Goal: Task Accomplishment & Management: Manage account settings

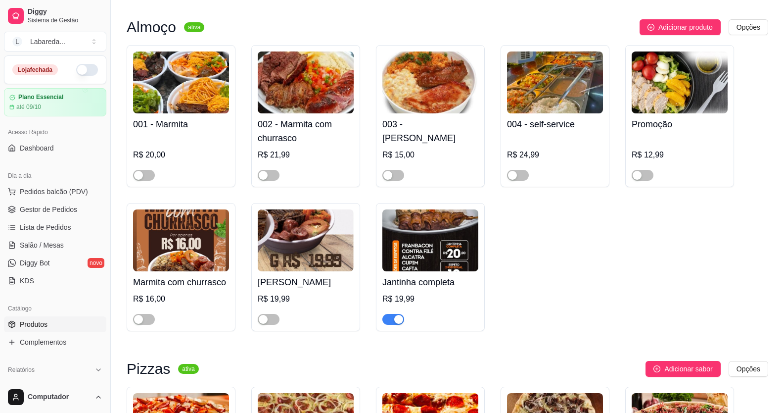
scroll to position [594, 0]
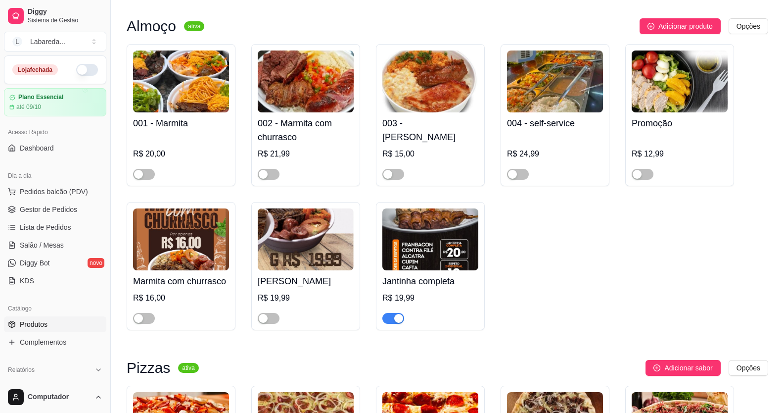
click at [393, 320] on button "button" at bounding box center [393, 318] width 22 height 11
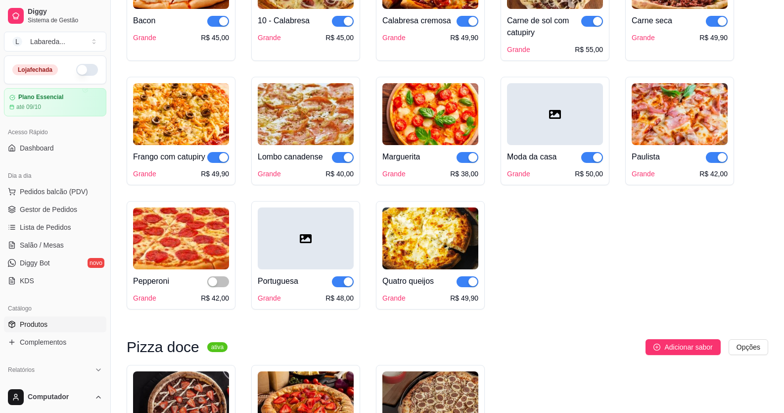
scroll to position [1039, 0]
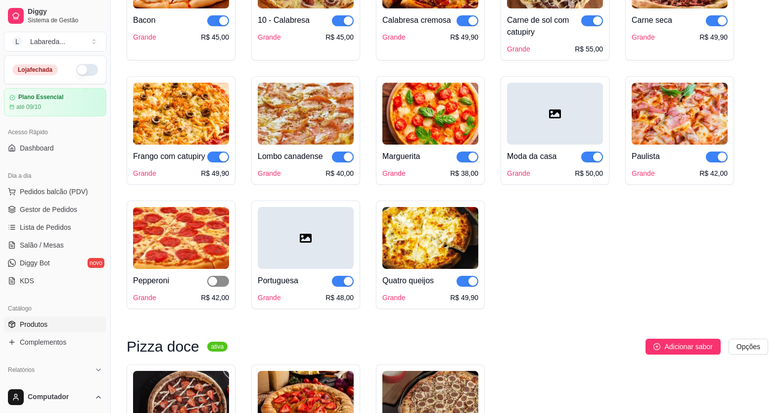
click at [210, 285] on div "button" at bounding box center [212, 281] width 9 height 9
click at [220, 285] on div "button" at bounding box center [223, 281] width 9 height 9
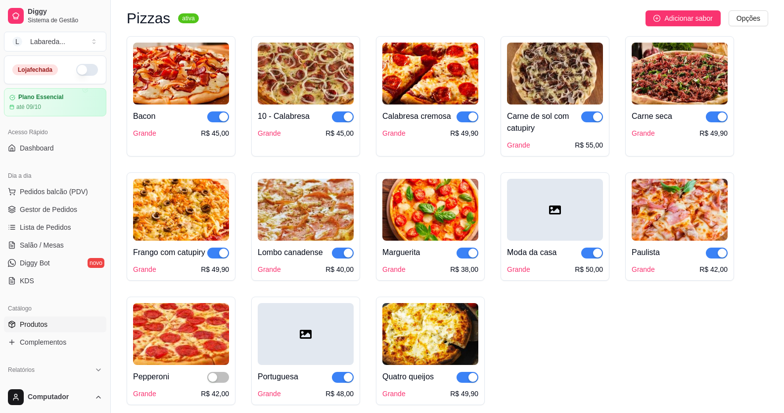
scroll to position [940, 0]
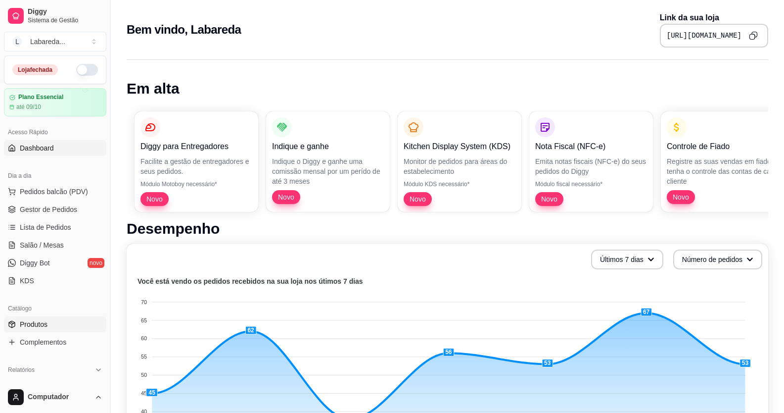
click at [43, 325] on span "Produtos" at bounding box center [34, 324] width 28 height 10
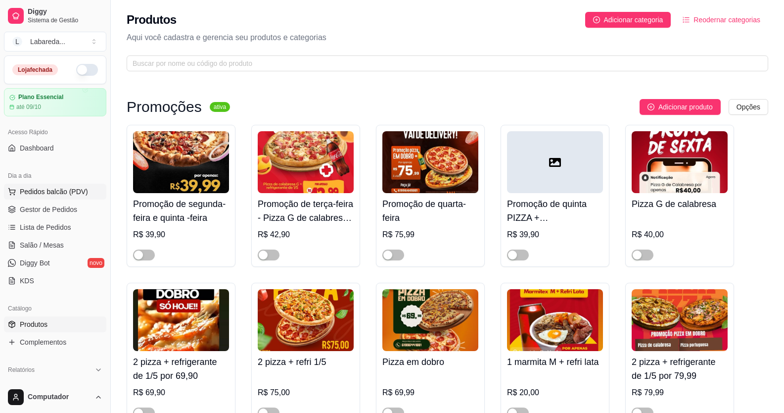
click at [29, 187] on span "Pedidos balcão (PDV)" at bounding box center [54, 191] width 68 height 10
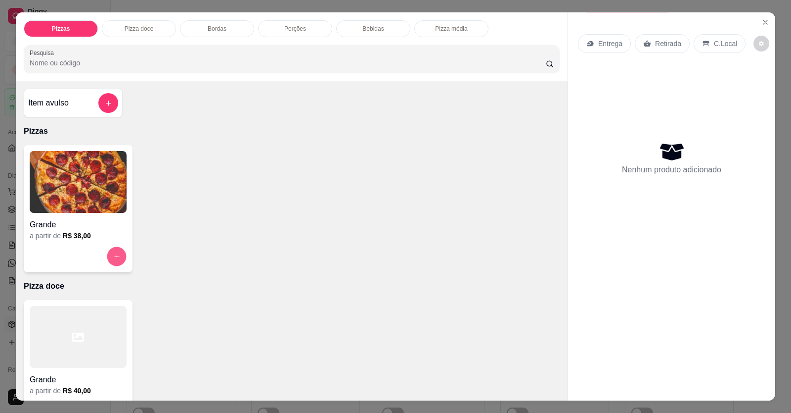
click at [107, 250] on button "increase-product-quantity" at bounding box center [116, 256] width 19 height 19
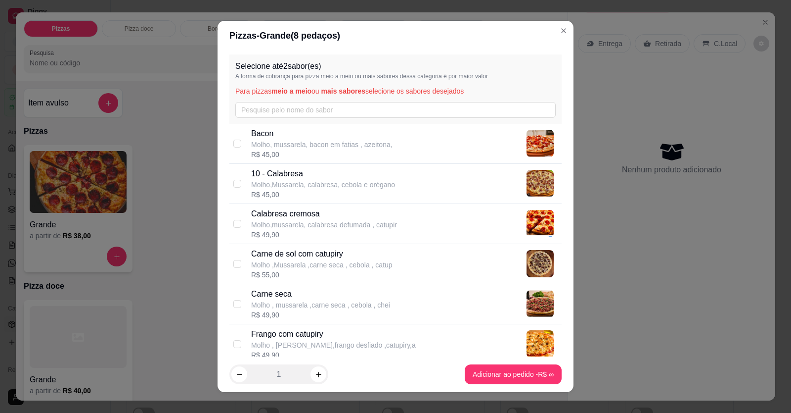
click at [278, 180] on p "Molho,Mussarela, calabresa, cebola e orégano" at bounding box center [323, 185] width 144 height 10
checkbox input "true"
click at [310, 337] on p "Frango com catupiry" at bounding box center [333, 334] width 165 height 12
checkbox input "true"
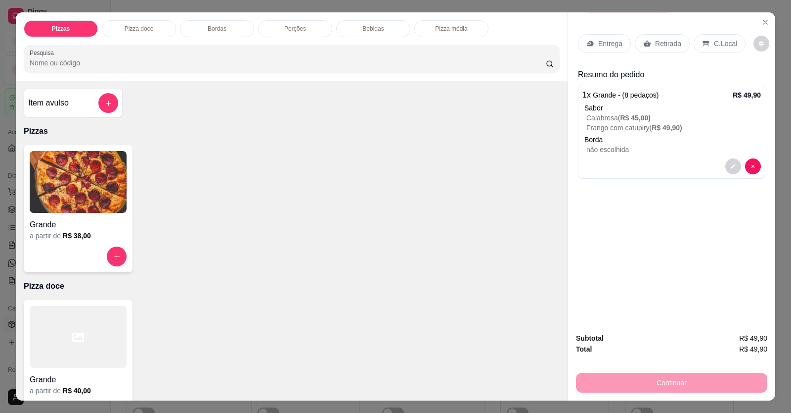
click at [720, 39] on div "C.Local" at bounding box center [720, 43] width 52 height 19
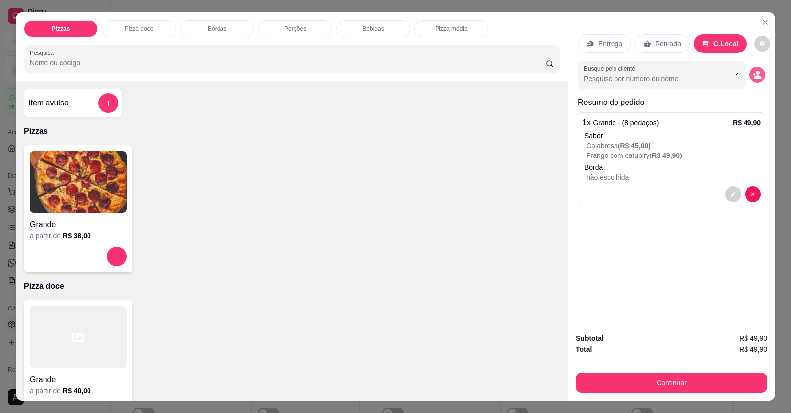
click at [754, 79] on button "decrease-product-quantity" at bounding box center [758, 75] width 16 height 16
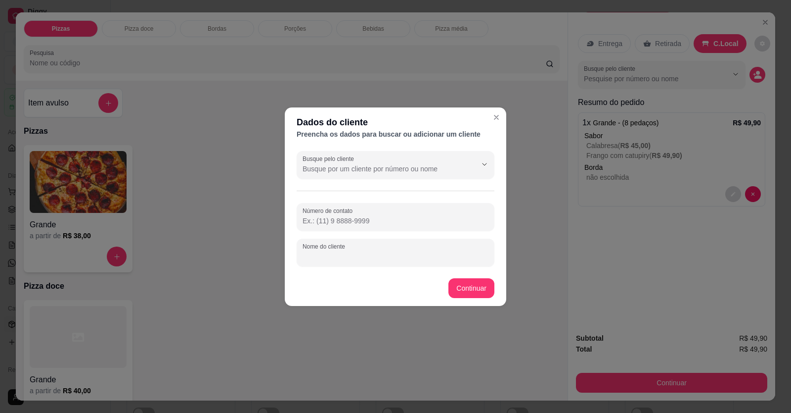
click at [373, 255] on input "Nome do cliente" at bounding box center [396, 256] width 186 height 10
type input "nilda"
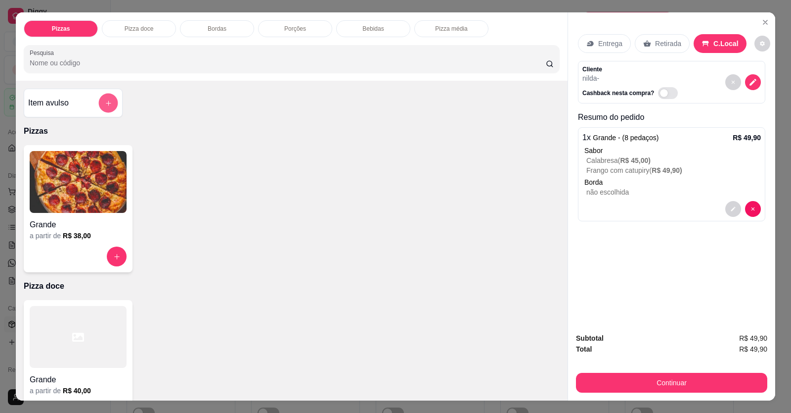
click at [99, 104] on button "add-separate-item" at bounding box center [108, 102] width 19 height 19
click at [497, 210] on div "Grande a partir de R$ 38,00" at bounding box center [292, 208] width 536 height 127
click at [109, 251] on button "increase-product-quantity" at bounding box center [116, 256] width 19 height 19
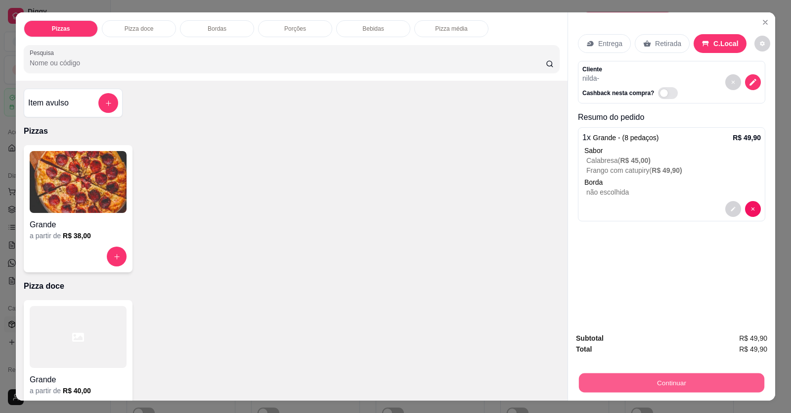
click at [688, 375] on button "Continuar" at bounding box center [672, 382] width 186 height 19
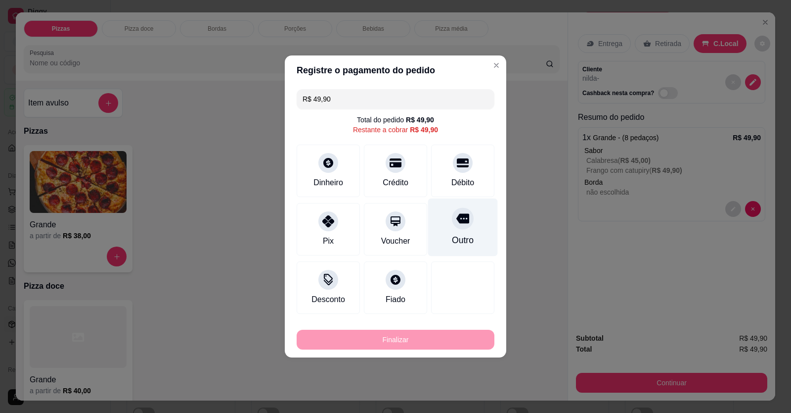
click at [461, 237] on div "Outro" at bounding box center [463, 239] width 22 height 13
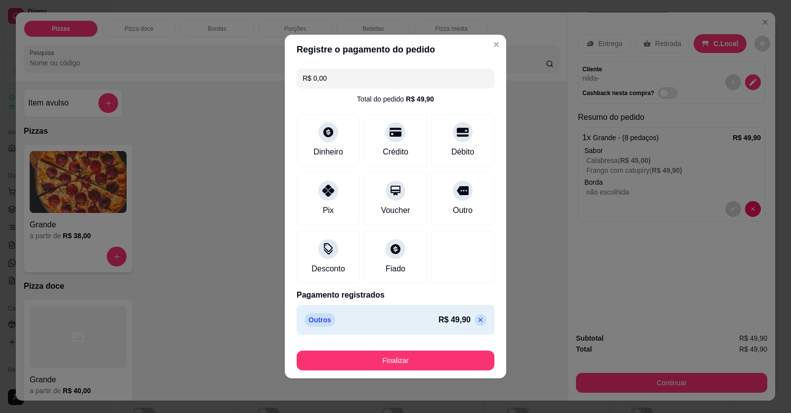
click at [421, 347] on div "Finalizar" at bounding box center [396, 358] width 198 height 24
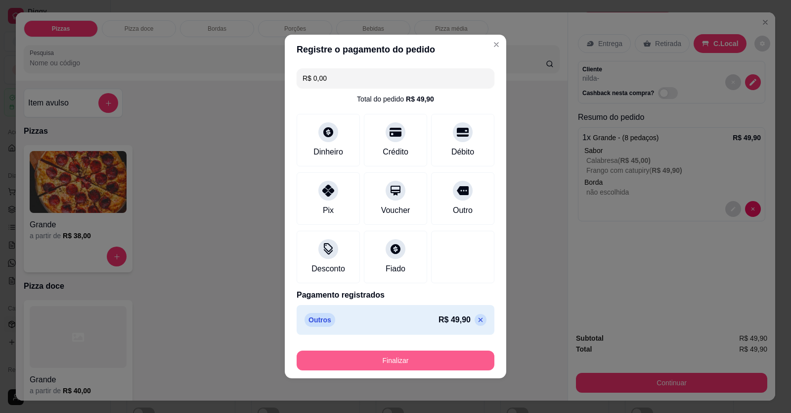
click at [425, 358] on button "Finalizar" at bounding box center [396, 360] width 198 height 20
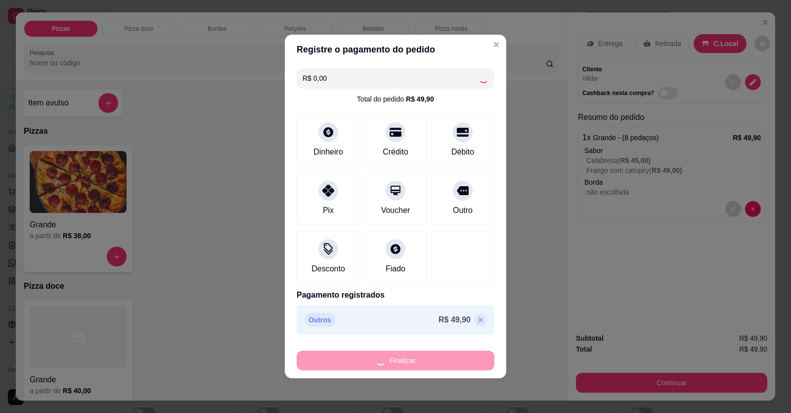
type input "-R$ 49,90"
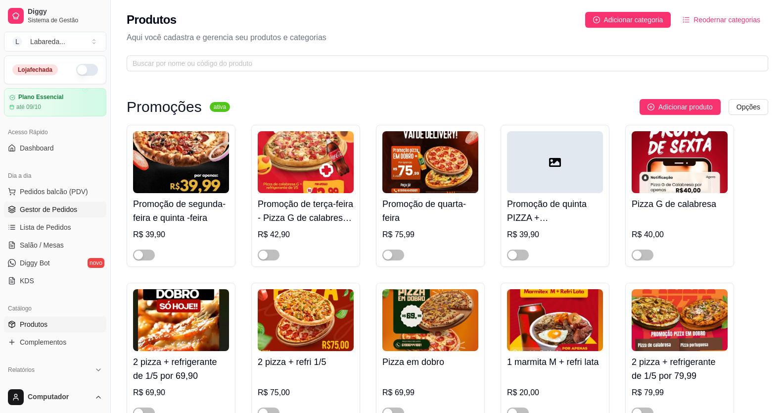
click at [41, 202] on link "Gestor de Pedidos" at bounding box center [55, 209] width 102 height 16
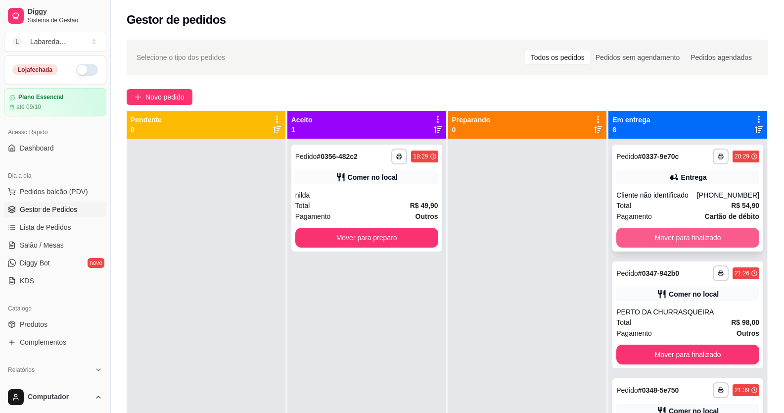
click at [688, 231] on button "Mover para finalizado" at bounding box center [687, 238] width 143 height 20
click at [687, 232] on button "Mover para finalizado" at bounding box center [688, 237] width 139 height 19
click at [687, 232] on button "Mover para finalizado" at bounding box center [687, 238] width 143 height 20
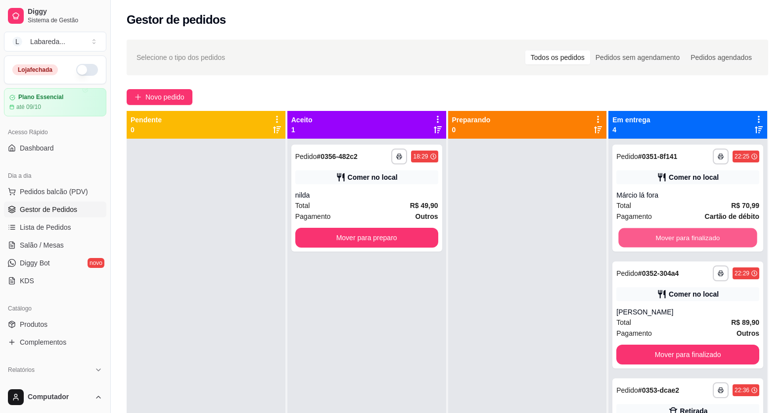
click at [687, 232] on button "Mover para finalizado" at bounding box center [688, 237] width 139 height 19
click at [688, 232] on button "Mover para finalizado" at bounding box center [688, 237] width 139 height 19
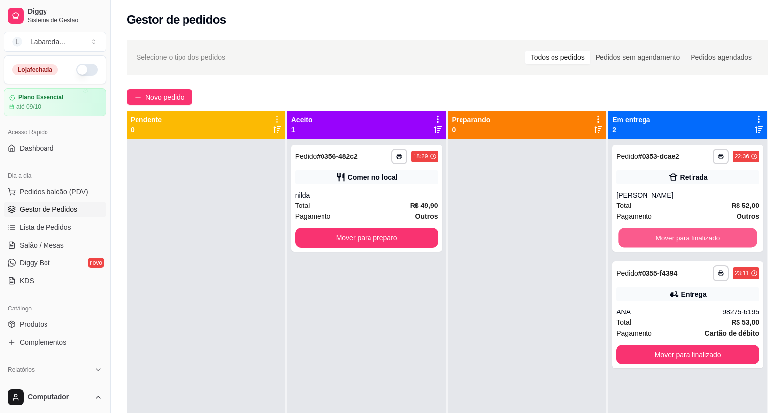
click at [688, 232] on button "Mover para finalizado" at bounding box center [688, 237] width 139 height 19
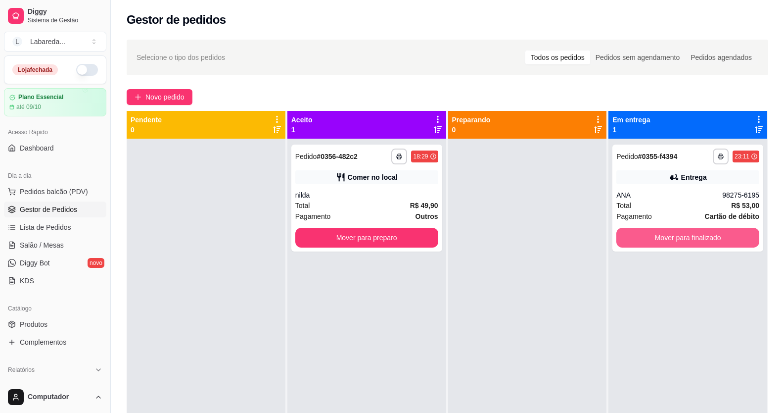
click at [688, 232] on button "Mover para finalizado" at bounding box center [687, 238] width 143 height 20
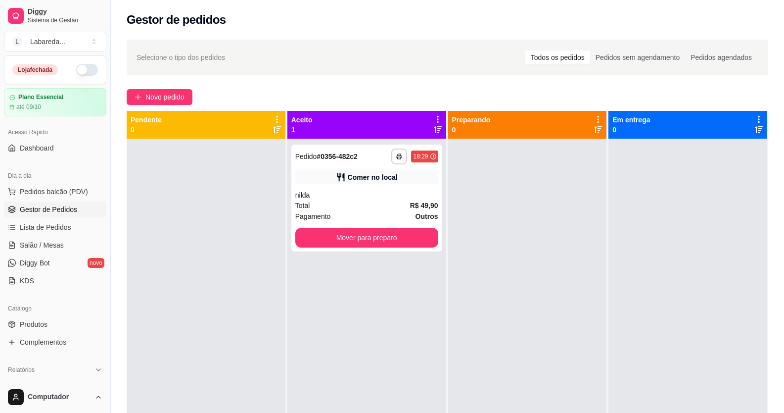
click at [496, 69] on div "Selecione o tipo dos pedidos Todos os pedidos Pedidos sem agendamento Pedidos a…" at bounding box center [448, 58] width 642 height 36
click at [65, 187] on span "Pedidos balcão (PDV)" at bounding box center [54, 191] width 68 height 10
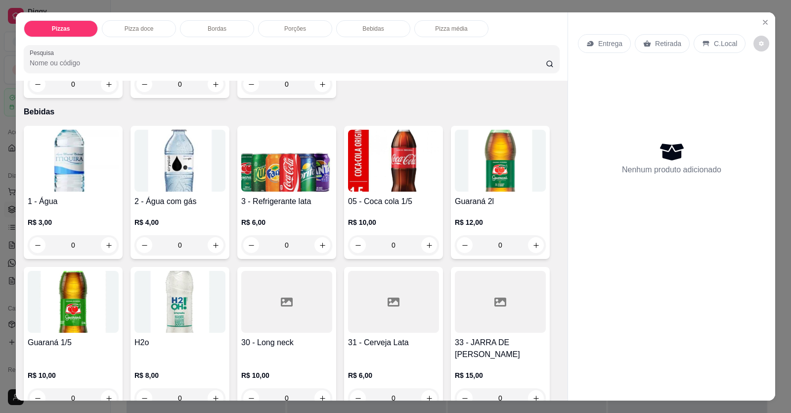
scroll to position [742, 0]
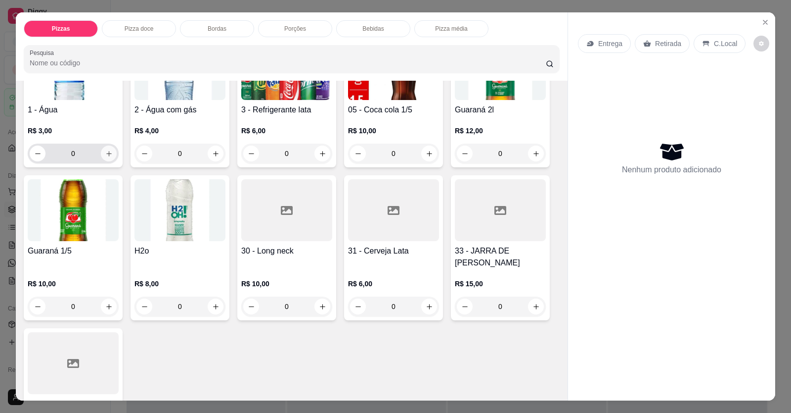
click at [111, 153] on button "increase-product-quantity" at bounding box center [109, 153] width 16 height 16
type input "1"
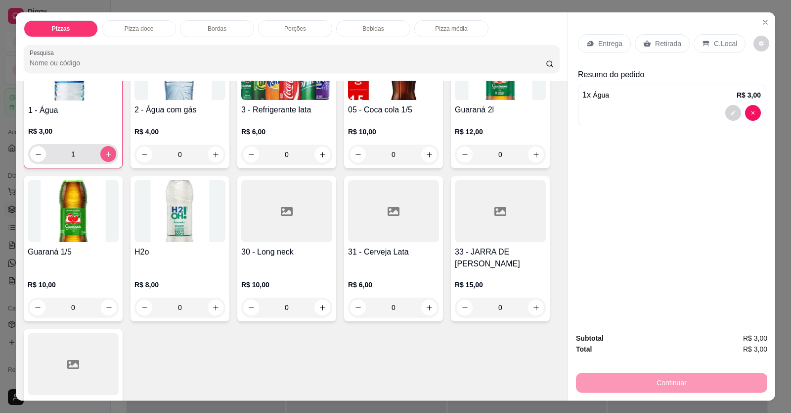
scroll to position [743, 0]
click at [653, 36] on div "Retirada" at bounding box center [662, 43] width 55 height 19
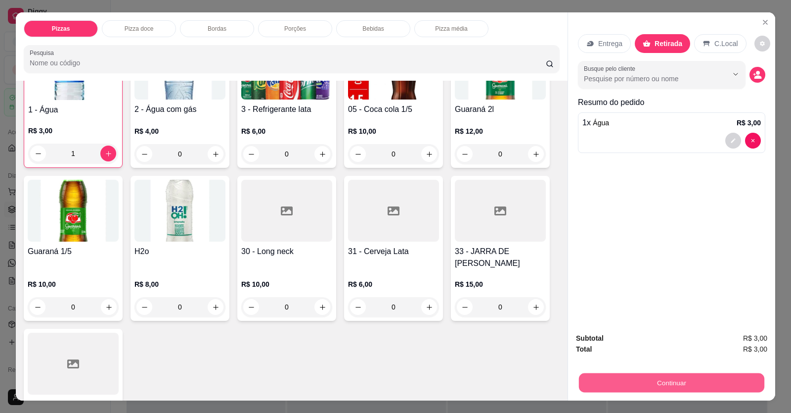
click at [638, 377] on button "Continuar" at bounding box center [672, 382] width 186 height 19
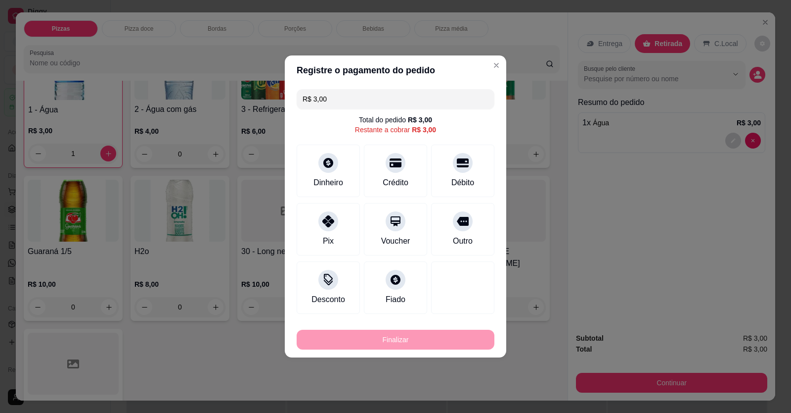
click at [456, 227] on div at bounding box center [463, 221] width 20 height 20
type input "R$ 0,00"
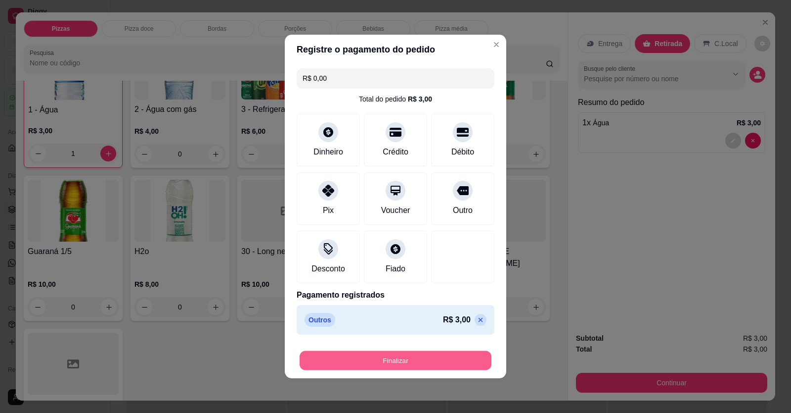
click at [441, 364] on button "Finalizar" at bounding box center [396, 360] width 192 height 19
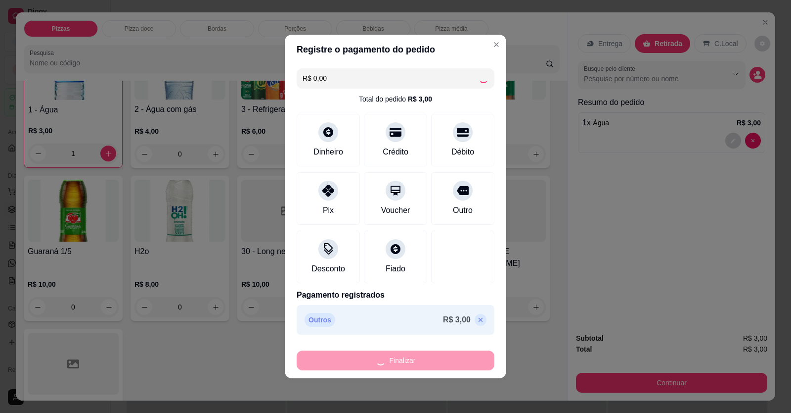
type input "0"
type input "-R$ 3,00"
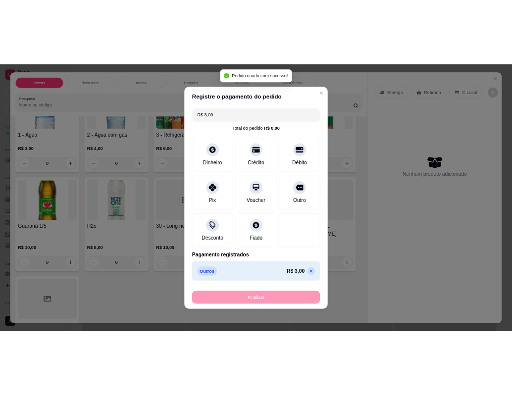
scroll to position [742, 0]
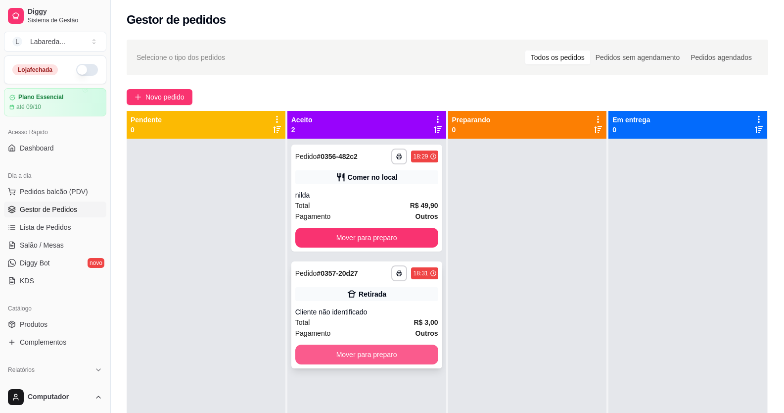
click at [379, 350] on button "Mover para preparo" at bounding box center [366, 354] width 143 height 20
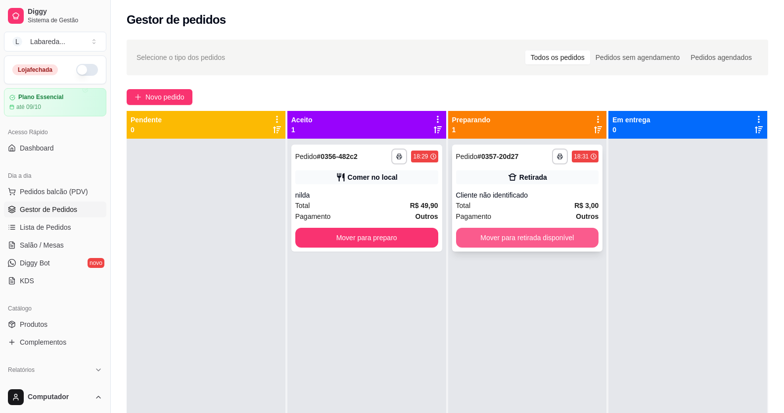
click at [520, 235] on button "Mover para retirada disponível" at bounding box center [527, 238] width 143 height 20
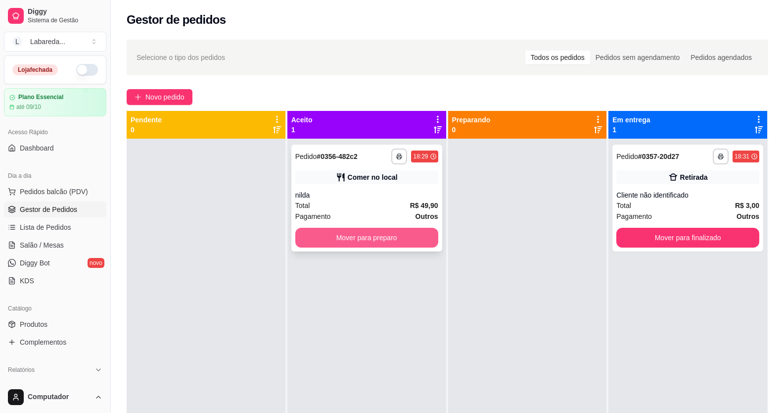
click at [372, 236] on button "Mover para preparo" at bounding box center [366, 238] width 143 height 20
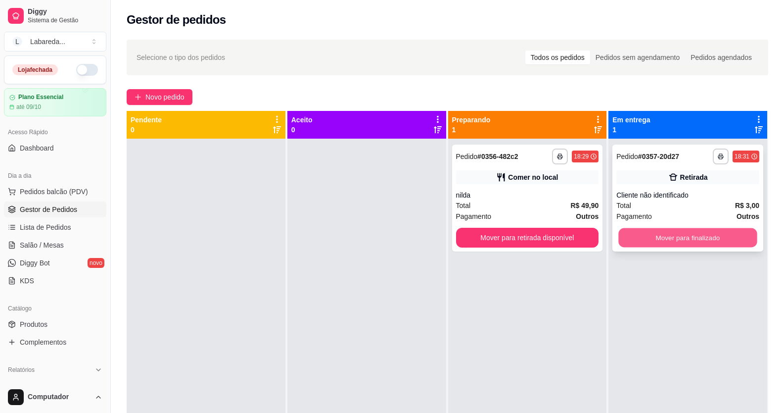
click at [659, 239] on button "Mover para finalizado" at bounding box center [688, 237] width 139 height 19
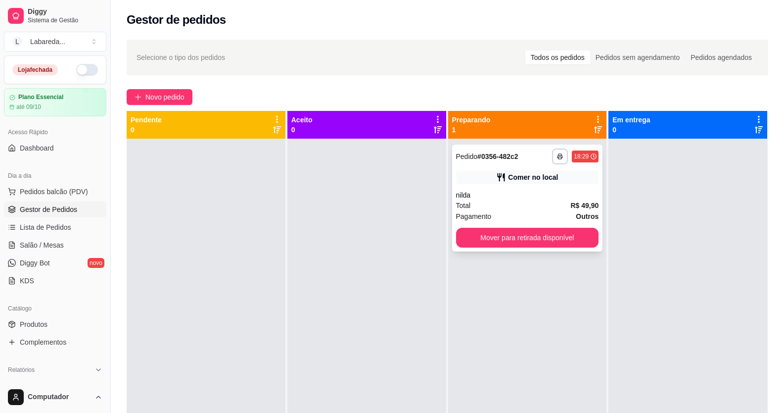
click at [552, 177] on div "Comer no local" at bounding box center [533, 177] width 50 height 10
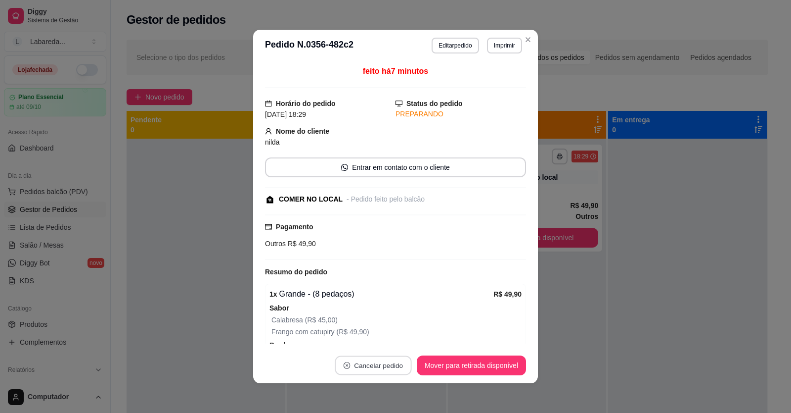
click at [376, 368] on button "Cancelar pedido" at bounding box center [373, 365] width 77 height 19
click at [385, 344] on button "Sim" at bounding box center [397, 340] width 40 height 20
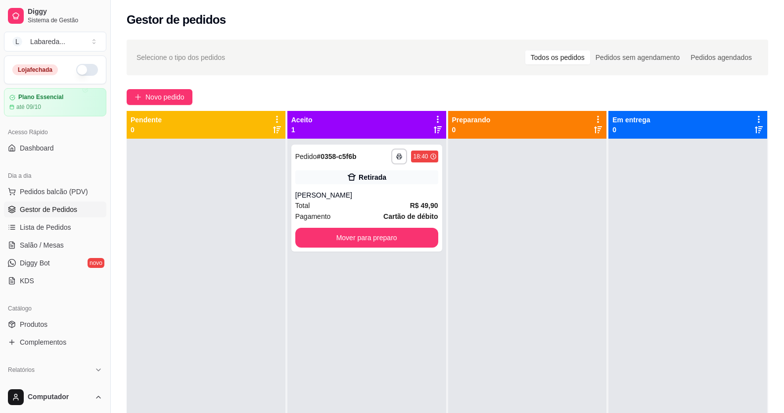
click at [216, 208] on div at bounding box center [206, 345] width 159 height 413
click at [279, 39] on div "**********" at bounding box center [447, 285] width 673 height 502
click at [174, 92] on span "Novo pedido" at bounding box center [164, 97] width 39 height 11
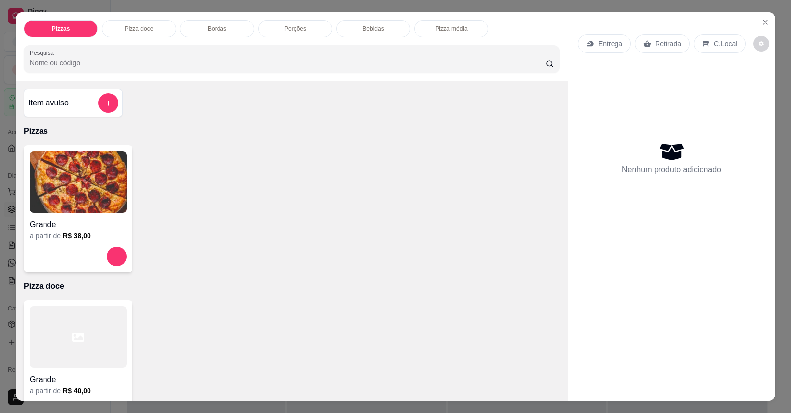
click at [113, 252] on button "increase-product-quantity" at bounding box center [117, 256] width 20 height 20
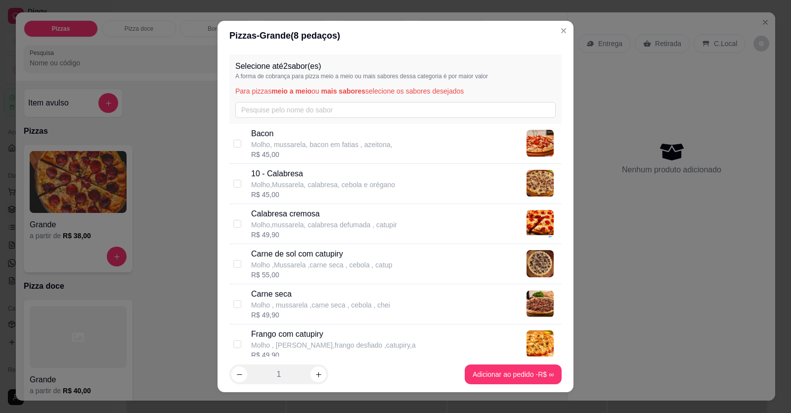
click at [358, 179] on div "10 - Calabresa Molho,Mussarela, calabresa, cebola e orégano" at bounding box center [323, 179] width 144 height 22
checkbox input "true"
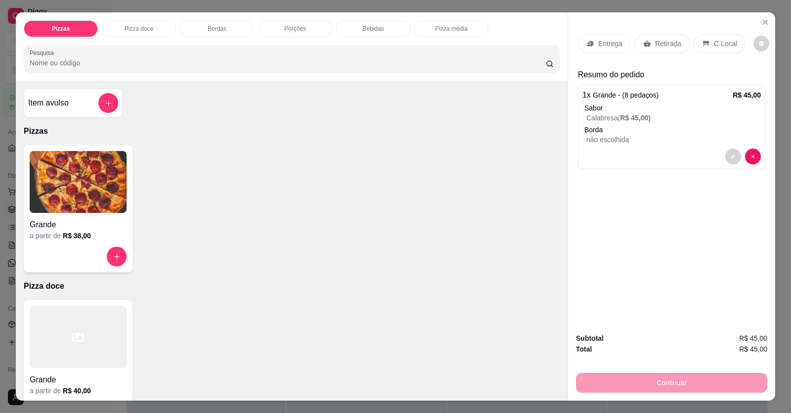
click at [609, 45] on p "Entrega" at bounding box center [611, 44] width 24 height 10
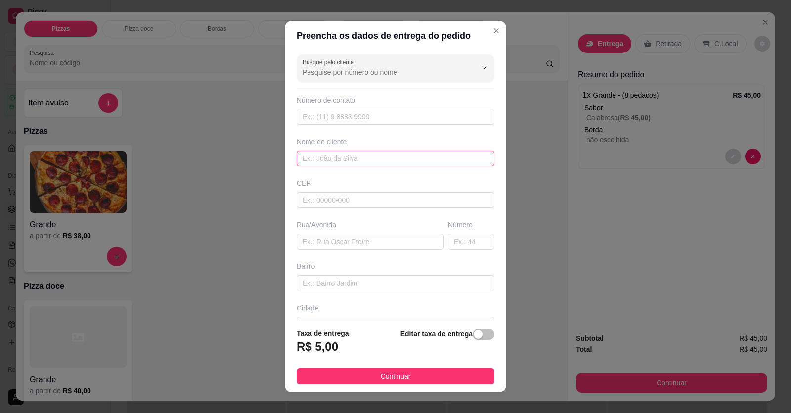
click at [360, 162] on input "text" at bounding box center [396, 158] width 198 height 16
type input "wilha g"
drag, startPoint x: 228, startPoint y: 432, endPoint x: 220, endPoint y: 432, distance: 7.4
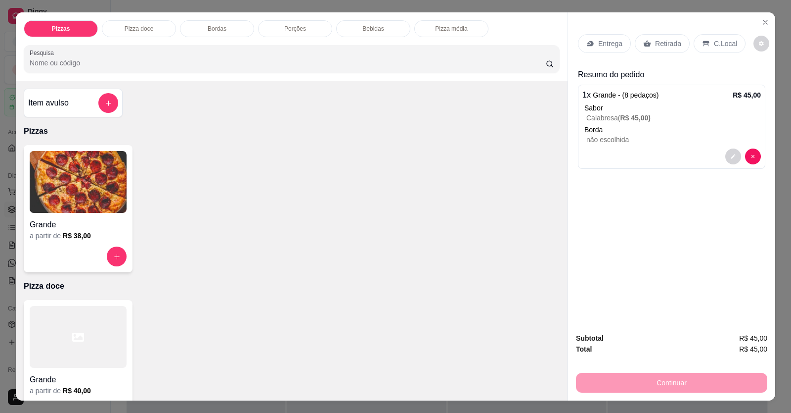
click at [602, 37] on div "Entrega" at bounding box center [604, 43] width 53 height 19
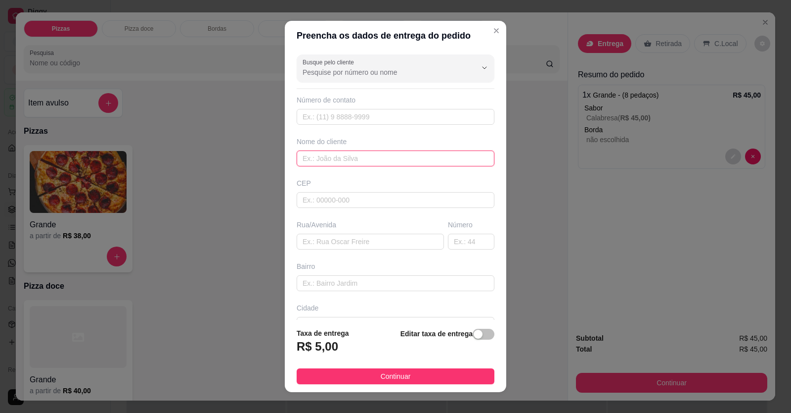
click at [382, 163] on input "text" at bounding box center [396, 158] width 198 height 16
type input "wilha"
click at [368, 285] on input "text" at bounding box center [396, 283] width 198 height 16
type input "localização"
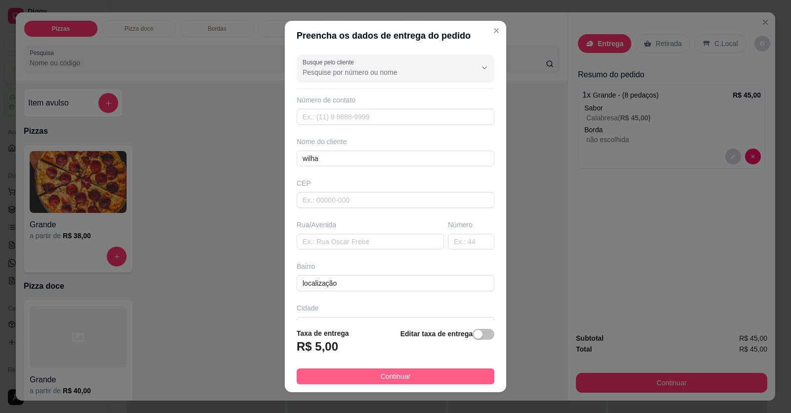
click at [341, 375] on button "Continuar" at bounding box center [396, 376] width 198 height 16
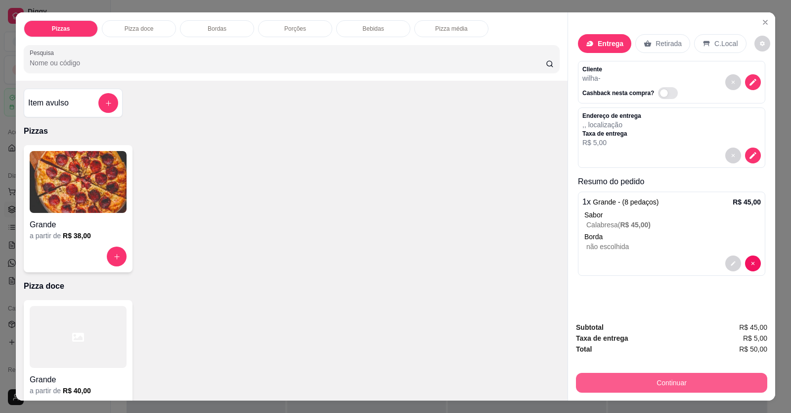
click at [702, 389] on button "Continuar" at bounding box center [671, 382] width 191 height 20
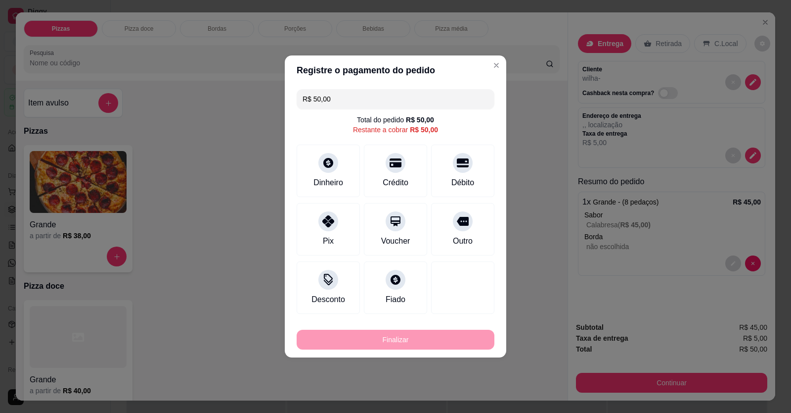
click at [461, 225] on div at bounding box center [463, 221] width 20 height 20
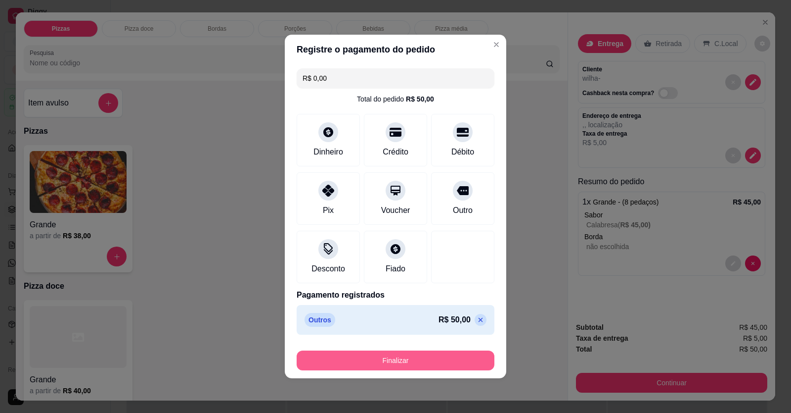
click at [389, 354] on button "Finalizar" at bounding box center [396, 360] width 198 height 20
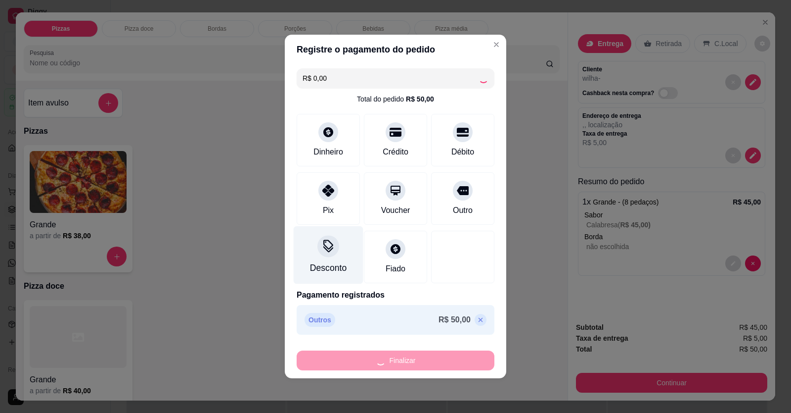
type input "-R$ 50,00"
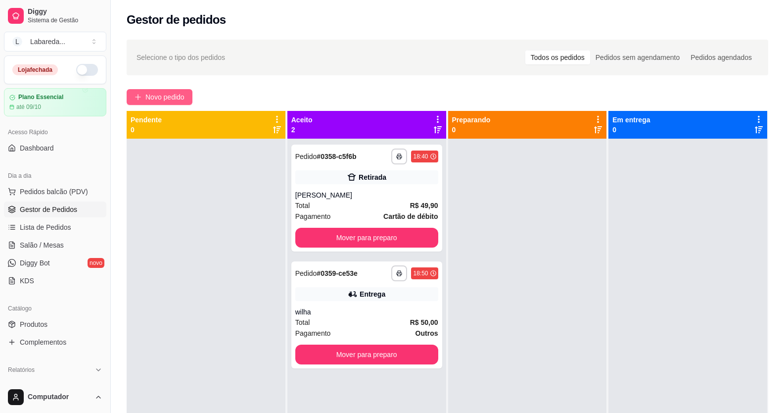
click at [171, 95] on span "Novo pedido" at bounding box center [164, 97] width 39 height 11
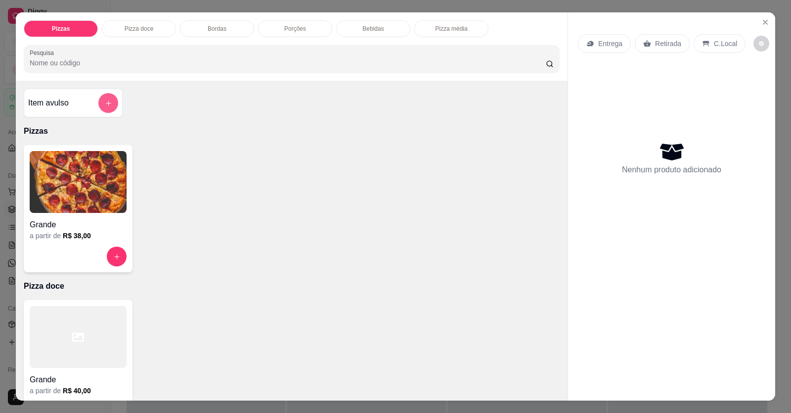
click at [100, 97] on button "add-separate-item" at bounding box center [108, 103] width 20 height 20
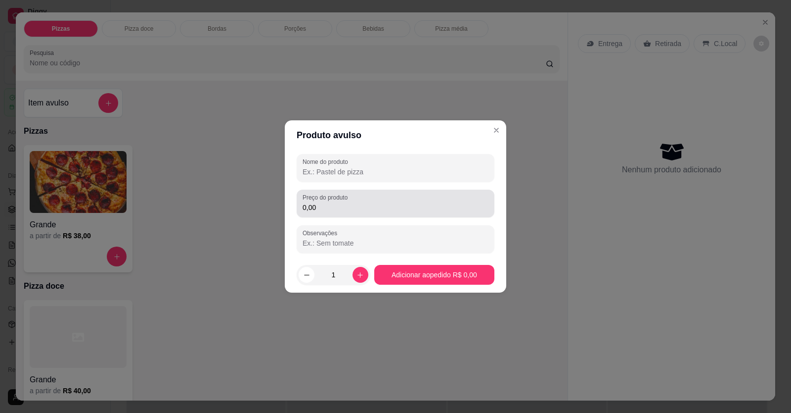
click at [335, 203] on input "0,00" at bounding box center [396, 207] width 186 height 10
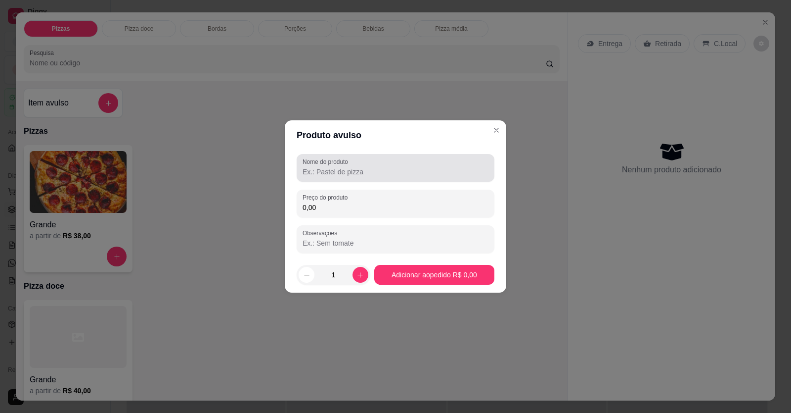
click at [336, 163] on label "Nome do produto" at bounding box center [327, 161] width 49 height 8
click at [336, 167] on input "Nome do produto" at bounding box center [396, 172] width 186 height 10
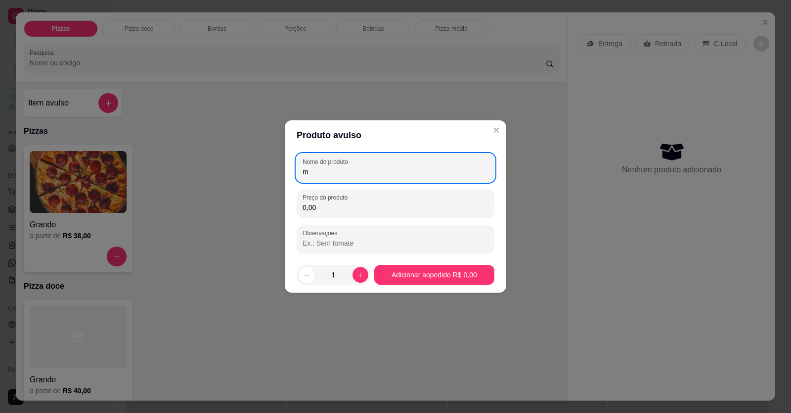
type input "m"
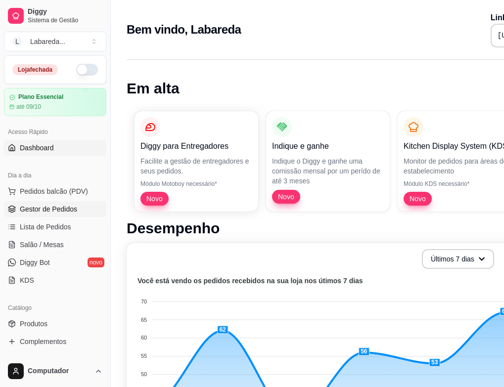
click at [52, 208] on span "Gestor de Pedidos" at bounding box center [48, 209] width 57 height 10
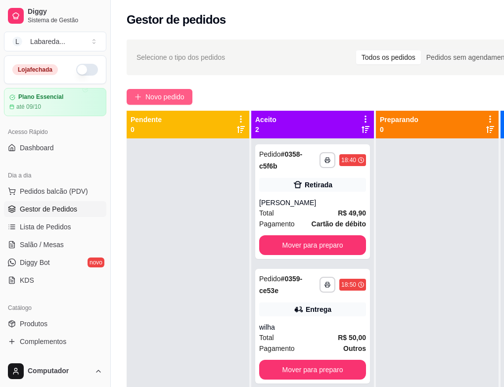
click at [165, 95] on span "Novo pedido" at bounding box center [164, 97] width 39 height 11
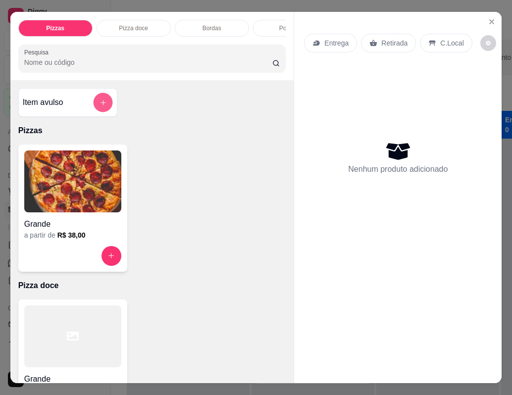
click at [99, 106] on icon "add-separate-item" at bounding box center [102, 102] width 7 height 7
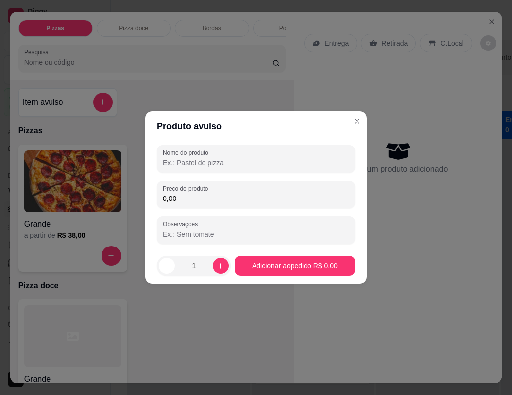
click at [250, 165] on input "Nome do produto" at bounding box center [256, 163] width 186 height 10
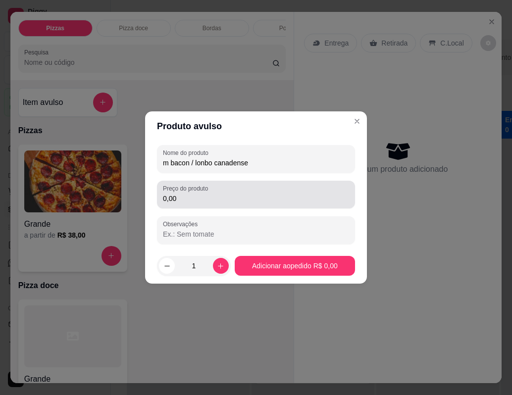
type input "m bacon / lonbo canadense"
click at [195, 201] on input "0,00" at bounding box center [256, 198] width 186 height 10
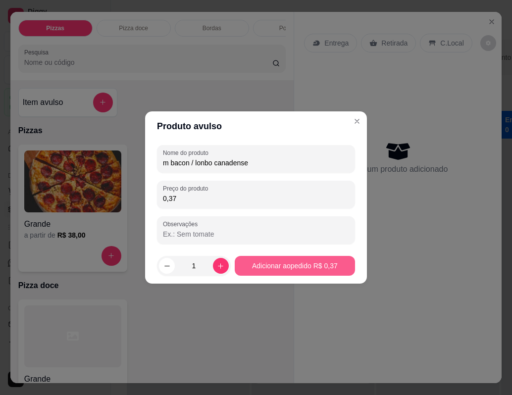
type input "0,37"
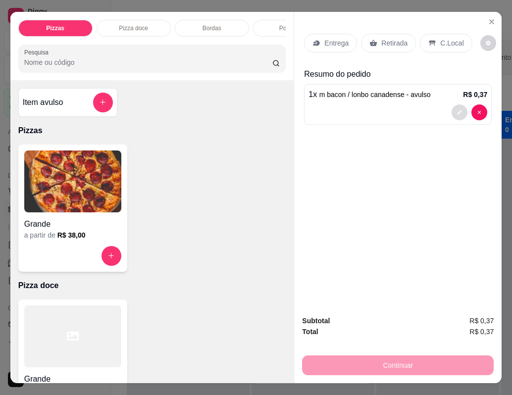
click at [451, 107] on button "decrease-product-quantity" at bounding box center [459, 112] width 16 height 16
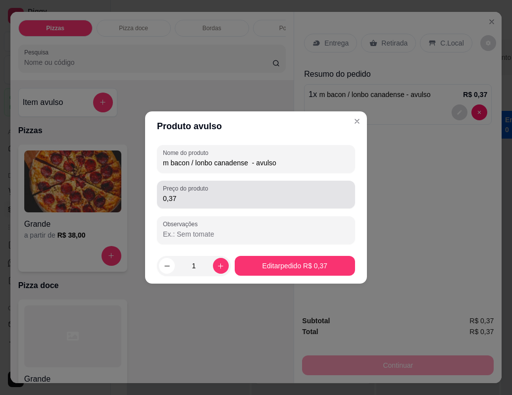
click at [247, 204] on div "Preço do produto 0,37" at bounding box center [256, 195] width 198 height 28
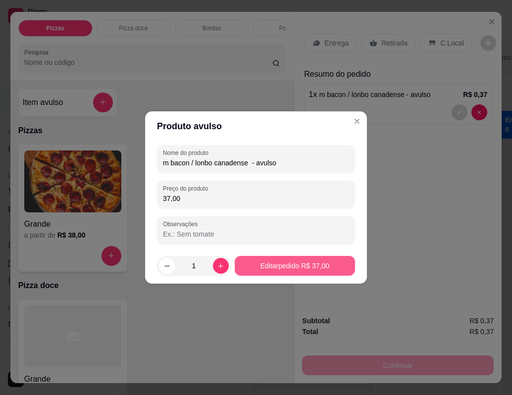
type input "37,00"
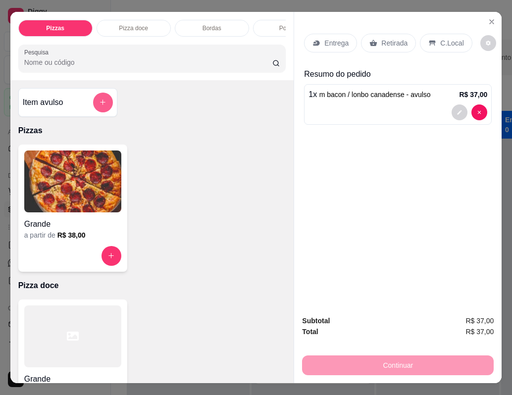
click at [101, 106] on icon "add-separate-item" at bounding box center [102, 101] width 7 height 7
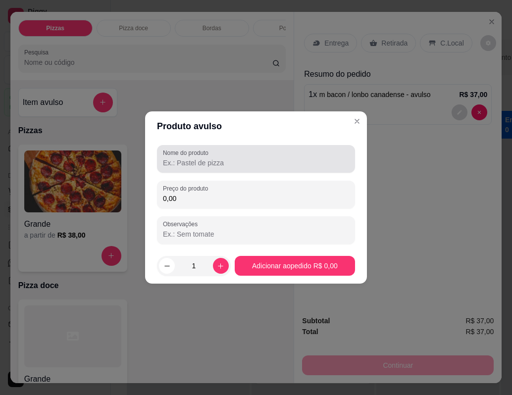
click at [193, 154] on label "Nome do produto" at bounding box center [187, 152] width 49 height 8
click at [193, 158] on input "Nome do produto" at bounding box center [256, 163] width 186 height 10
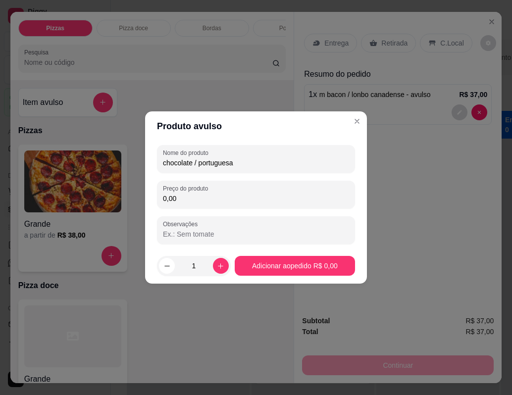
type input "chocolate / portuguesa"
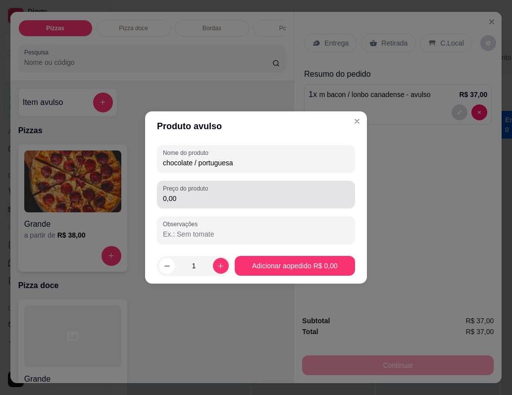
click at [188, 201] on input "0,00" at bounding box center [256, 198] width 186 height 10
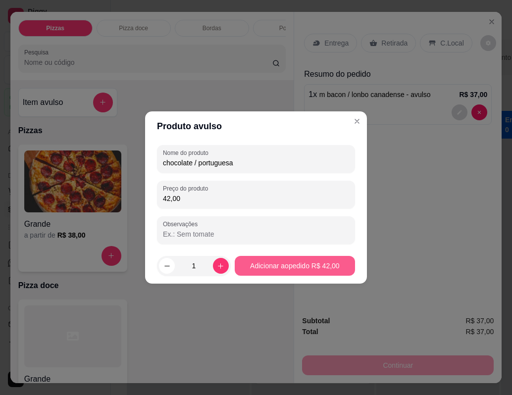
type input "42,00"
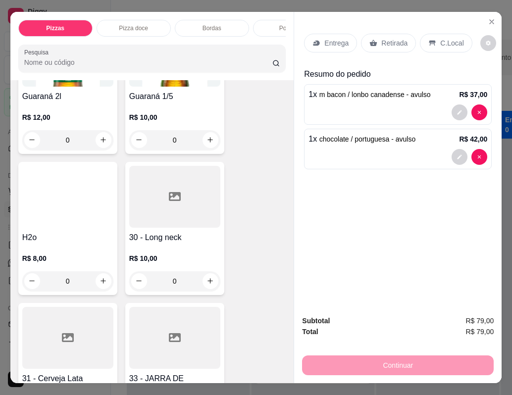
scroll to position [1088, 0]
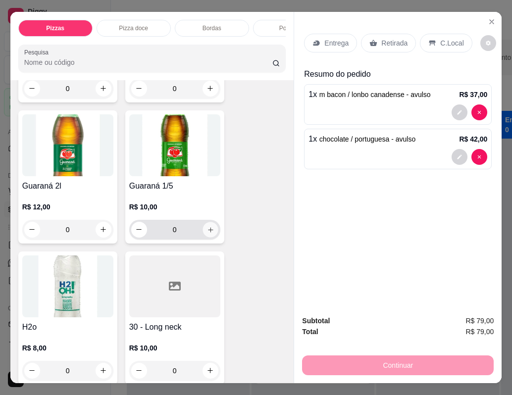
click at [202, 229] on button "increase-product-quantity" at bounding box center [209, 229] width 15 height 15
type input "1"
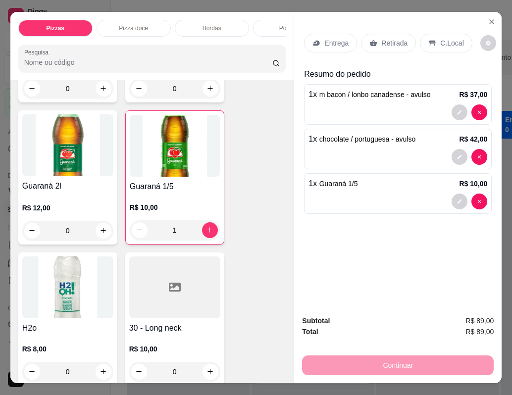
click at [333, 40] on p "Entrega" at bounding box center [336, 43] width 24 height 10
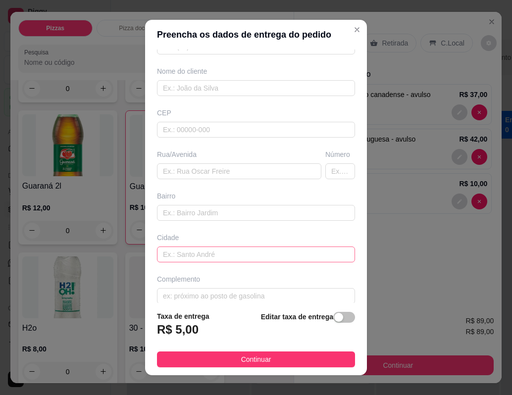
scroll to position [80, 0]
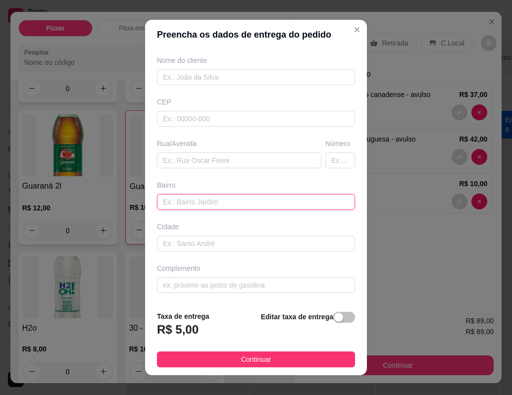
drag, startPoint x: 217, startPoint y: 240, endPoint x: 194, endPoint y: 205, distance: 41.2
click at [194, 205] on input "text" at bounding box center [256, 202] width 198 height 16
paste input "via 12 qd 127 lt 17"
type input "via 12 qd 127 lt 17"
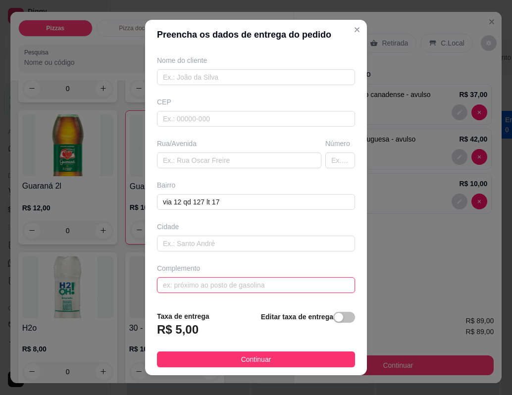
click at [219, 285] on input "text" at bounding box center [256, 285] width 198 height 16
click at [210, 289] on input "setor sul" at bounding box center [256, 285] width 198 height 16
type input "setor sul casa amarela"
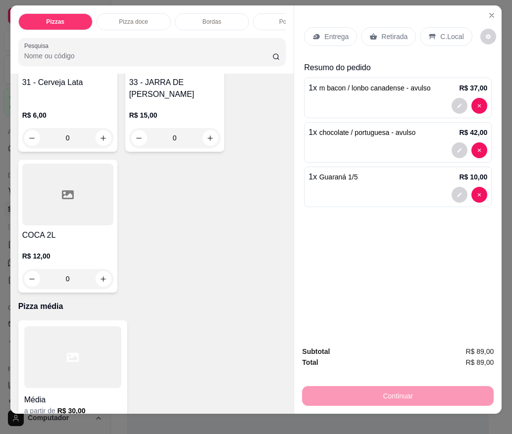
scroll to position [0, 0]
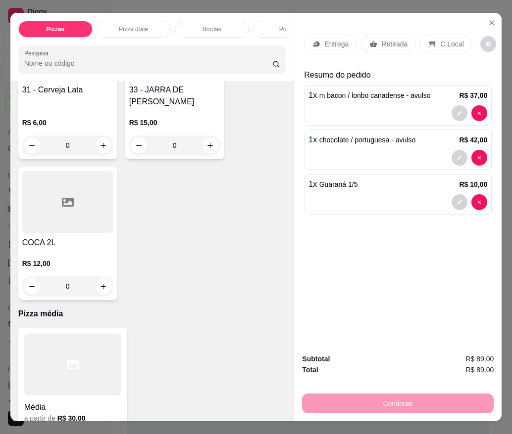
click at [316, 35] on div "Entrega" at bounding box center [330, 44] width 53 height 19
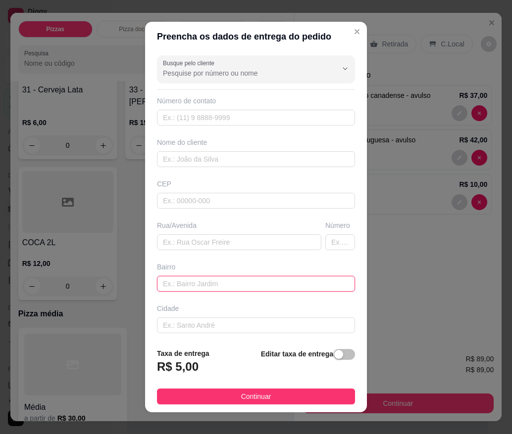
click at [204, 282] on input "text" at bounding box center [256, 284] width 198 height 16
click at [196, 281] on input "text" at bounding box center [256, 284] width 198 height 16
paste input "via 12 qd 127 lt 17"
type input "via 12 qd 127 lt 17"
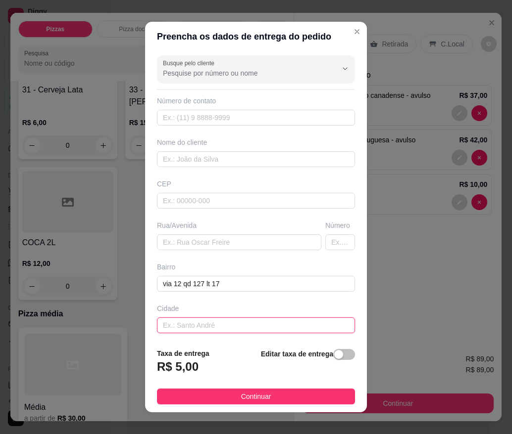
click at [187, 318] on input "text" at bounding box center [256, 326] width 198 height 16
type input "setor sul casa amarela"
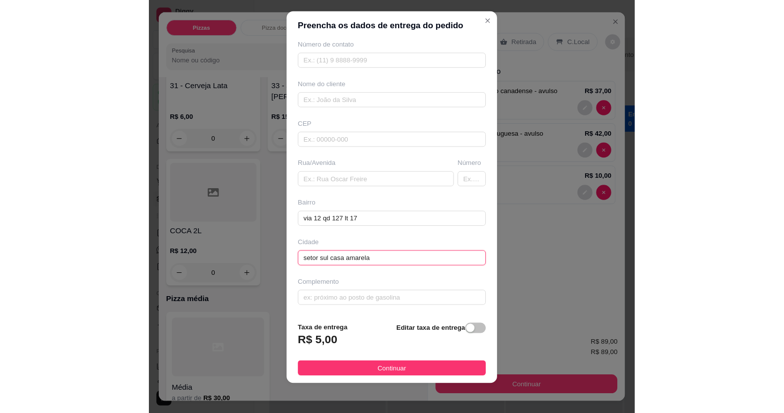
scroll to position [903, 0]
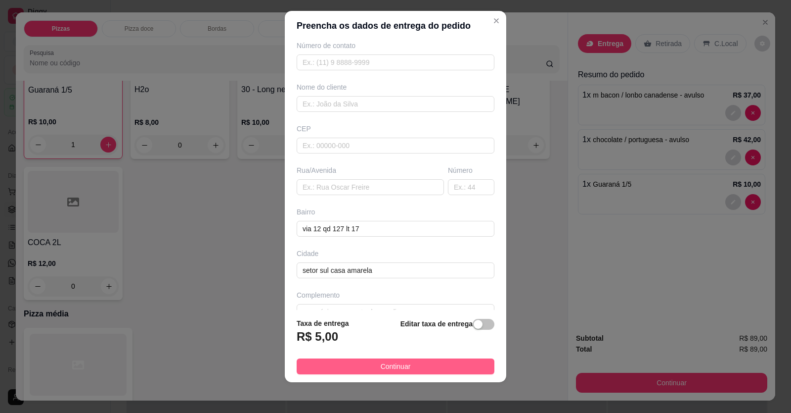
click at [347, 371] on button "Continuar" at bounding box center [396, 366] width 198 height 16
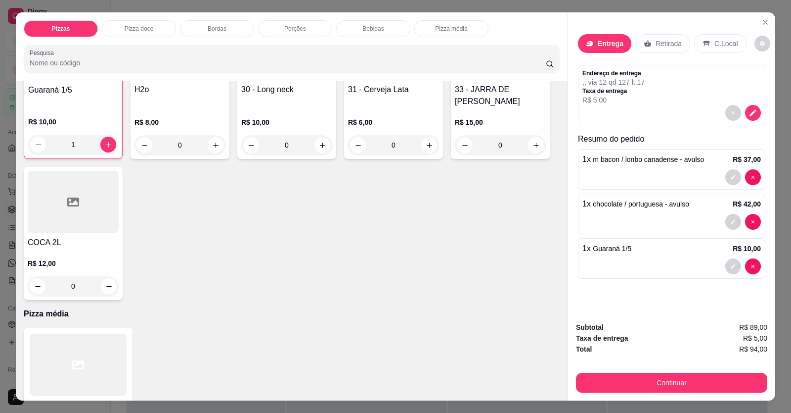
click at [511, 43] on p "Entrega" at bounding box center [611, 44] width 26 height 10
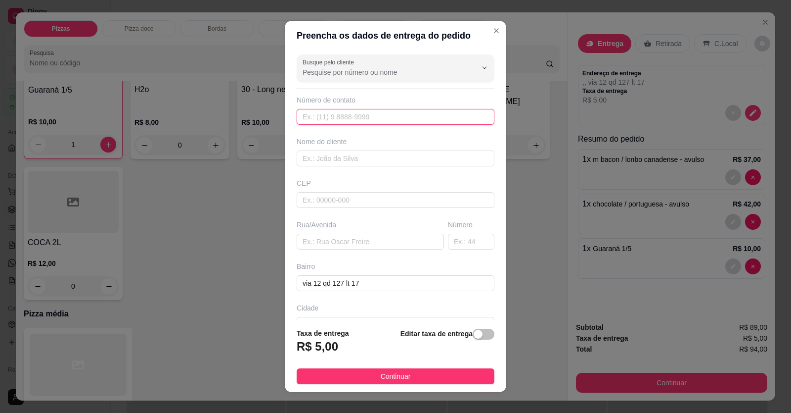
click at [317, 119] on input "text" at bounding box center [396, 117] width 198 height 16
click at [320, 162] on input "text" at bounding box center [396, 158] width 198 height 16
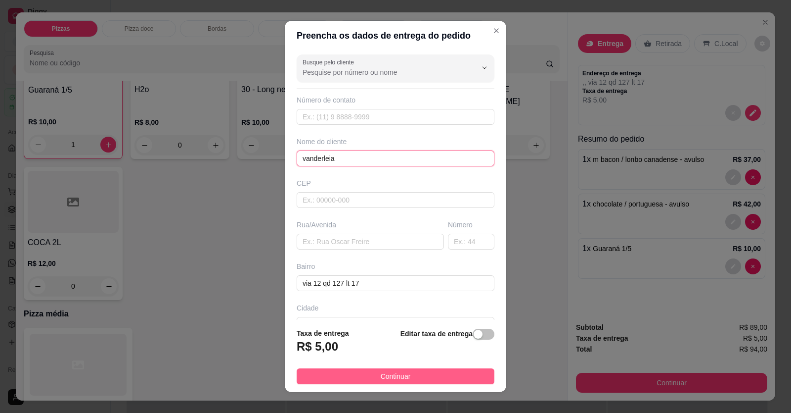
type input "vanderleia"
click at [368, 376] on button "Continuar" at bounding box center [396, 376] width 198 height 16
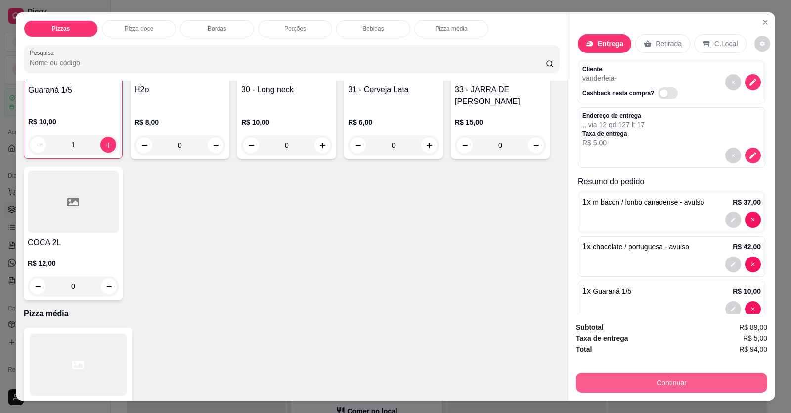
click at [511, 379] on button "Continuar" at bounding box center [671, 382] width 191 height 20
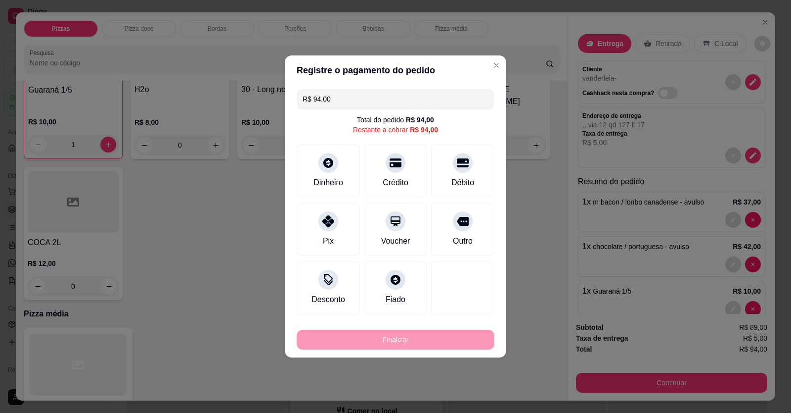
click at [457, 226] on div at bounding box center [463, 221] width 20 height 20
type input "R$ 0,00"
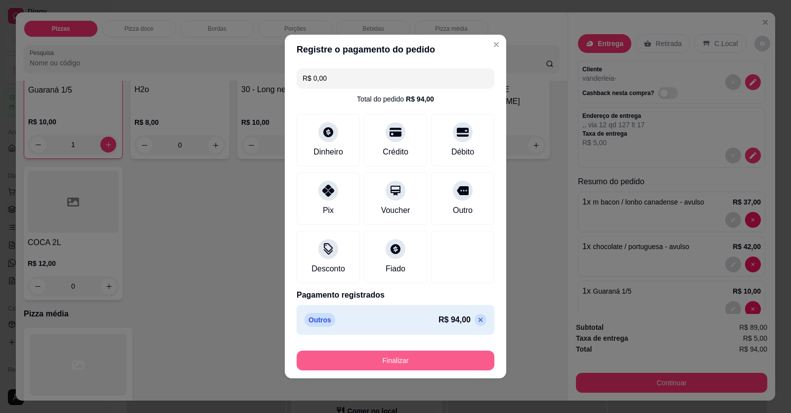
click at [438, 361] on button "Finalizar" at bounding box center [396, 360] width 198 height 20
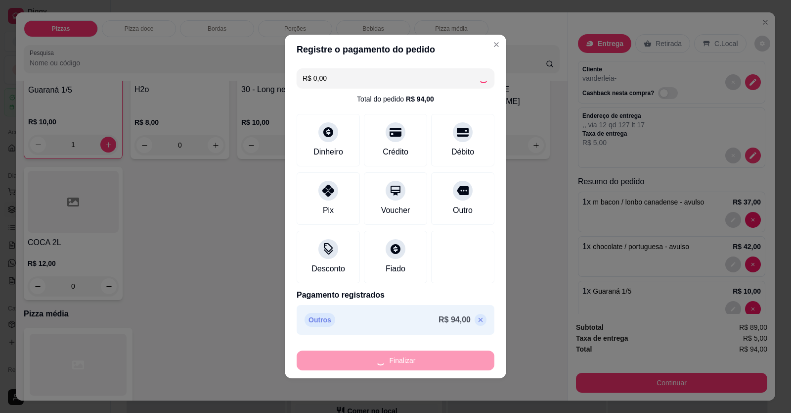
type input "0"
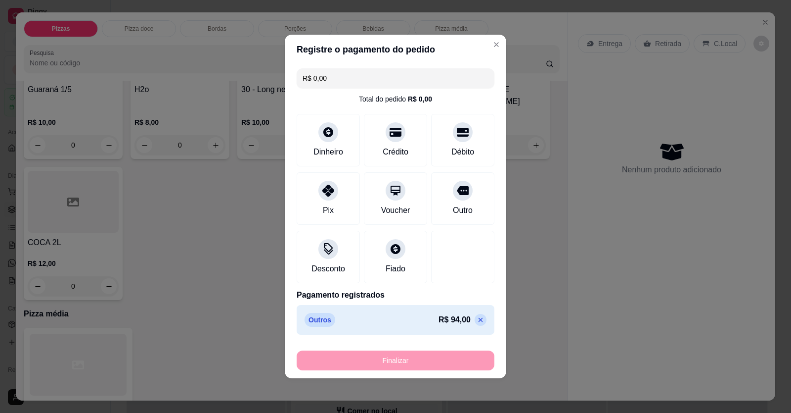
type input "-R$ 94,00"
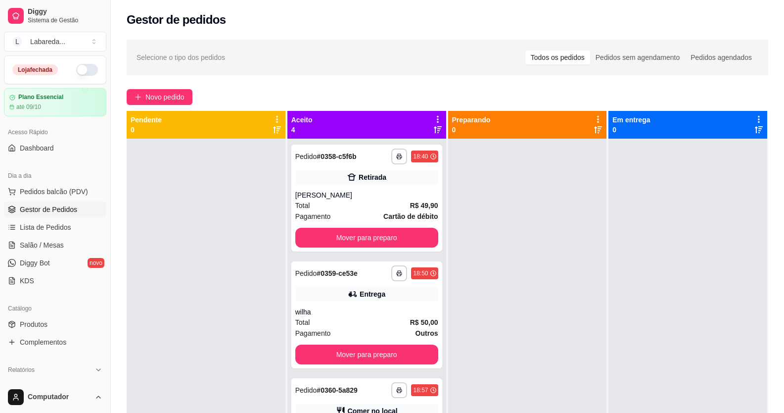
click at [178, 249] on div at bounding box center [206, 345] width 159 height 413
click at [511, 58] on div "Pedidos agendados" at bounding box center [721, 57] width 72 height 14
click at [511, 50] on input "Pedidos agendados" at bounding box center [685, 50] width 0 height 0
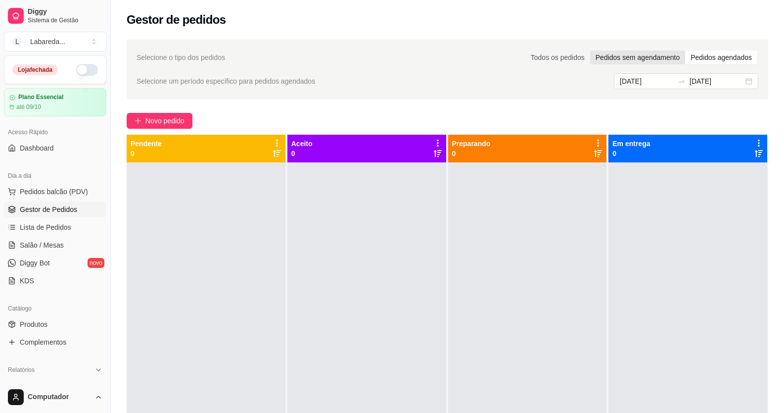
click at [511, 51] on div "Pedidos sem agendamento" at bounding box center [637, 57] width 95 height 14
click at [511, 50] on input "Pedidos sem agendamento" at bounding box center [590, 50] width 0 height 0
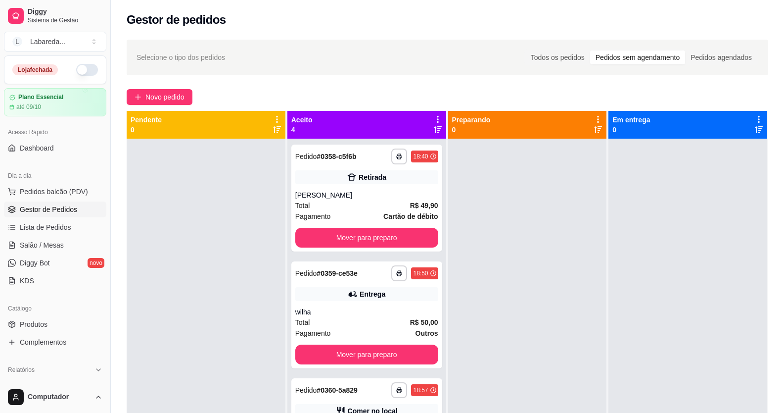
click at [511, 49] on div "Selecione o tipo dos pedidos Todos os pedidos Pedidos sem agendamento Pedidos a…" at bounding box center [448, 58] width 642 height 36
click at [511, 52] on div "Todos os pedidos" at bounding box center [557, 57] width 65 height 14
click at [511, 50] on input "Todos os pedidos" at bounding box center [525, 50] width 0 height 0
click at [511, 53] on div "Todos os pedidos" at bounding box center [557, 57] width 65 height 14
click at [511, 50] on input "Todos os pedidos" at bounding box center [525, 50] width 0 height 0
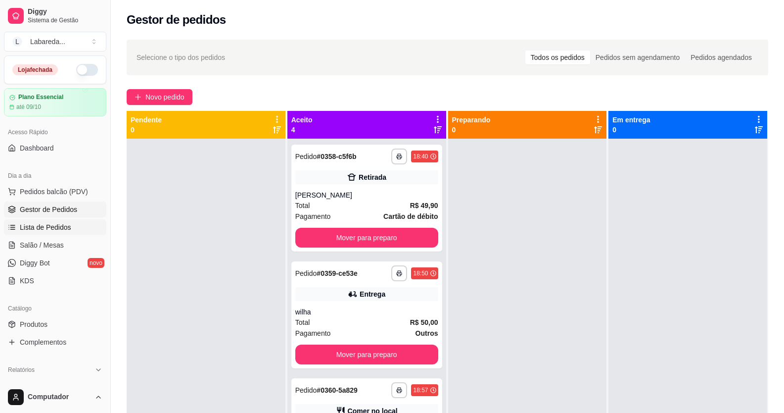
click at [49, 224] on span "Lista de Pedidos" at bounding box center [45, 227] width 51 height 10
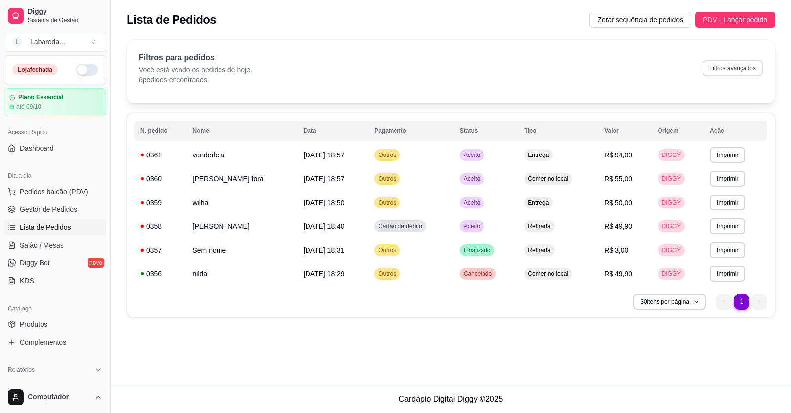
click at [511, 70] on button "Filtros avançados" at bounding box center [733, 68] width 60 height 16
select select "0"
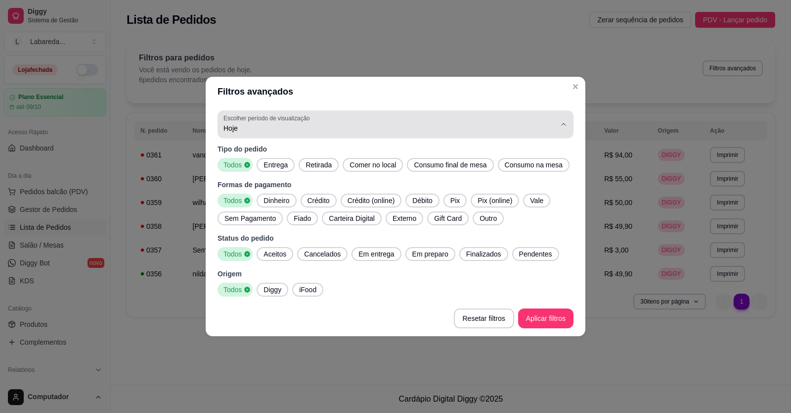
click at [511, 124] on button "Escolher período de visualização Hoje" at bounding box center [396, 124] width 356 height 28
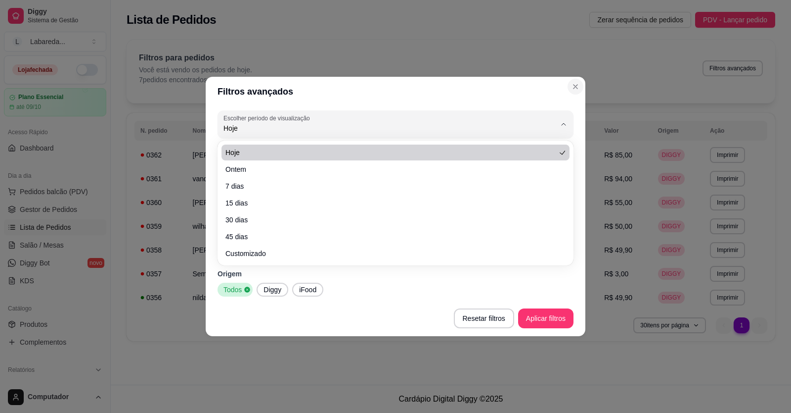
click at [511, 88] on icon "Close" at bounding box center [576, 87] width 8 height 8
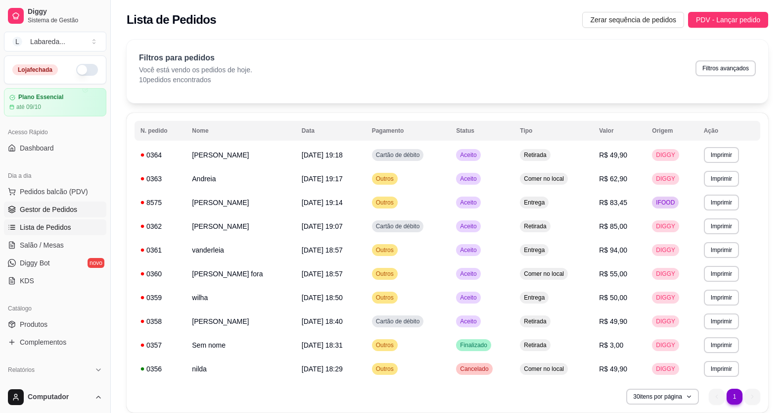
click at [29, 203] on link "Gestor de Pedidos" at bounding box center [55, 209] width 102 height 16
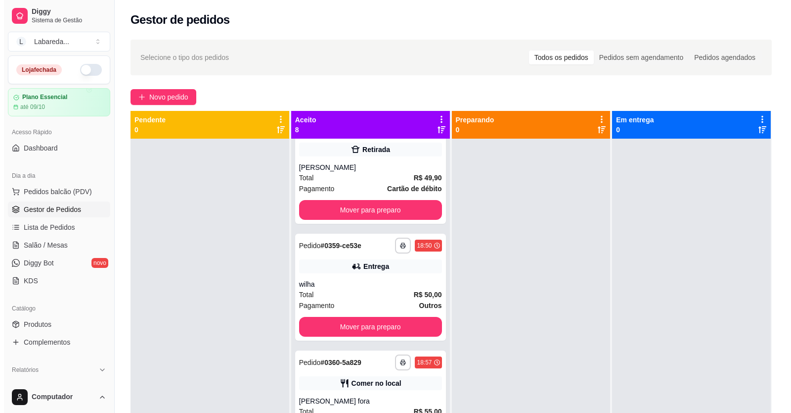
scroll to position [49, 0]
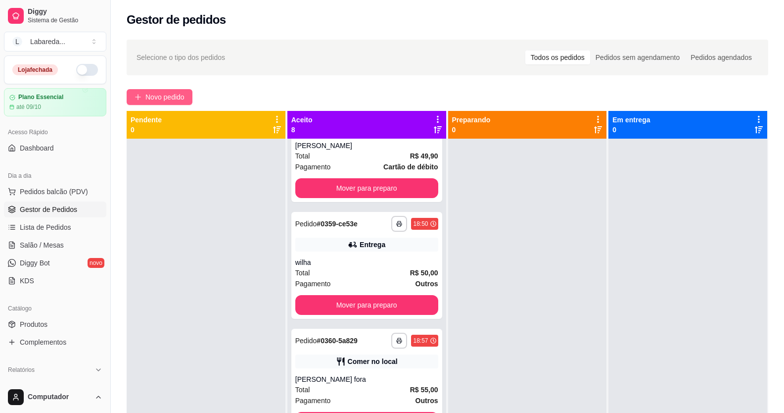
click at [149, 93] on button "Novo pedido" at bounding box center [160, 97] width 66 height 16
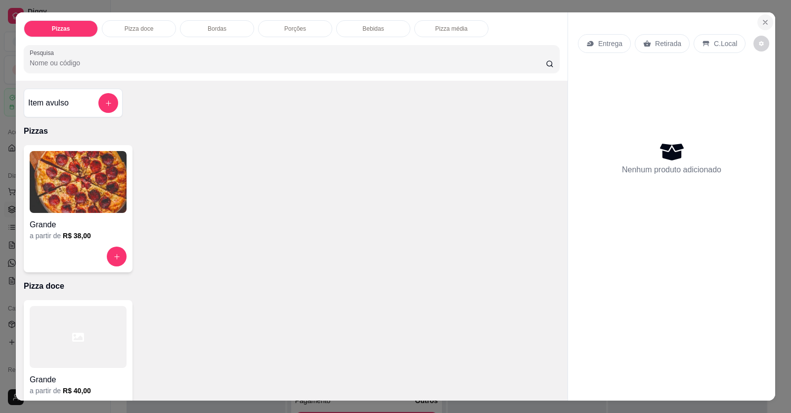
click at [511, 25] on icon "Close" at bounding box center [766, 22] width 8 height 8
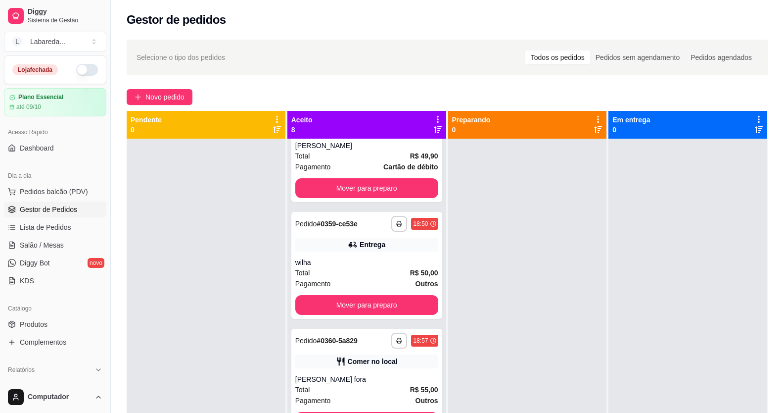
click at [82, 70] on button "button" at bounding box center [87, 70] width 22 height 12
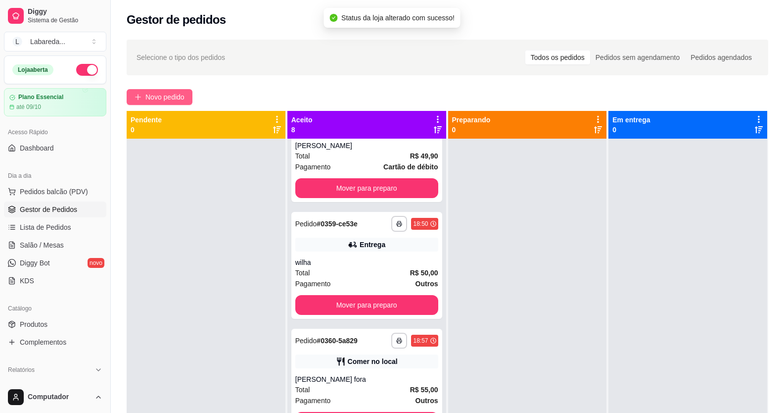
click at [176, 97] on span "Novo pedido" at bounding box center [164, 97] width 39 height 11
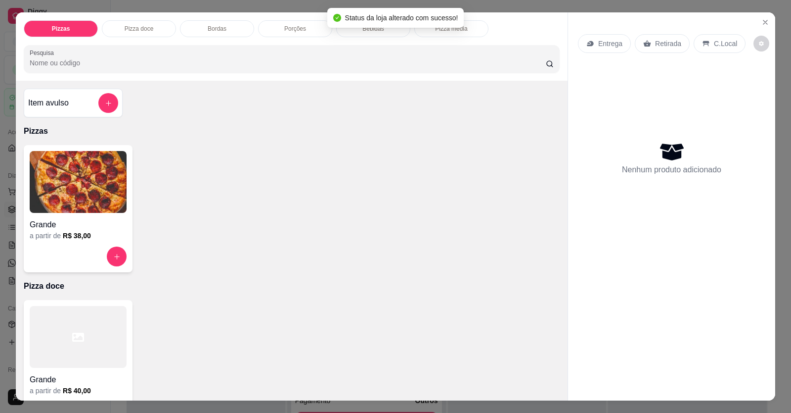
click at [55, 205] on img at bounding box center [78, 182] width 97 height 62
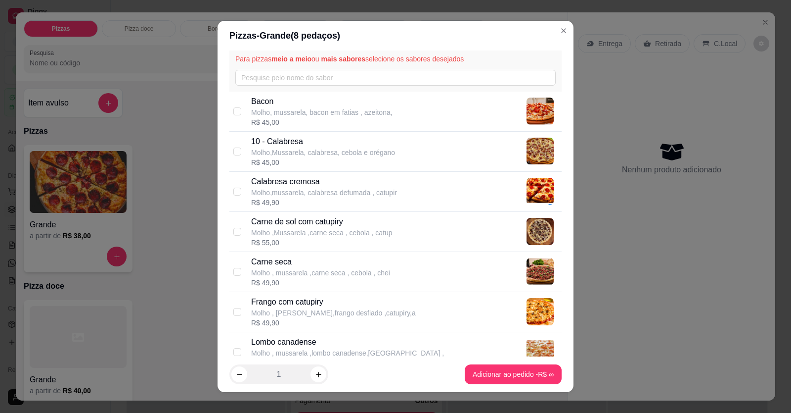
scroll to position [49, 0]
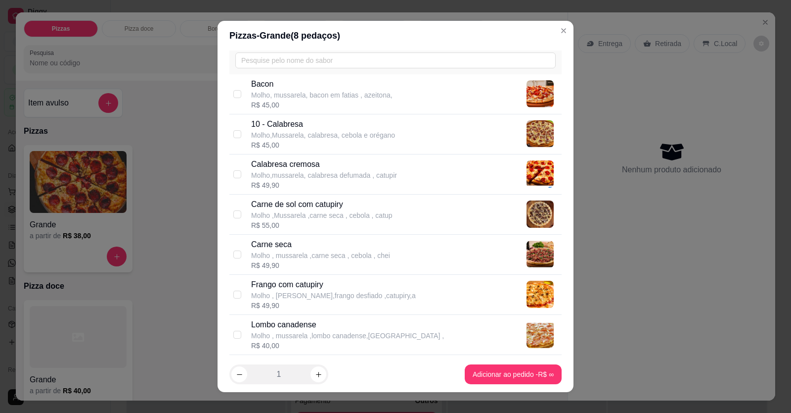
click at [302, 299] on p "Molho , [PERSON_NAME],frango desfiado ,catupiry,a" at bounding box center [333, 295] width 165 height 10
checkbox input "true"
click at [260, 137] on p "Molho,Mussarela, calabresa, cebola e orégano" at bounding box center [323, 135] width 144 height 10
checkbox input "true"
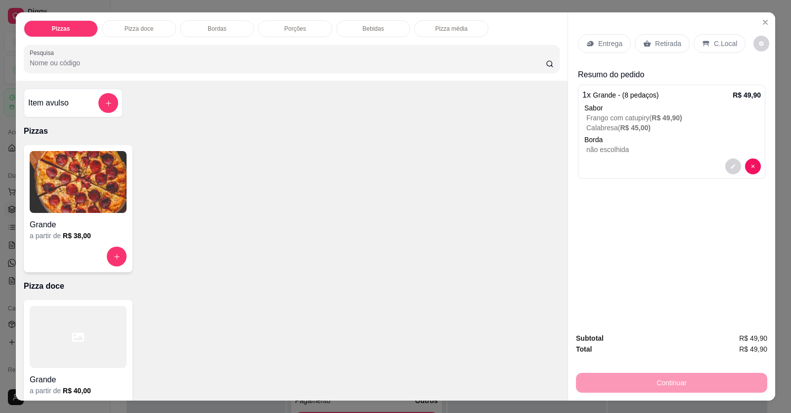
click at [511, 47] on p "Retirada" at bounding box center [668, 44] width 26 height 10
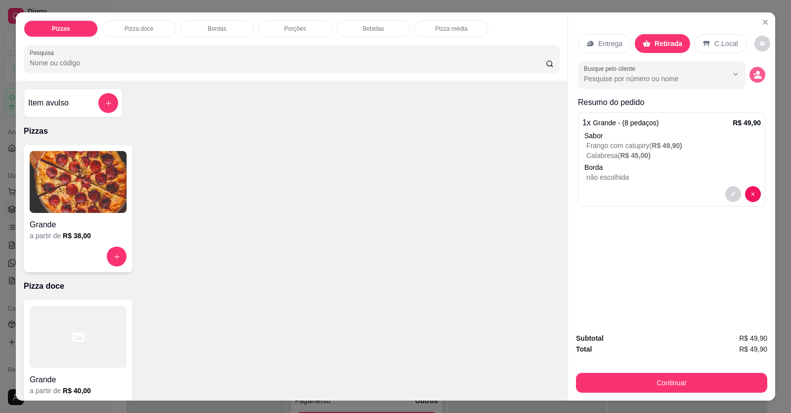
click at [511, 78] on icon "decrease-product-quantity" at bounding box center [758, 76] width 7 height 3
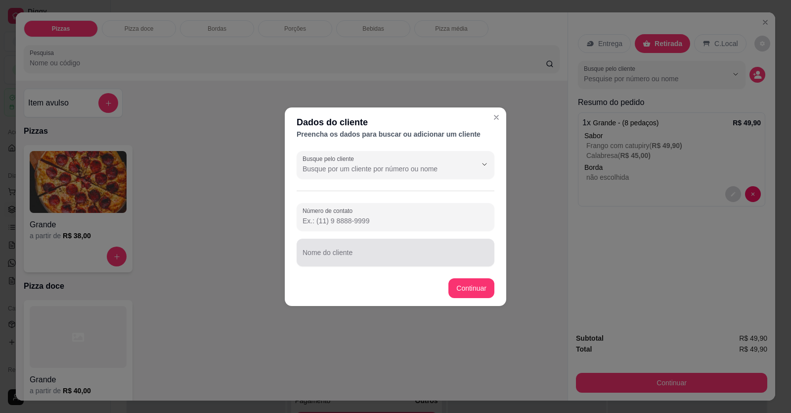
click at [397, 258] on input "Nome do cliente" at bounding box center [396, 256] width 186 height 10
click at [377, 242] on div "Nome do cliente" at bounding box center [396, 252] width 198 height 28
type input "[PERSON_NAME]"
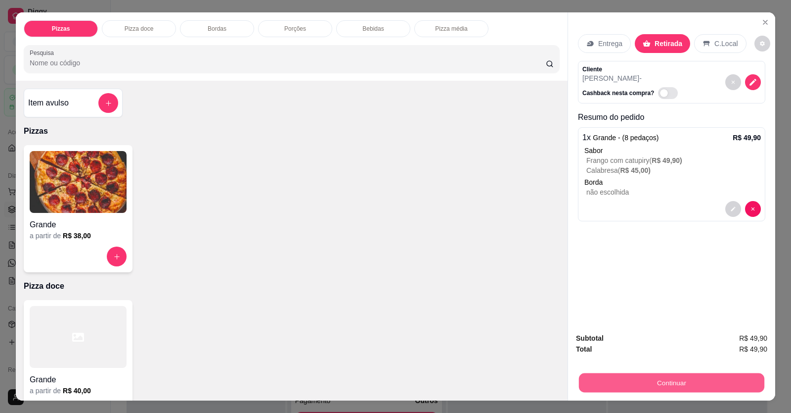
click at [511, 383] on button "Continuar" at bounding box center [672, 382] width 186 height 19
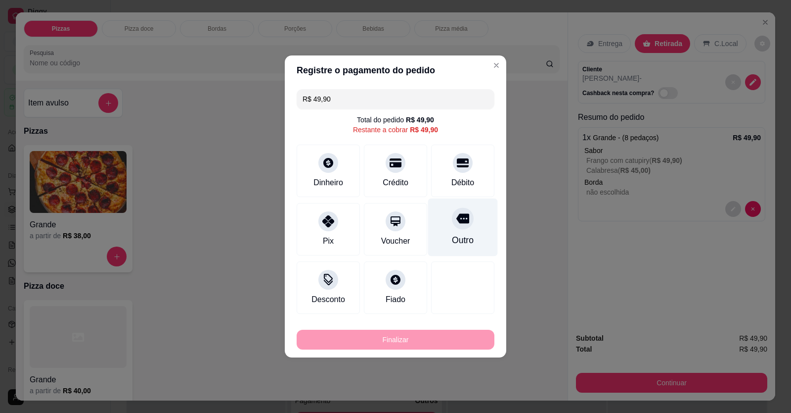
drag, startPoint x: 459, startPoint y: 178, endPoint x: 449, endPoint y: 211, distance: 34.3
click at [460, 178] on div "Débito" at bounding box center [463, 183] width 23 height 12
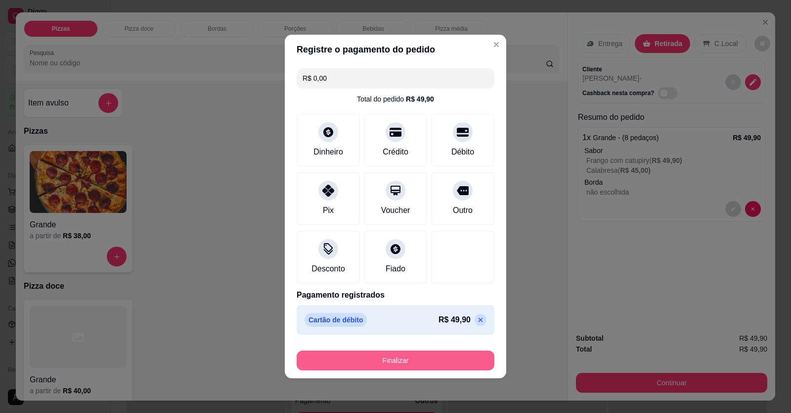
click at [443, 353] on div "Finalizar" at bounding box center [396, 358] width 198 height 24
click at [460, 363] on button "Finalizar" at bounding box center [396, 360] width 198 height 20
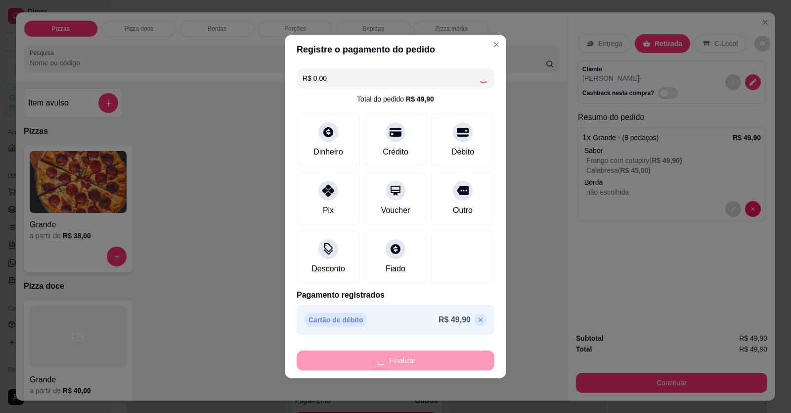
type input "-R$ 49,90"
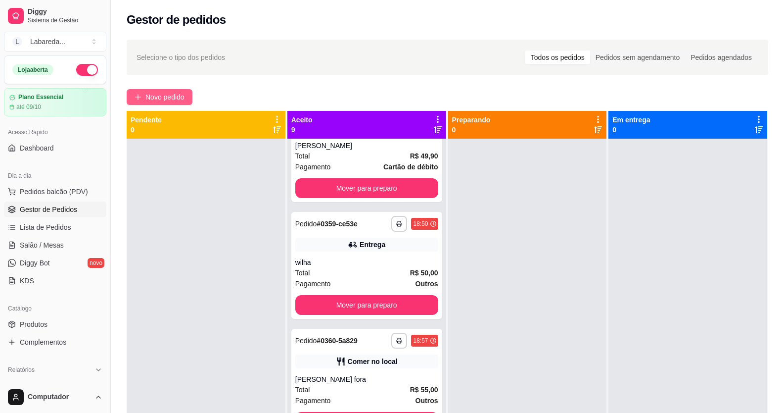
click at [157, 90] on button "Novo pedido" at bounding box center [160, 97] width 66 height 16
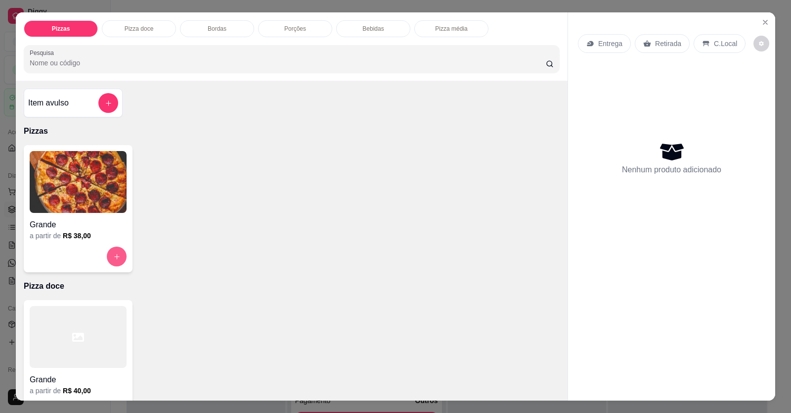
click at [107, 257] on button "increase-product-quantity" at bounding box center [117, 256] width 20 height 20
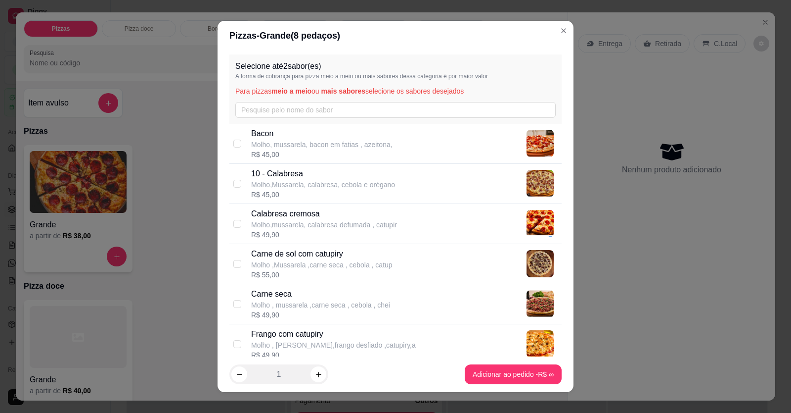
click at [332, 173] on p "10 - Calabresa" at bounding box center [323, 174] width 144 height 12
checkbox input "true"
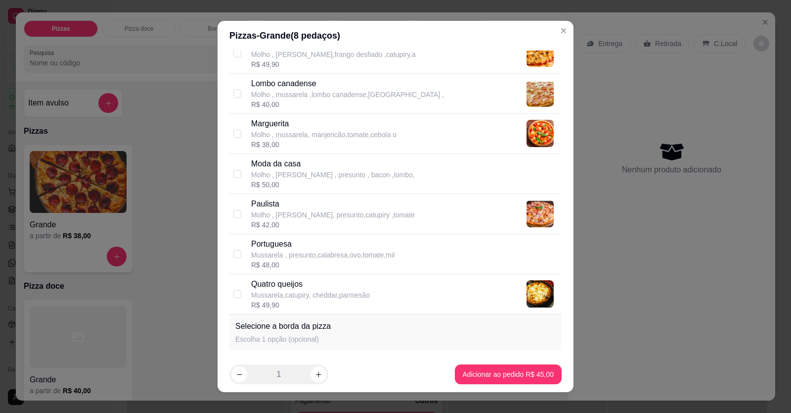
scroll to position [297, 0]
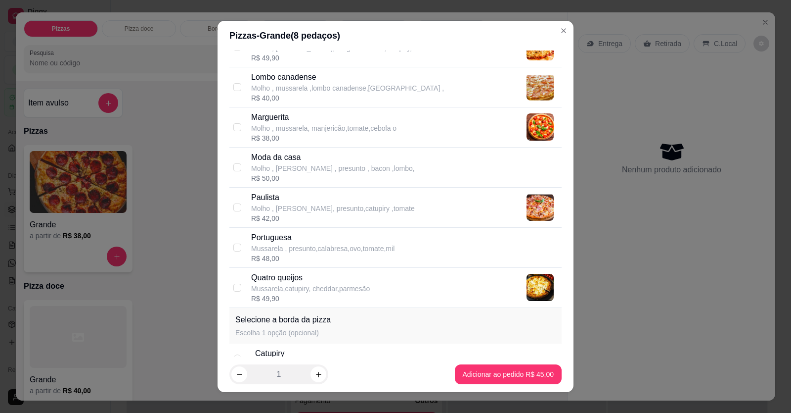
click at [279, 233] on div "Portuguesa Mussarela , presunto,calabresa,ovo,tomate,mil R$ 48,00" at bounding box center [396, 248] width 332 height 40
click at [279, 240] on p "Portuguesa" at bounding box center [322, 238] width 143 height 12
click at [340, 248] on p "Mussarela , presunto,calabresa,ovo,tomate,mil" at bounding box center [322, 248] width 143 height 10
checkbox input "true"
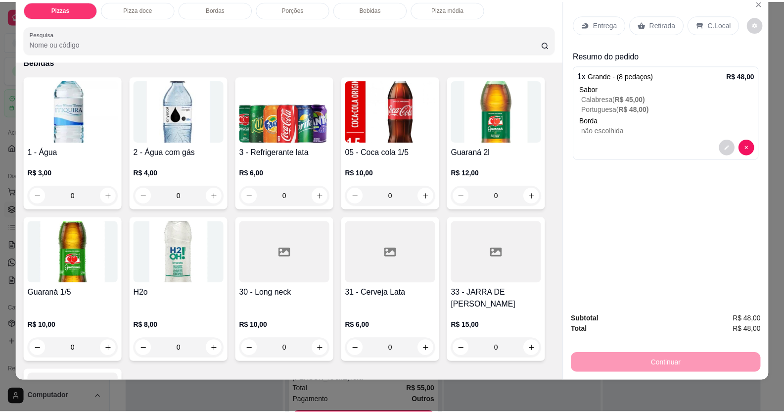
scroll to position [619, 0]
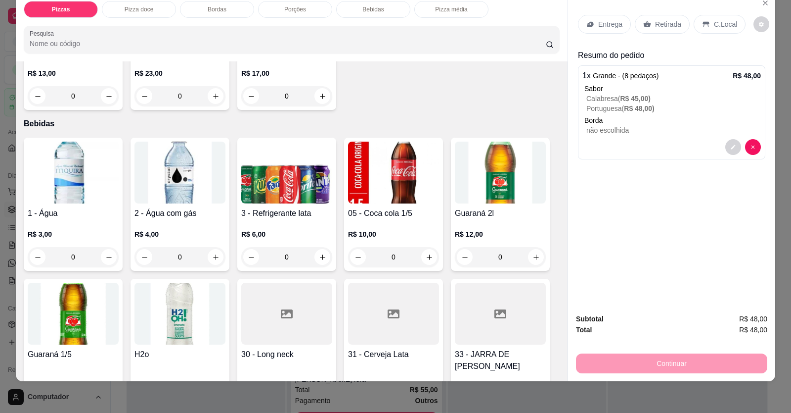
click at [477, 55] on div "Pizzas Pizza doce Bordas Porções Bebidas Pizza média Pesquisa" at bounding box center [292, 27] width 552 height 68
click at [511, 1] on icon "Close" at bounding box center [766, 3] width 4 height 4
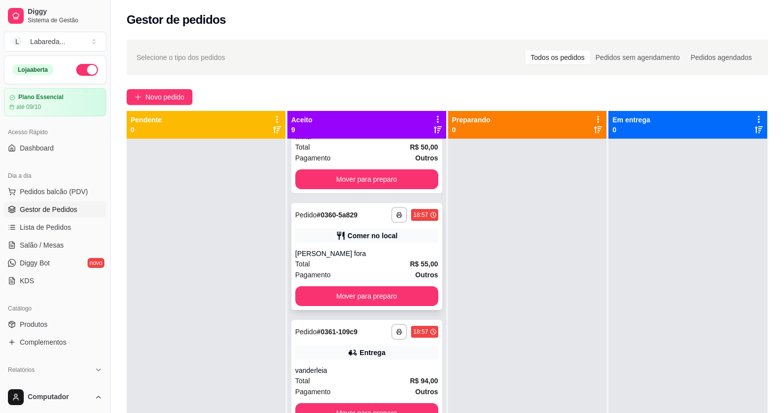
scroll to position [198, 0]
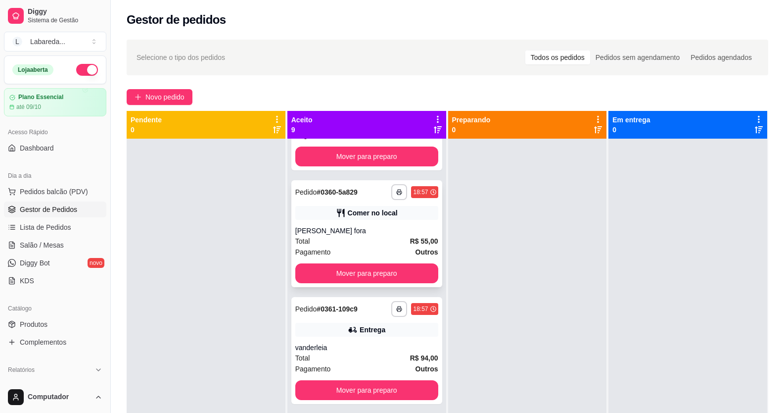
click at [344, 232] on div "[PERSON_NAME] fora" at bounding box center [366, 231] width 143 height 10
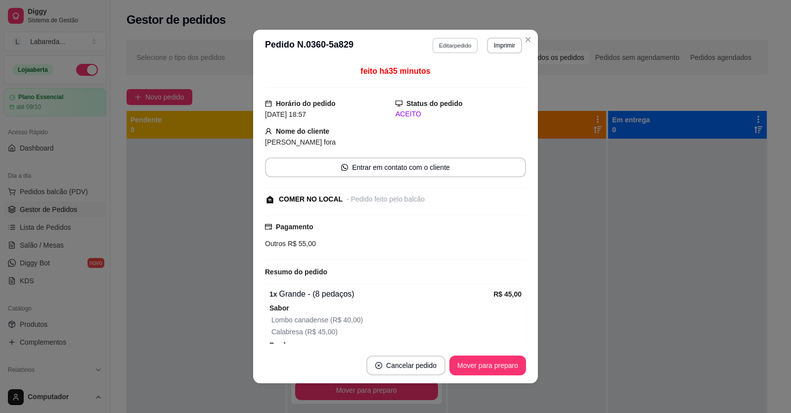
click at [456, 47] on button "Editar pedido" at bounding box center [456, 45] width 46 height 15
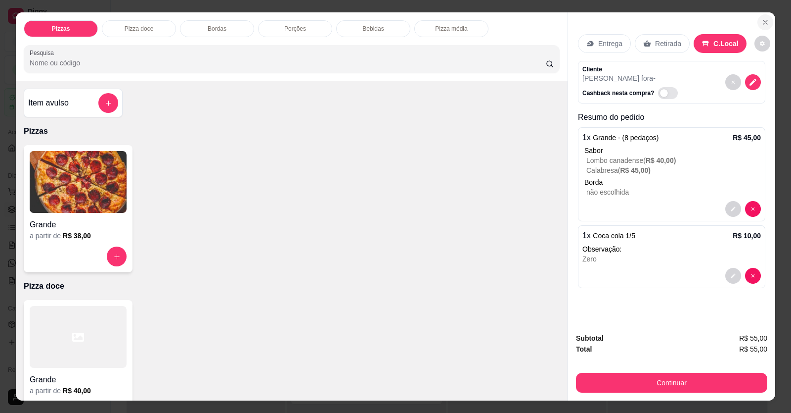
click at [511, 22] on button "Close" at bounding box center [766, 22] width 16 height 16
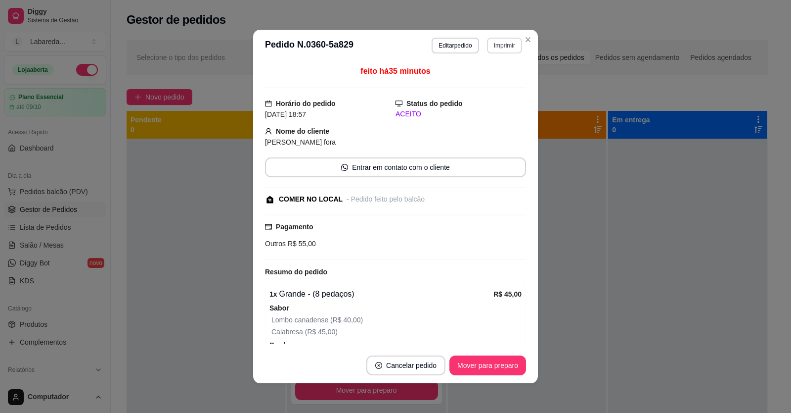
click at [503, 47] on button "Imprimir" at bounding box center [504, 46] width 35 height 16
click at [496, 358] on button "Mover para preparo" at bounding box center [488, 365] width 77 height 20
click at [499, 47] on button "Imprimir" at bounding box center [505, 45] width 34 height 15
click at [463, 78] on button "IMPRESSORA" at bounding box center [483, 79] width 69 height 15
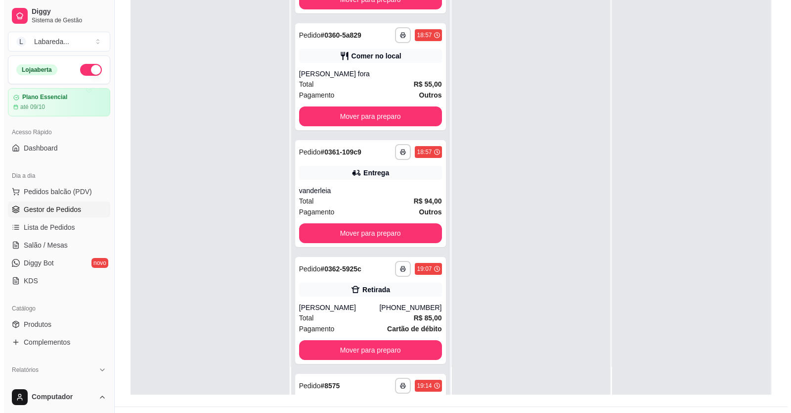
scroll to position [151, 0]
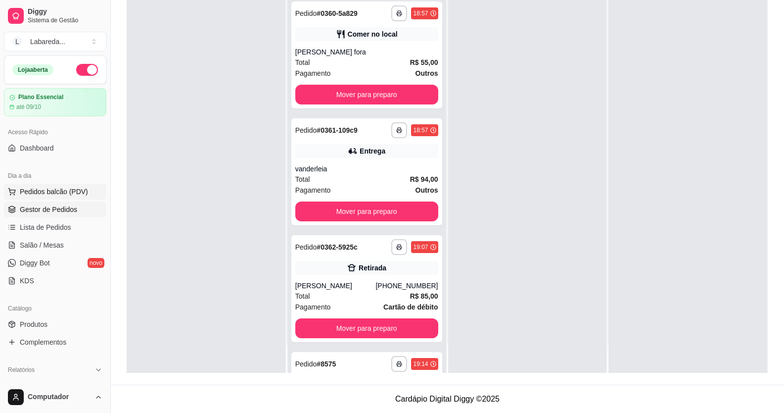
click at [40, 194] on span "Pedidos balcão (PDV)" at bounding box center [54, 191] width 68 height 10
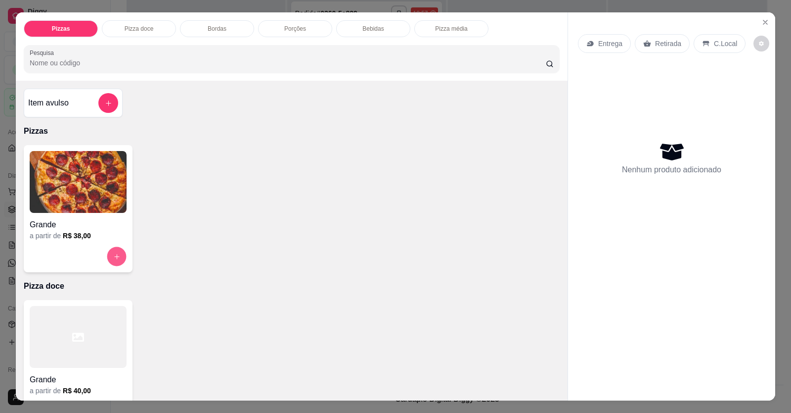
click at [115, 253] on icon "increase-product-quantity" at bounding box center [116, 256] width 7 height 7
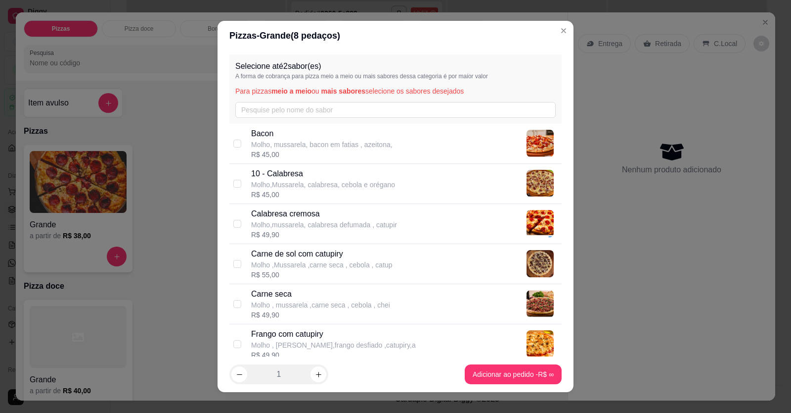
click at [356, 180] on p "Molho,Mussarela, calabresa, cebola e orégano" at bounding box center [323, 185] width 144 height 10
checkbox input "true"
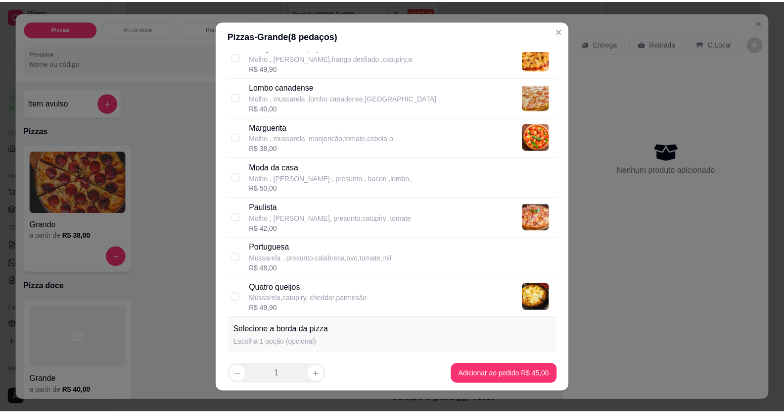
scroll to position [346, 0]
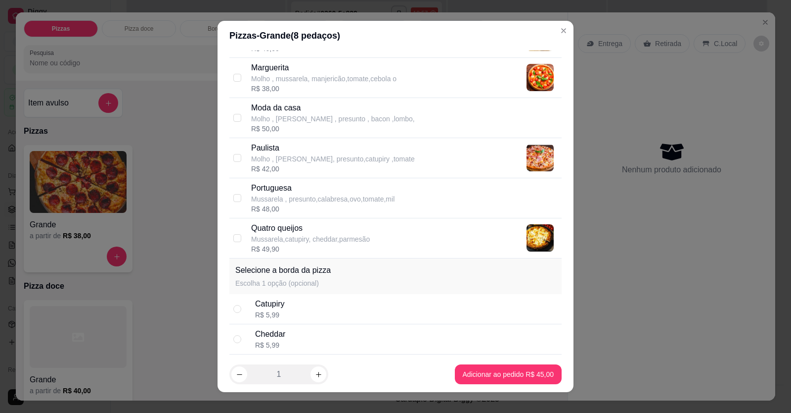
click at [290, 186] on p "Portuguesa" at bounding box center [322, 188] width 143 height 12
checkbox input "true"
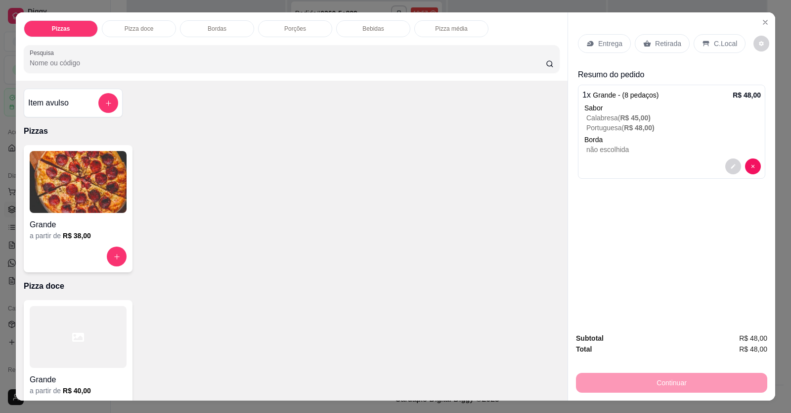
click at [511, 44] on p "Retirada" at bounding box center [668, 44] width 26 height 10
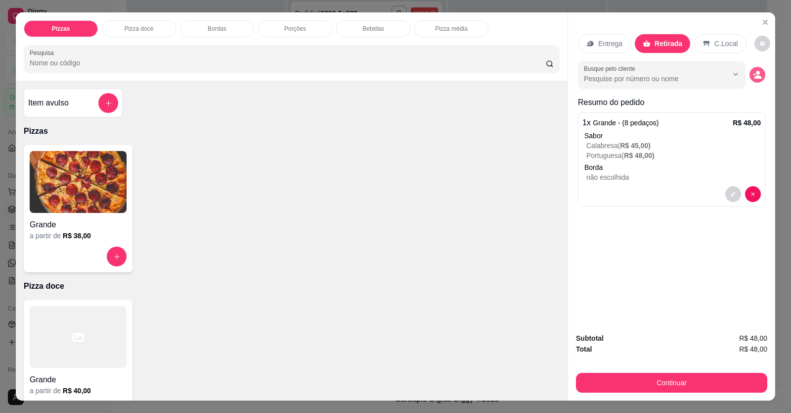
click at [511, 74] on circle "decrease-product-quantity" at bounding box center [758, 73] width 4 height 4
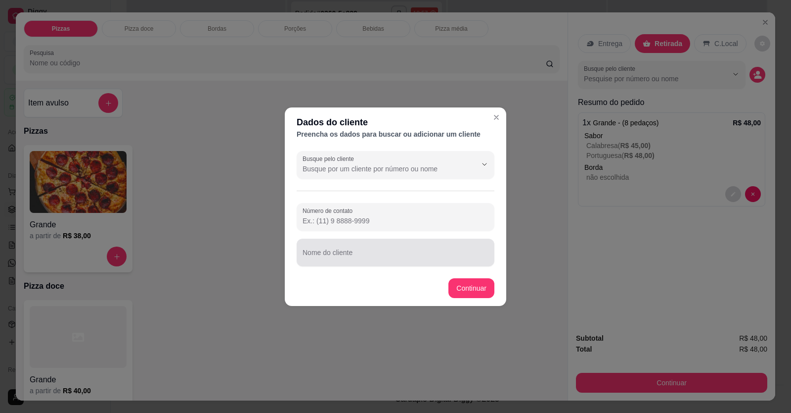
drag, startPoint x: 361, startPoint y: 250, endPoint x: 357, endPoint y: 260, distance: 10.0
click at [360, 252] on div at bounding box center [396, 252] width 186 height 20
type input "thalia"
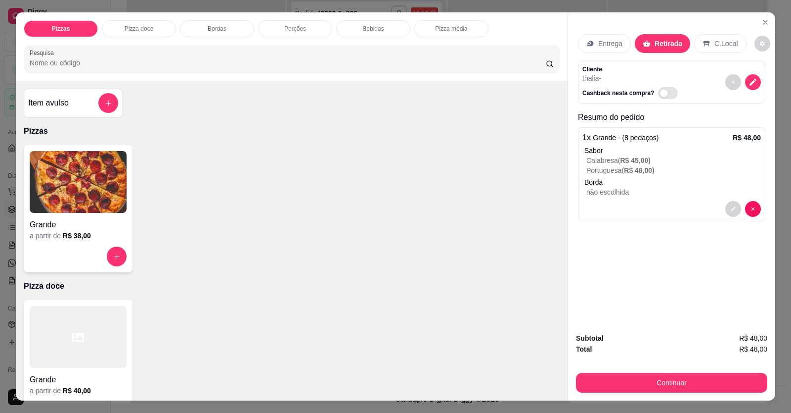
click at [511, 373] on button "Continuar" at bounding box center [671, 382] width 191 height 20
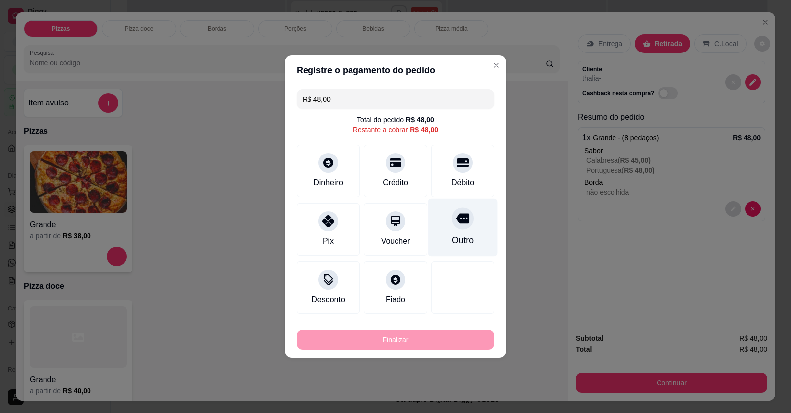
click at [458, 227] on div at bounding box center [463, 218] width 22 height 22
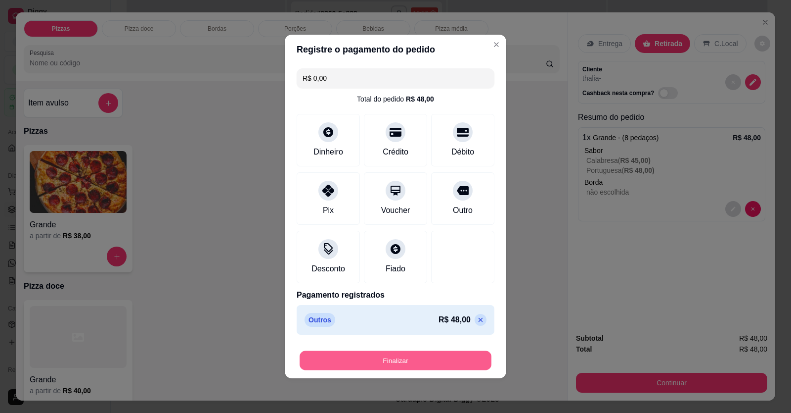
click at [454, 354] on button "Finalizar" at bounding box center [396, 360] width 192 height 19
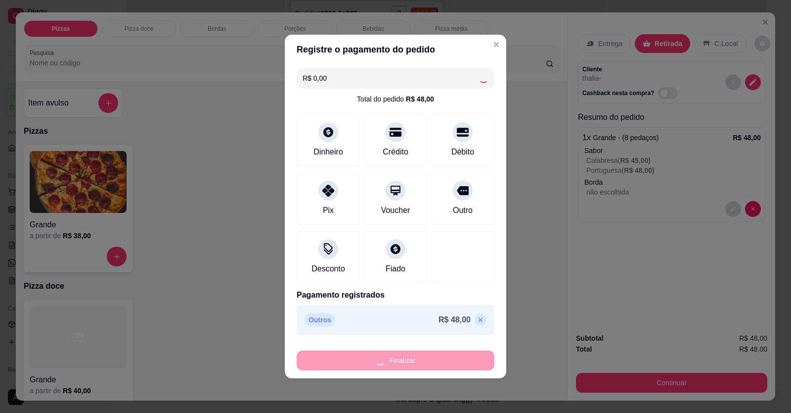
type input "-R$ 48,00"
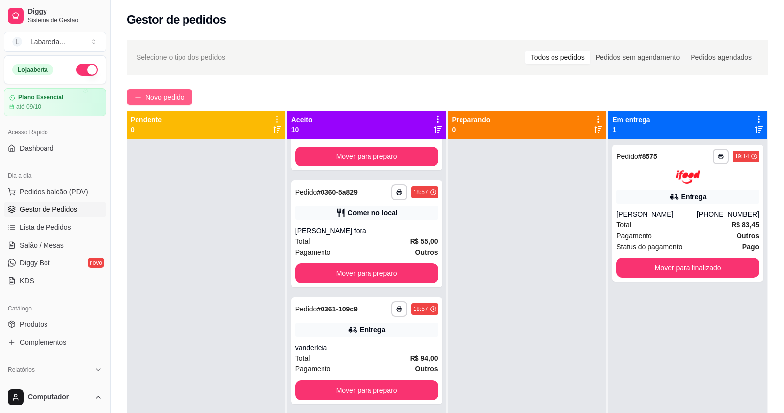
click at [176, 96] on span "Novo pedido" at bounding box center [164, 97] width 39 height 11
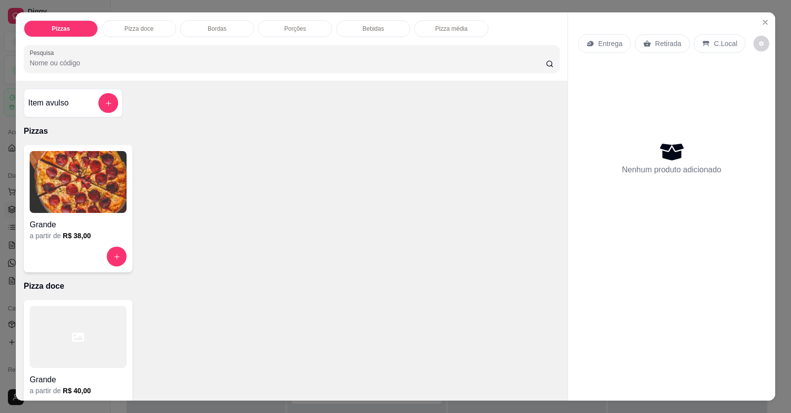
click at [96, 181] on img at bounding box center [78, 182] width 97 height 62
click at [511, 25] on icon "Close" at bounding box center [766, 22] width 8 height 8
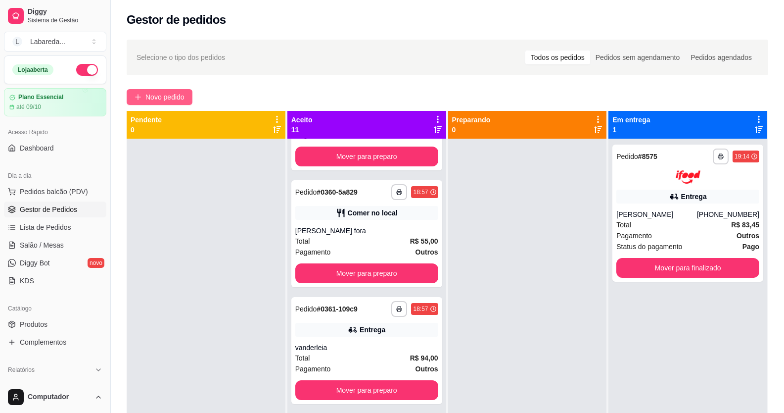
click at [175, 102] on button "Novo pedido" at bounding box center [160, 97] width 66 height 16
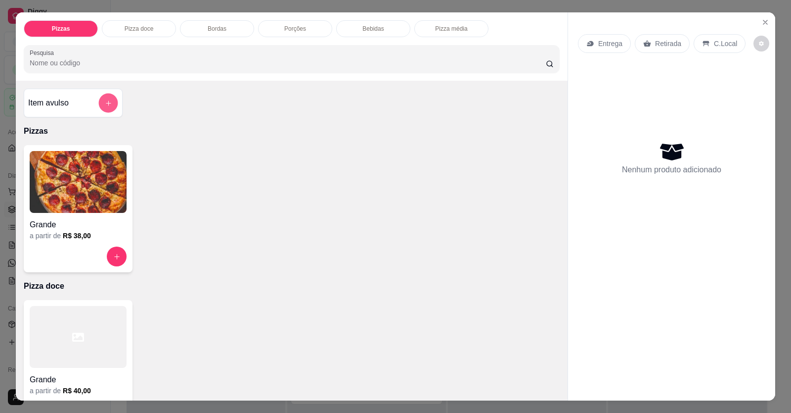
click at [99, 102] on button "add-separate-item" at bounding box center [108, 102] width 19 height 19
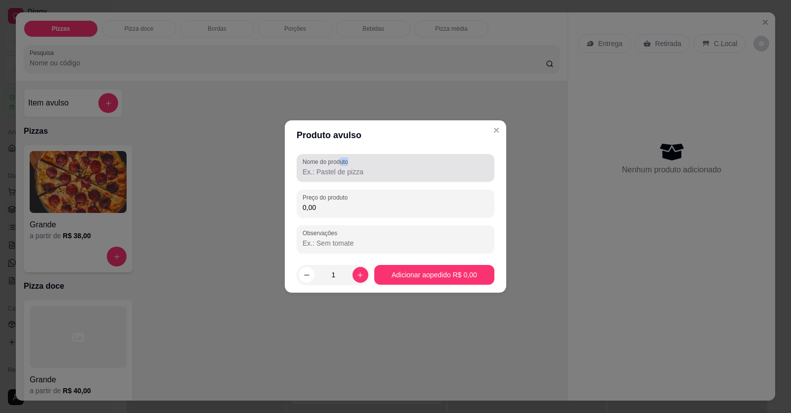
drag, startPoint x: 343, startPoint y: 161, endPoint x: 348, endPoint y: 172, distance: 12.2
click at [348, 171] on div "Nome do produto" at bounding box center [396, 168] width 198 height 28
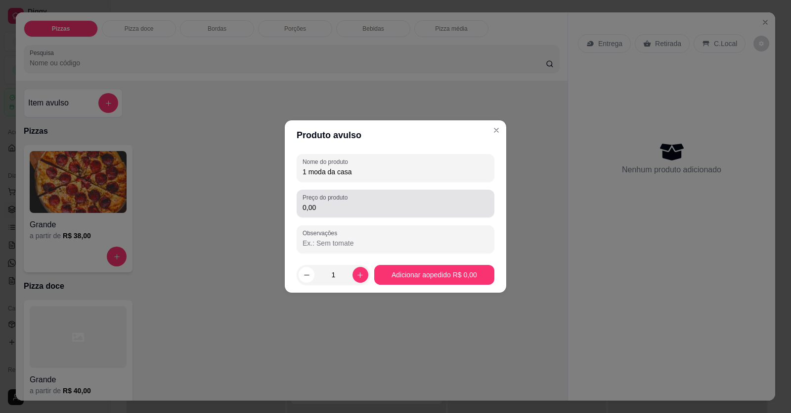
type input "1 moda da casa"
click at [379, 196] on div "0,00" at bounding box center [396, 203] width 186 height 20
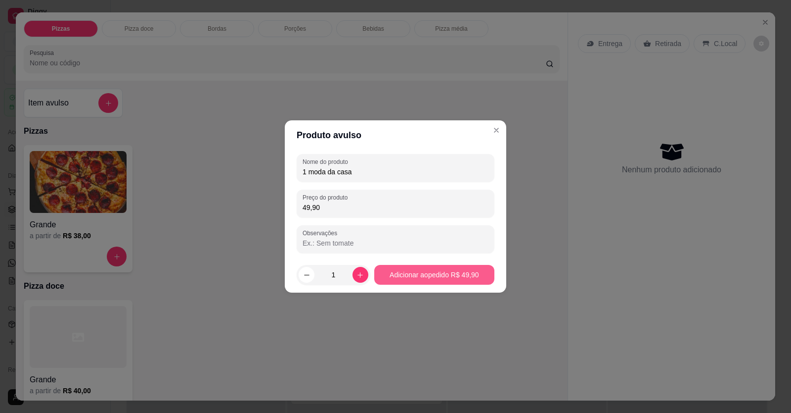
type input "49,90"
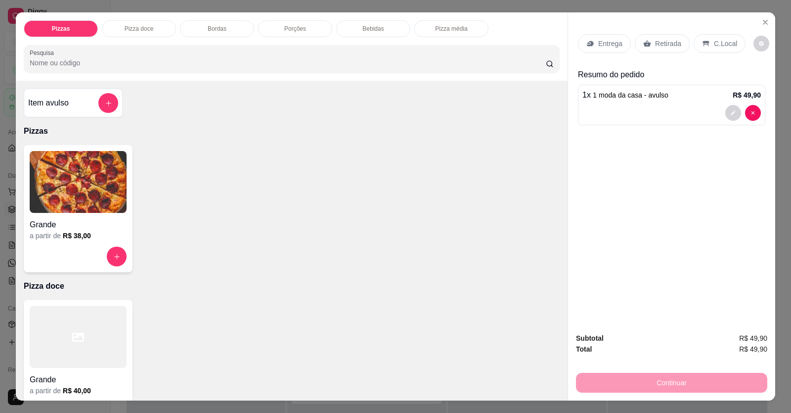
click at [511, 49] on div "Entrega" at bounding box center [604, 43] width 53 height 19
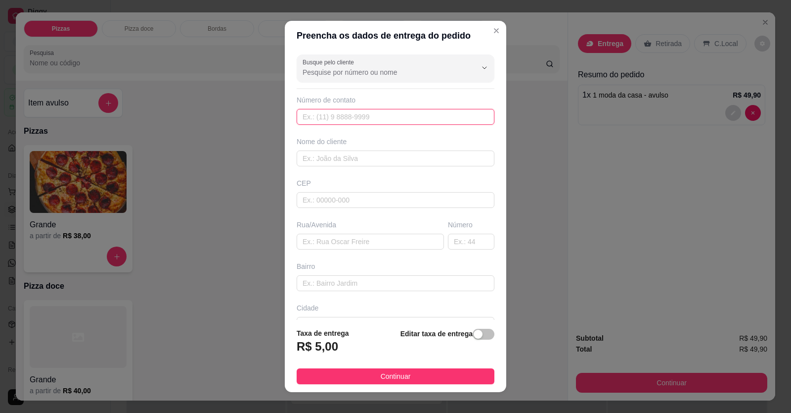
click at [407, 115] on input "text" at bounding box center [396, 117] width 198 height 16
type input "[PHONE_NUMBER]"
click at [387, 160] on input "text" at bounding box center [396, 158] width 198 height 16
type input "w"
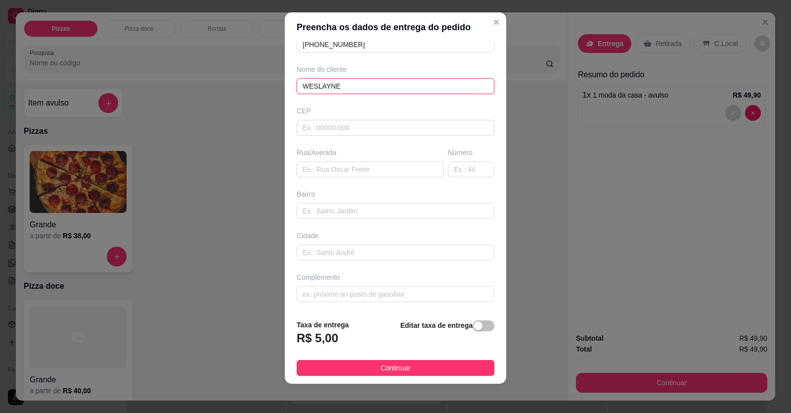
scroll to position [11, 0]
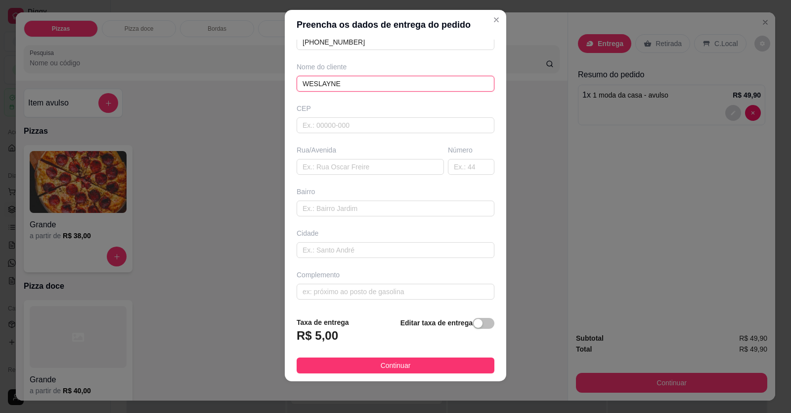
type input "WESLAYNE"
click at [322, 202] on input "text" at bounding box center [396, 208] width 198 height 16
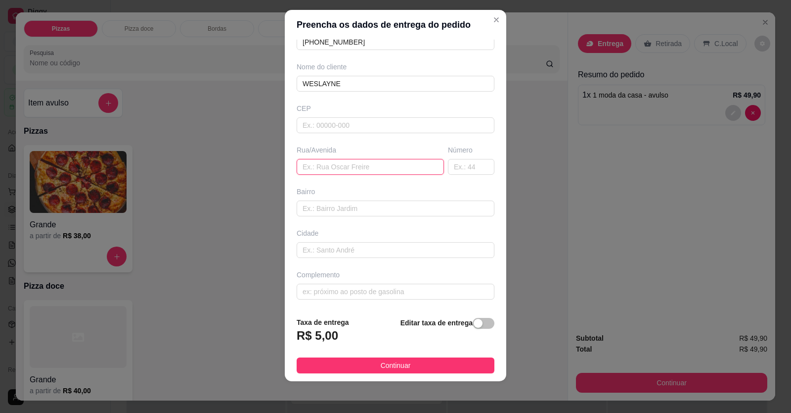
click at [322, 160] on input "text" at bounding box center [370, 167] width 147 height 16
click at [324, 167] on input "text" at bounding box center [370, 167] width 147 height 16
paste input "[STREET_ADDRESS] Sul, [GEOGRAPHIC_DATA] - GO, 73802-433"
type input "[STREET_ADDRESS] Sul, [GEOGRAPHIC_DATA] - GO, 73802-433"
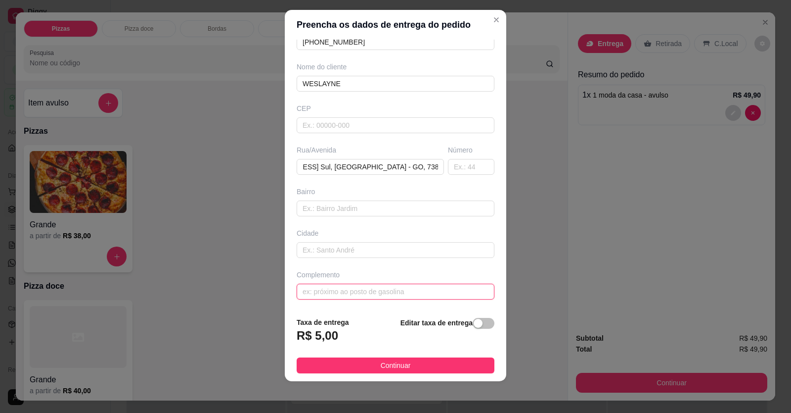
click at [340, 293] on input "text" at bounding box center [396, 291] width 198 height 16
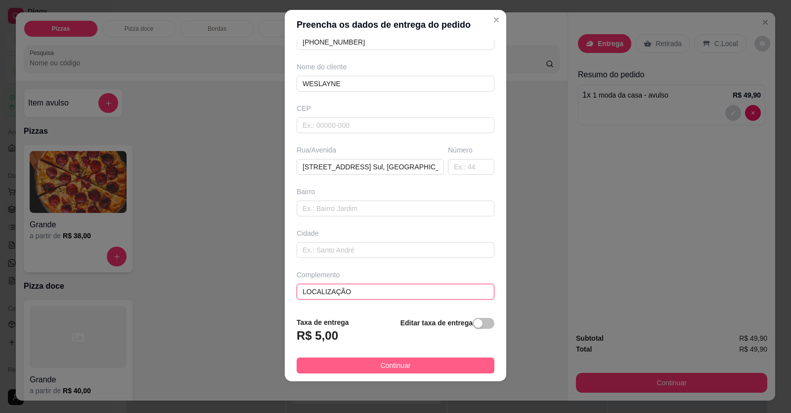
type input "LOCALIZAÇÃO"
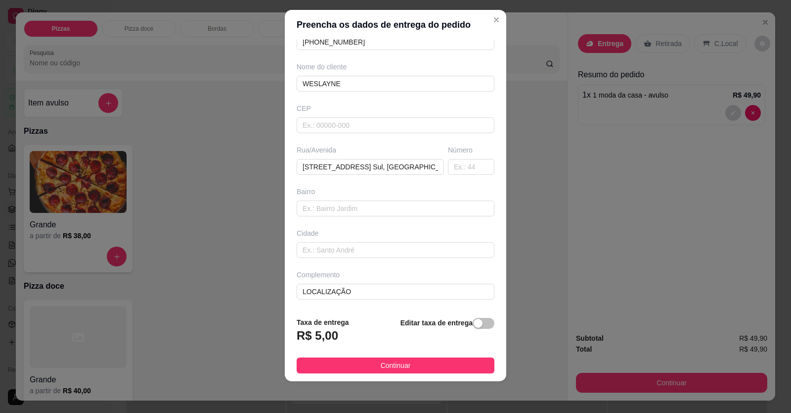
click at [423, 365] on button "Continuar" at bounding box center [396, 365] width 198 height 16
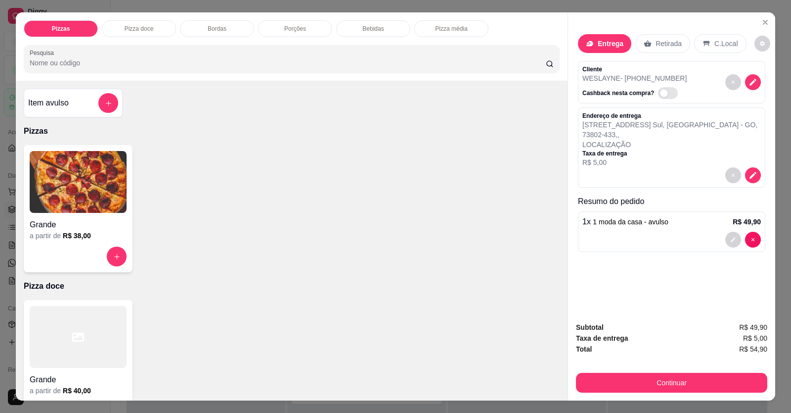
click at [511, 370] on div "Continuar" at bounding box center [671, 381] width 191 height 22
click at [511, 377] on button "Continuar" at bounding box center [671, 382] width 191 height 20
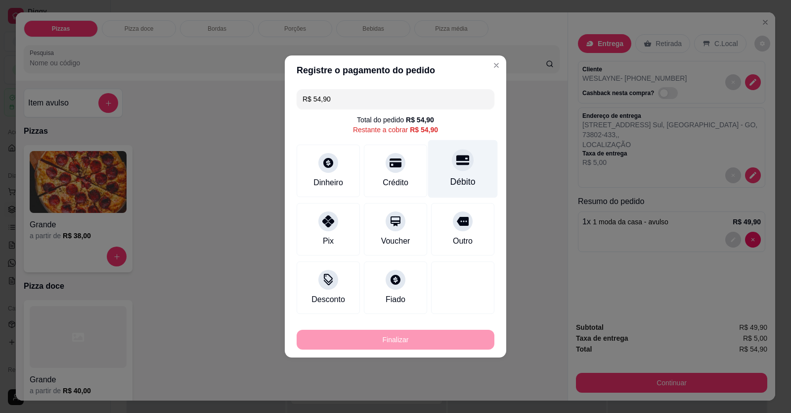
click at [462, 180] on div "Débito" at bounding box center [463, 181] width 25 height 13
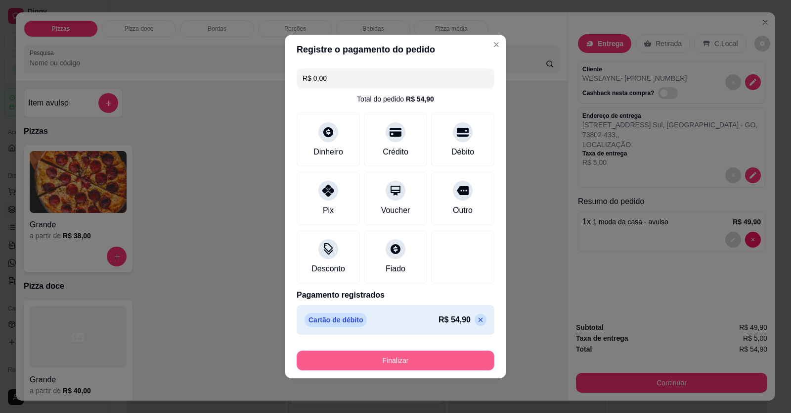
click at [443, 361] on button "Finalizar" at bounding box center [396, 360] width 198 height 20
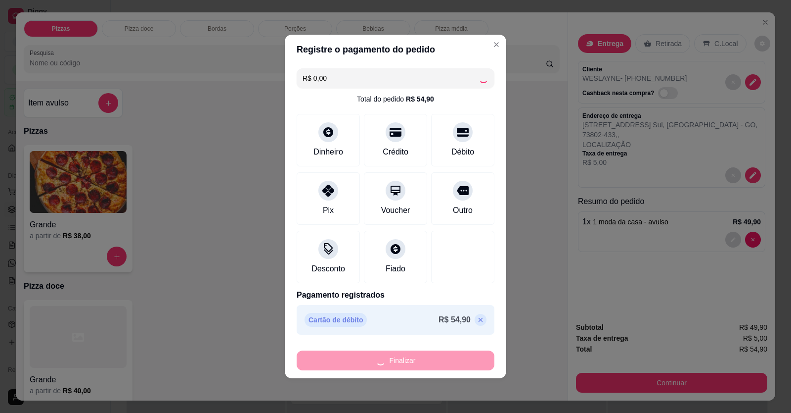
type input "-R$ 54,90"
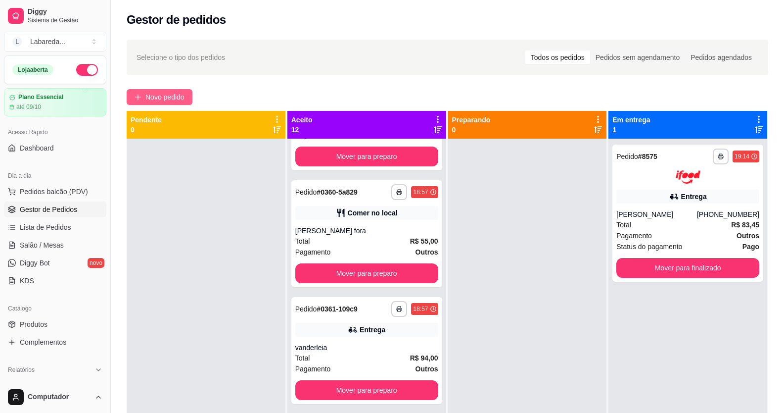
click at [167, 99] on span "Novo pedido" at bounding box center [164, 97] width 39 height 11
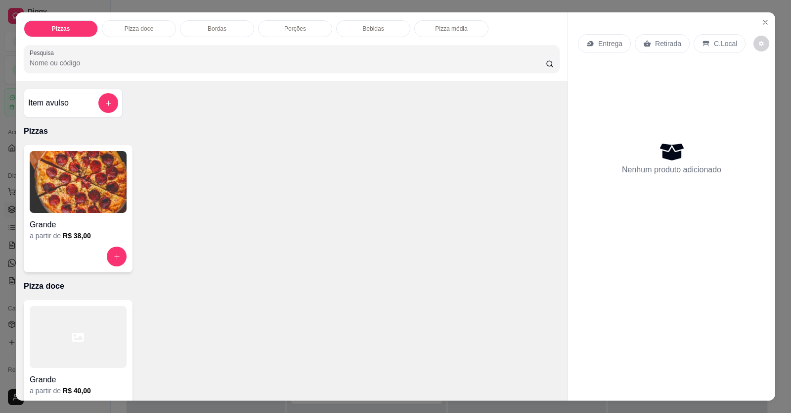
click at [98, 219] on h4 "Grande" at bounding box center [78, 225] width 97 height 12
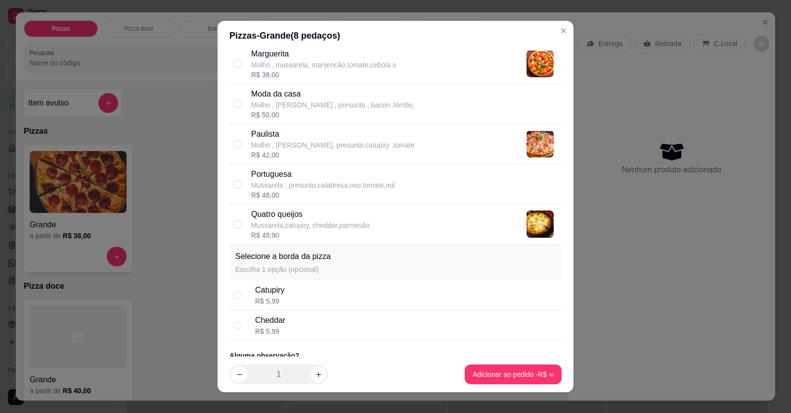
scroll to position [387, 0]
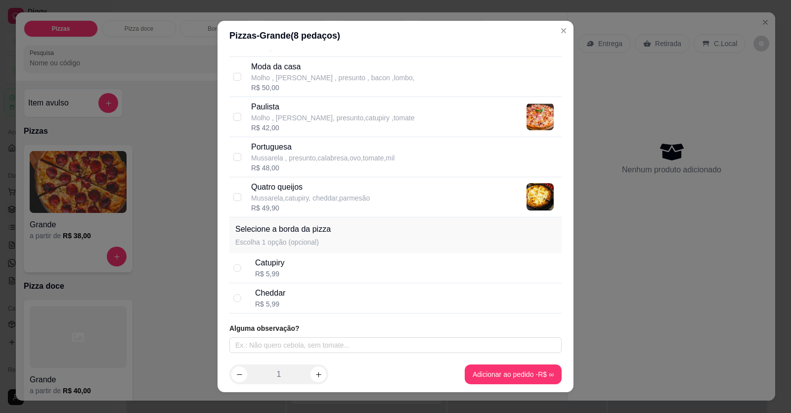
click at [292, 150] on p "Portuguesa" at bounding box center [322, 147] width 143 height 12
checkbox input "true"
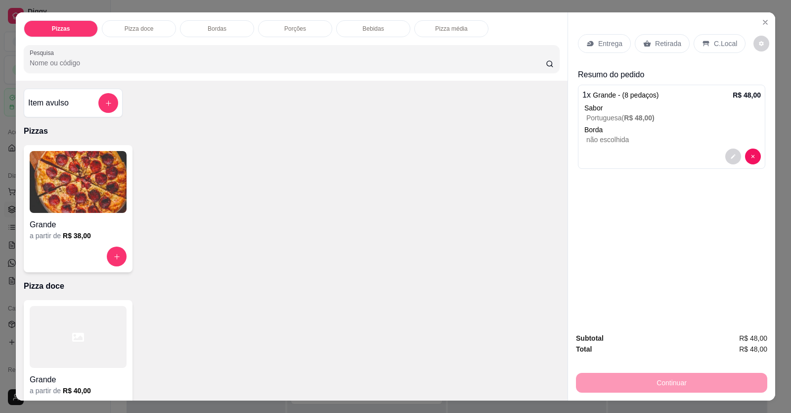
click at [511, 44] on p "Entrega" at bounding box center [611, 44] width 24 height 10
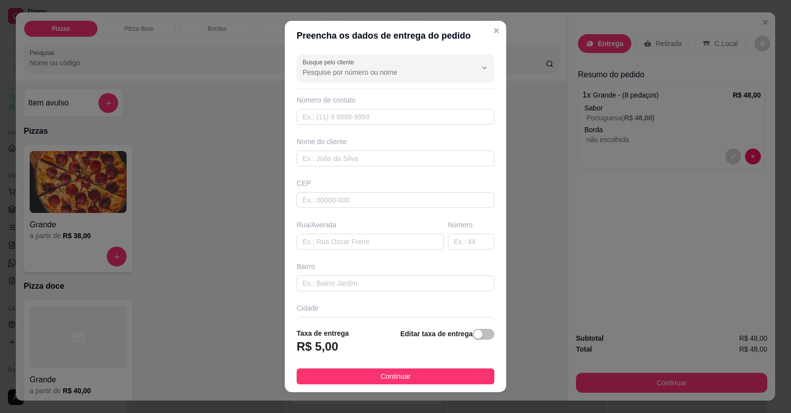
click at [413, 126] on div "Busque pelo cliente Número de contato Nome do cliente CEP Rua/[GEOGRAPHIC_DATA]" at bounding box center [396, 185] width 222 height 270
click at [408, 120] on input "text" at bounding box center [396, 117] width 198 height 16
type input "[PHONE_NUMBER]"
click at [368, 149] on div "Nome do cliente" at bounding box center [396, 152] width 202 height 30
click at [369, 151] on input "text" at bounding box center [396, 158] width 198 height 16
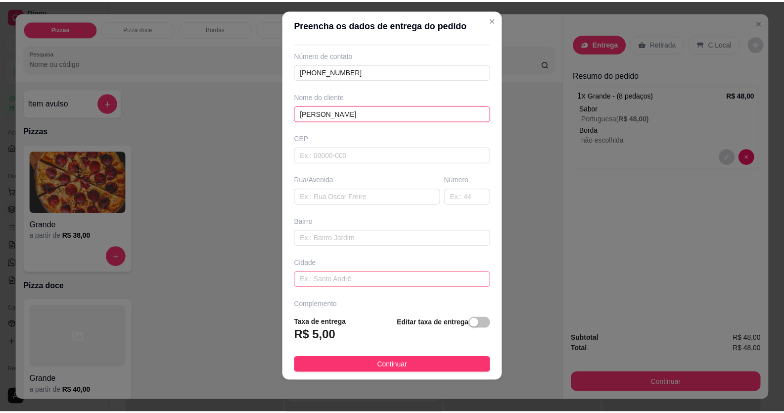
scroll to position [64, 0]
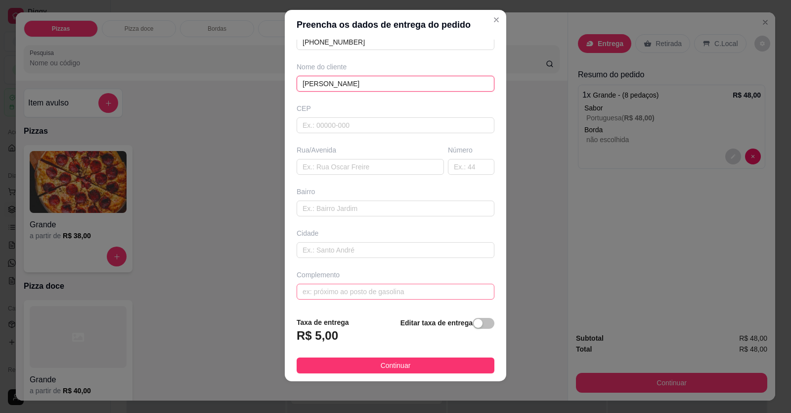
type input "[PERSON_NAME]"
click at [361, 288] on input "text" at bounding box center [396, 291] width 198 height 16
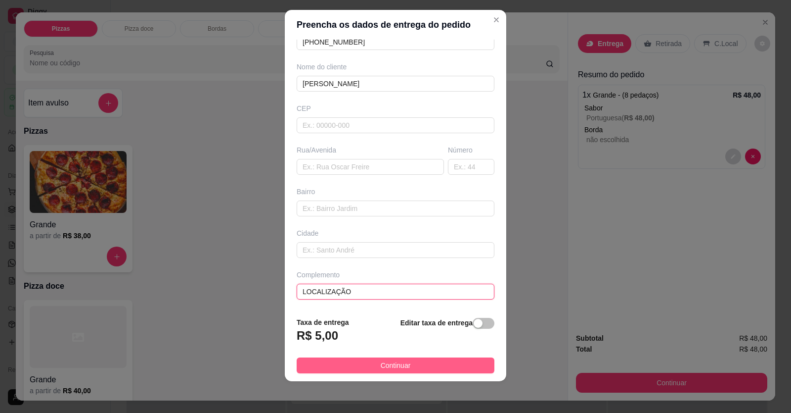
type input "LOCALIZAÇÃO"
drag, startPoint x: 424, startPoint y: 367, endPoint x: 441, endPoint y: 366, distance: 17.4
click at [424, 367] on button "Continuar" at bounding box center [396, 365] width 198 height 16
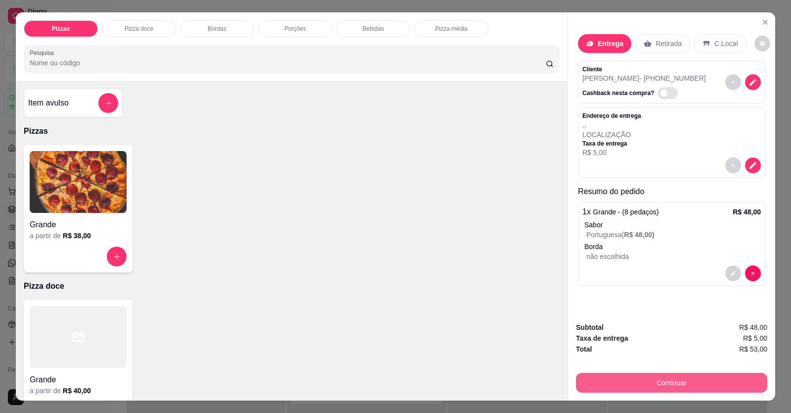
click at [511, 389] on button "Continuar" at bounding box center [671, 382] width 191 height 20
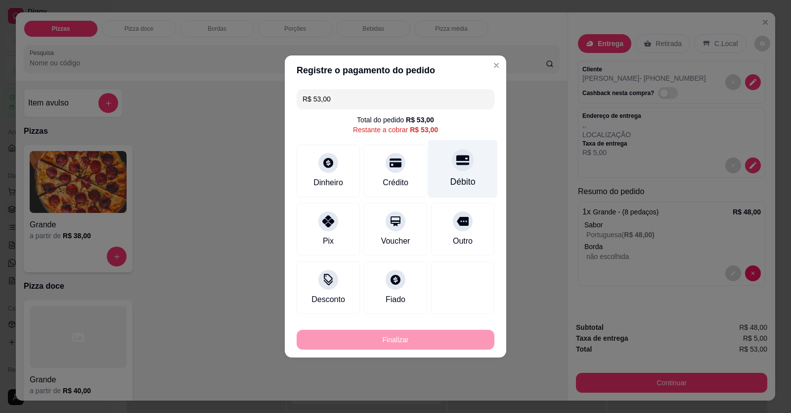
click at [463, 174] on div "Débito" at bounding box center [463, 169] width 70 height 58
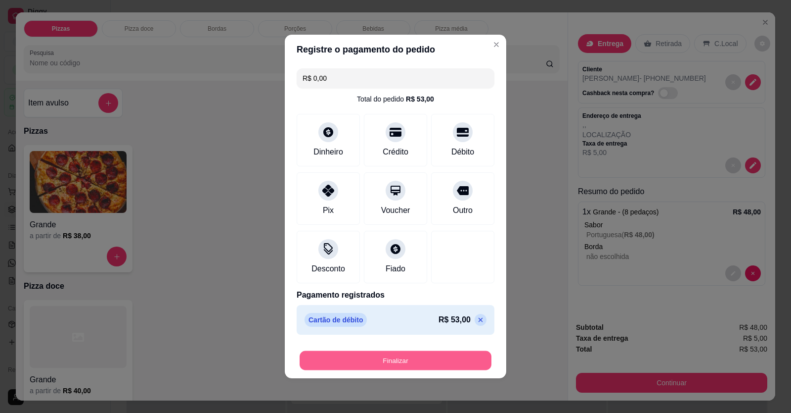
click at [421, 356] on button "Finalizar" at bounding box center [396, 360] width 192 height 19
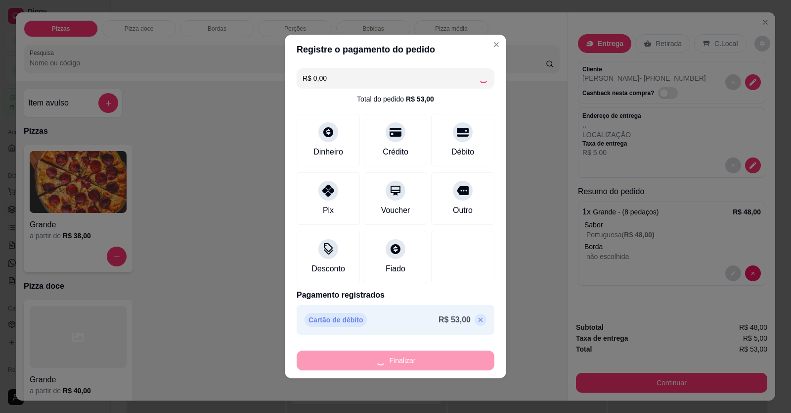
type input "-R$ 53,00"
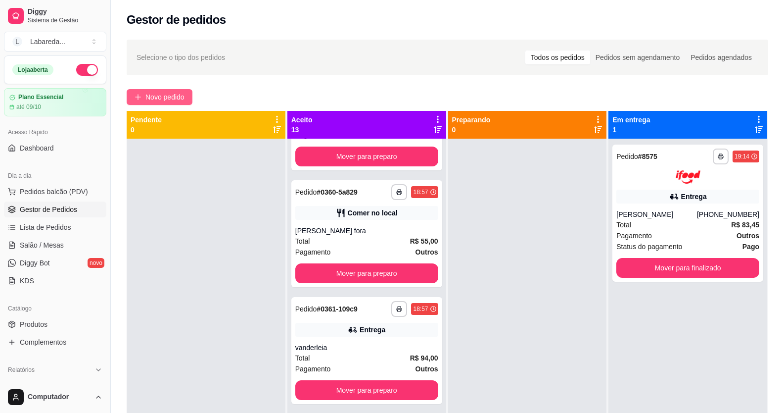
click at [167, 94] on span "Novo pedido" at bounding box center [164, 97] width 39 height 11
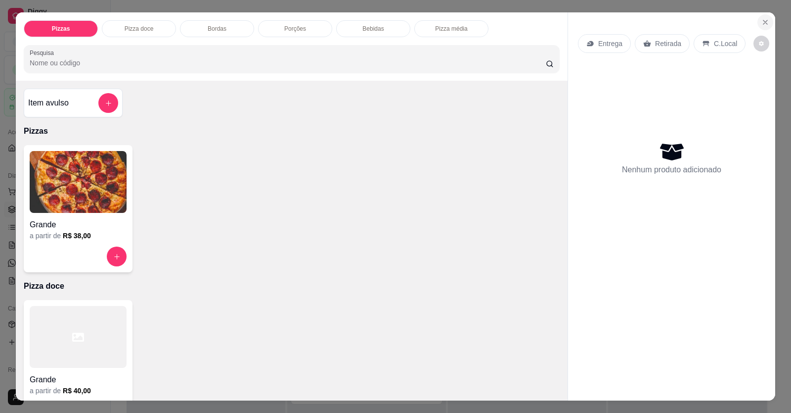
click at [511, 23] on icon "Close" at bounding box center [766, 22] width 8 height 8
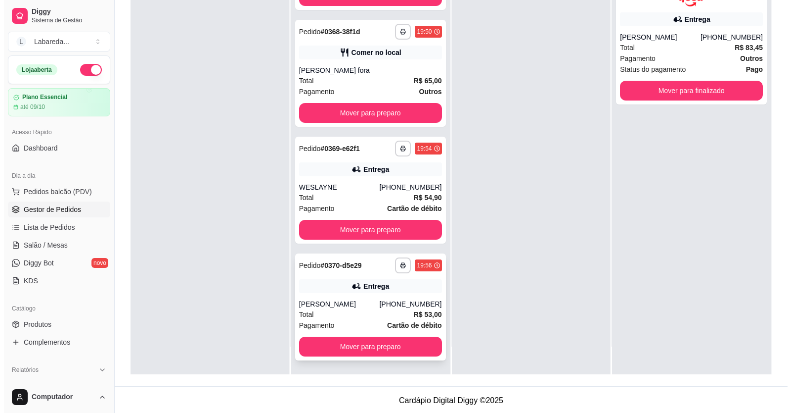
scroll to position [151, 0]
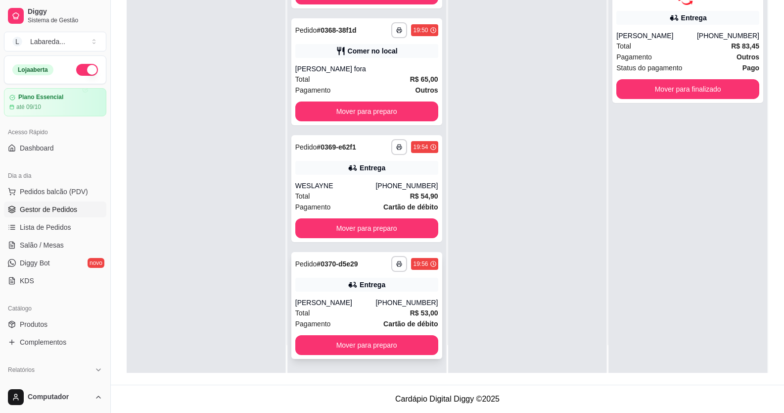
click at [343, 301] on div "[PERSON_NAME]" at bounding box center [335, 302] width 81 height 10
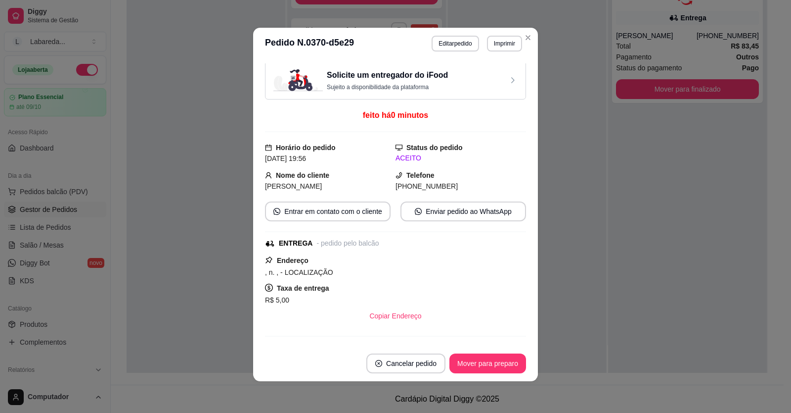
scroll to position [0, 0]
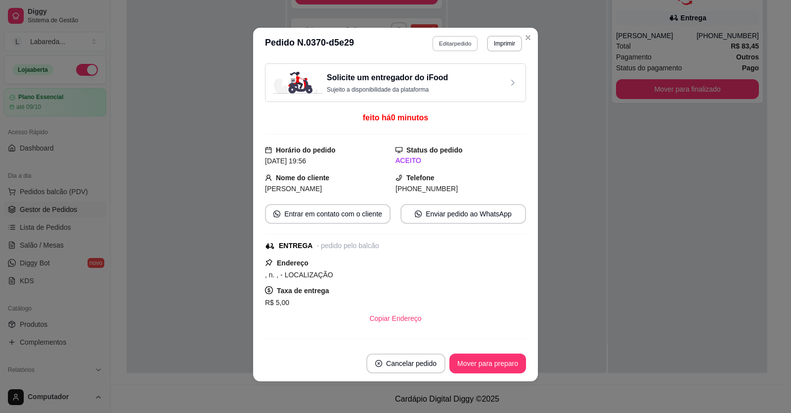
click at [449, 49] on button "Editar pedido" at bounding box center [456, 43] width 46 height 15
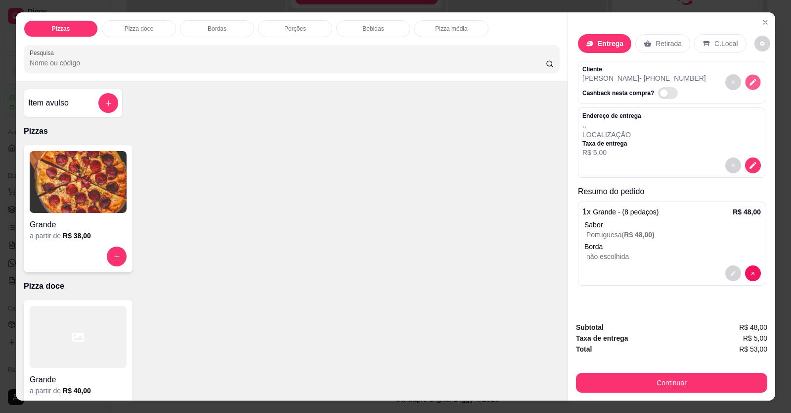
click at [511, 87] on button "decrease-product-quantity" at bounding box center [752, 82] width 15 height 15
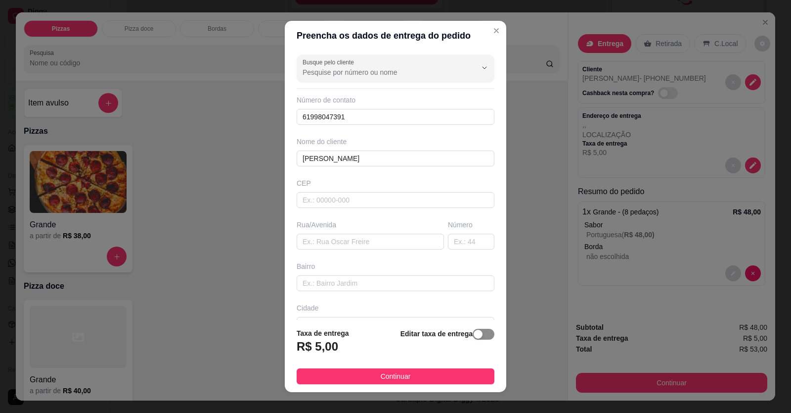
click at [473, 339] on span "button" at bounding box center [484, 333] width 22 height 11
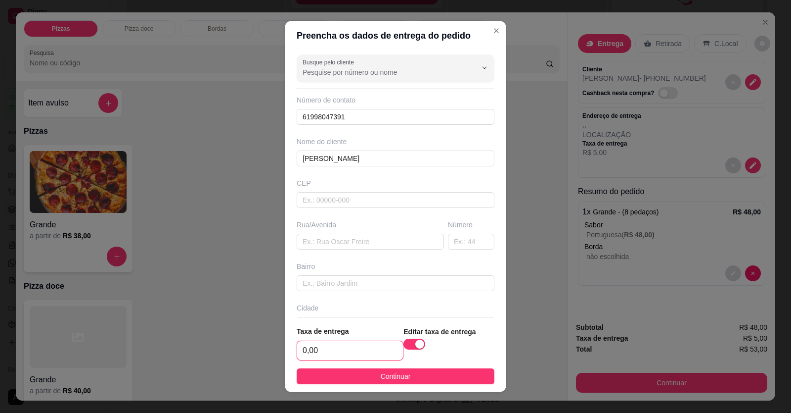
click at [361, 348] on input "0,00" at bounding box center [350, 350] width 106 height 19
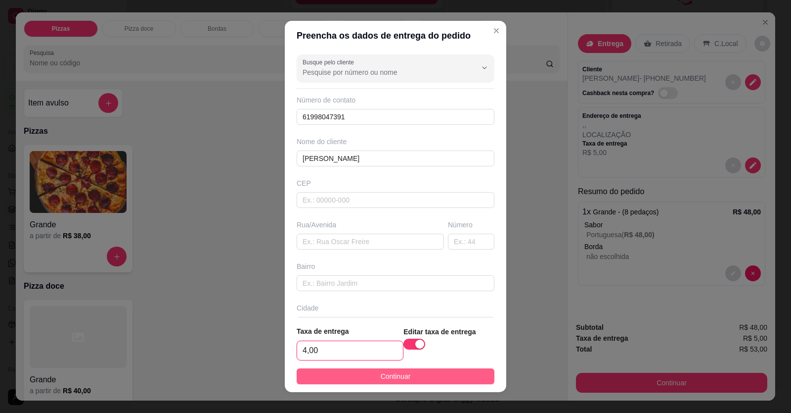
type input "4,00"
click at [373, 383] on button "Continuar" at bounding box center [396, 376] width 198 height 16
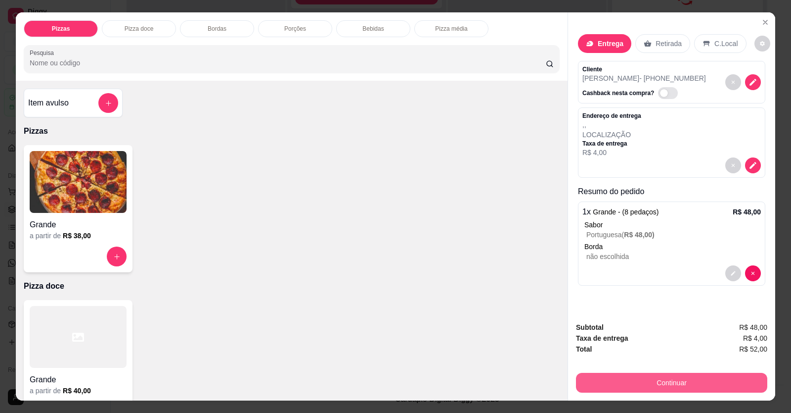
click at [511, 390] on button "Continuar" at bounding box center [671, 382] width 191 height 20
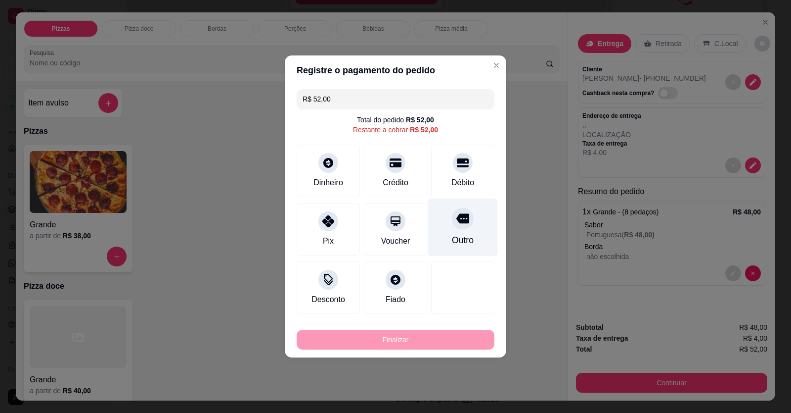
drag, startPoint x: 454, startPoint y: 179, endPoint x: 455, endPoint y: 184, distance: 5.5
click at [455, 179] on div "Débito" at bounding box center [463, 183] width 23 height 12
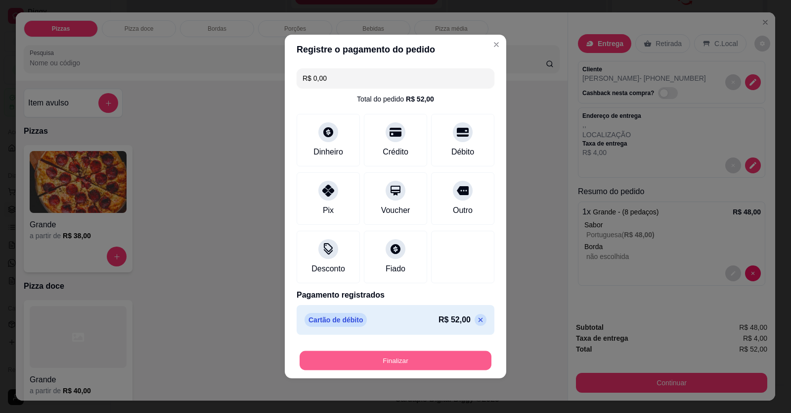
click at [406, 360] on button "Finalizar" at bounding box center [396, 360] width 192 height 19
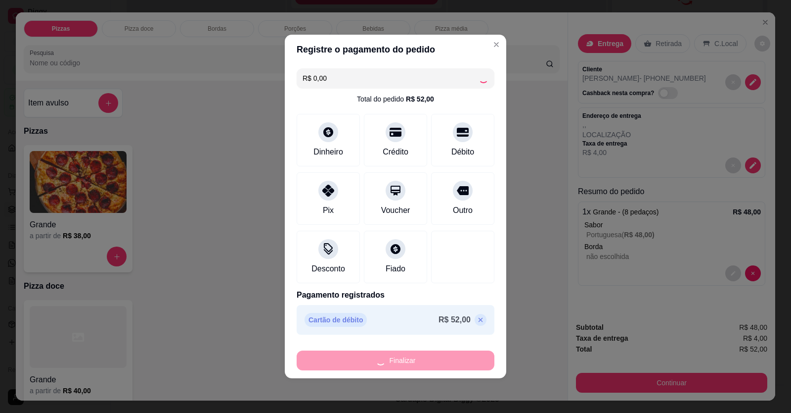
type input "-R$ 52,00"
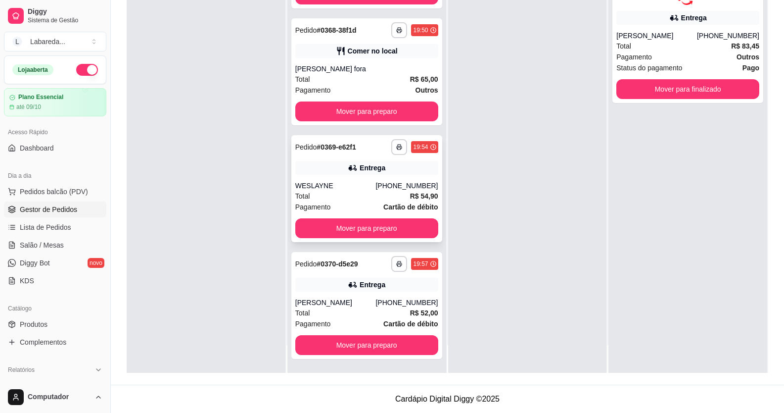
click at [349, 174] on div "Entrega" at bounding box center [366, 168] width 143 height 14
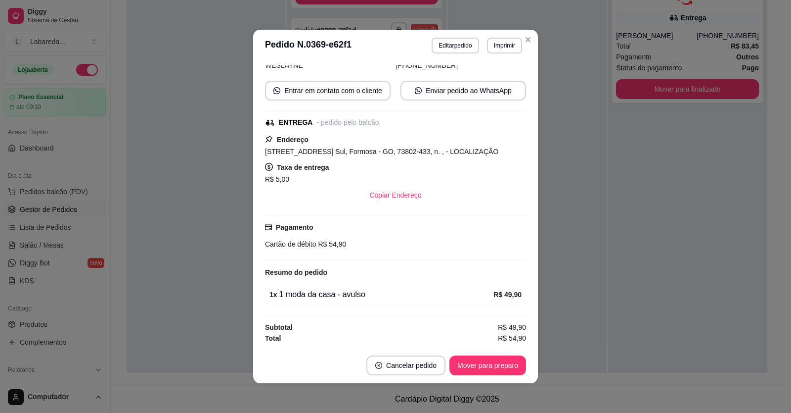
scroll to position [2, 0]
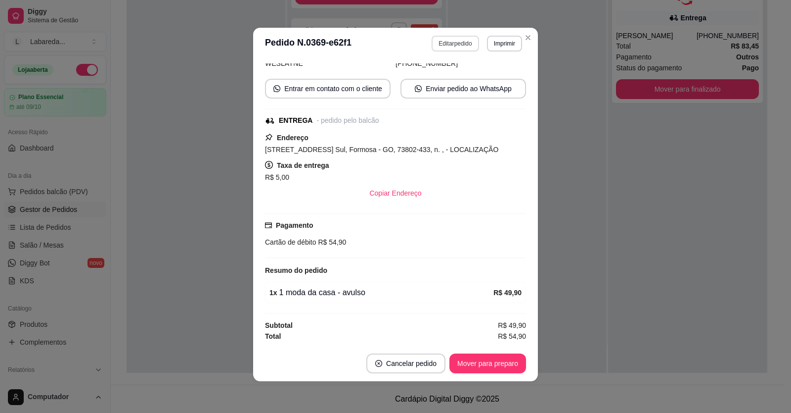
click at [464, 49] on button "Editar pedido" at bounding box center [455, 44] width 47 height 16
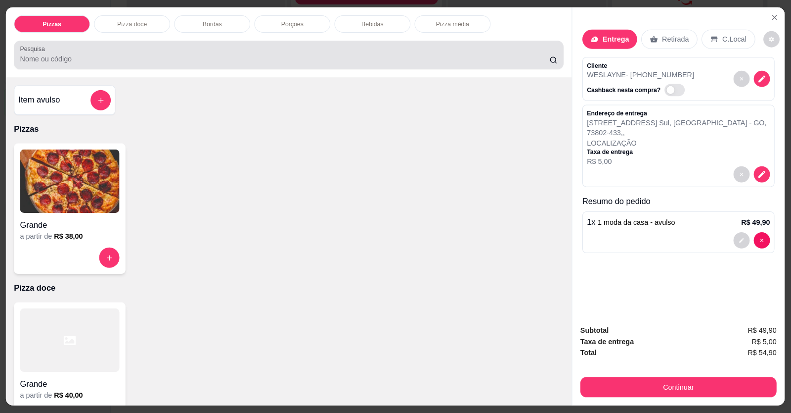
click at [461, 44] on div "Pesquisa" at bounding box center [289, 55] width 550 height 28
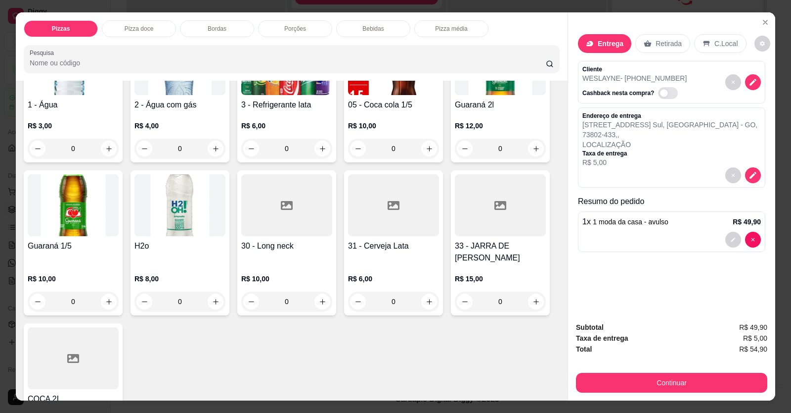
scroll to position [594, 0]
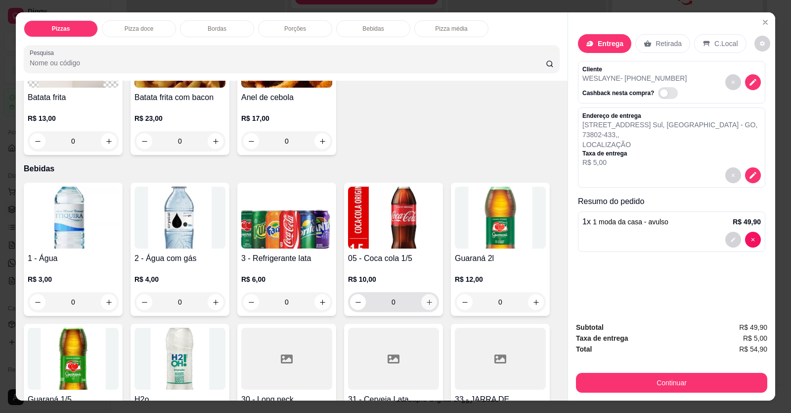
click at [429, 303] on button "increase-product-quantity" at bounding box center [429, 302] width 16 height 16
type input "1"
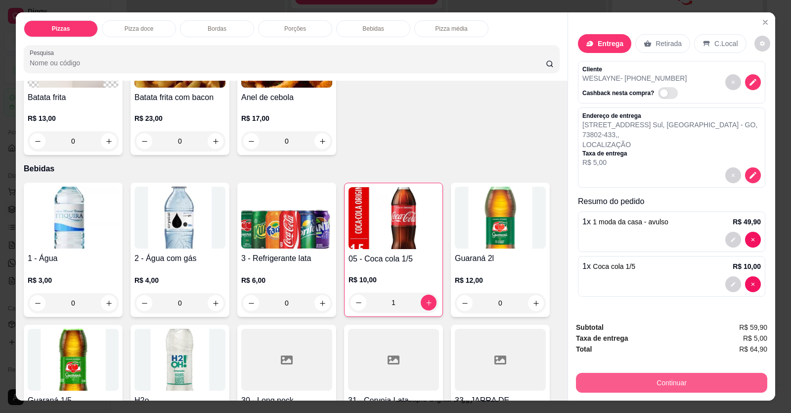
click at [511, 384] on button "Continuar" at bounding box center [671, 382] width 191 height 20
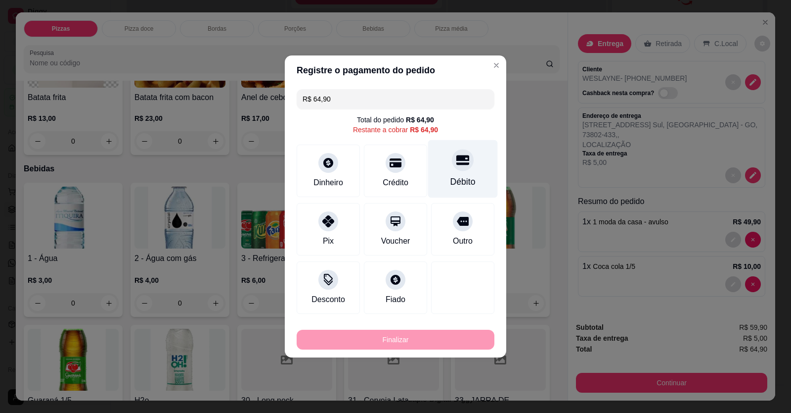
click at [451, 174] on div "Débito" at bounding box center [463, 169] width 70 height 58
type input "R$ 0,00"
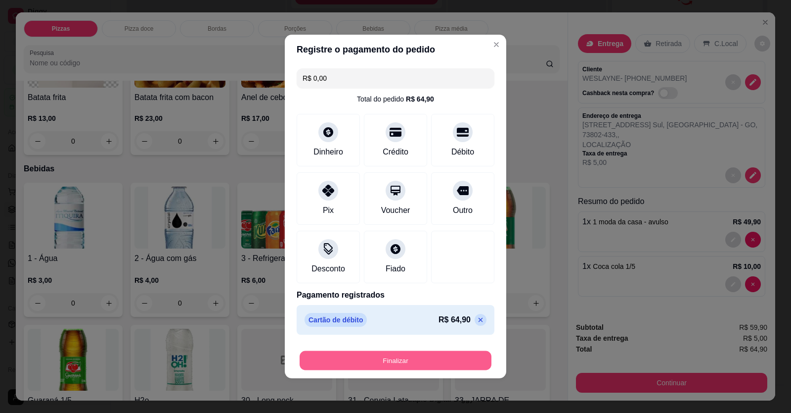
click at [438, 355] on button "Finalizar" at bounding box center [396, 360] width 192 height 19
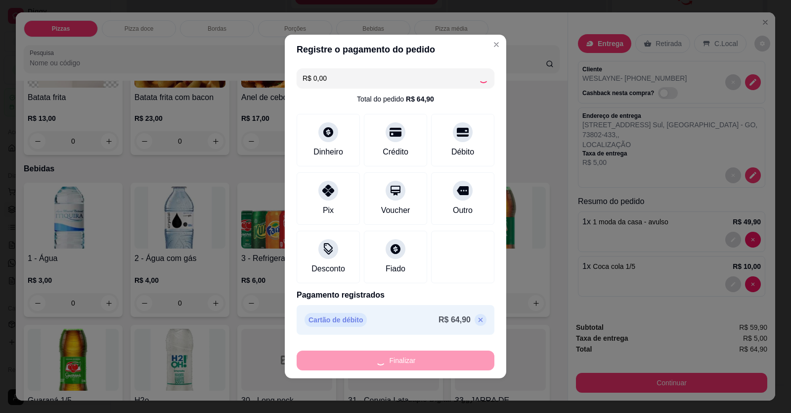
type input "0"
type input "-R$ 64,90"
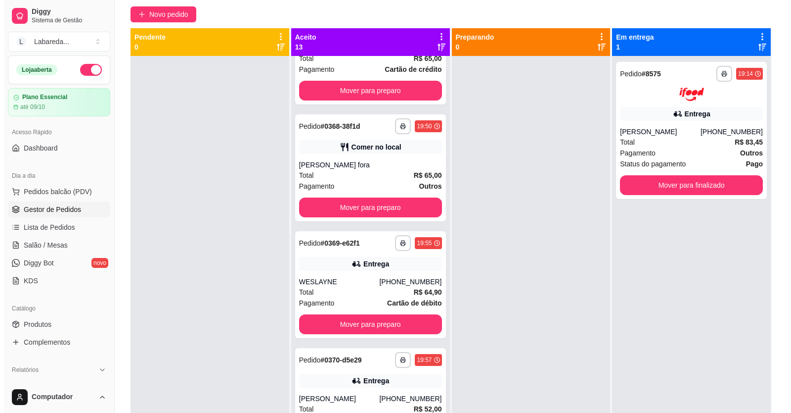
scroll to position [0, 0]
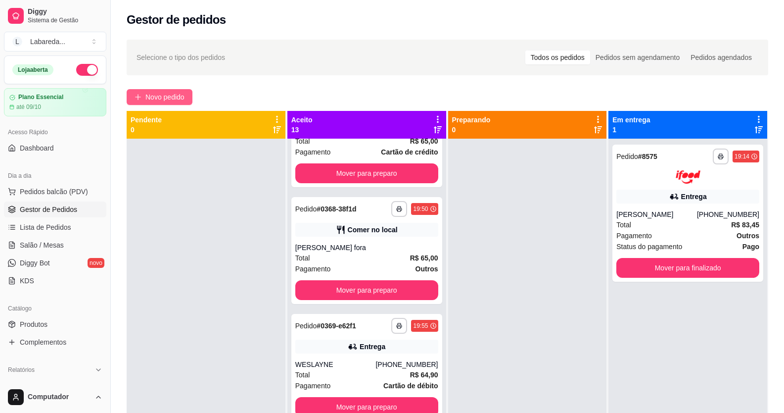
click at [183, 92] on button "Novo pedido" at bounding box center [160, 97] width 66 height 16
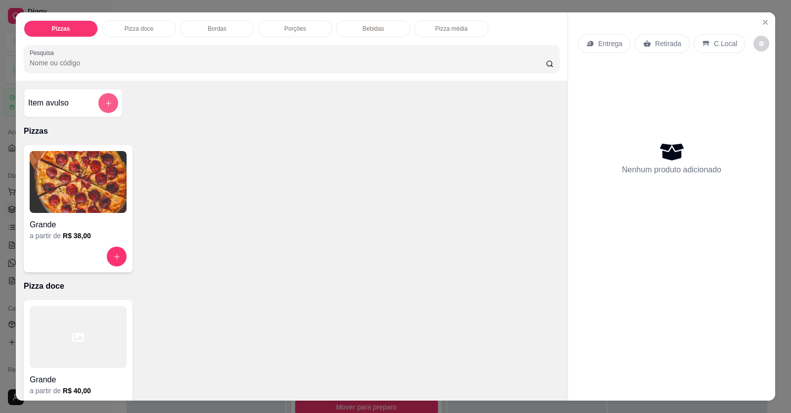
click at [111, 100] on button "add-separate-item" at bounding box center [108, 103] width 20 height 20
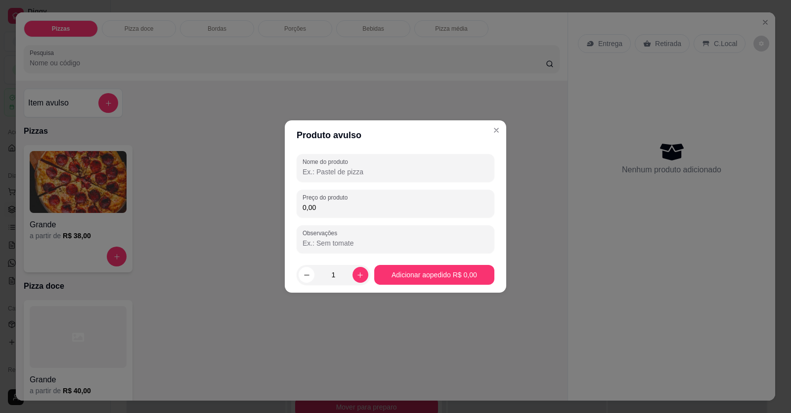
click at [355, 176] on input "Nome do produto" at bounding box center [396, 172] width 186 height 10
click at [340, 210] on input "0,00" at bounding box center [396, 207] width 186 height 10
drag, startPoint x: 378, startPoint y: 175, endPoint x: 501, endPoint y: 186, distance: 122.7
click at [506, 187] on div "Nome do produto 1 PIZZA LOMBO MEDIA 1 PIZZA CARNE DE SOL MEDIA Preço do produto…" at bounding box center [396, 203] width 222 height 107
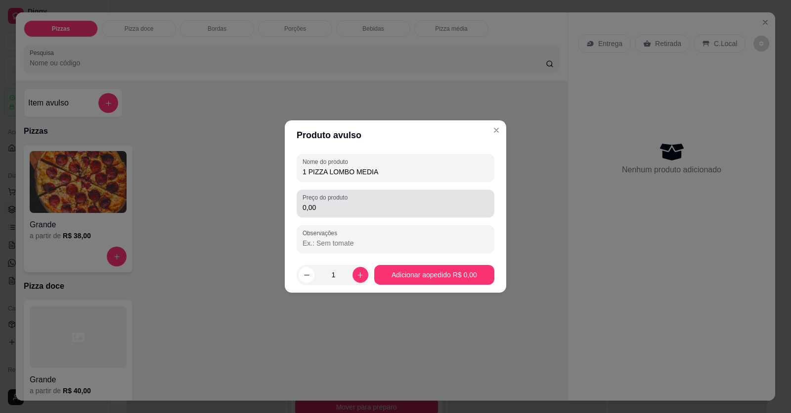
type input "1 PIZZA LOMBO MEDIA"
click at [368, 197] on div "0,00" at bounding box center [396, 203] width 186 height 20
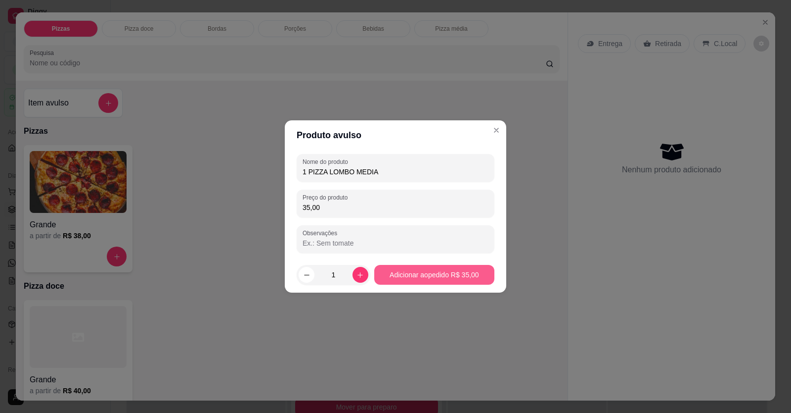
type input "35,00"
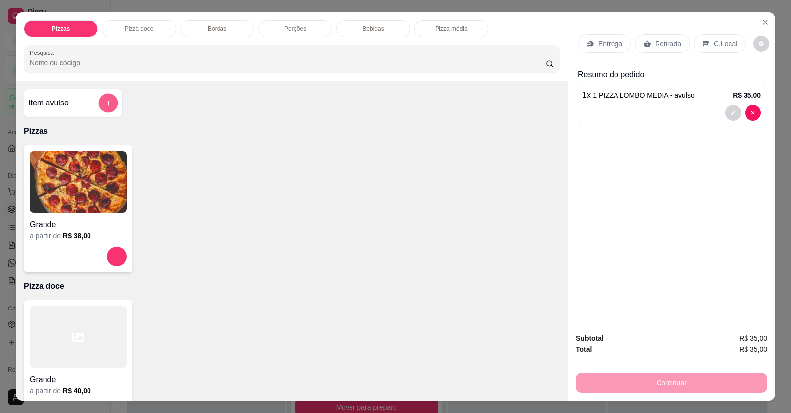
click at [108, 104] on icon "add-separate-item" at bounding box center [108, 102] width 7 height 7
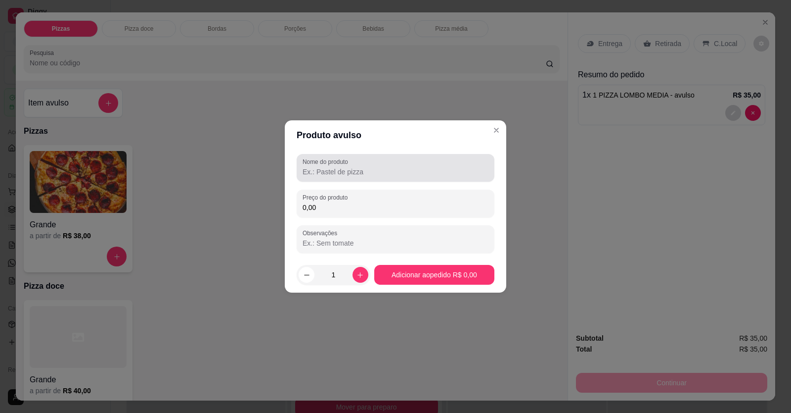
drag, startPoint x: 345, startPoint y: 171, endPoint x: 348, endPoint y: 176, distance: 5.4
click at [347, 176] on input "Nome do produto" at bounding box center [396, 172] width 186 height 10
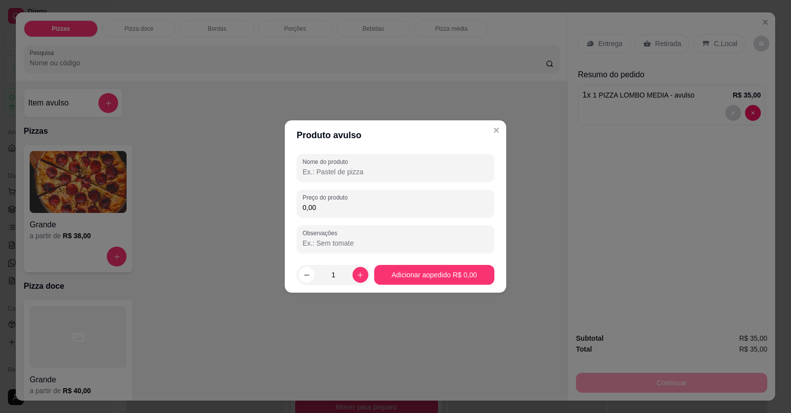
paste input "1 PIZZA CARNE DE SOL MEDIA"
type input "1 PIZZA CARNE DE SOL MEDIA"
click at [338, 211] on input "0,00" at bounding box center [396, 207] width 186 height 10
type input "48,00"
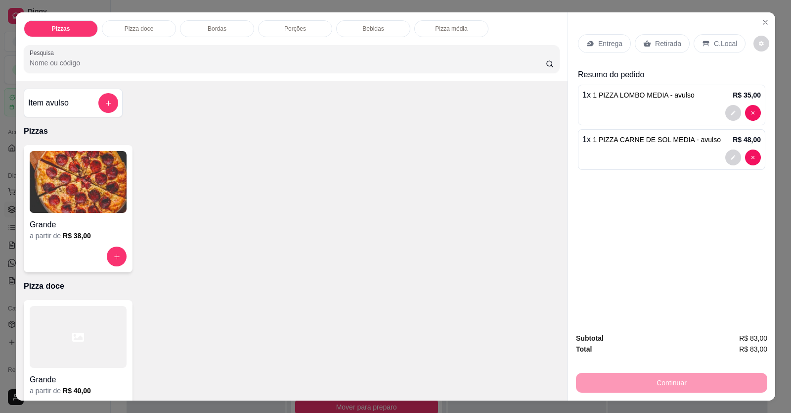
click at [511, 49] on div "Entrega" at bounding box center [604, 43] width 53 height 19
click at [511, 47] on p "Entrega" at bounding box center [611, 44] width 24 height 10
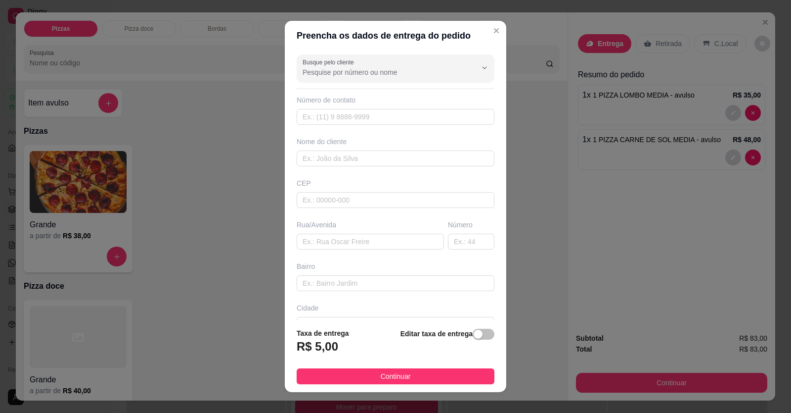
click at [380, 127] on div "Busque pelo cliente Número de contato Nome do cliente CEP Rua/[GEOGRAPHIC_DATA]" at bounding box center [396, 185] width 222 height 270
click at [383, 123] on input "text" at bounding box center [396, 117] width 198 height 16
click at [446, 121] on input "text" at bounding box center [396, 117] width 198 height 16
type input "[PHONE_NUMBER]"
click at [418, 153] on input "text" at bounding box center [396, 158] width 198 height 16
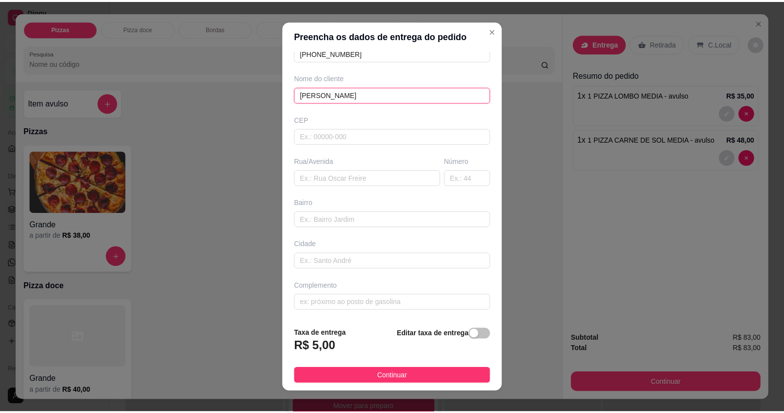
scroll to position [11, 0]
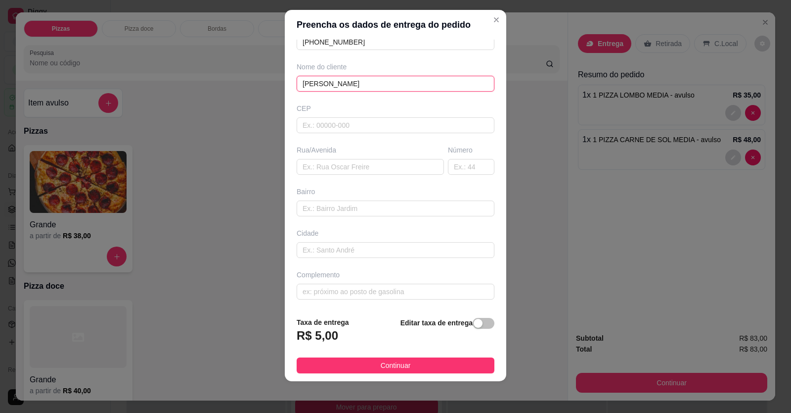
type input "[PERSON_NAME]"
drag, startPoint x: 405, startPoint y: 303, endPoint x: 407, endPoint y: 292, distance: 10.7
click at [407, 298] on div "Busque pelo cliente Número de contato [PHONE_NUMBER] Nome do cliente ANDRE CRIS…" at bounding box center [396, 175] width 222 height 270
click at [407, 292] on input "text" at bounding box center [396, 291] width 198 height 16
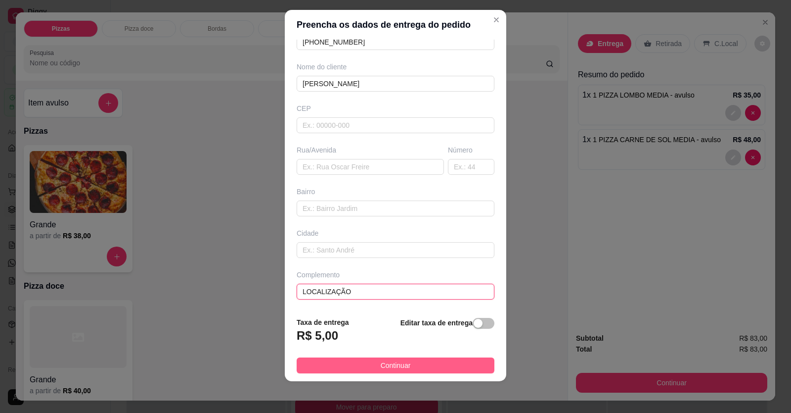
type input "LOCALIZAÇÃO"
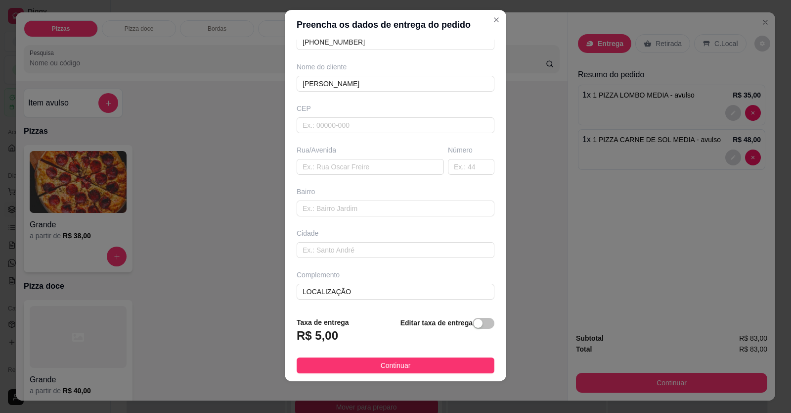
click at [422, 368] on button "Continuar" at bounding box center [396, 365] width 198 height 16
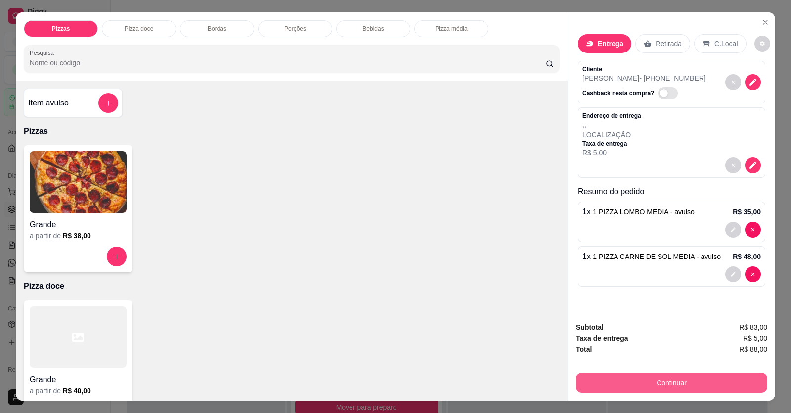
click at [511, 385] on button "Continuar" at bounding box center [671, 382] width 191 height 20
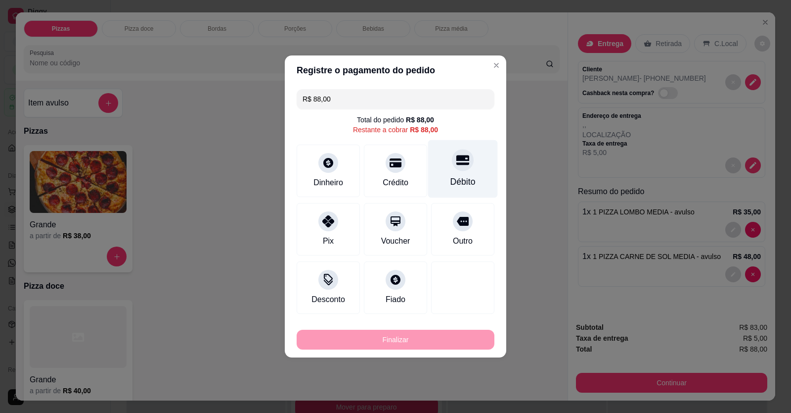
click at [453, 174] on div "Débito" at bounding box center [463, 169] width 70 height 58
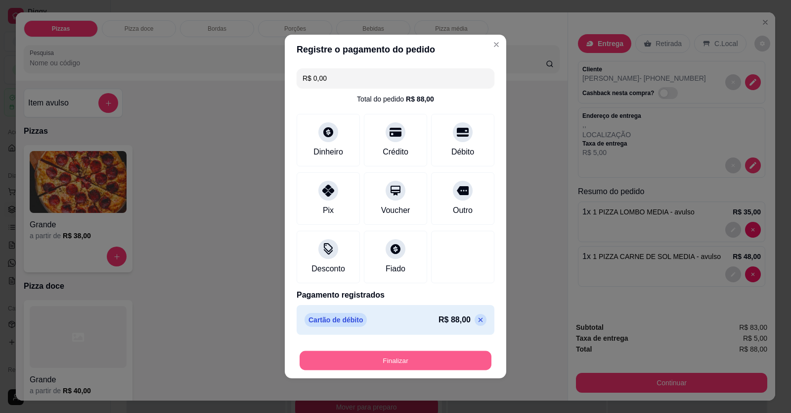
click at [399, 359] on button "Finalizar" at bounding box center [396, 360] width 192 height 19
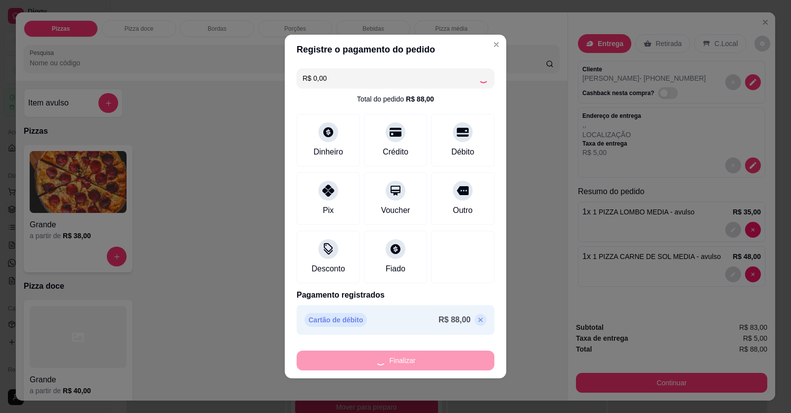
type input "-R$ 88,00"
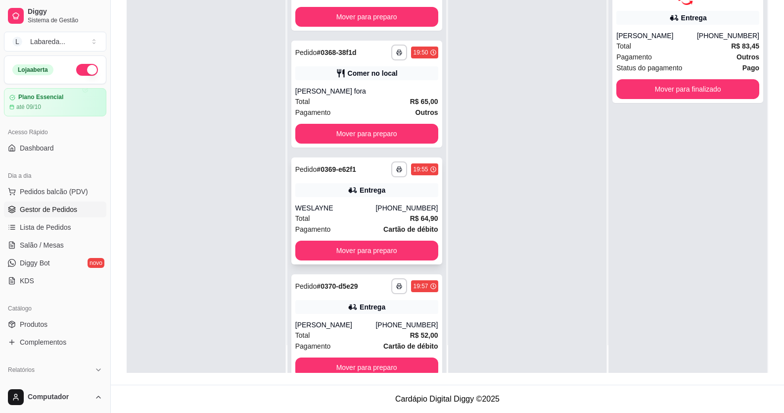
scroll to position [1151, 0]
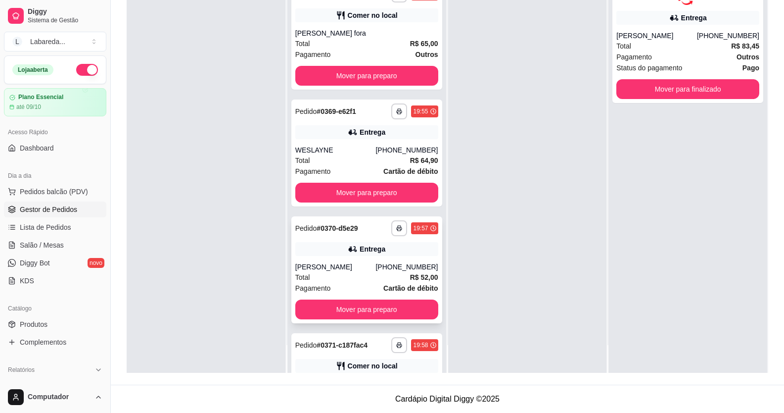
click at [370, 261] on div "**********" at bounding box center [366, 269] width 151 height 107
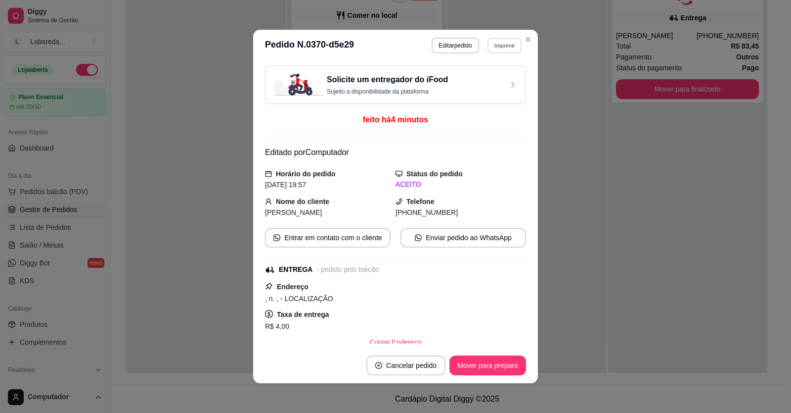
click at [503, 45] on button "Imprimir" at bounding box center [505, 45] width 34 height 15
click at [480, 80] on button "IMPRESSORA" at bounding box center [484, 80] width 72 height 16
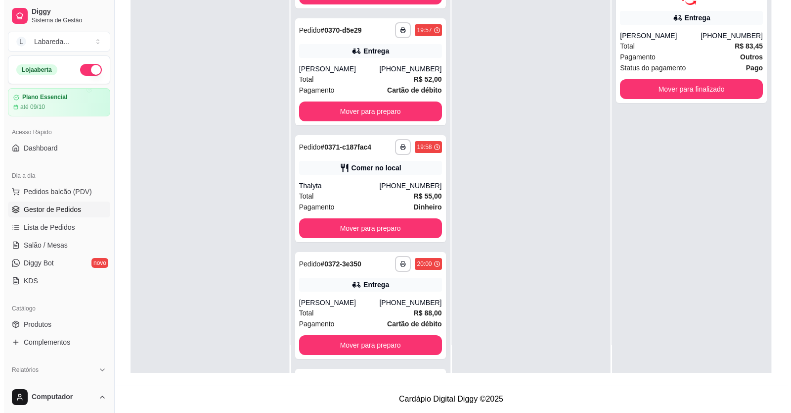
scroll to position [1465, 0]
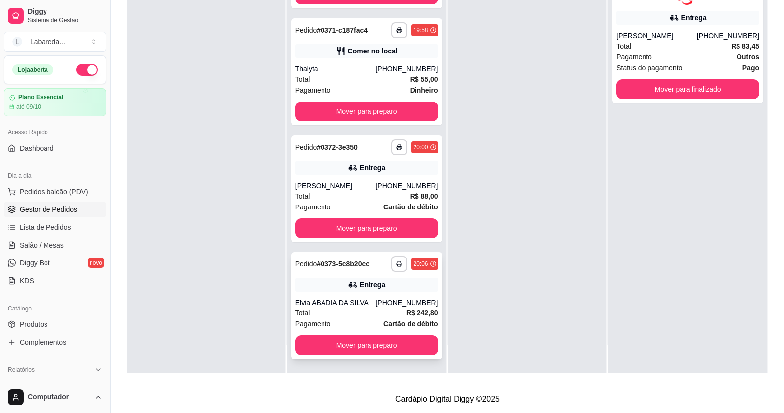
click at [359, 318] on div "Pagamento Cartão de débito" at bounding box center [366, 323] width 143 height 11
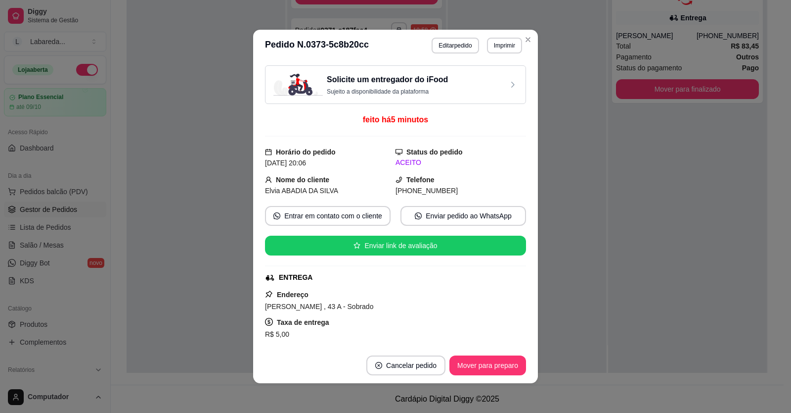
click at [465, 46] on button "Editar pedido" at bounding box center [455, 46] width 47 height 16
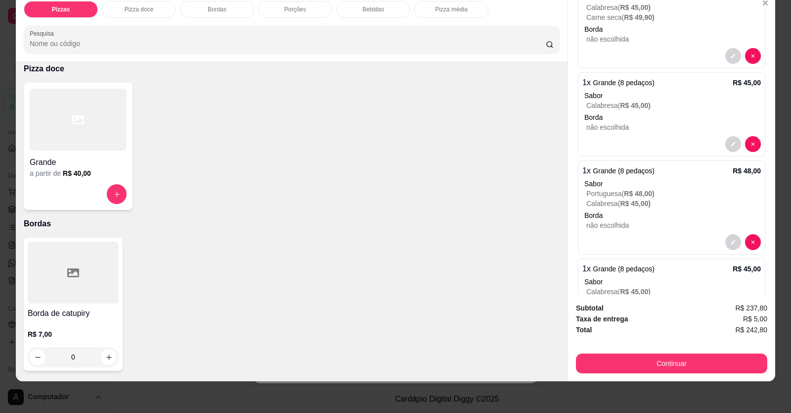
scroll to position [348, 0]
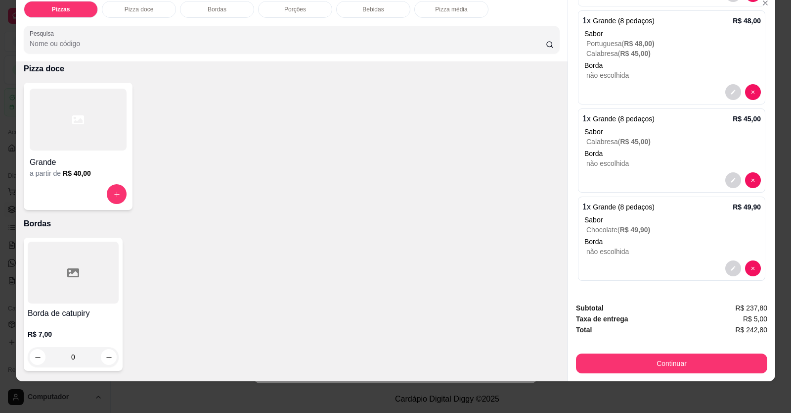
click at [511, 270] on button "decrease-product-quantity" at bounding box center [734, 268] width 16 height 16
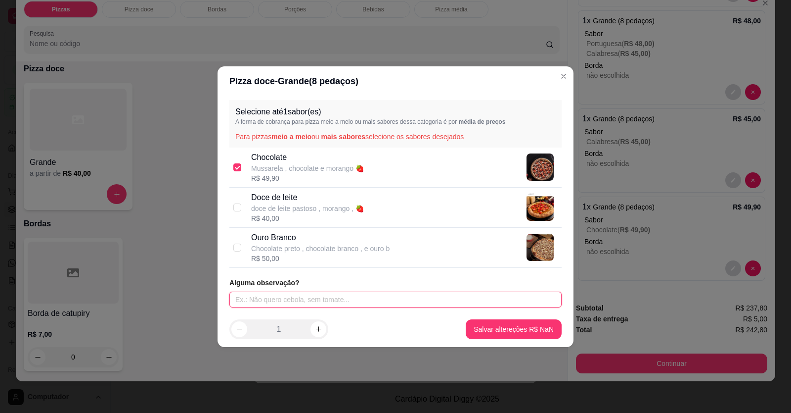
click at [318, 304] on input "text" at bounding box center [396, 299] width 332 height 16
type input "METADE CHOCOLATE COCM BANANA"
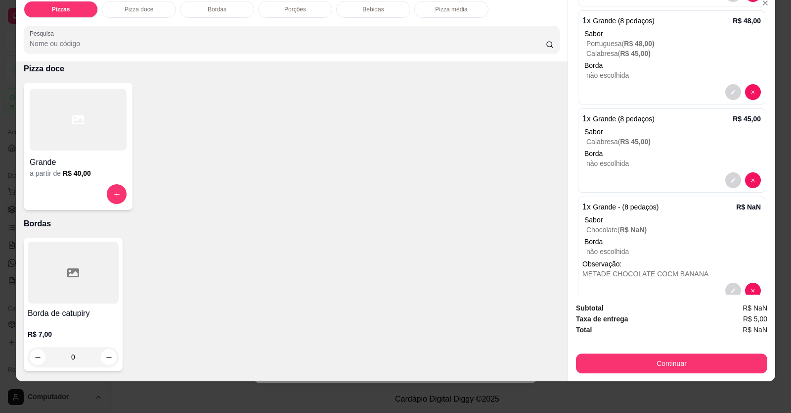
drag, startPoint x: 696, startPoint y: 326, endPoint x: 702, endPoint y: 325, distance: 6.0
click at [511, 325] on div "Total R$ NaN" at bounding box center [671, 329] width 191 height 11
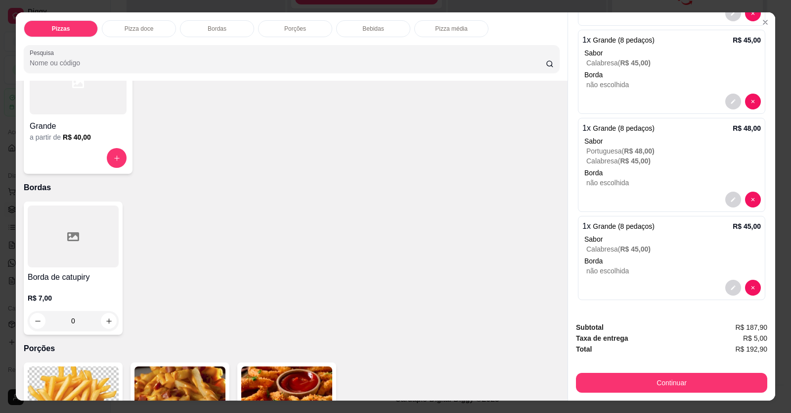
scroll to position [247, 0]
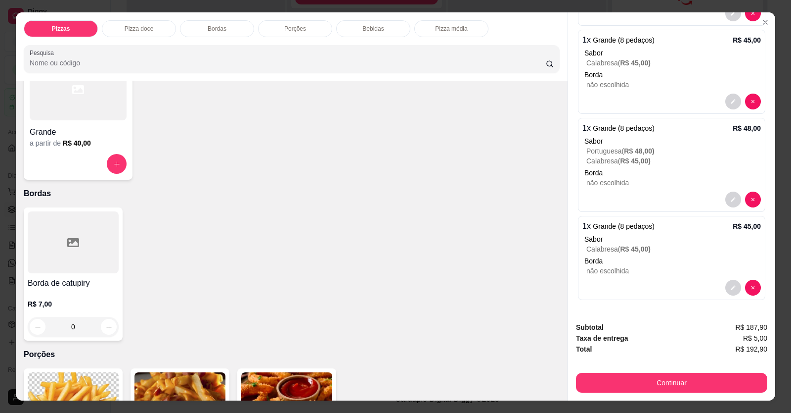
click at [74, 134] on h4 "Grande" at bounding box center [78, 132] width 97 height 12
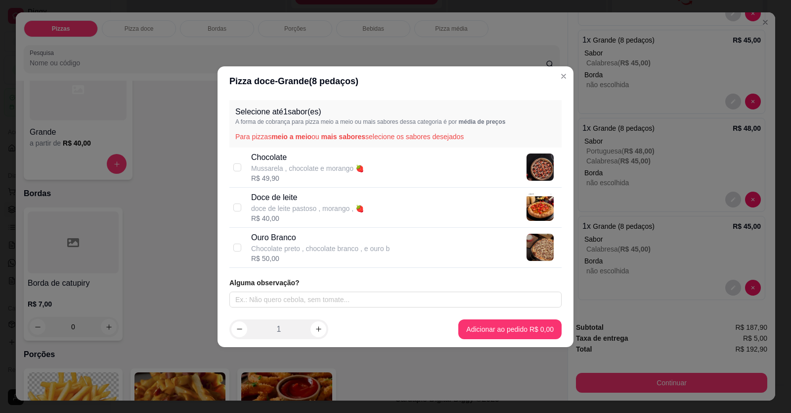
click at [323, 159] on p "Chocolate" at bounding box center [307, 157] width 113 height 12
checkbox input "true"
click at [351, 297] on input "text" at bounding box center [396, 299] width 332 height 16
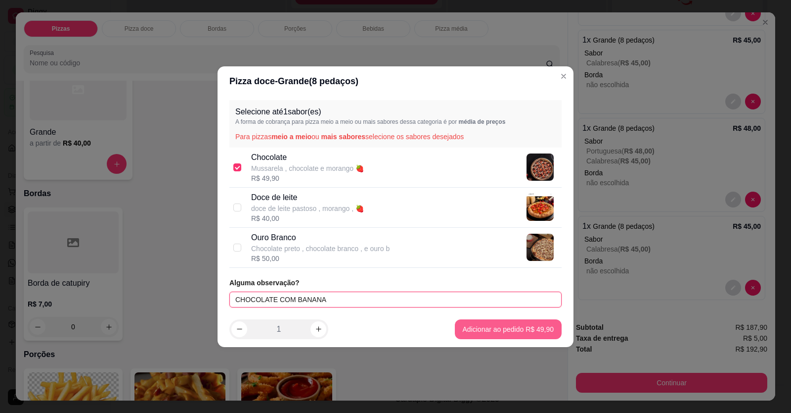
type input "CHOCOLATE COM BANANA"
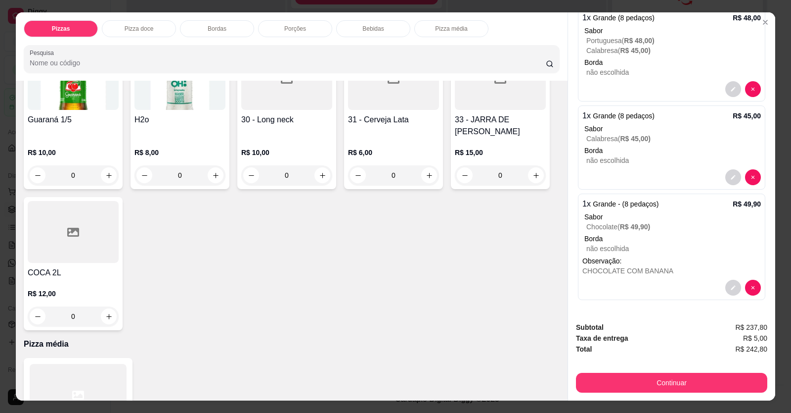
scroll to position [966, 0]
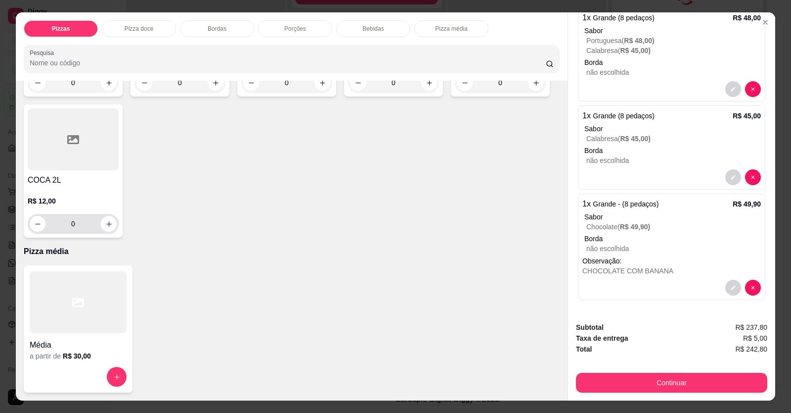
click at [110, 222] on button "increase-product-quantity" at bounding box center [109, 224] width 16 height 16
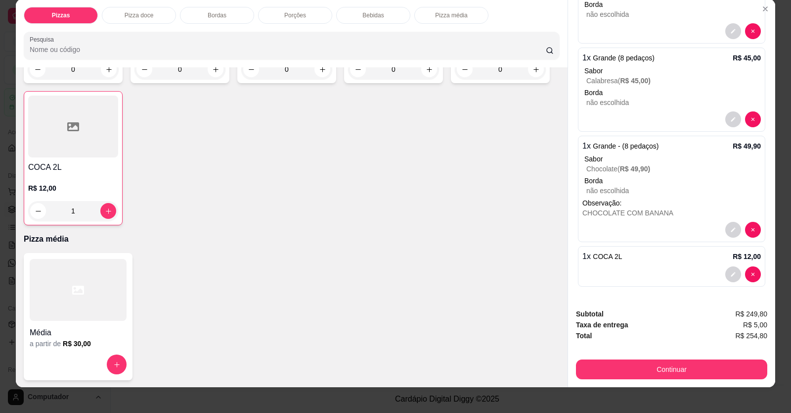
scroll to position [19, 0]
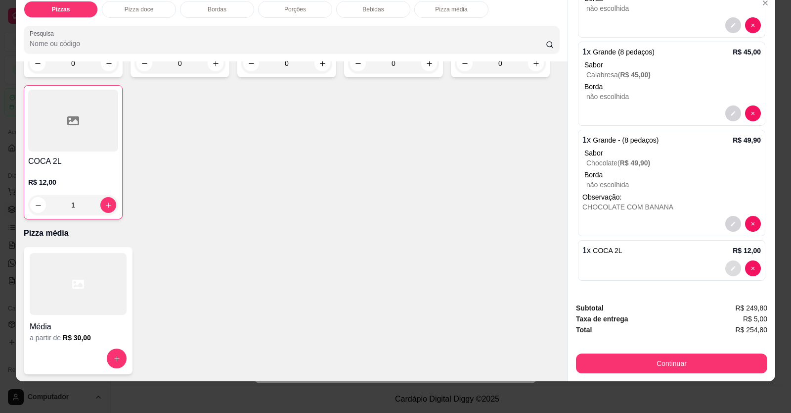
click at [511, 270] on button "decrease-product-quantity" at bounding box center [734, 268] width 16 height 16
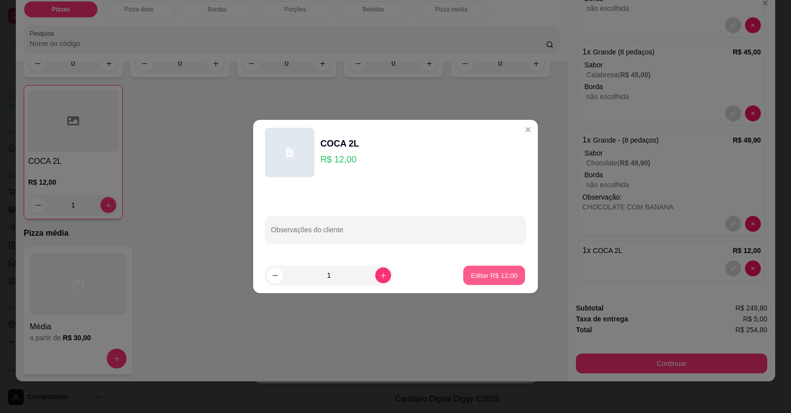
click at [482, 274] on p "Editar R$ 12,00" at bounding box center [494, 274] width 47 height 9
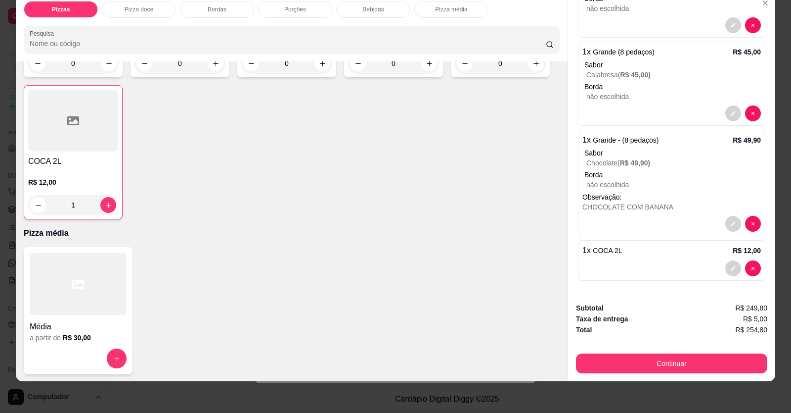
click at [511, 268] on div at bounding box center [744, 268] width 36 height 16
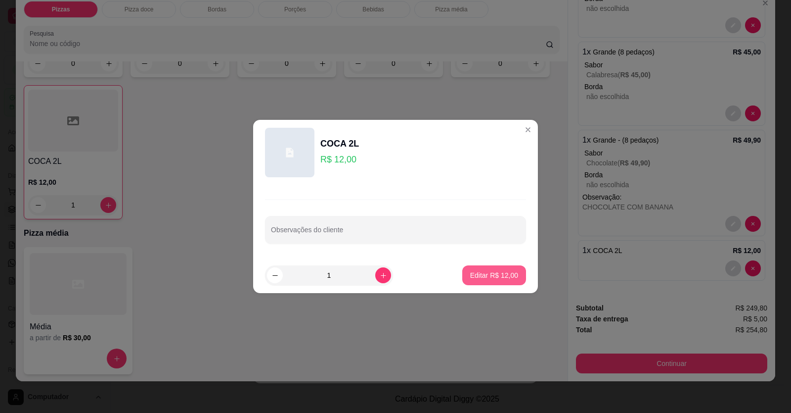
click at [470, 273] on p "Editar R$ 12,00" at bounding box center [494, 275] width 48 height 10
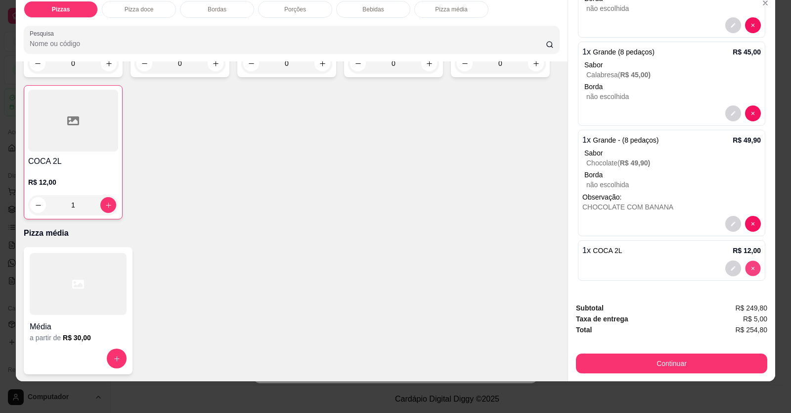
type input "0"
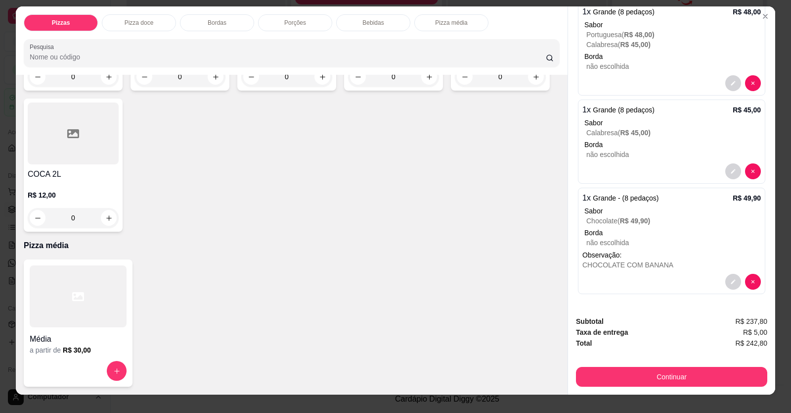
scroll to position [0, 0]
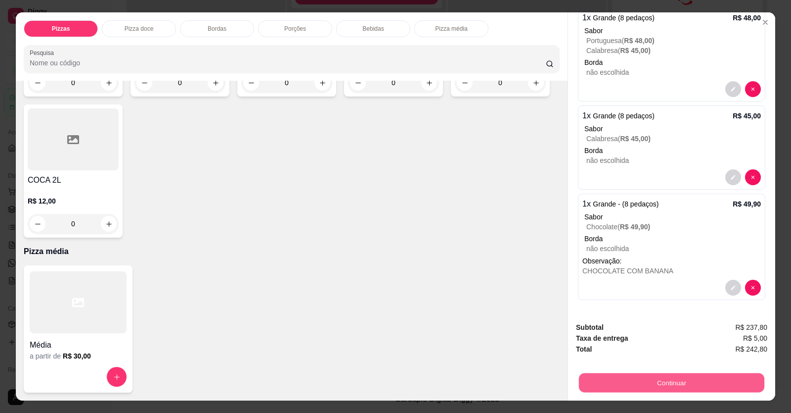
click at [511, 387] on button "Continuar" at bounding box center [672, 382] width 186 height 19
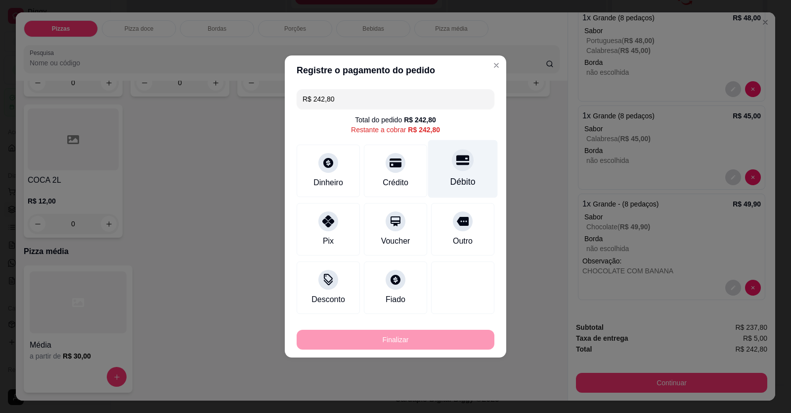
click at [456, 187] on div "Débito" at bounding box center [463, 181] width 25 height 13
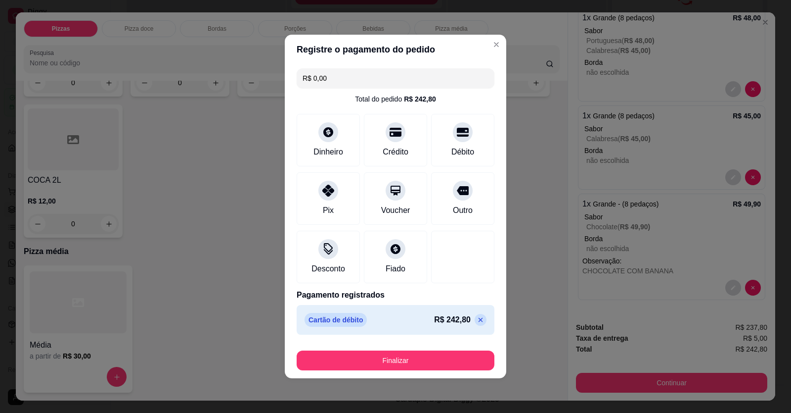
drag, startPoint x: 435, startPoint y: 352, endPoint x: 435, endPoint y: 358, distance: 5.4
click at [435, 355] on div "Finalizar" at bounding box center [396, 358] width 198 height 24
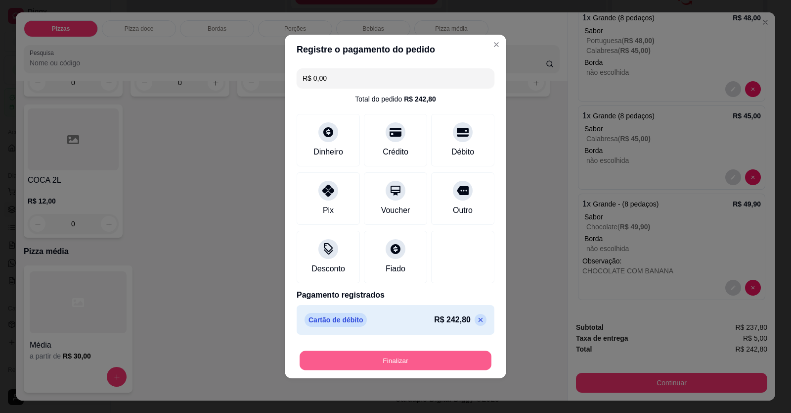
click at [435, 359] on button "Finalizar" at bounding box center [396, 360] width 192 height 19
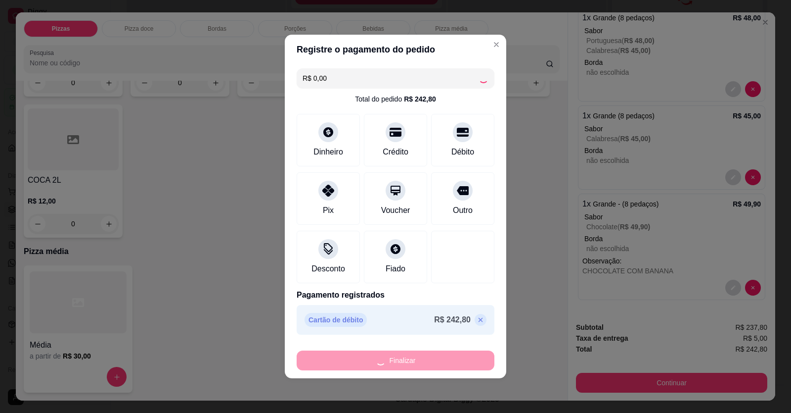
type input "-R$ 242,80"
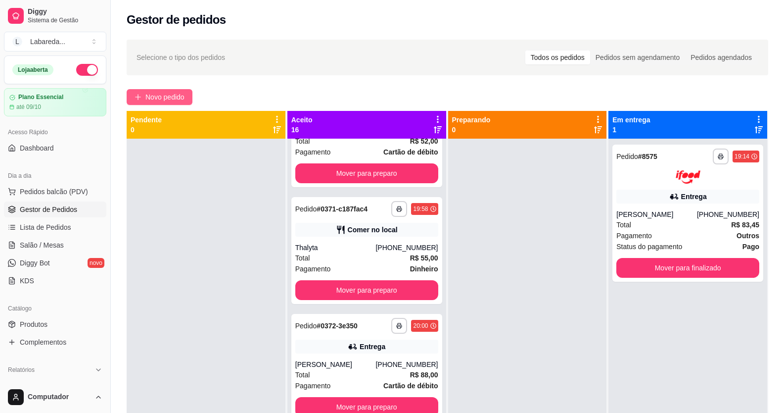
click at [170, 100] on span "Novo pedido" at bounding box center [164, 97] width 39 height 11
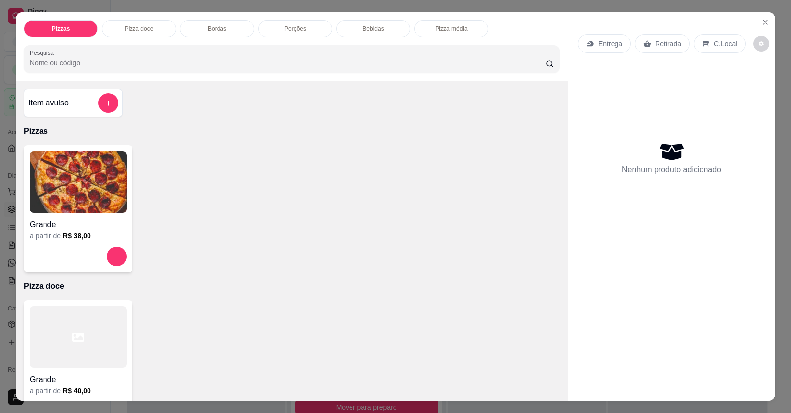
click at [111, 213] on img at bounding box center [78, 182] width 97 height 62
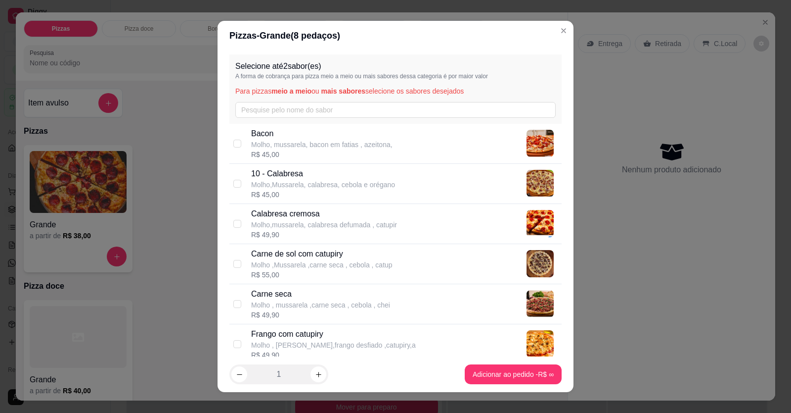
click at [336, 191] on div "R$ 45,00" at bounding box center [323, 194] width 144 height 10
checkbox input "true"
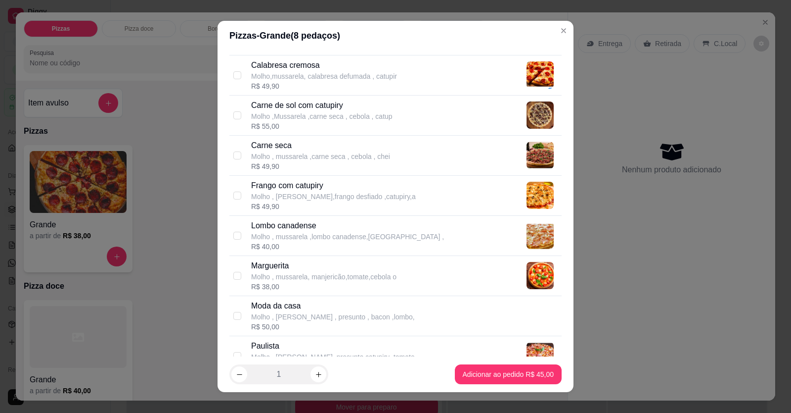
scroll to position [297, 0]
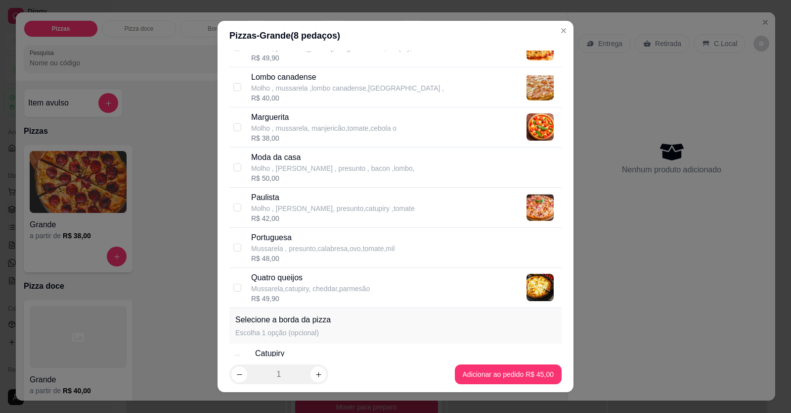
click at [334, 288] on p "Mussarela,catupiry, cheddar,parmesão" at bounding box center [310, 288] width 119 height 10
checkbox input "true"
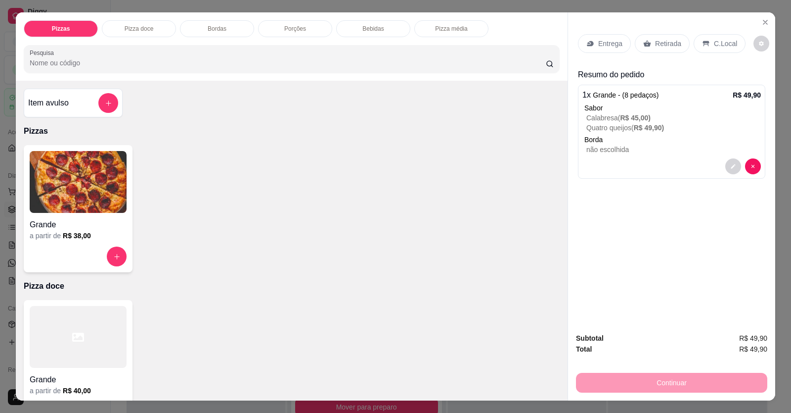
click at [111, 102] on button "add-separate-item" at bounding box center [108, 103] width 20 height 20
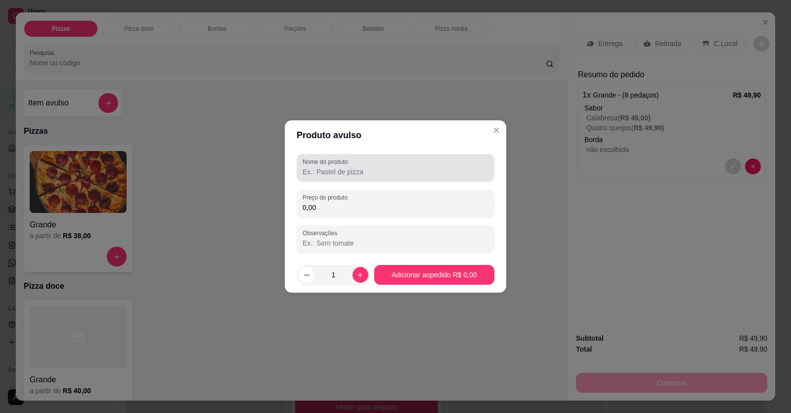
click at [378, 171] on input "Nome do produto" at bounding box center [396, 172] width 186 height 10
type input "KUAT"
click at [351, 205] on input "0,00" at bounding box center [396, 207] width 186 height 10
type input "7,00"
click at [432, 260] on footer "1 Adicionar ao pedido R$ 7,00" at bounding box center [396, 275] width 222 height 36
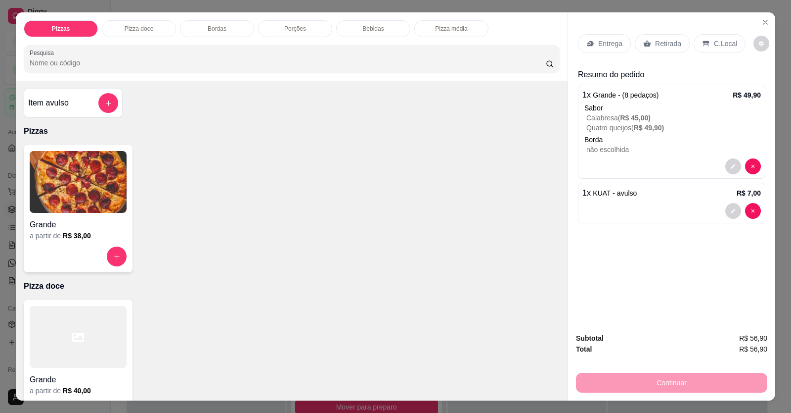
click at [511, 47] on p "Entrega" at bounding box center [611, 44] width 24 height 10
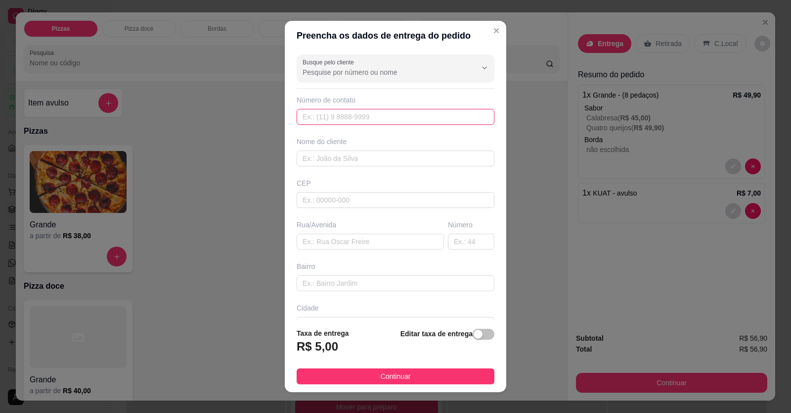
click at [337, 119] on input "text" at bounding box center [396, 117] width 198 height 16
type input "[PHONE_NUMBER]"
click at [370, 159] on input "text" at bounding box center [396, 158] width 198 height 16
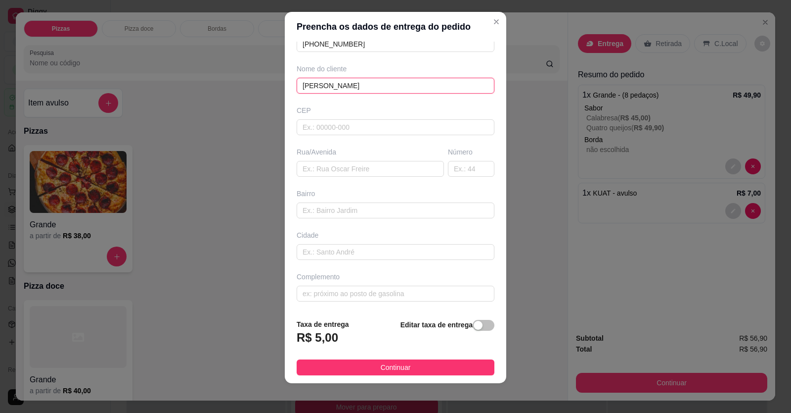
scroll to position [11, 0]
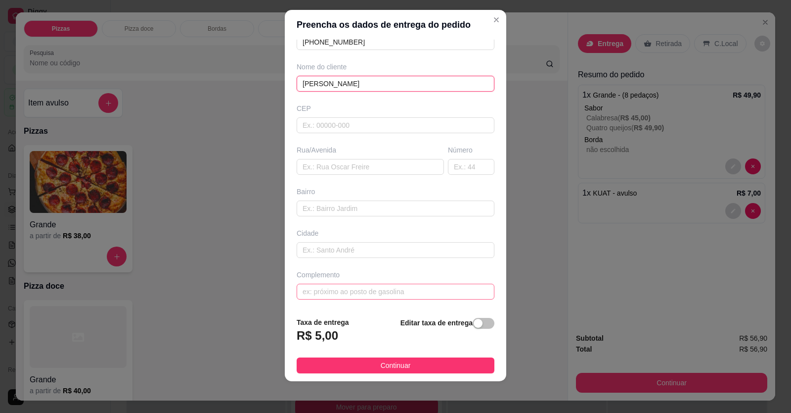
type input "[PERSON_NAME]"
click at [397, 289] on input "text" at bounding box center [396, 291] width 198 height 16
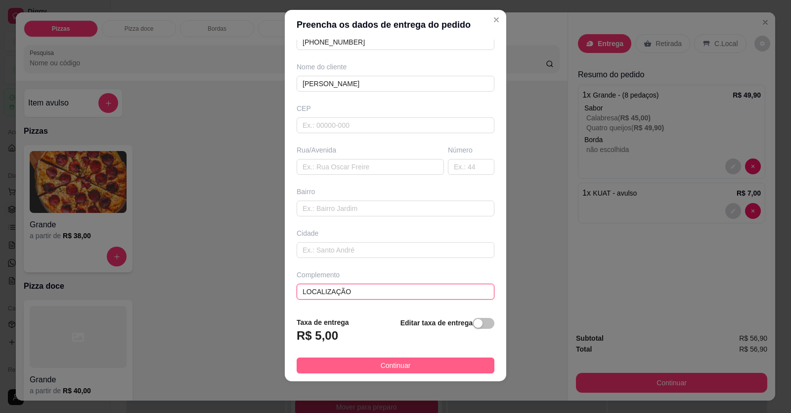
type input "LOCALIZAÇÃO"
click at [386, 369] on span "Continuar" at bounding box center [396, 365] width 30 height 11
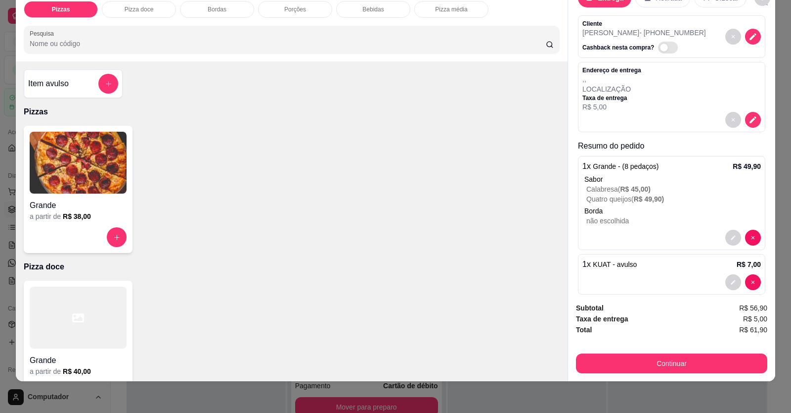
scroll to position [40, 0]
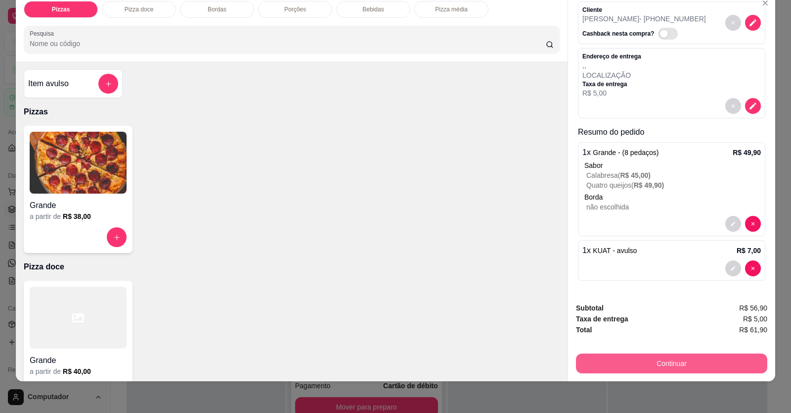
click at [511, 361] on button "Continuar" at bounding box center [671, 363] width 191 height 20
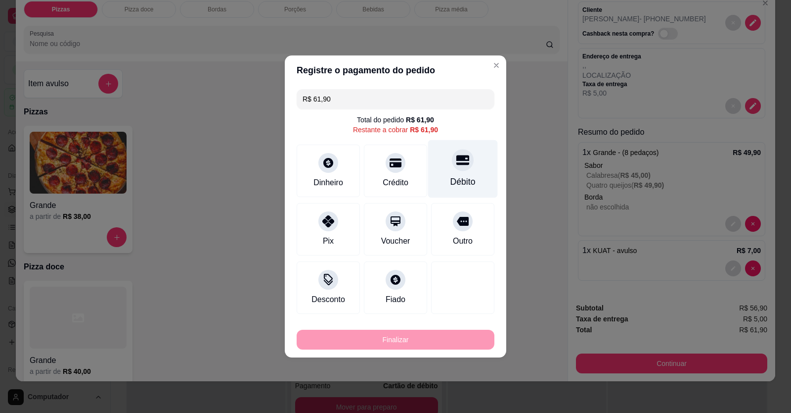
click at [462, 183] on div "Débito" at bounding box center [463, 181] width 25 height 13
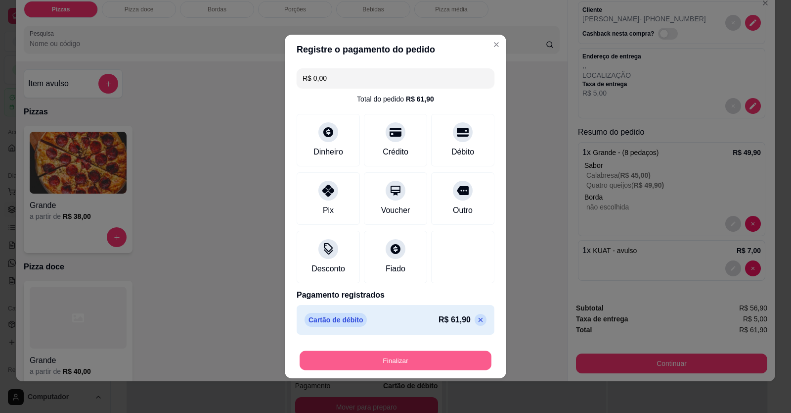
click at [411, 363] on button "Finalizar" at bounding box center [396, 360] width 192 height 19
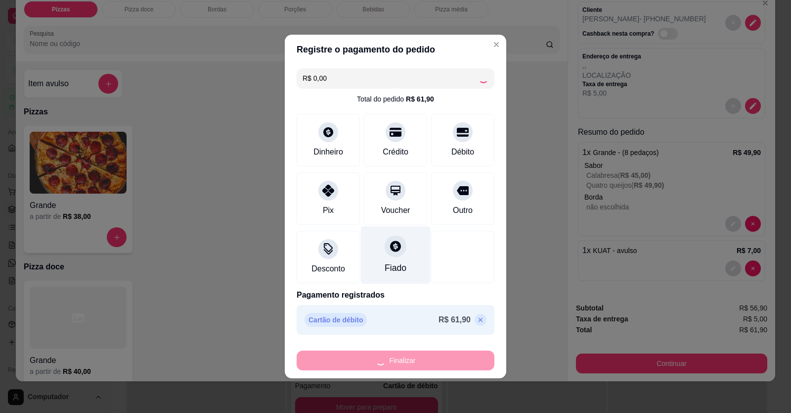
type input "-R$ 61,90"
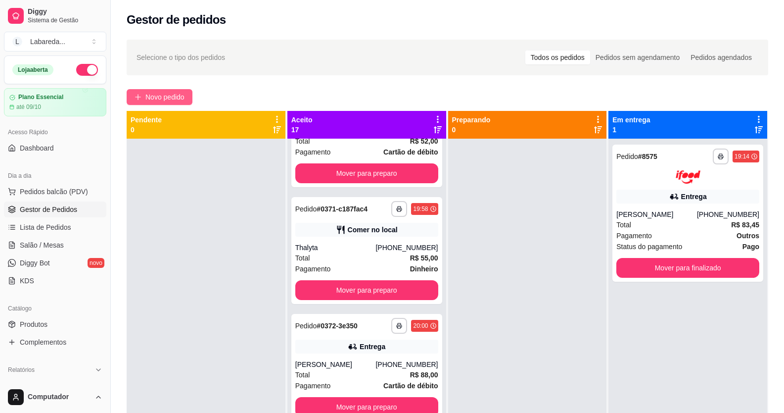
click at [173, 91] on button "Novo pedido" at bounding box center [160, 97] width 66 height 16
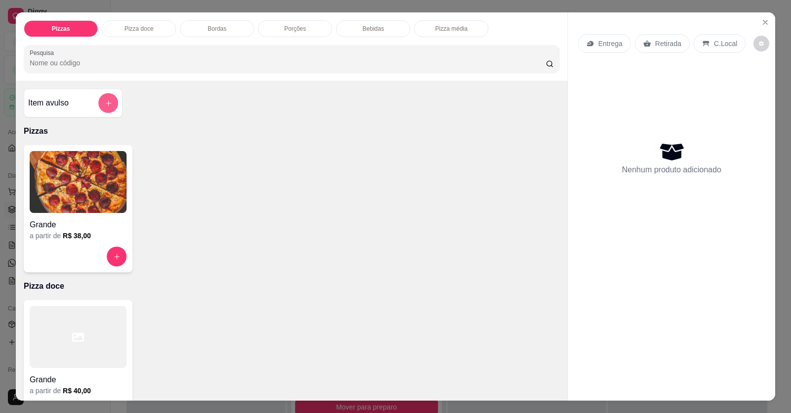
click at [112, 97] on button "add-separate-item" at bounding box center [108, 103] width 20 height 20
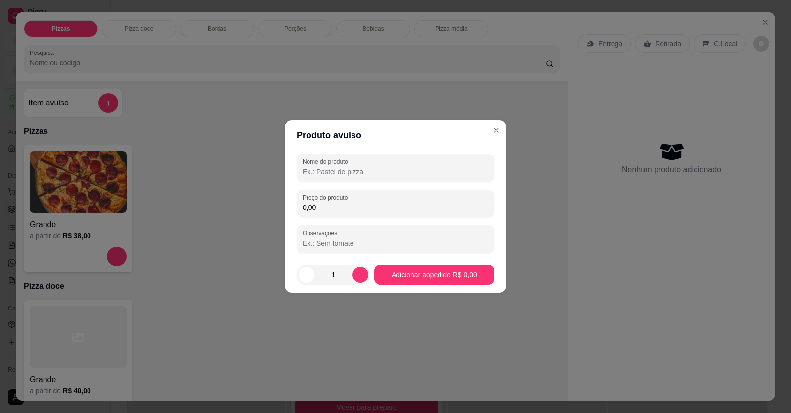
click at [351, 175] on input "Nome do produto" at bounding box center [396, 172] width 186 height 10
type input "CARNE DE SOL MMMMMMM"
click at [366, 208] on input "0,00" at bounding box center [396, 207] width 186 height 10
type input "42,00"
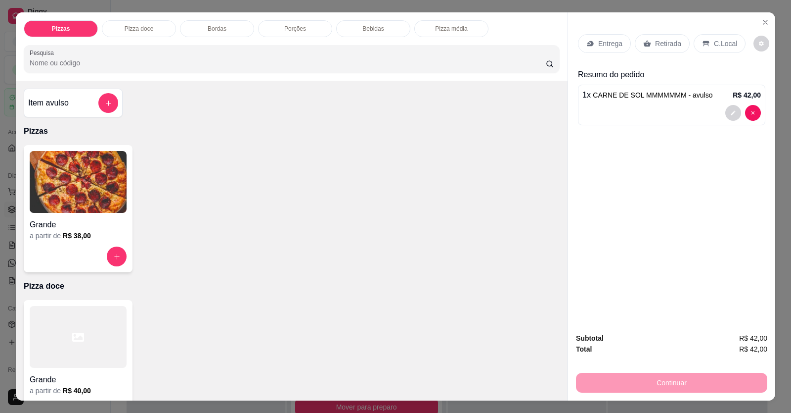
click at [511, 44] on p "Entrega" at bounding box center [611, 44] width 24 height 10
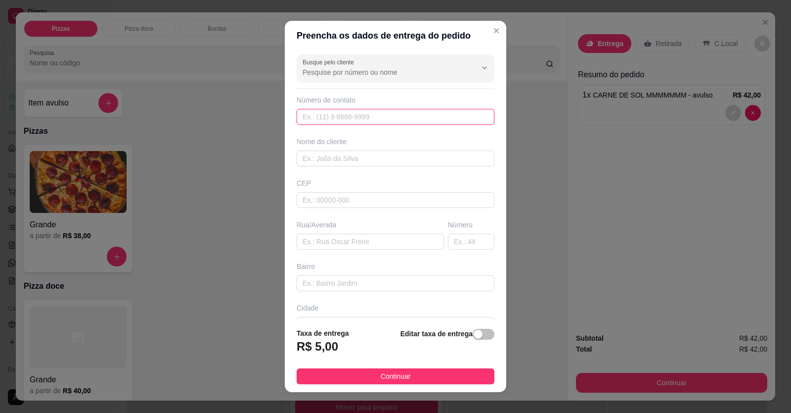
click at [388, 114] on input "text" at bounding box center [396, 117] width 198 height 16
type input "[PHONE_NUMBER]"
click at [405, 153] on input "text" at bounding box center [396, 158] width 198 height 16
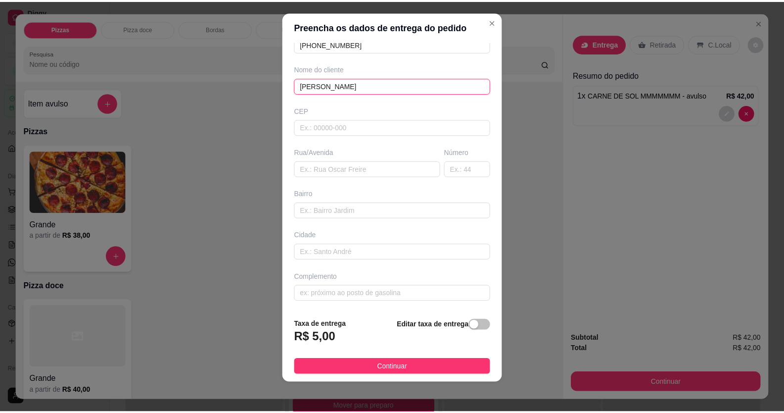
scroll to position [11, 0]
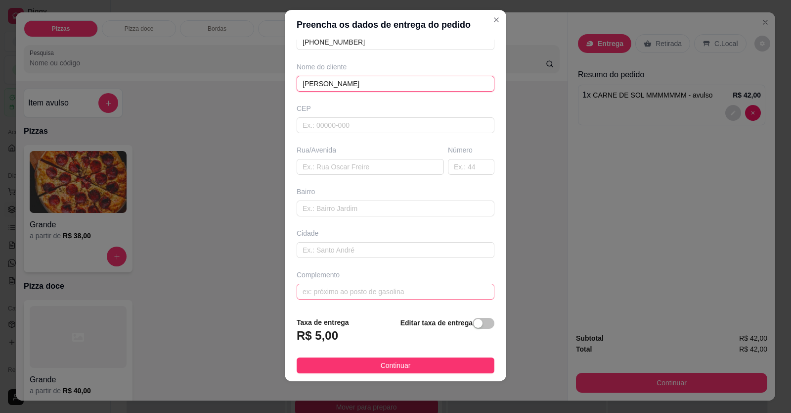
type input "[PERSON_NAME]"
click at [391, 293] on input "text" at bounding box center [396, 291] width 198 height 16
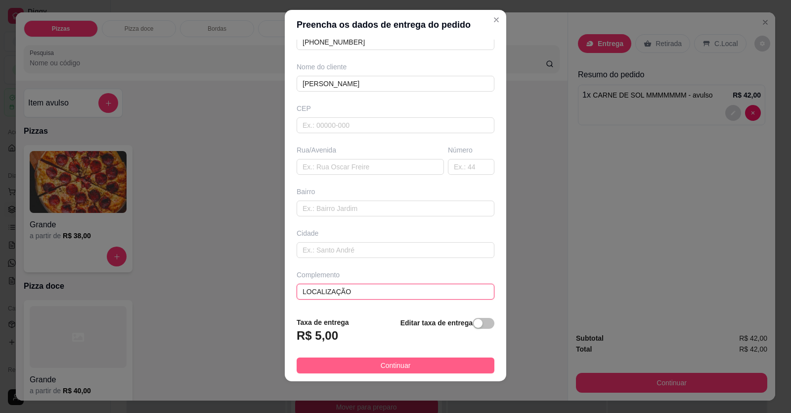
type input "LOCALIZAÇÃO"
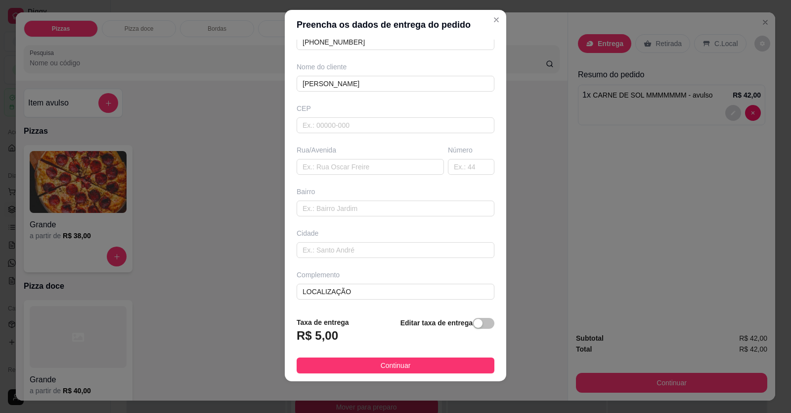
click at [462, 360] on button "Continuar" at bounding box center [396, 365] width 198 height 16
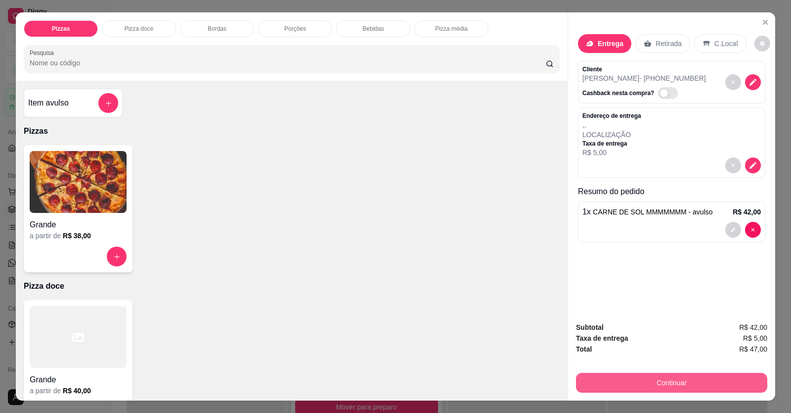
click at [511, 385] on button "Continuar" at bounding box center [671, 382] width 191 height 20
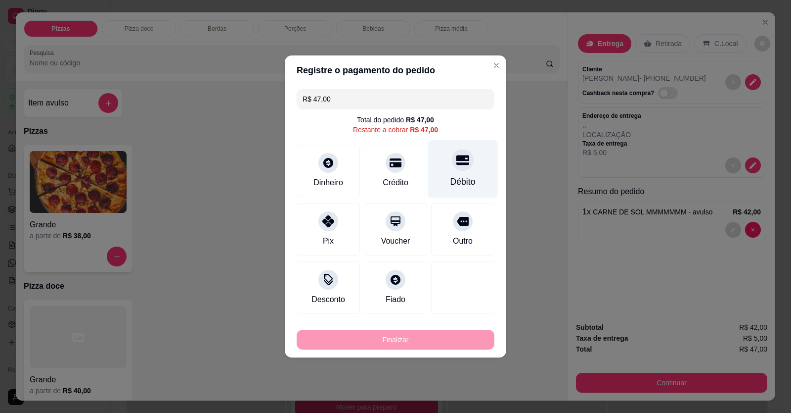
click at [463, 179] on div "Débito" at bounding box center [463, 181] width 25 height 13
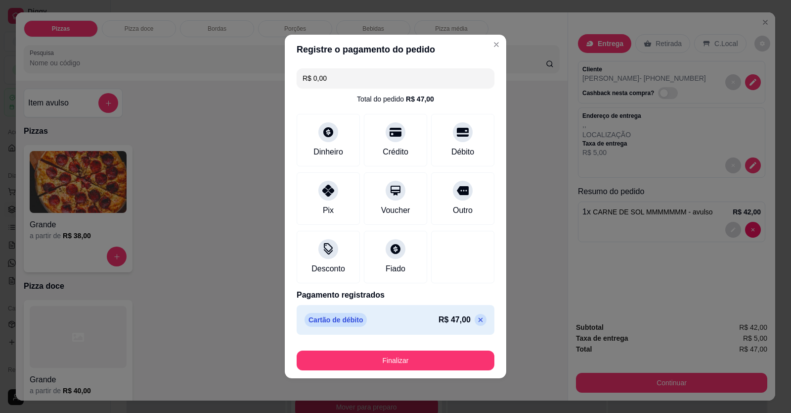
click at [456, 348] on footer "Finalizar" at bounding box center [396, 358] width 222 height 40
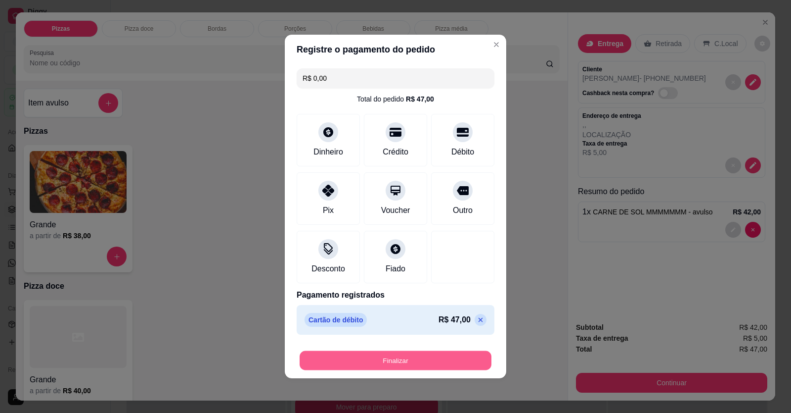
click at [454, 359] on button "Finalizar" at bounding box center [396, 360] width 192 height 19
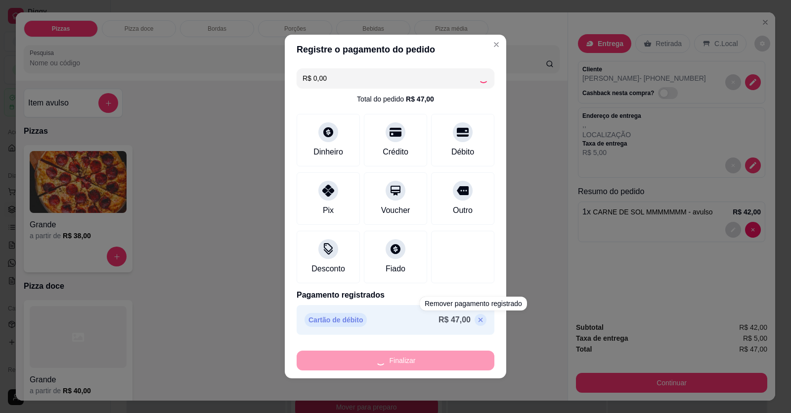
type input "-R$ 47,00"
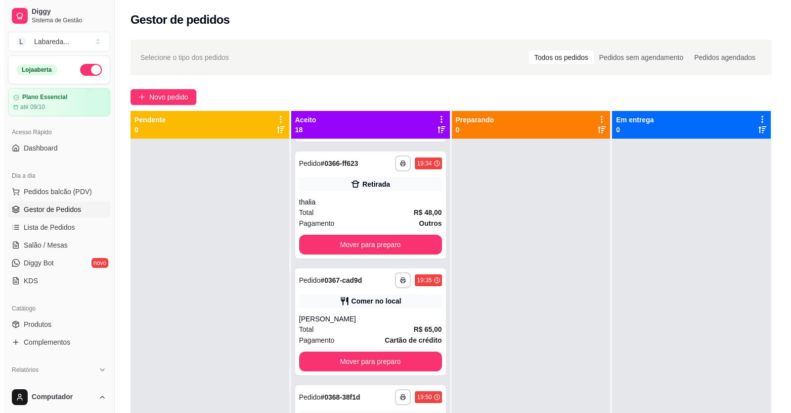
scroll to position [921, 0]
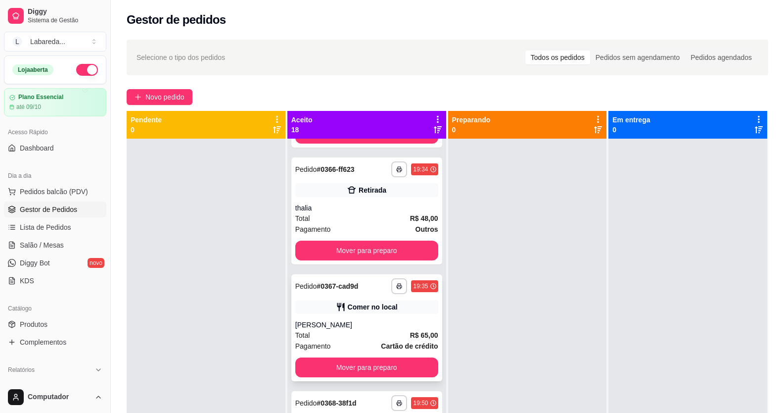
click at [356, 319] on div "**********" at bounding box center [366, 327] width 151 height 107
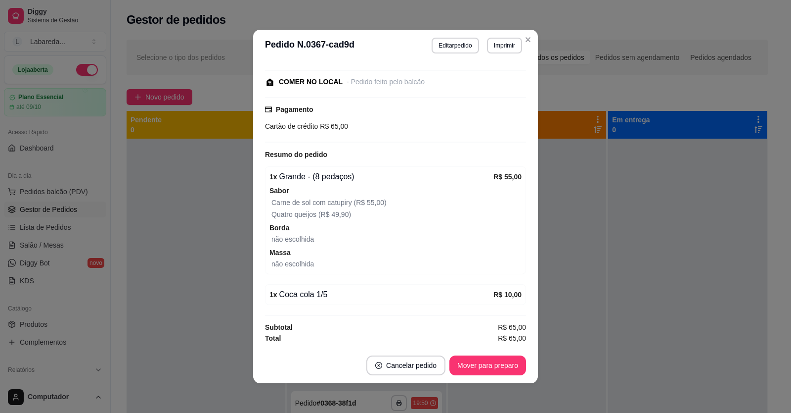
scroll to position [2, 0]
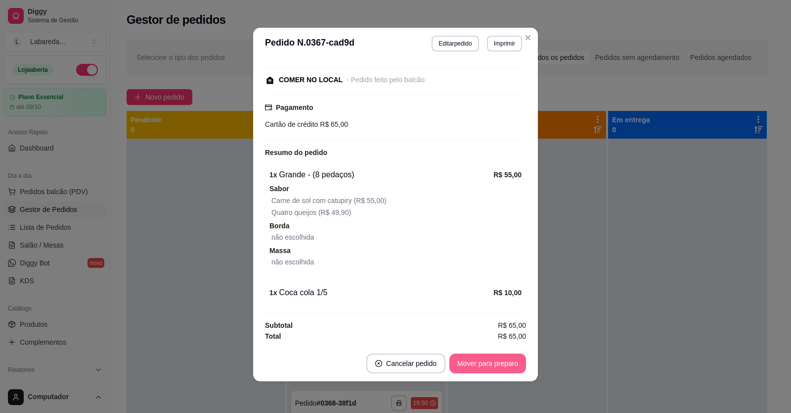
click at [511, 360] on button "Mover para preparo" at bounding box center [488, 363] width 77 height 20
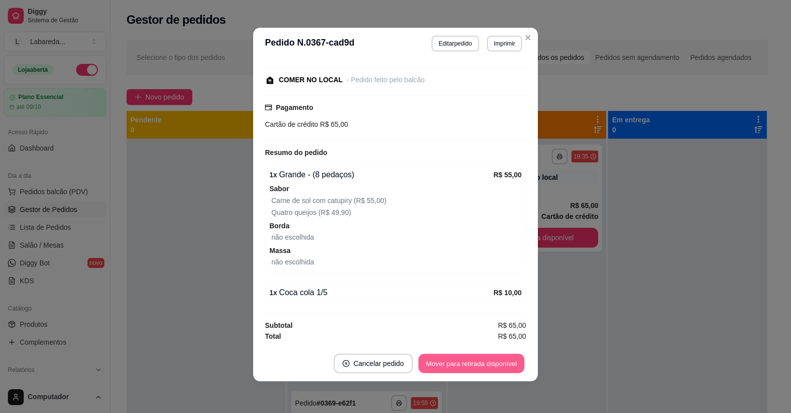
click at [511, 362] on button "Mover para retirada disponível" at bounding box center [472, 363] width 106 height 19
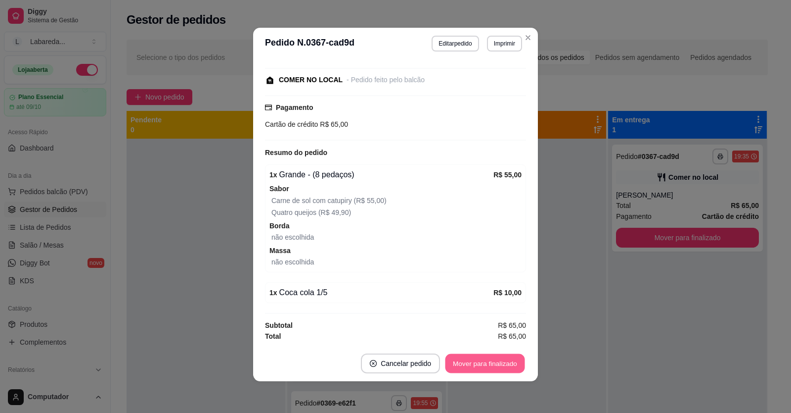
click at [511, 362] on button "Mover para finalizado" at bounding box center [486, 363] width 80 height 19
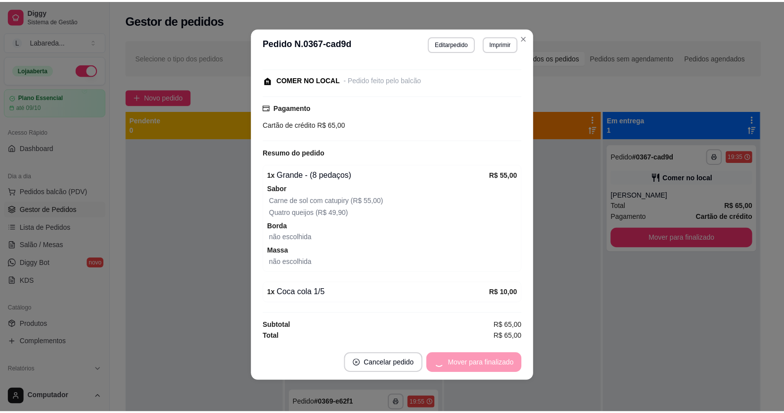
scroll to position [75, 0]
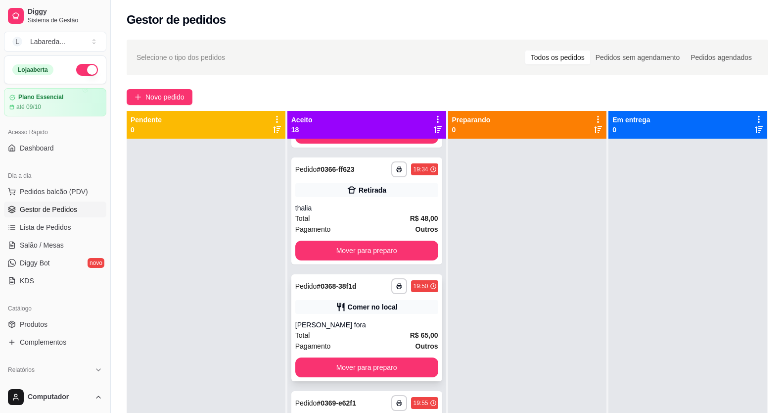
click at [390, 325] on div "[PERSON_NAME] fora" at bounding box center [366, 325] width 143 height 10
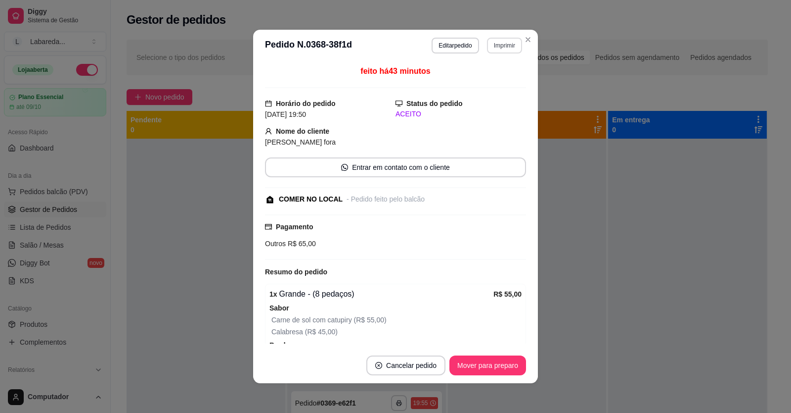
click at [499, 51] on button "Imprimir" at bounding box center [504, 46] width 35 height 16
click at [492, 78] on button "IMPRESSORA" at bounding box center [484, 80] width 72 height 16
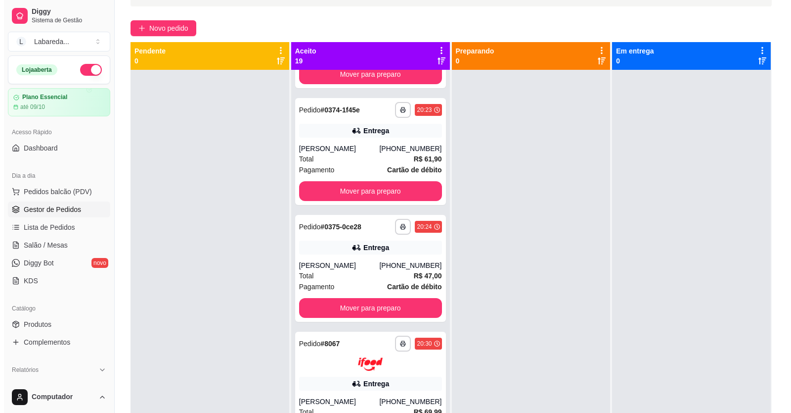
scroll to position [0, 0]
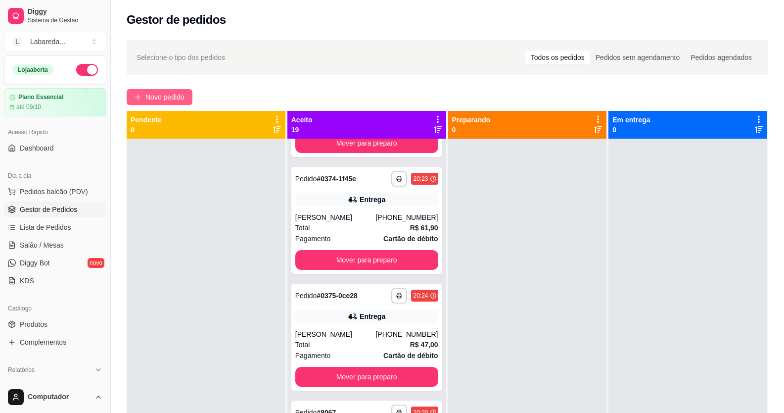
click at [176, 100] on span "Novo pedido" at bounding box center [164, 97] width 39 height 11
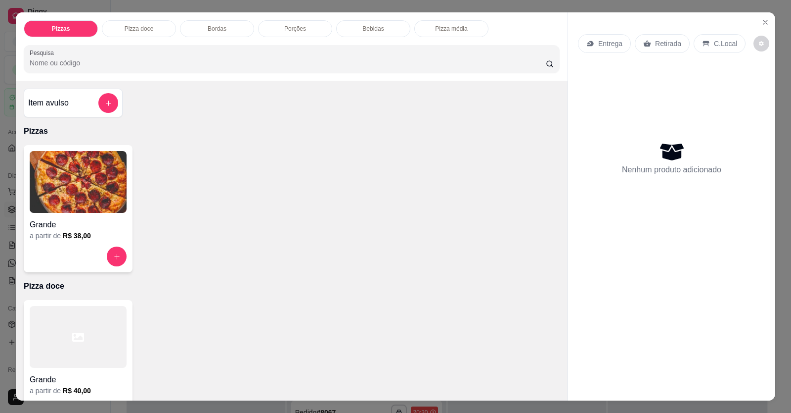
click at [44, 224] on h4 "Grande" at bounding box center [78, 225] width 97 height 12
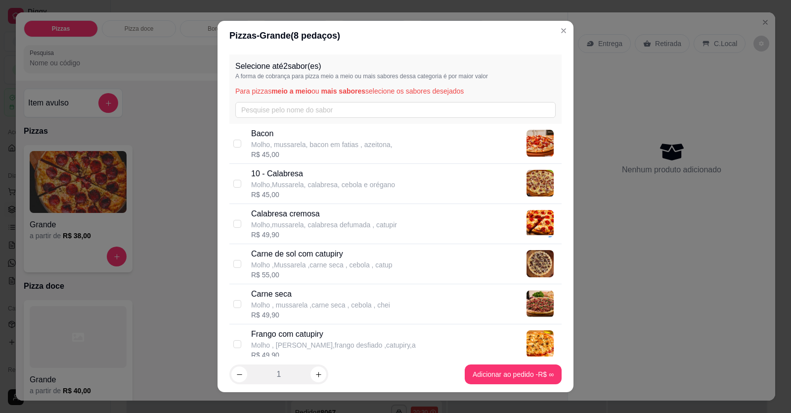
click at [278, 294] on p "Carne seca" at bounding box center [320, 294] width 139 height 12
checkbox input "true"
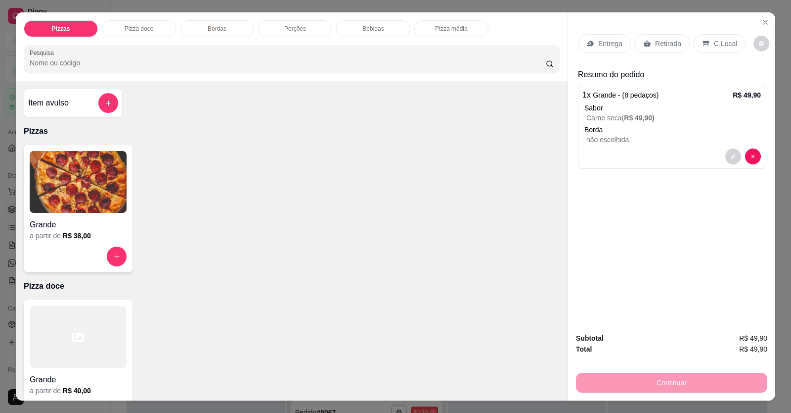
click at [95, 227] on h4 "Grande" at bounding box center [78, 225] width 97 height 12
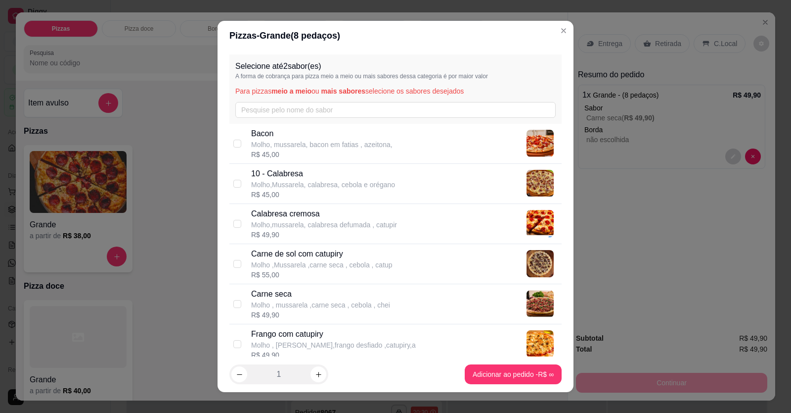
click at [289, 174] on p "10 - Calabresa" at bounding box center [323, 174] width 144 height 12
checkbox input "true"
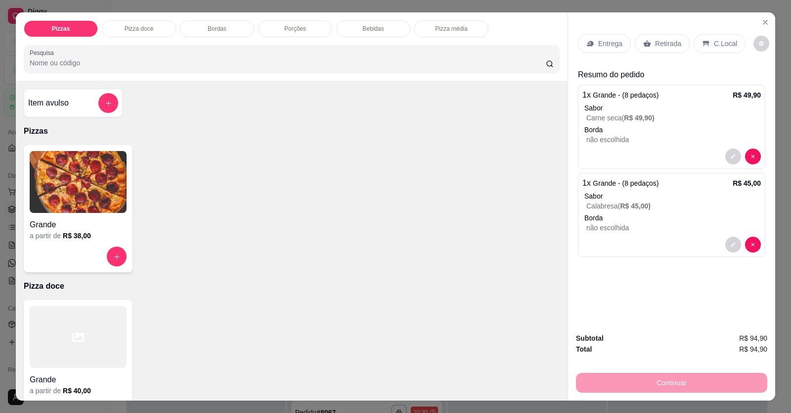
click at [83, 201] on img at bounding box center [78, 182] width 97 height 62
click at [112, 104] on button "add-separate-item" at bounding box center [108, 102] width 19 height 19
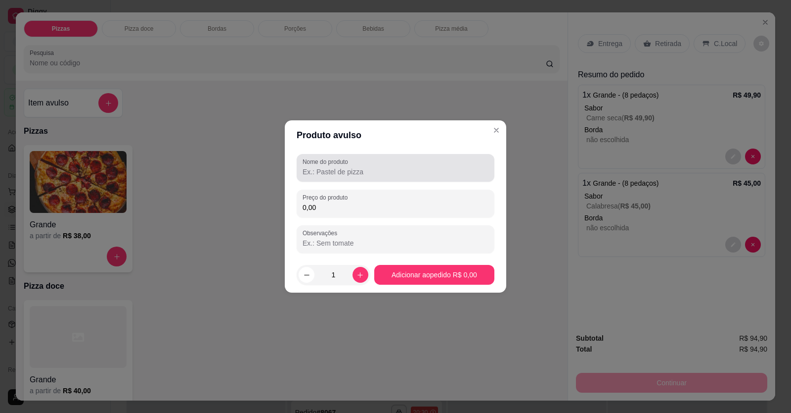
click at [403, 173] on input "Nome do produto" at bounding box center [396, 172] width 186 height 10
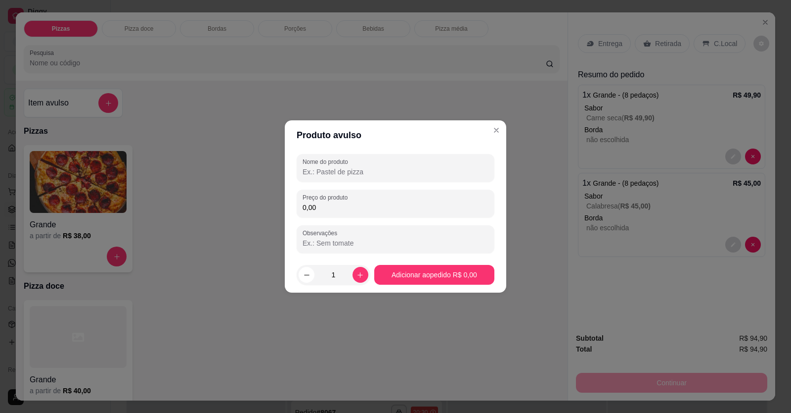
drag, startPoint x: 362, startPoint y: 170, endPoint x: 370, endPoint y: 174, distance: 8.4
click at [363, 169] on input "Nome do produto" at bounding box center [396, 172] width 186 height 10
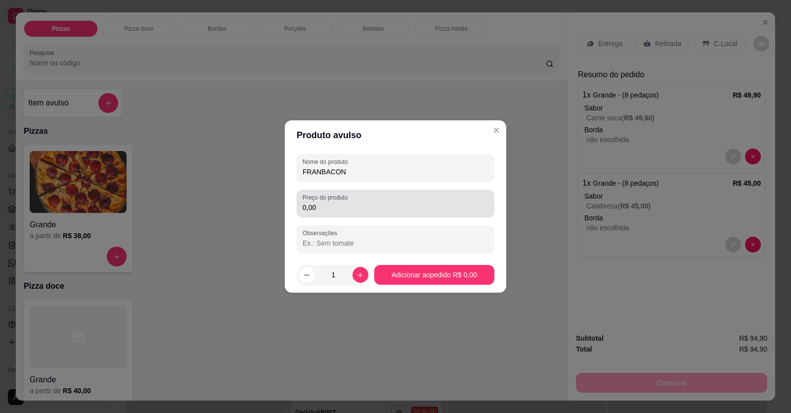
type input "FRANBACON"
click at [418, 209] on input "0,00" at bounding box center [396, 207] width 186 height 10
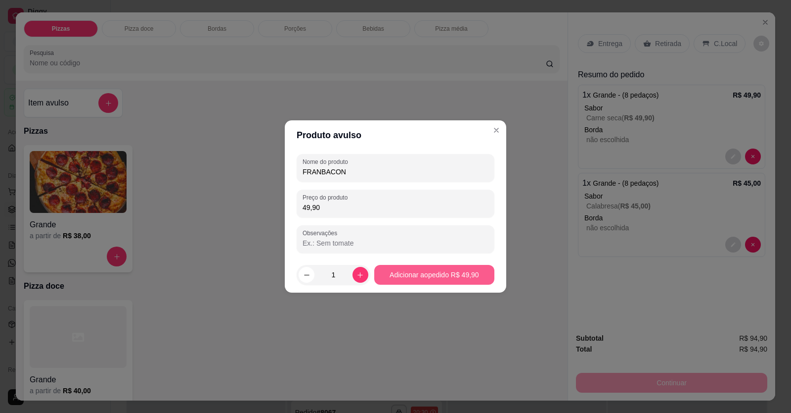
type input "49,90"
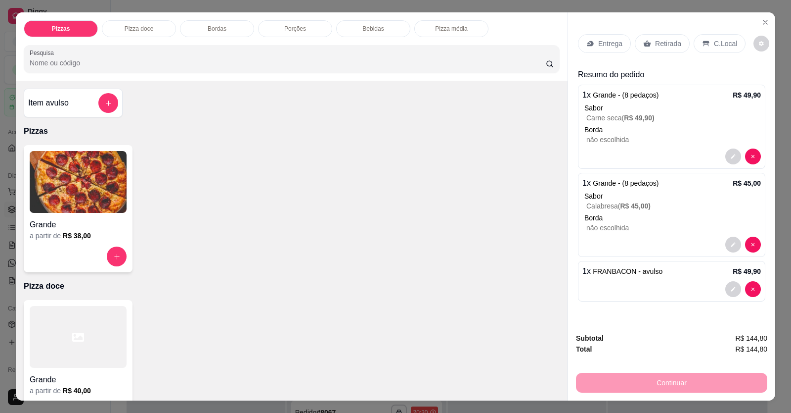
click at [436, 30] on p "Pizza média" at bounding box center [451, 29] width 32 height 8
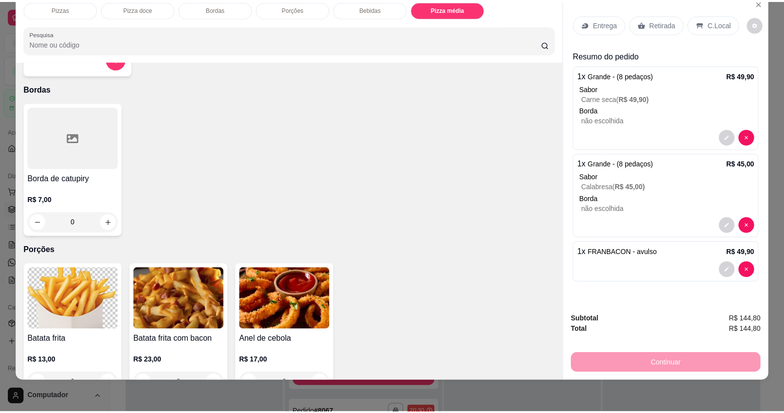
scroll to position [323, 0]
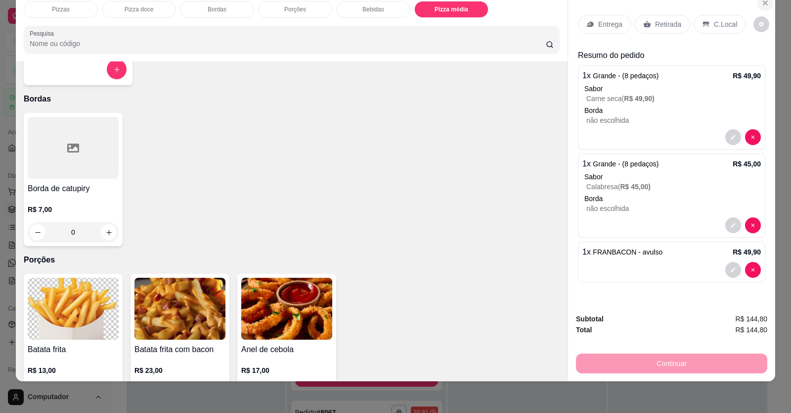
click at [511, 5] on icon "Close" at bounding box center [766, 3] width 8 height 8
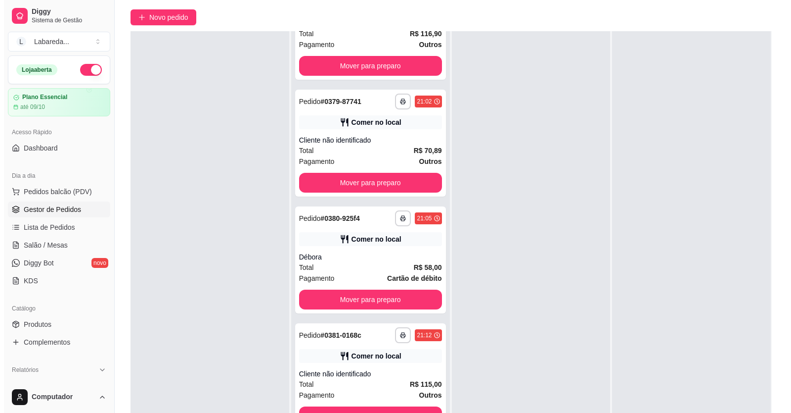
scroll to position [151, 0]
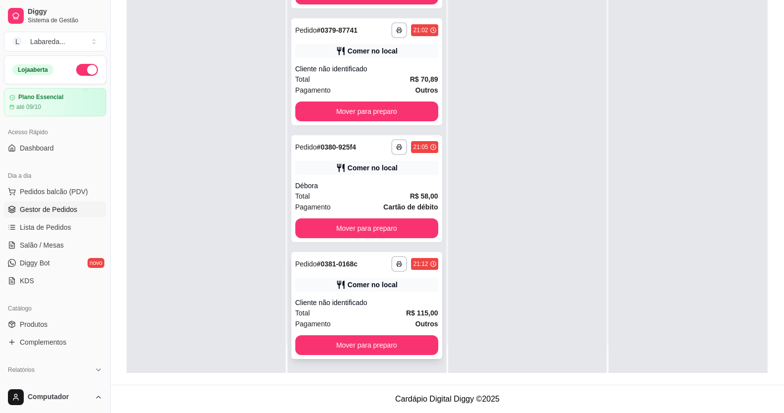
click at [355, 310] on div "Total R$ 115,00" at bounding box center [366, 312] width 143 height 11
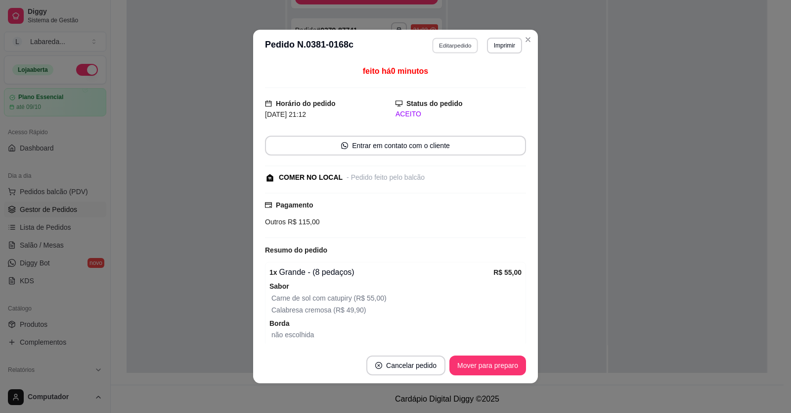
click at [460, 39] on button "Editar pedido" at bounding box center [456, 45] width 46 height 15
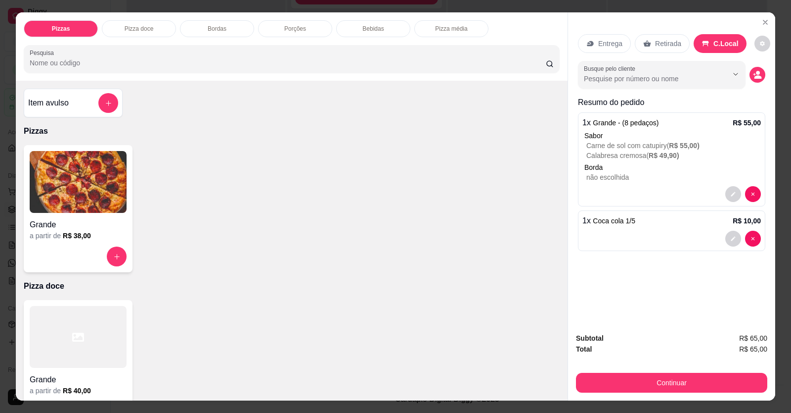
click at [112, 102] on button "add-separate-item" at bounding box center [108, 103] width 20 height 20
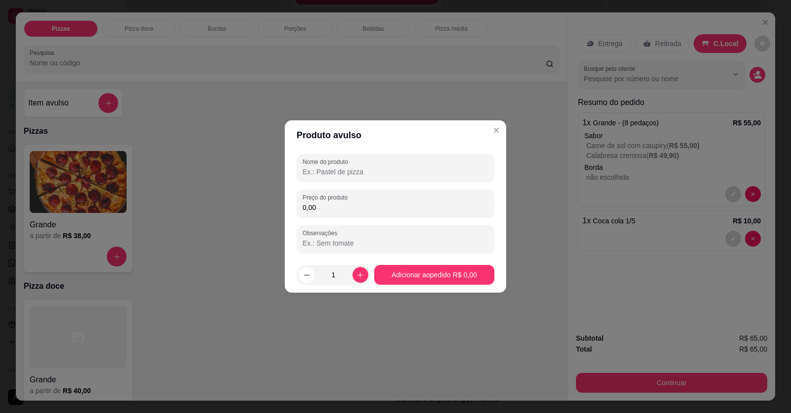
click at [336, 171] on input "Nome do produto" at bounding box center [396, 172] width 186 height 10
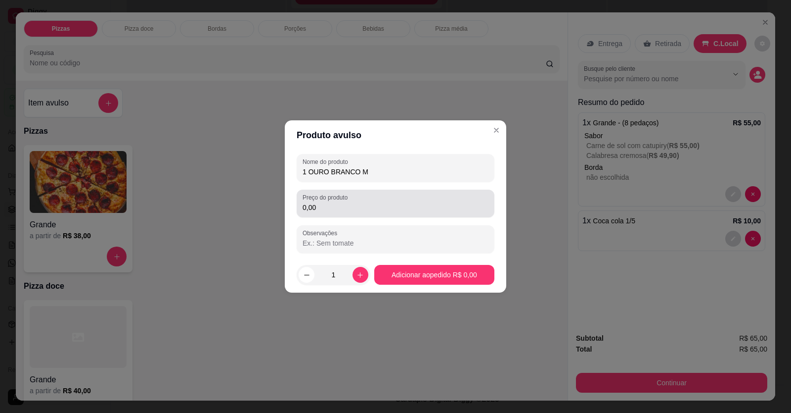
type input "1 OURO BRANCO M"
click at [330, 207] on input "0,00" at bounding box center [396, 207] width 186 height 10
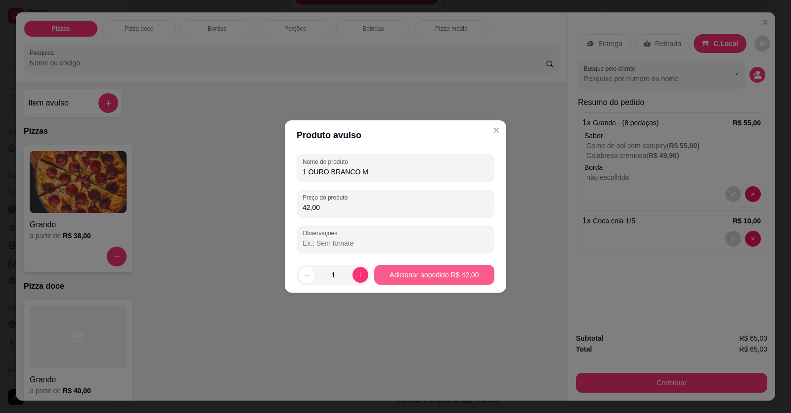
type input "42,00"
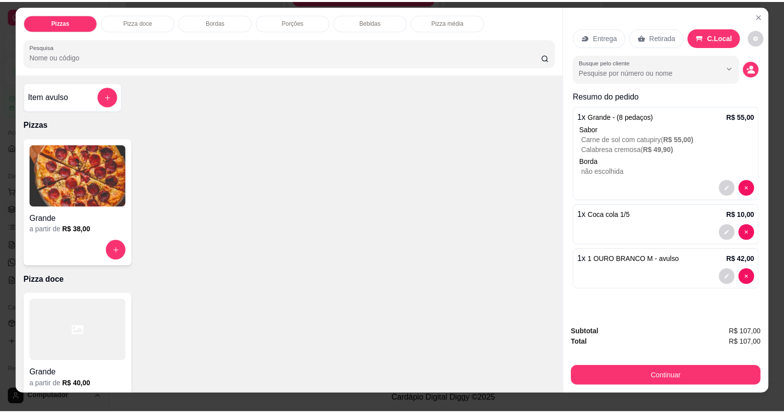
scroll to position [0, 0]
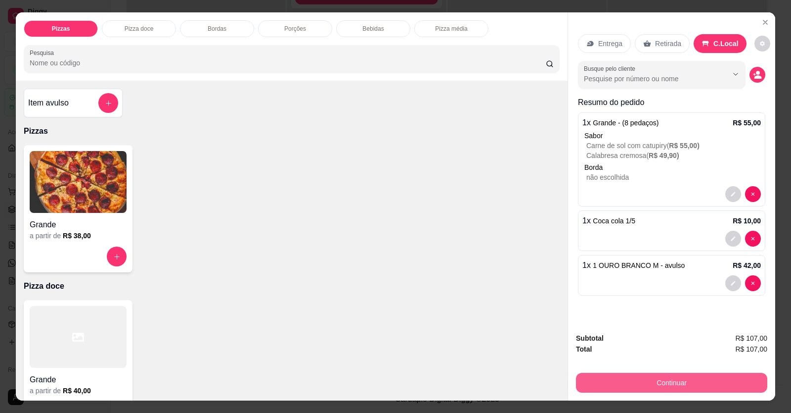
click at [511, 386] on button "Continuar" at bounding box center [671, 382] width 191 height 20
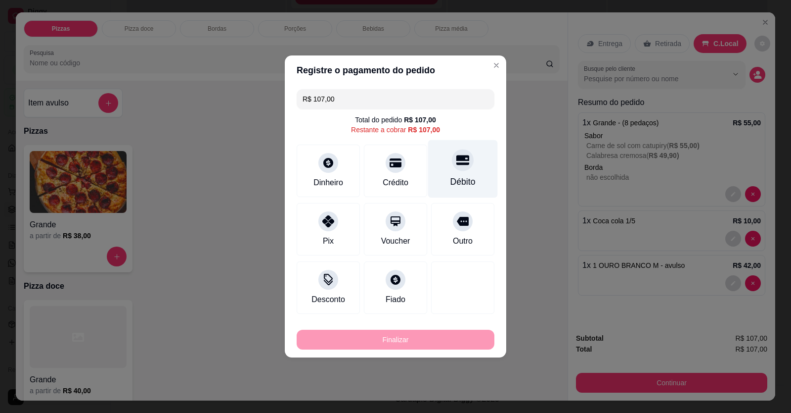
click at [451, 184] on div "Débito" at bounding box center [463, 181] width 25 height 13
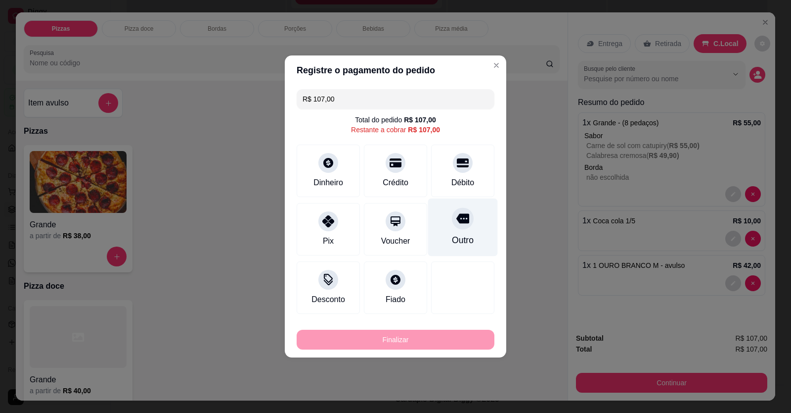
type input "R$ 0,00"
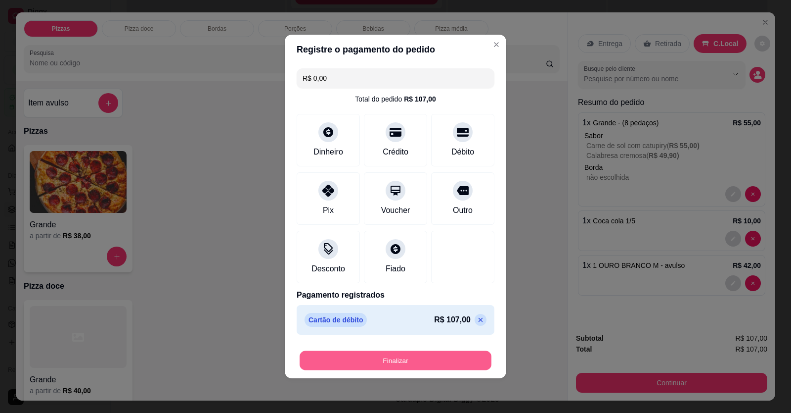
click at [454, 367] on button "Finalizar" at bounding box center [396, 360] width 192 height 19
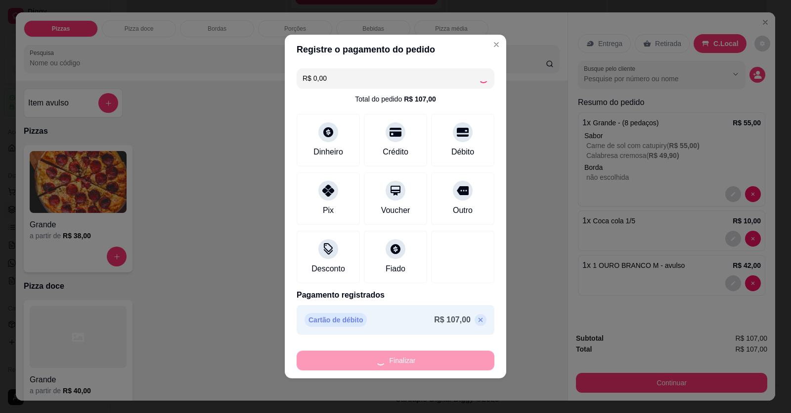
type input "0"
type input "-R$ 107,00"
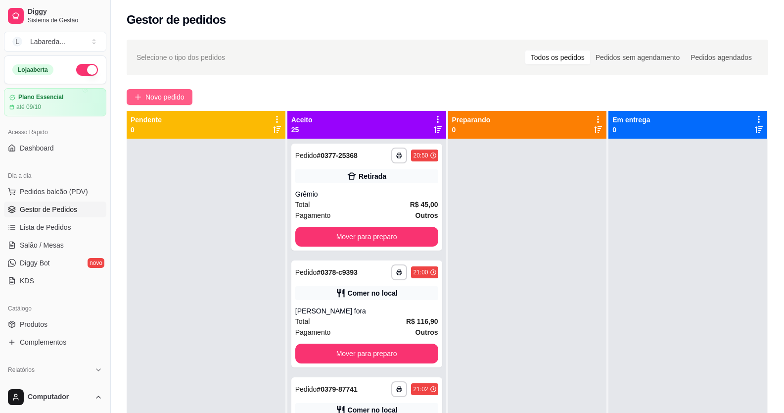
click at [179, 96] on span "Novo pedido" at bounding box center [164, 97] width 39 height 11
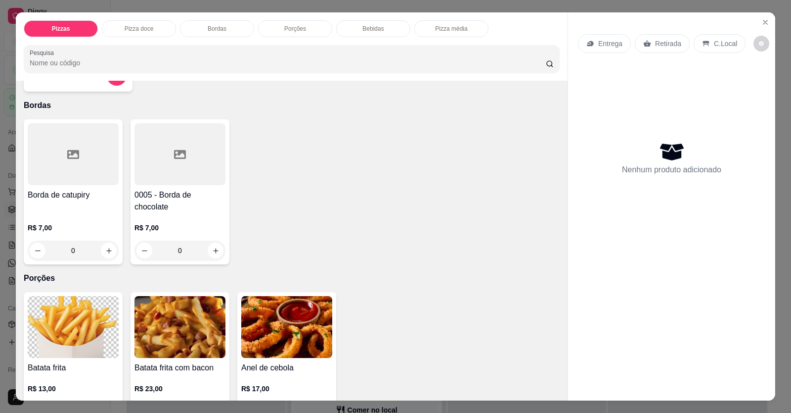
scroll to position [396, 0]
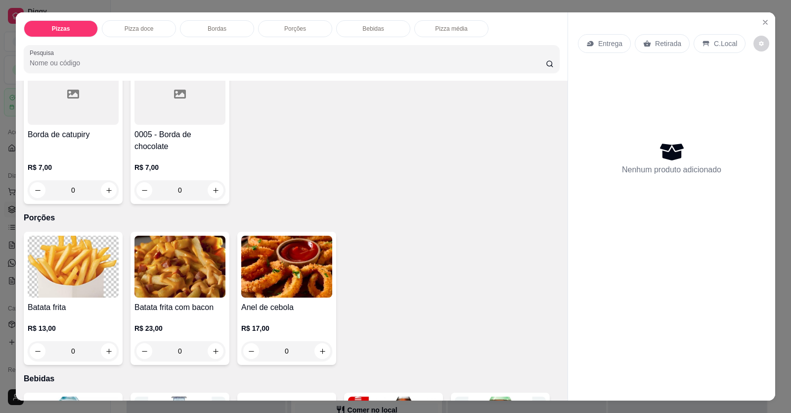
click at [458, 340] on div "Batata frita R$ 13,00 0 Batata frita com bacon R$ 23,00 0 Anel de cebola R$ 17,…" at bounding box center [292, 298] width 536 height 133
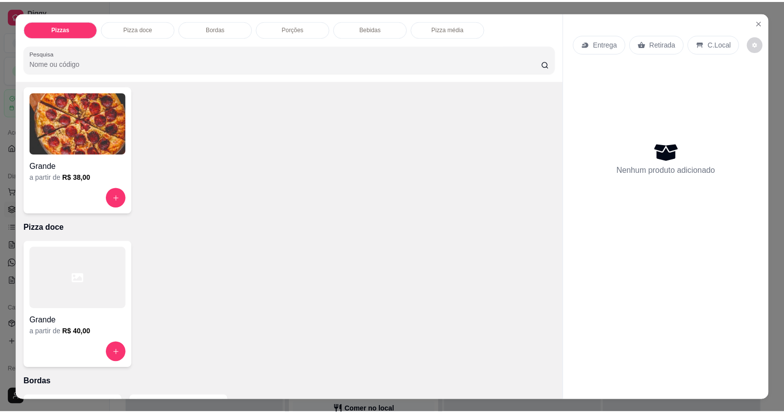
scroll to position [49, 0]
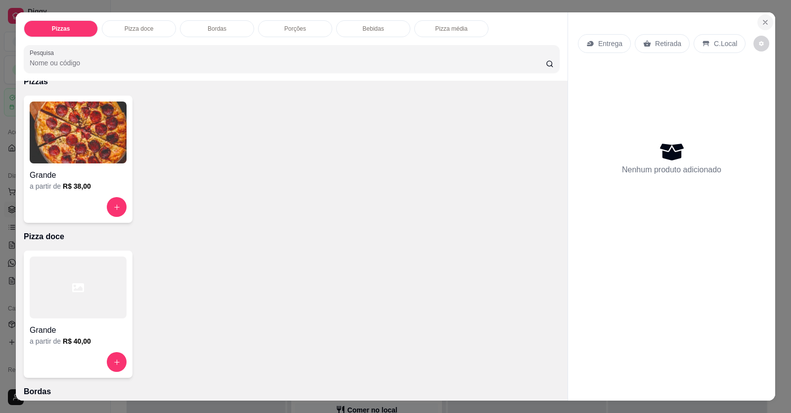
click at [511, 22] on icon "Close" at bounding box center [766, 22] width 8 height 8
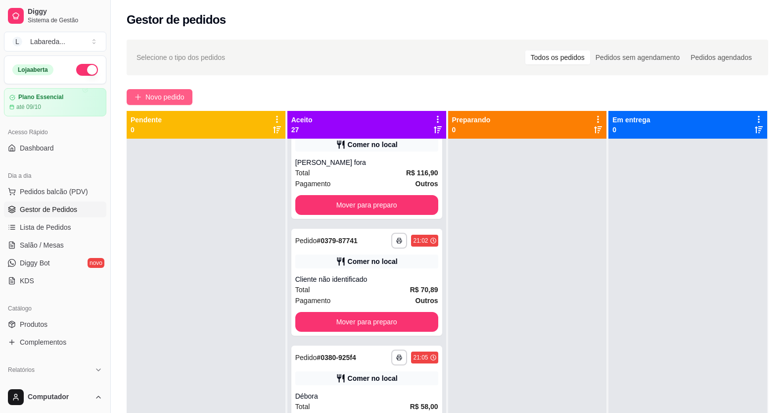
click at [176, 99] on span "Novo pedido" at bounding box center [164, 97] width 39 height 11
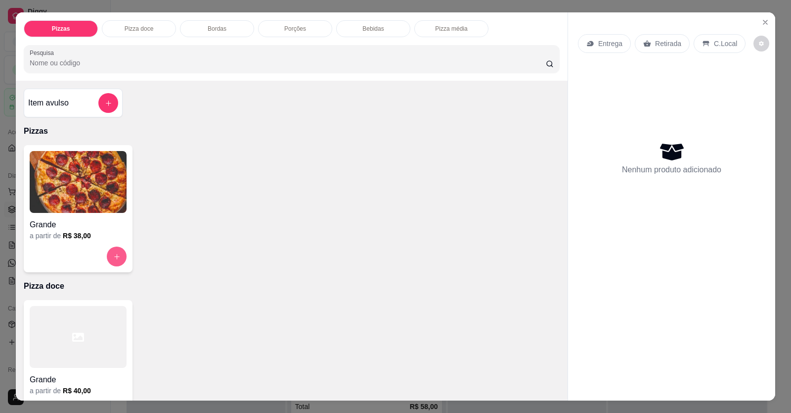
click at [106, 252] on div at bounding box center [78, 256] width 97 height 20
click at [511, 23] on button "Close" at bounding box center [766, 22] width 16 height 16
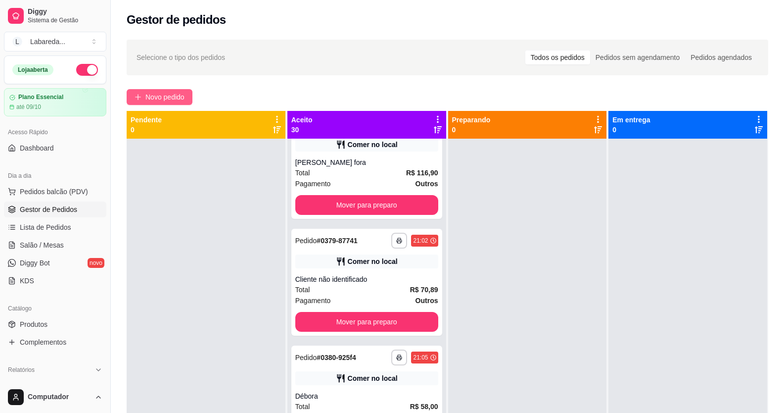
click at [175, 89] on button "Novo pedido" at bounding box center [160, 97] width 66 height 16
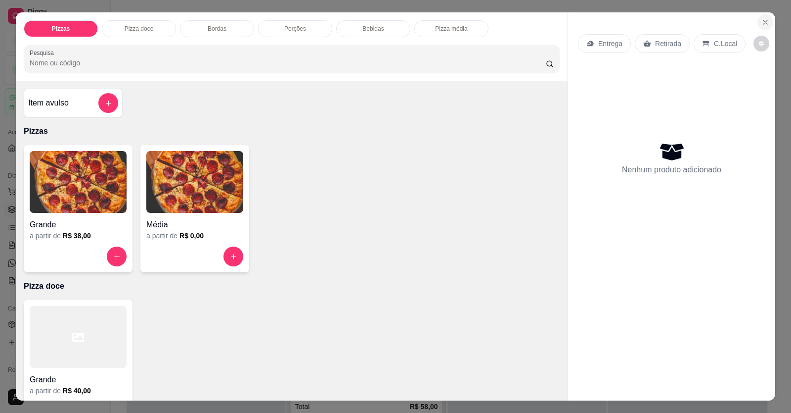
click at [511, 26] on button "Close" at bounding box center [766, 22] width 16 height 16
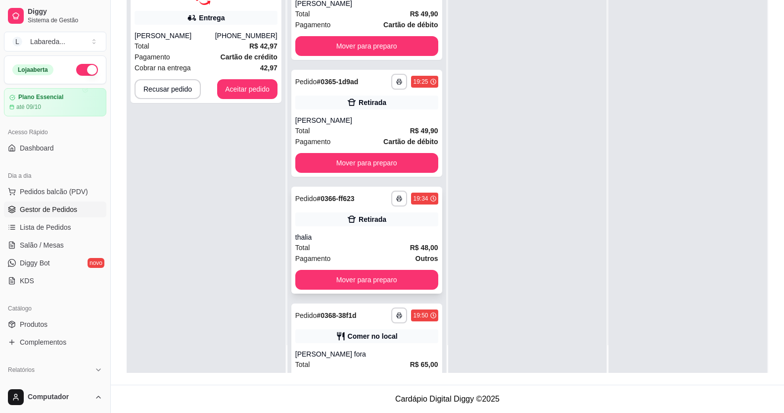
scroll to position [766, 0]
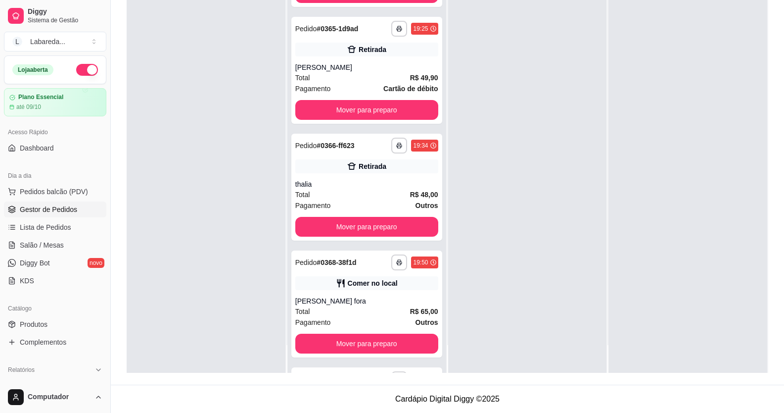
click at [249, 96] on div at bounding box center [206, 166] width 159 height 413
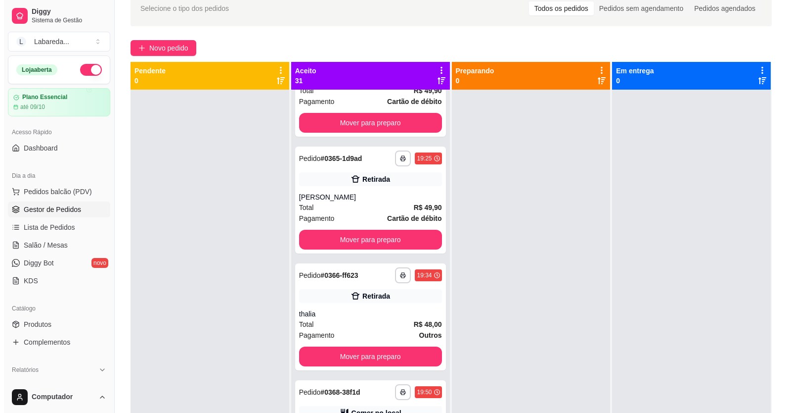
scroll to position [0, 0]
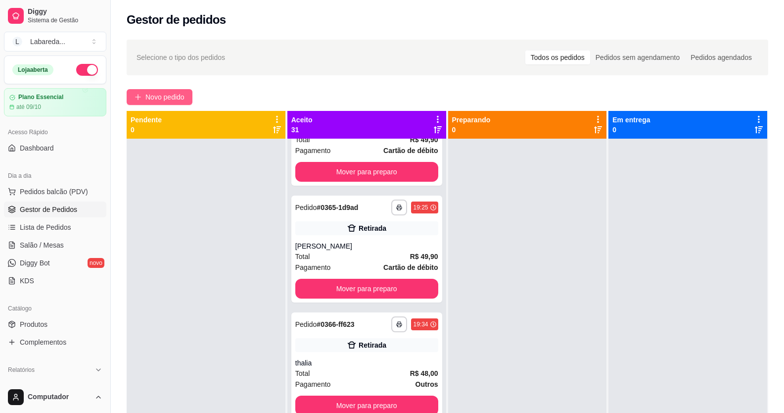
click at [175, 100] on span "Novo pedido" at bounding box center [164, 97] width 39 height 11
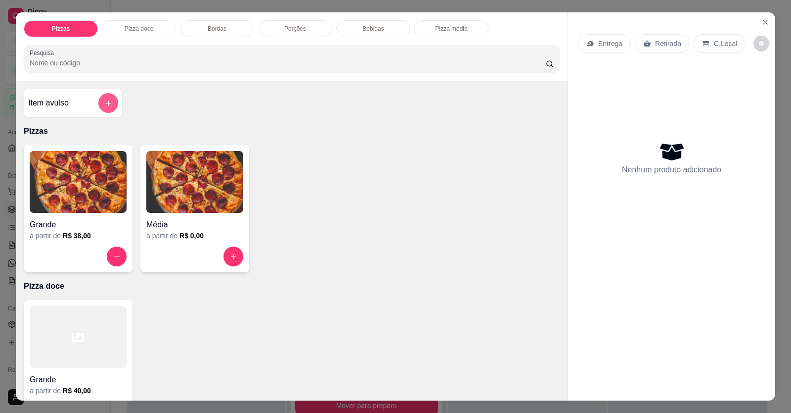
click at [98, 102] on button "add-separate-item" at bounding box center [108, 103] width 20 height 20
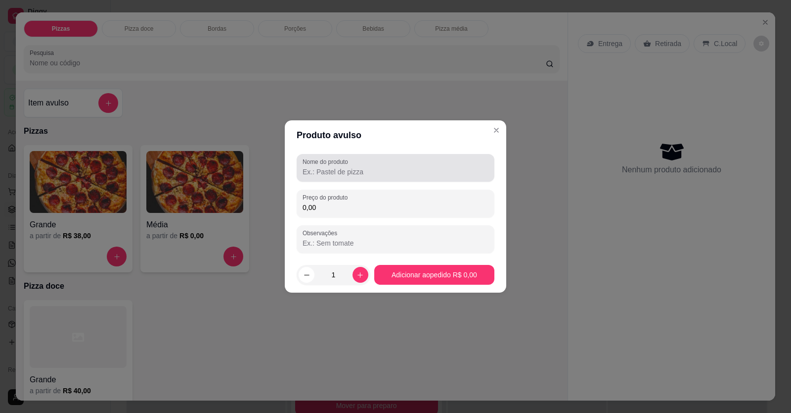
click at [397, 169] on input "Nome do produto" at bounding box center [396, 172] width 186 height 10
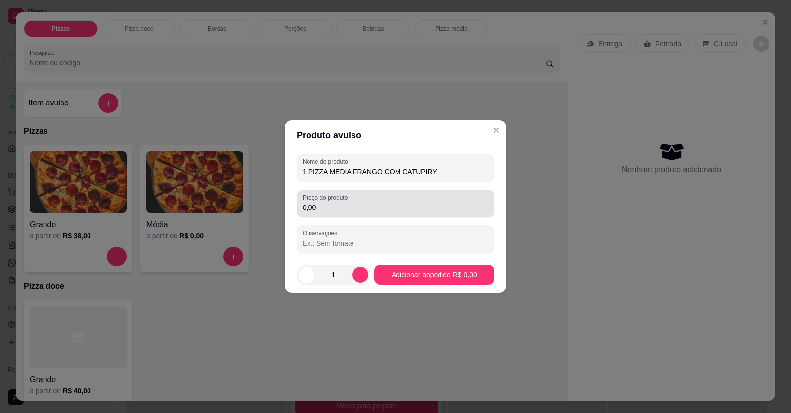
type input "1 PIZZA MEDIA FRANGO COM CATUPIRY"
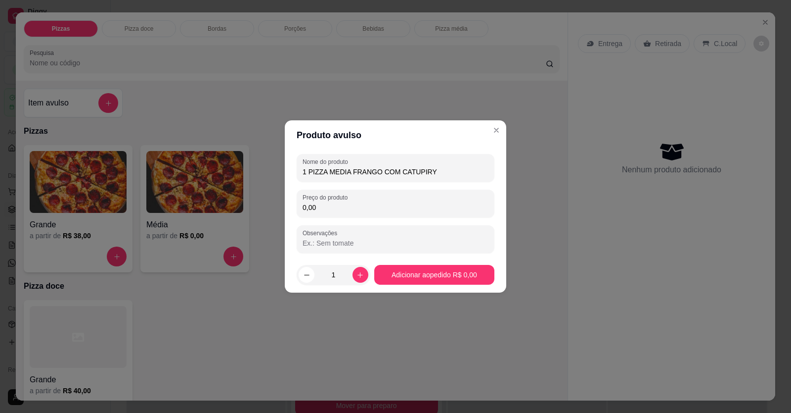
drag, startPoint x: 362, startPoint y: 213, endPoint x: 349, endPoint y: 215, distance: 13.0
click at [353, 214] on div "Preço do produto 0,00" at bounding box center [396, 203] width 198 height 28
type input "42,00"
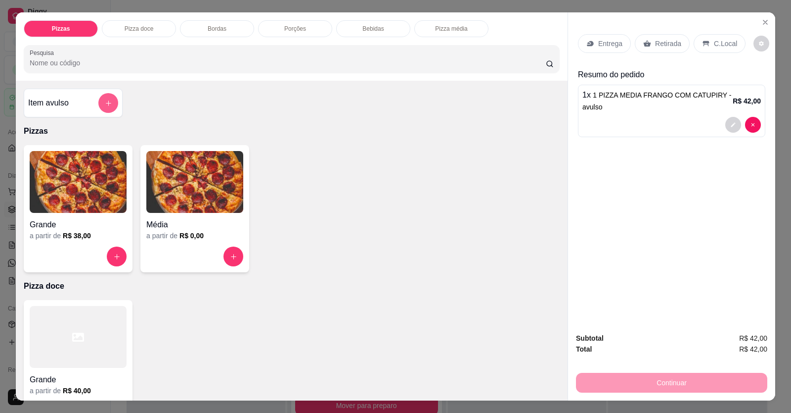
click at [111, 95] on button "add-separate-item" at bounding box center [108, 103] width 20 height 20
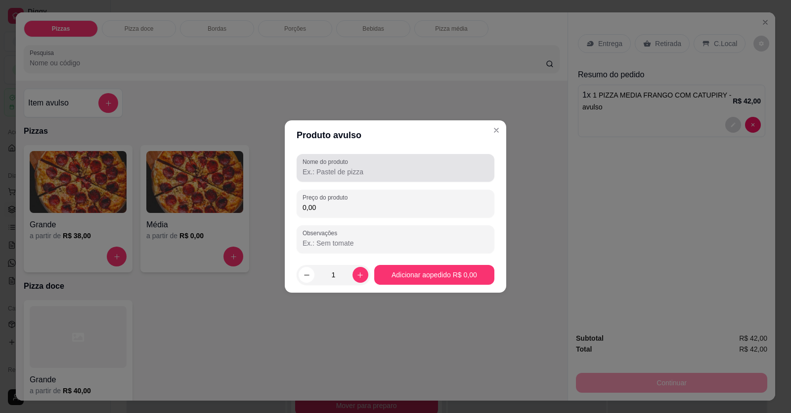
click at [336, 164] on label "Nome do produto" at bounding box center [327, 161] width 49 height 8
click at [336, 167] on input "Nome do produto" at bounding box center [396, 172] width 186 height 10
click at [400, 180] on div "Nome do produto" at bounding box center [396, 168] width 198 height 28
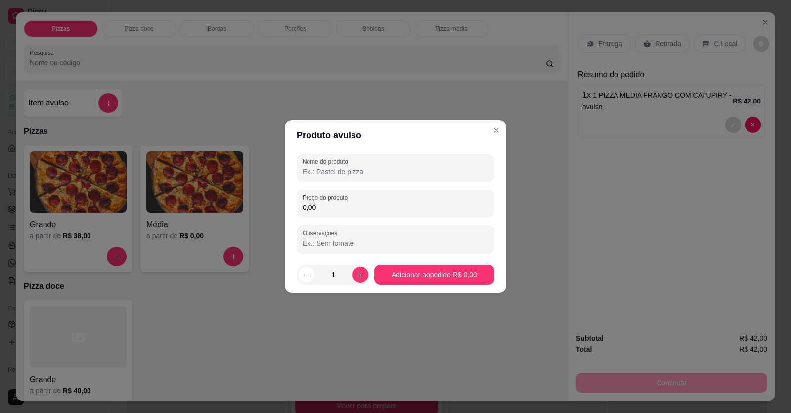
click at [382, 170] on input "Nome do produto" at bounding box center [396, 172] width 186 height 10
type input "1 JARRA DE [PERSON_NAME]"
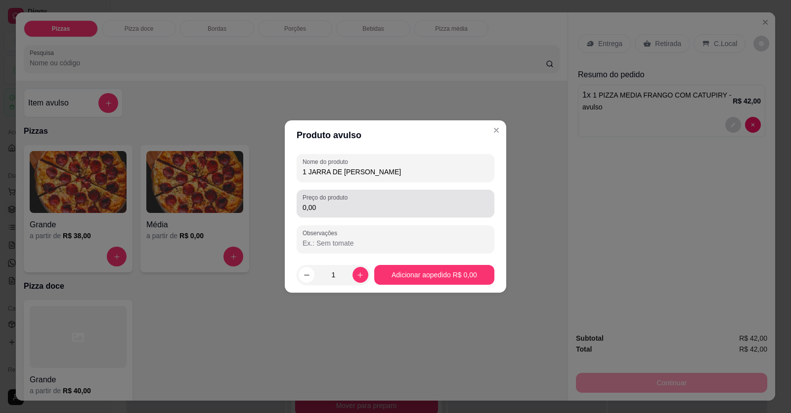
click at [365, 198] on div "0,00" at bounding box center [396, 203] width 186 height 20
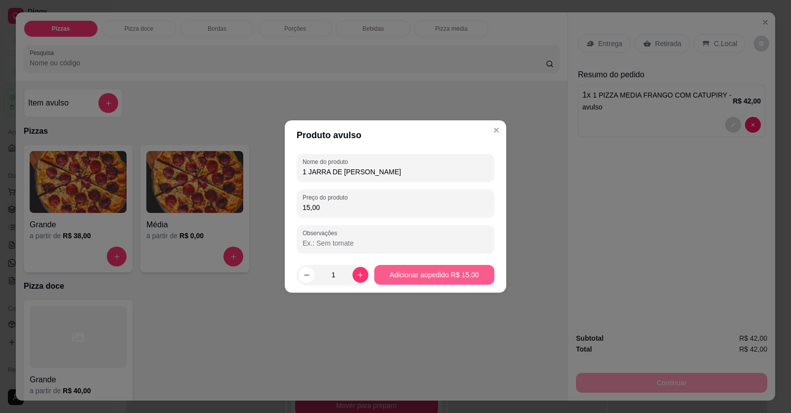
type input "15,00"
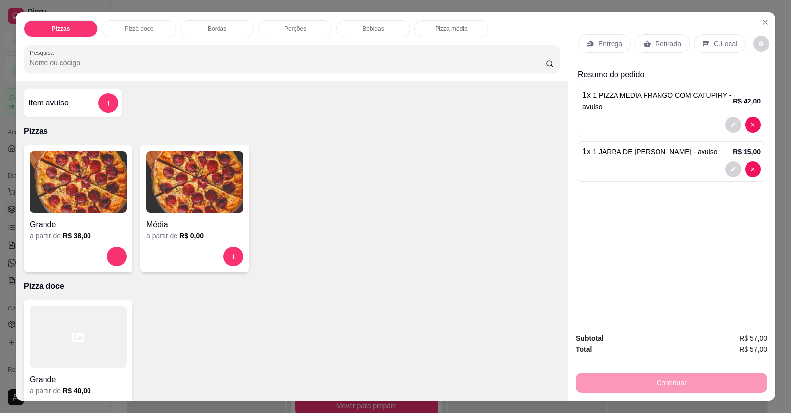
click at [511, 47] on div "C.Local" at bounding box center [720, 43] width 52 height 19
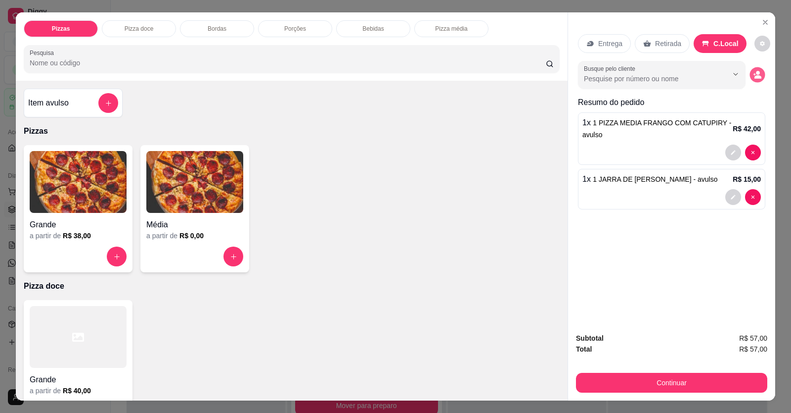
click at [511, 78] on icon "decrease-product-quantity" at bounding box center [758, 76] width 7 height 3
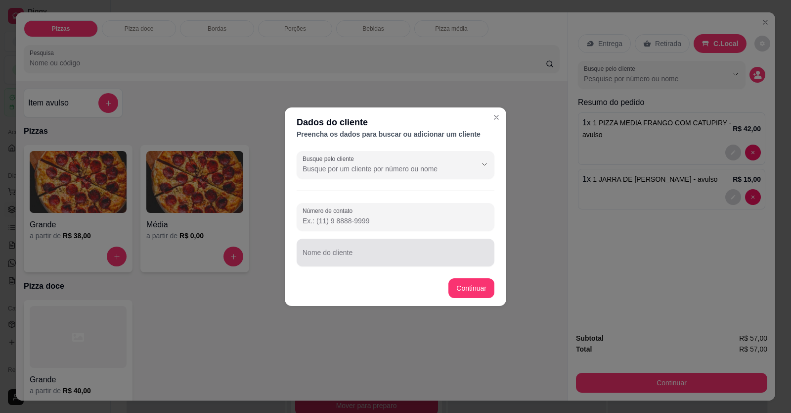
click at [415, 259] on input "Nome do cliente" at bounding box center [396, 256] width 186 height 10
type input "VITOR"
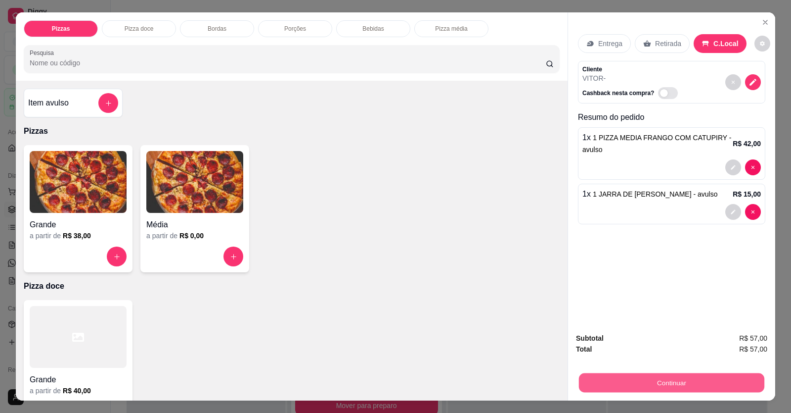
click at [511, 379] on button "Continuar" at bounding box center [672, 382] width 186 height 19
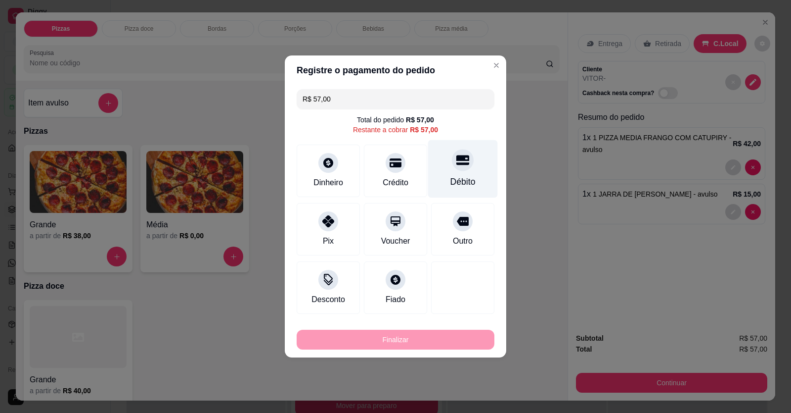
click at [460, 177] on div "Débito" at bounding box center [463, 181] width 25 height 13
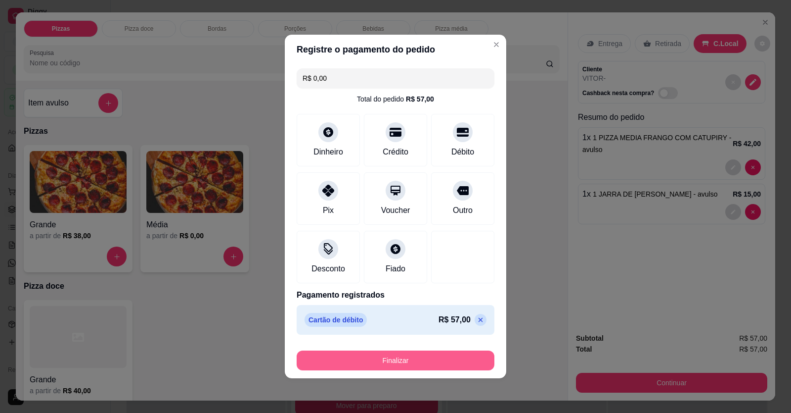
click at [437, 357] on button "Finalizar" at bounding box center [396, 360] width 198 height 20
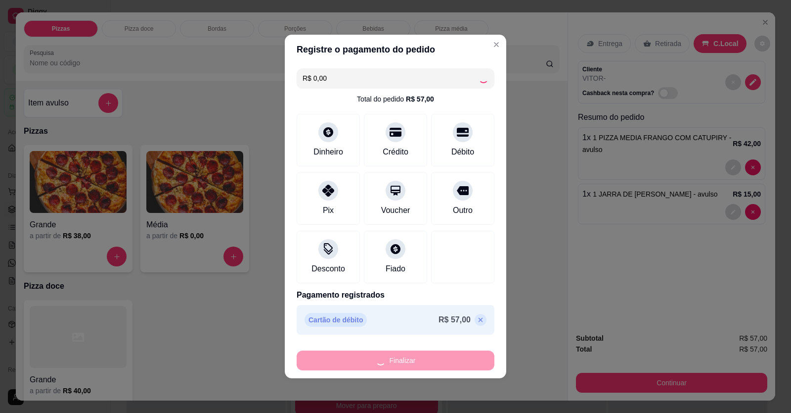
type input "-R$ 57,00"
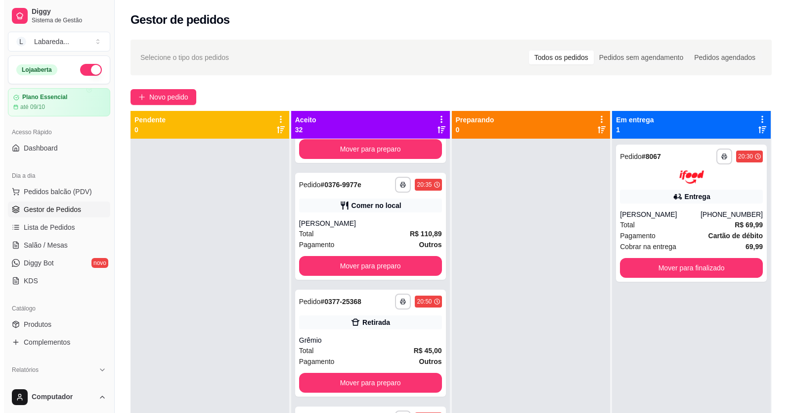
scroll to position [1979, 0]
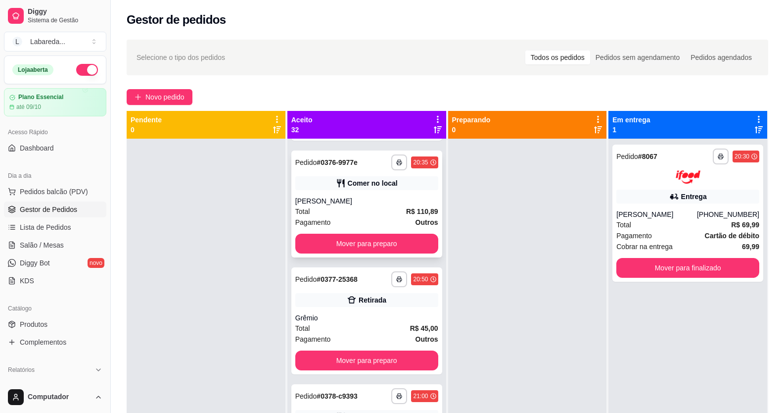
click at [351, 227] on div "Pagamento Outros" at bounding box center [366, 222] width 143 height 11
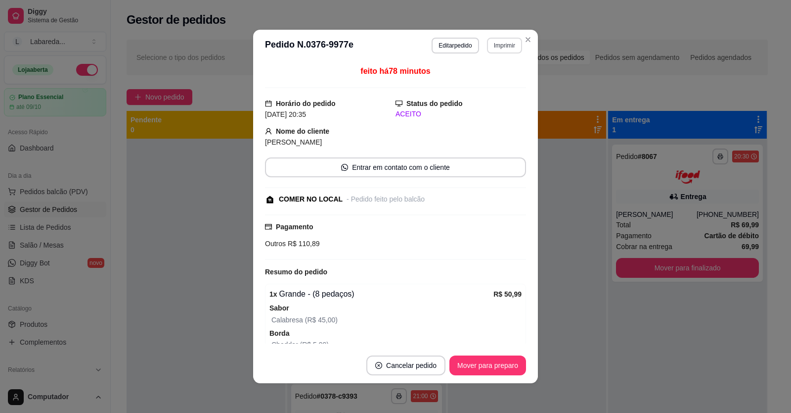
click at [499, 47] on button "Imprimir" at bounding box center [504, 46] width 35 height 16
click at [484, 86] on button "IMPRESSORA" at bounding box center [484, 80] width 72 height 16
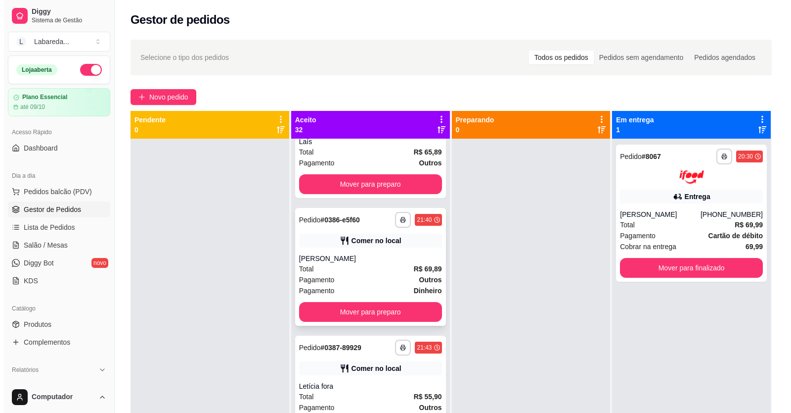
scroll to position [3067, 0]
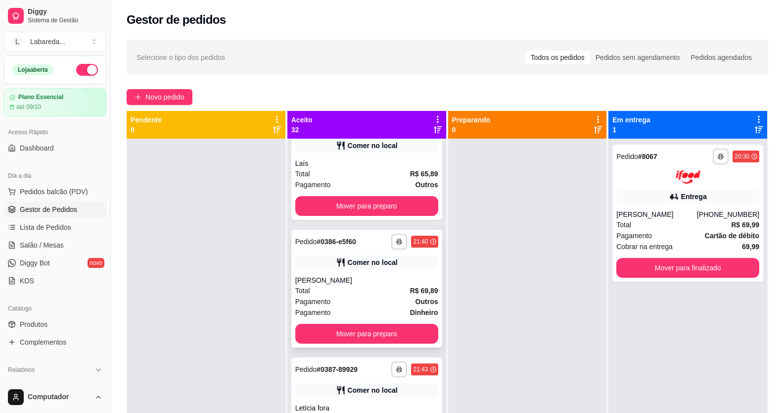
click at [355, 267] on div "Comer no local" at bounding box center [373, 262] width 50 height 10
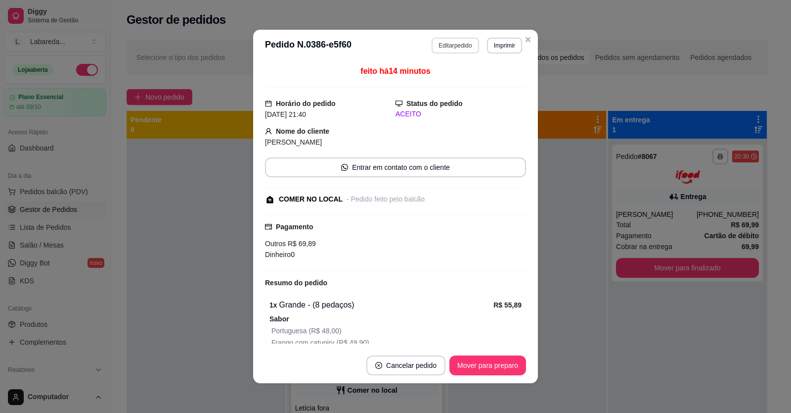
click at [450, 42] on button "Editar pedido" at bounding box center [455, 46] width 47 height 16
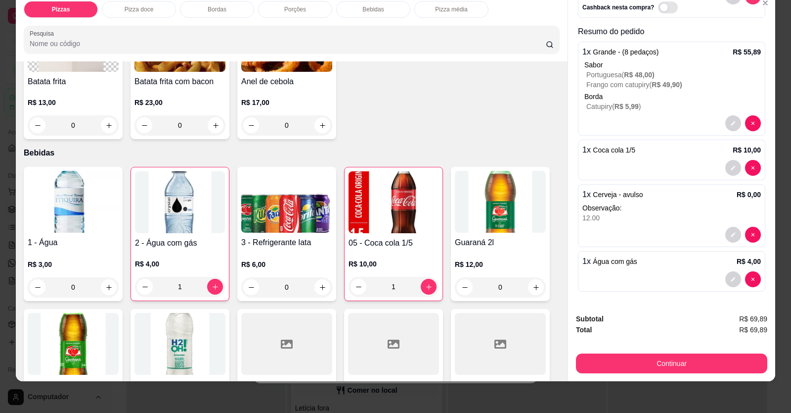
scroll to position [693, 0]
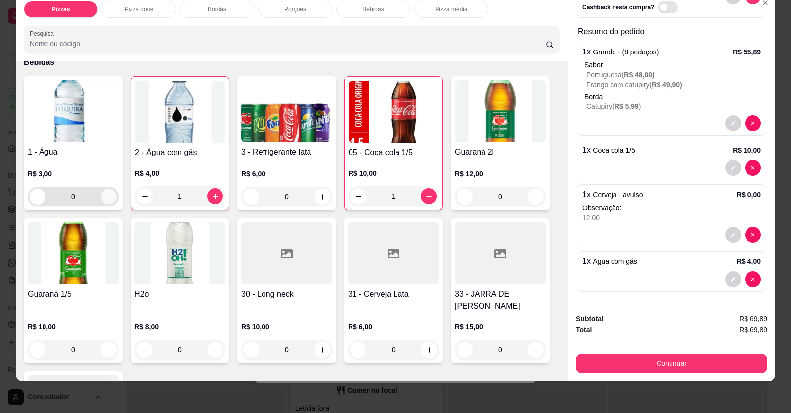
click at [106, 193] on icon "increase-product-quantity" at bounding box center [108, 196] width 7 height 7
type input "1"
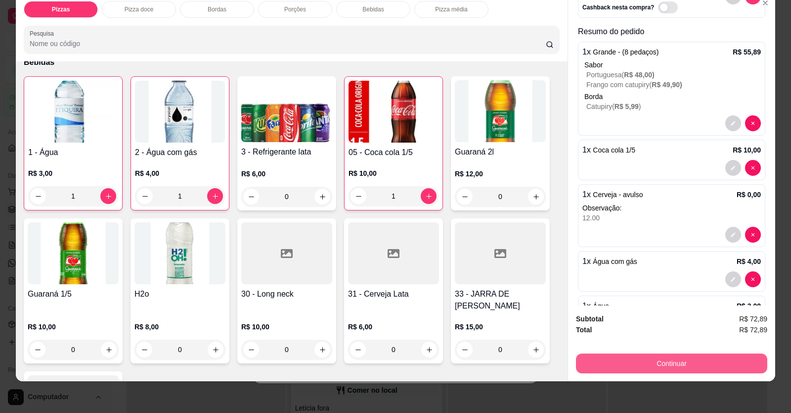
click at [511, 356] on button "Continuar" at bounding box center [671, 363] width 191 height 20
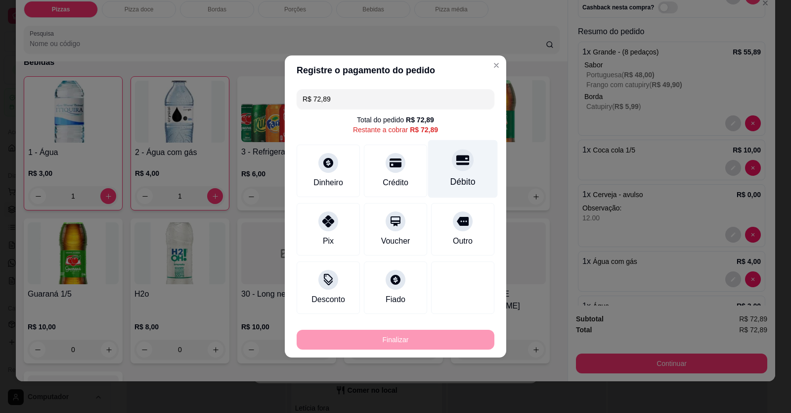
click at [463, 172] on div "Débito" at bounding box center [463, 169] width 70 height 58
type input "R$ 0,00"
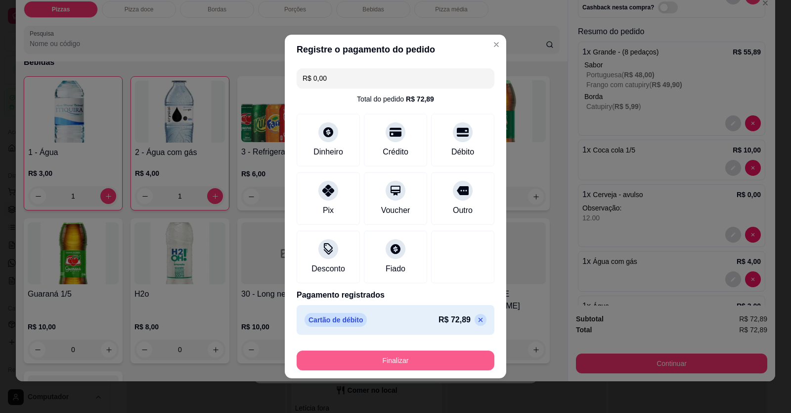
click at [449, 359] on button "Finalizar" at bounding box center [396, 360] width 198 height 20
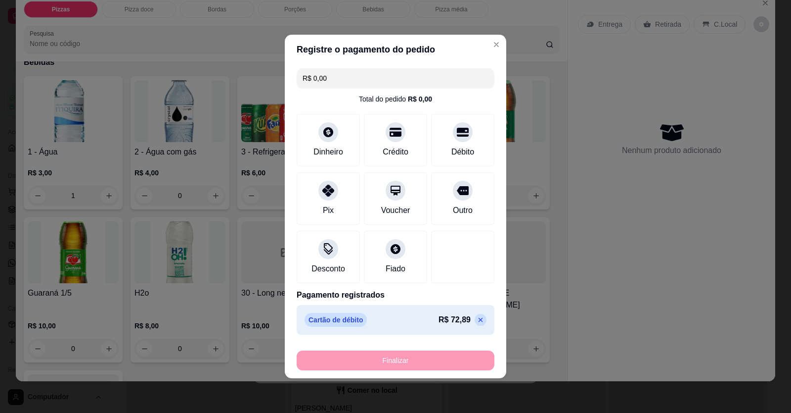
type input "0"
type input "-R$ 72,89"
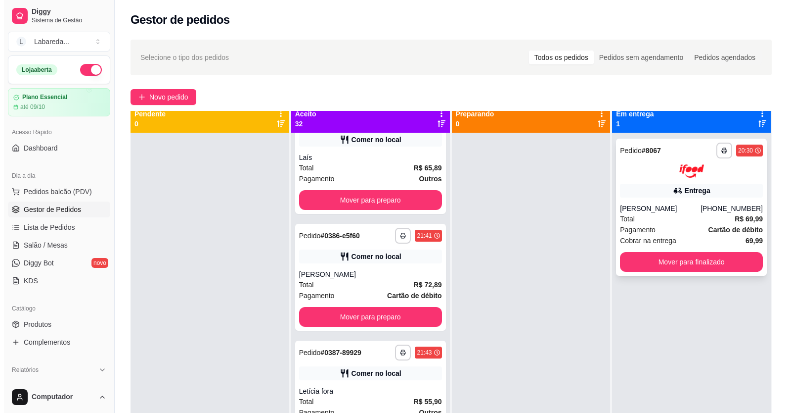
scroll to position [0, 0]
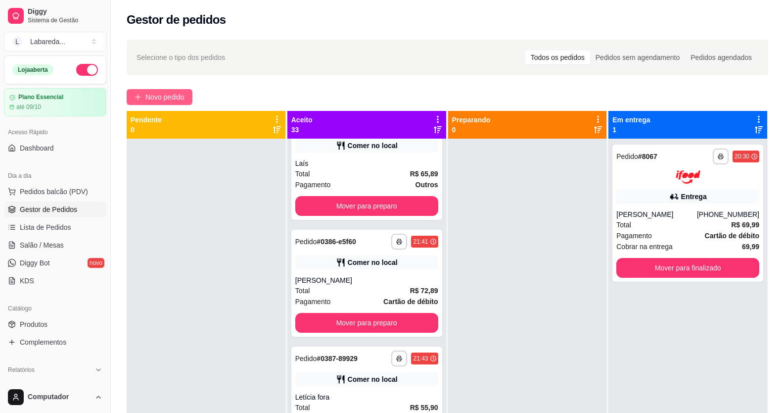
click at [181, 98] on span "Novo pedido" at bounding box center [164, 97] width 39 height 11
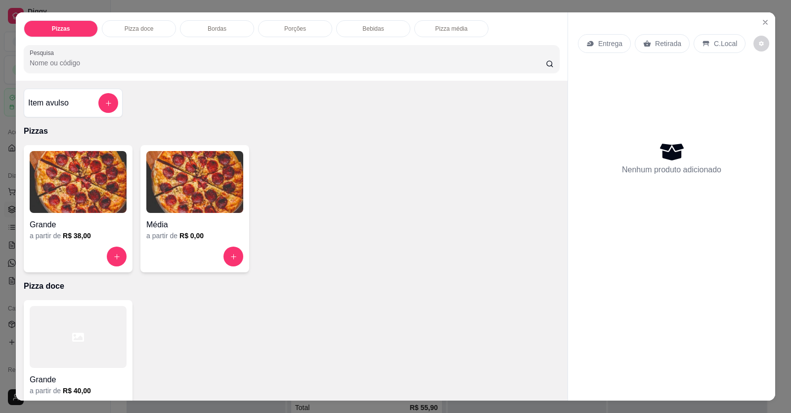
click at [100, 226] on h4 "Grande" at bounding box center [78, 225] width 97 height 12
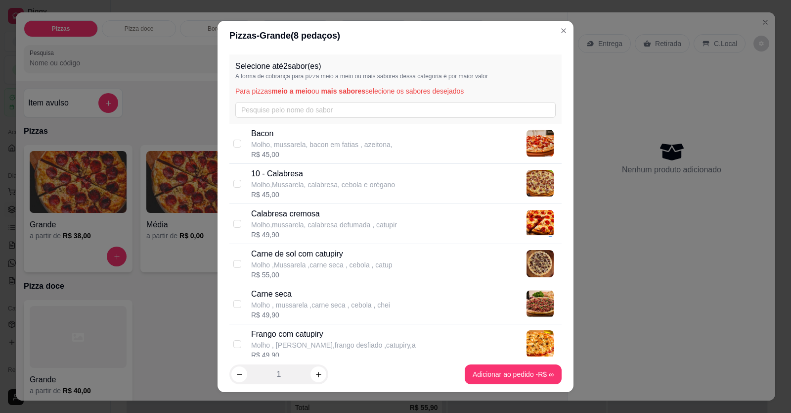
click at [302, 267] on p "Molho ,Mussarela ,carne seca , cebola , catup" at bounding box center [321, 265] width 141 height 10
checkbox input "true"
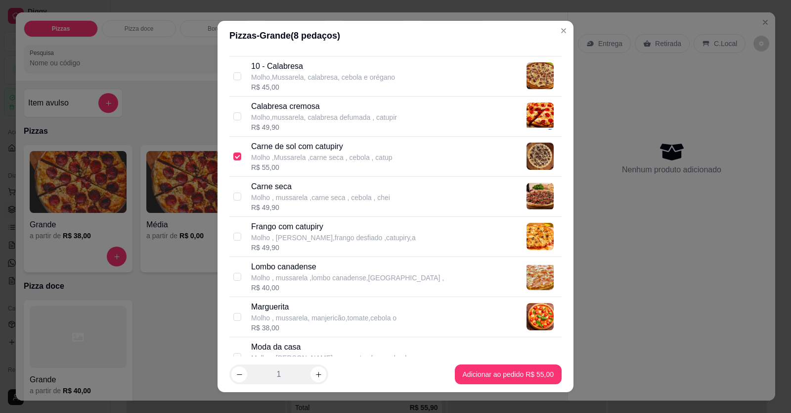
scroll to position [148, 0]
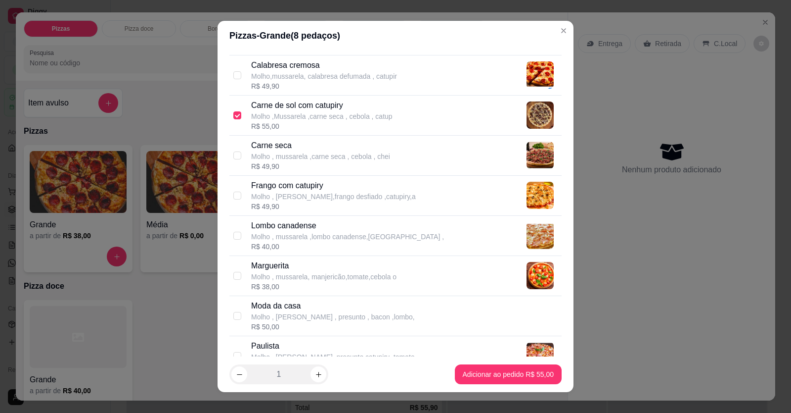
click at [302, 195] on p "Molho , [PERSON_NAME],frango desfiado ,catupiry,a" at bounding box center [333, 196] width 165 height 10
checkbox input "true"
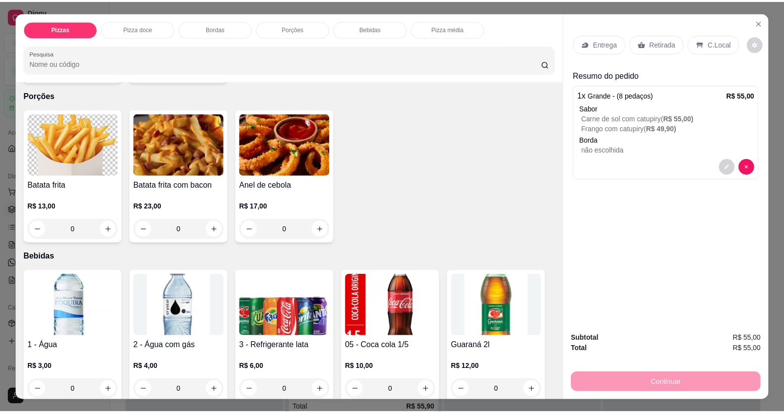
scroll to position [643, 0]
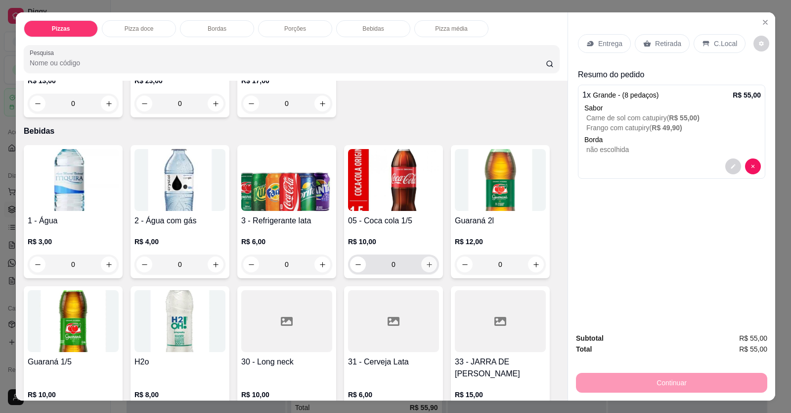
click at [425, 271] on button "increase-product-quantity" at bounding box center [429, 264] width 16 height 16
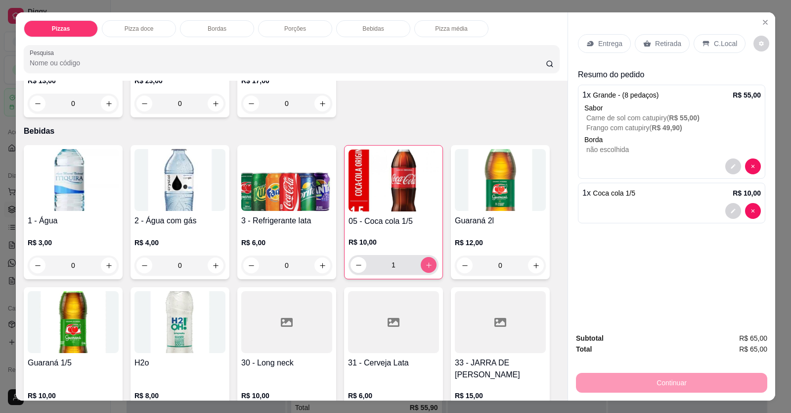
type input "1"
click at [511, 43] on p "Entrega" at bounding box center [611, 44] width 24 height 10
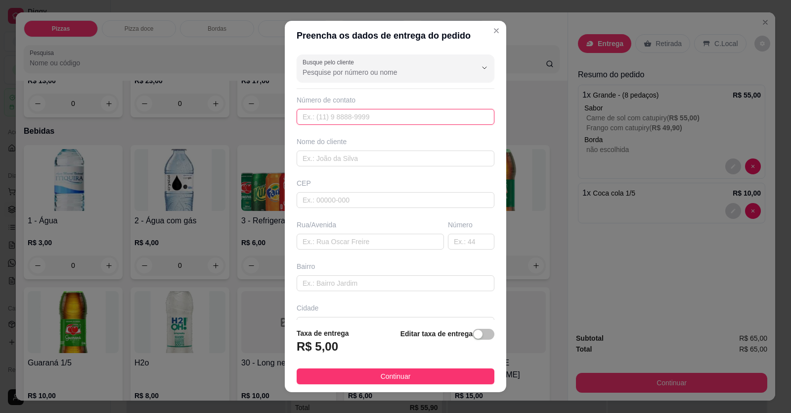
click at [396, 120] on input "text" at bounding box center [396, 117] width 198 height 16
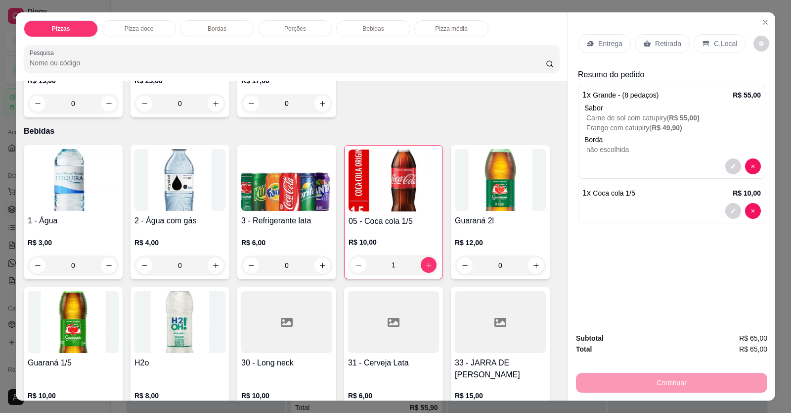
click at [511, 50] on div "C.Local" at bounding box center [720, 43] width 52 height 19
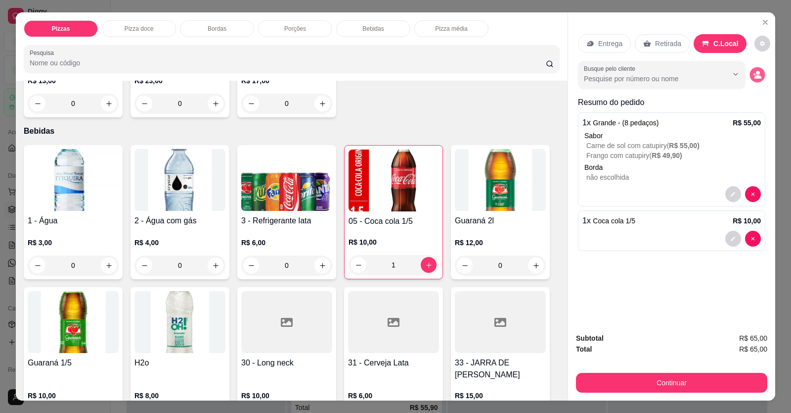
click at [511, 77] on icon "decrease-product-quantity" at bounding box center [757, 74] width 8 height 8
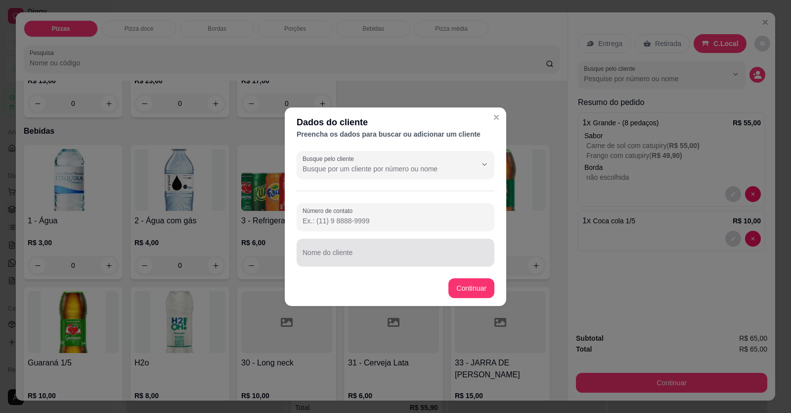
click at [412, 245] on div at bounding box center [396, 252] width 186 height 20
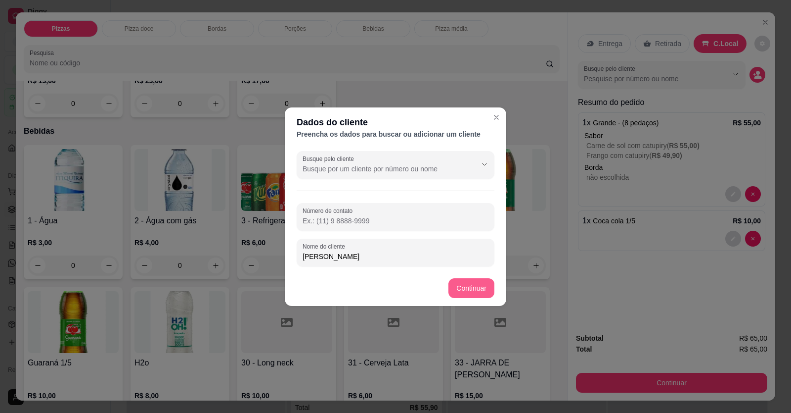
type input "[PERSON_NAME]"
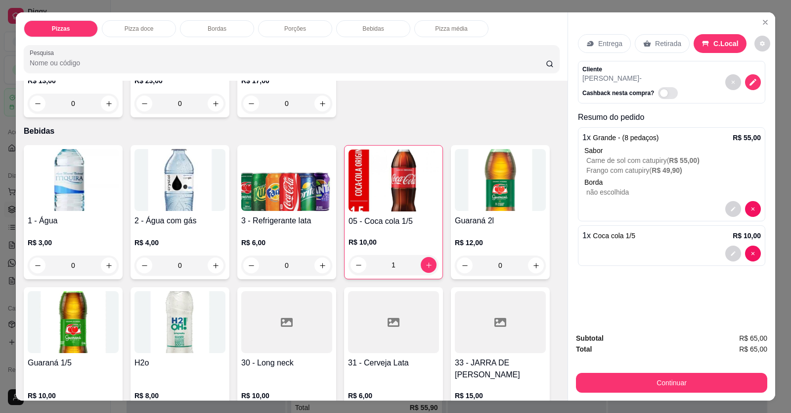
click at [511, 394] on div "Subtotal R$ 65,00 Total R$ 65,00 Continuar" at bounding box center [671, 363] width 207 height 76
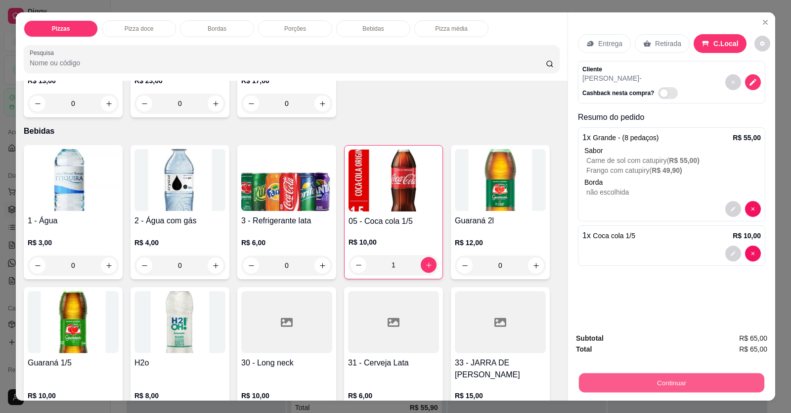
click at [511, 386] on button "Continuar" at bounding box center [672, 382] width 186 height 19
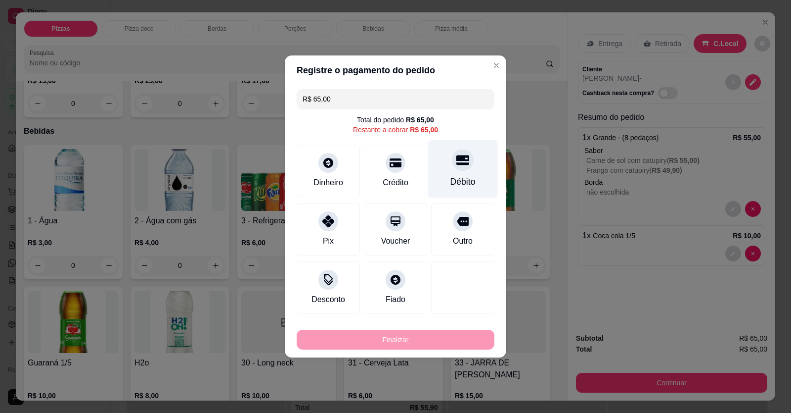
click at [462, 174] on div "Débito" at bounding box center [463, 169] width 70 height 58
type input "R$ 0,00"
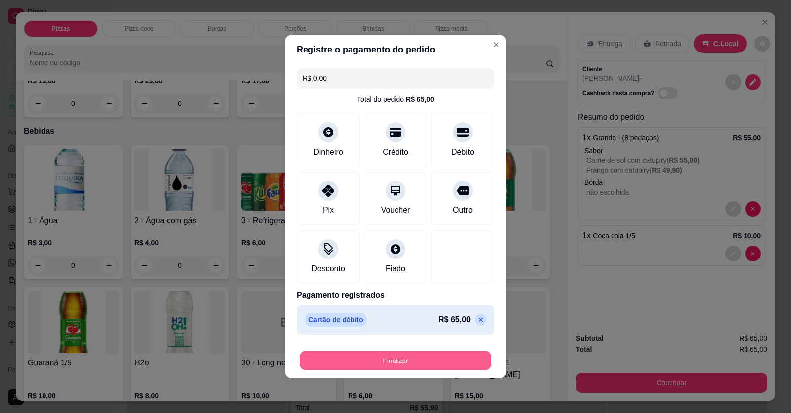
click at [461, 360] on button "Finalizar" at bounding box center [396, 360] width 192 height 19
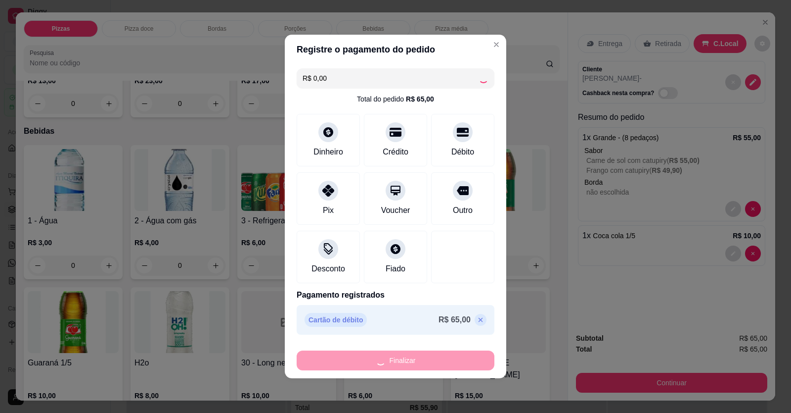
type input "0"
type input "-R$ 65,00"
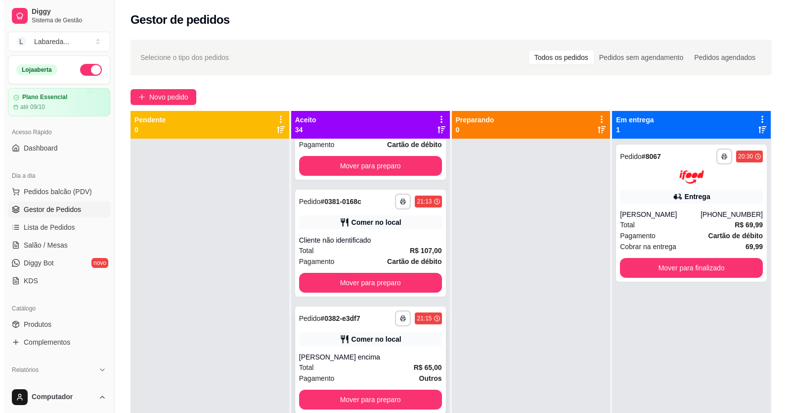
scroll to position [2523, 0]
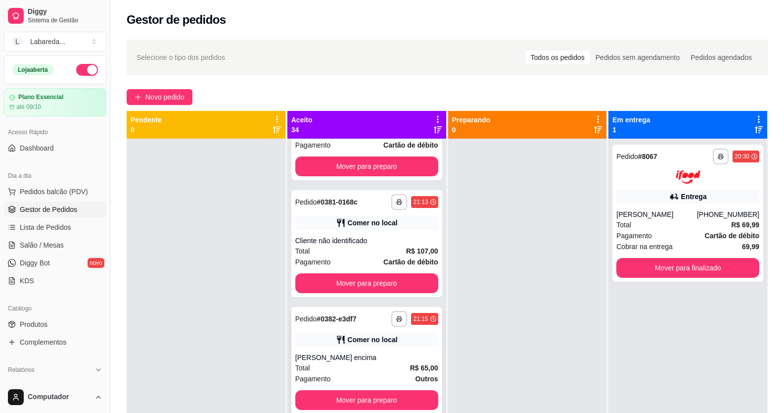
click at [357, 348] on div "**********" at bounding box center [366, 360] width 151 height 107
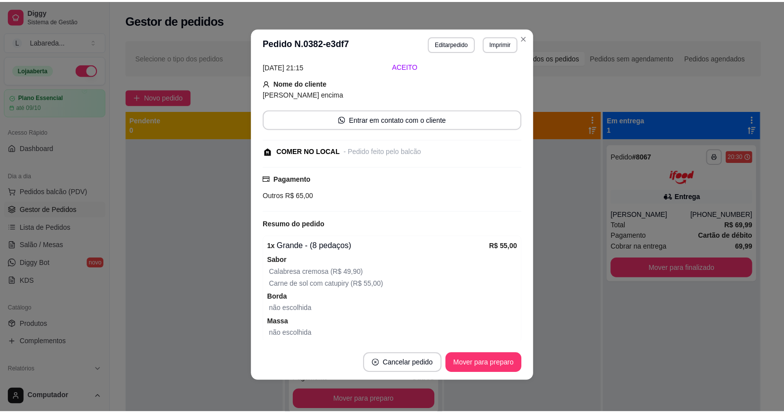
scroll to position [117, 0]
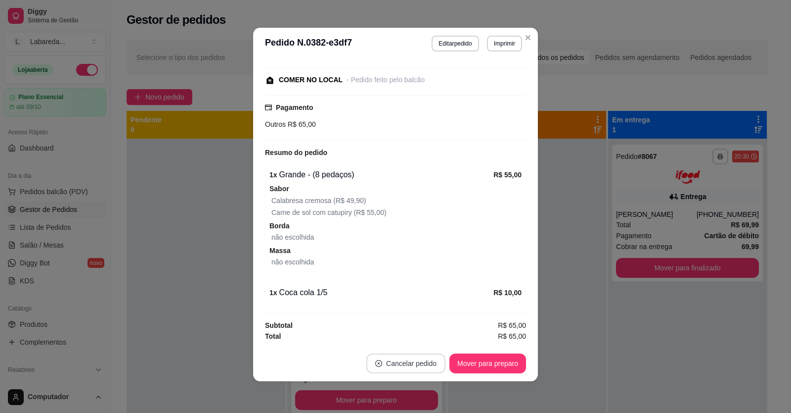
click at [425, 364] on button "Cancelar pedido" at bounding box center [406, 363] width 79 height 20
click at [425, 332] on button "Sim" at bounding box center [430, 338] width 40 height 20
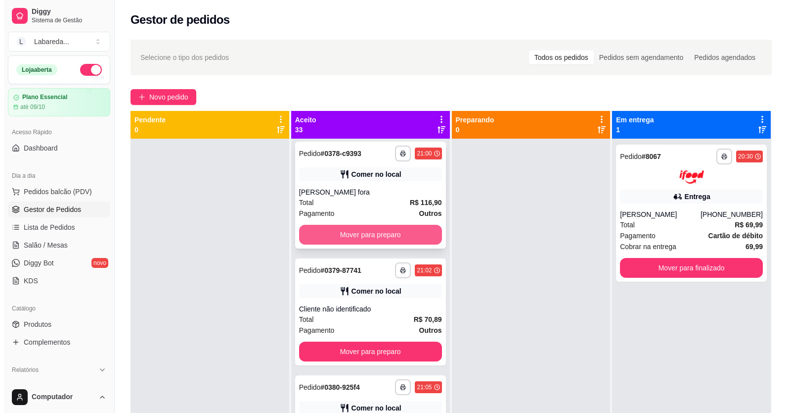
scroll to position [2177, 0]
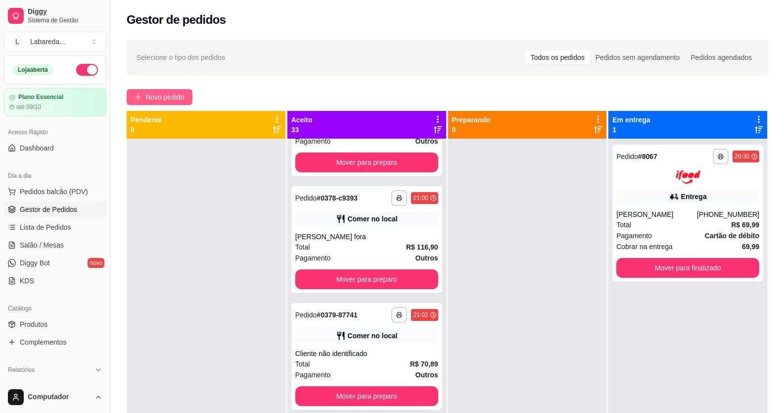
click at [176, 94] on span "Novo pedido" at bounding box center [164, 97] width 39 height 11
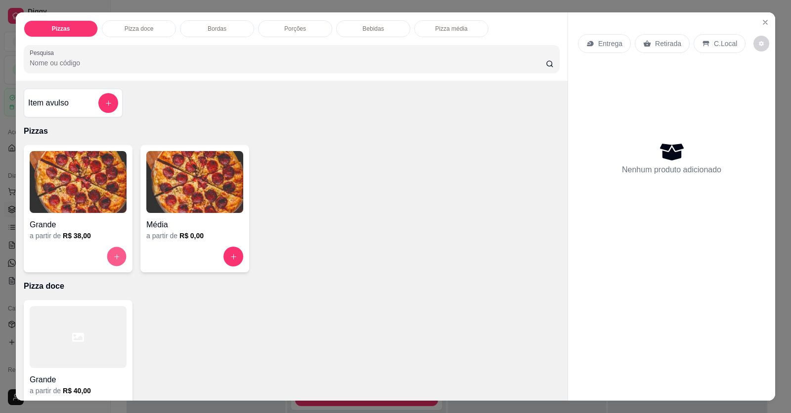
click at [112, 262] on button "increase-product-quantity" at bounding box center [116, 256] width 19 height 19
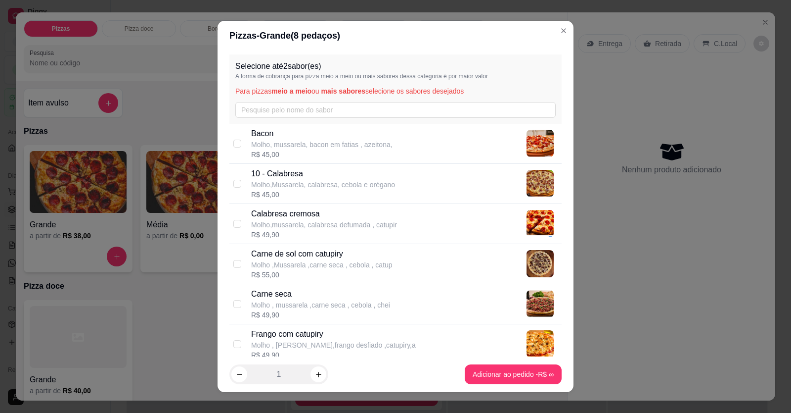
click at [344, 181] on p "Molho,Mussarela, calabresa, cebola e orégano" at bounding box center [323, 185] width 144 height 10
checkbox input "true"
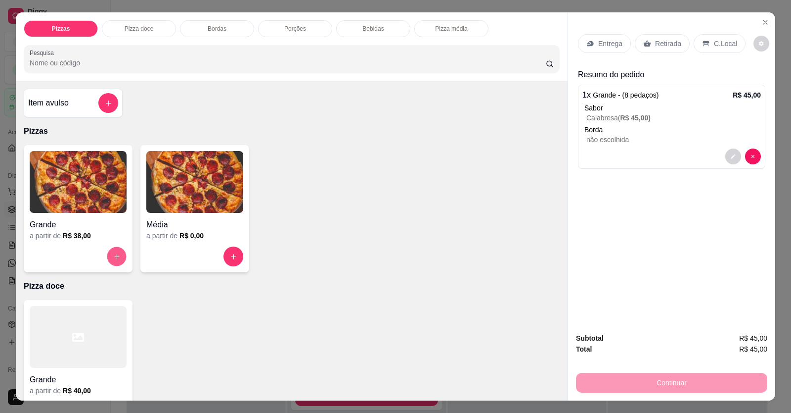
click at [113, 255] on icon "increase-product-quantity" at bounding box center [116, 256] width 7 height 7
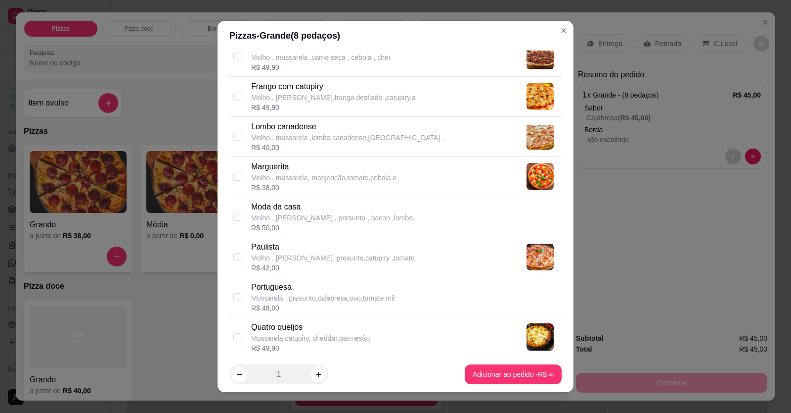
scroll to position [297, 0]
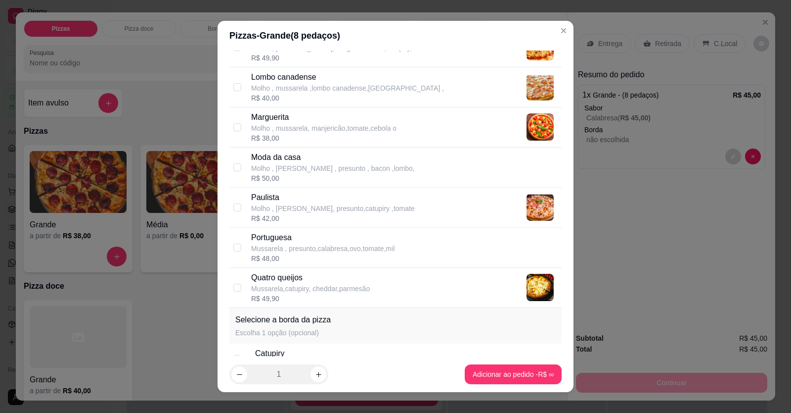
click at [265, 242] on p "Portuguesa" at bounding box center [322, 238] width 143 height 12
checkbox input "true"
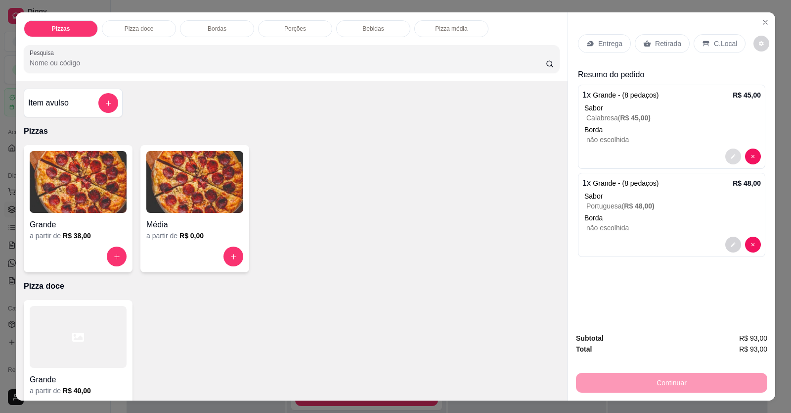
click at [511, 154] on icon "decrease-product-quantity" at bounding box center [734, 156] width 6 height 6
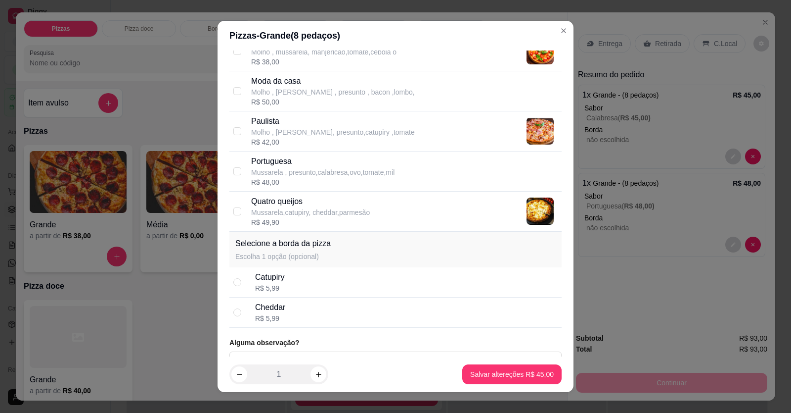
scroll to position [387, 0]
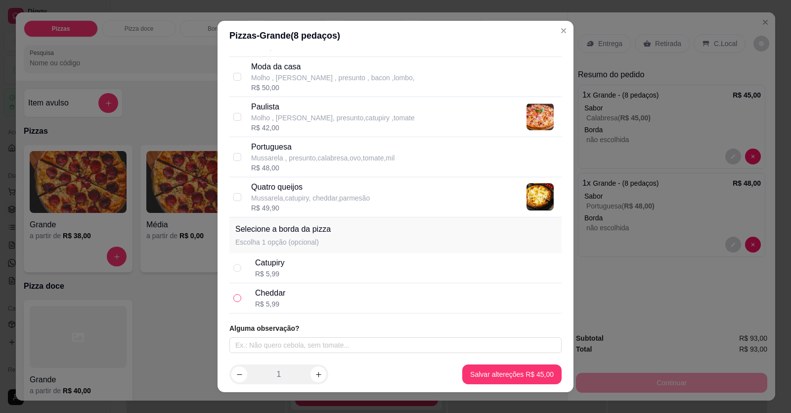
click at [236, 295] on input "radio" at bounding box center [237, 298] width 8 height 8
radio input "true"
drag, startPoint x: 229, startPoint y: 298, endPoint x: 233, endPoint y: 274, distance: 24.1
click at [231, 295] on div "Cheddar R$ 5,99" at bounding box center [396, 298] width 332 height 30
click at [234, 264] on input "radio" at bounding box center [237, 268] width 8 height 8
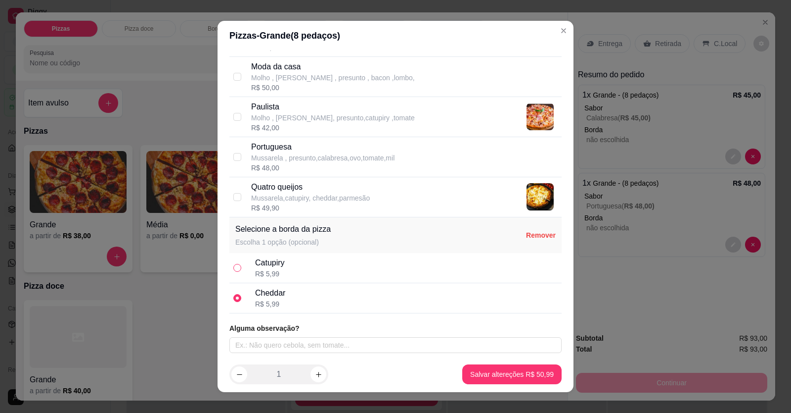
radio input "true"
radio input "false"
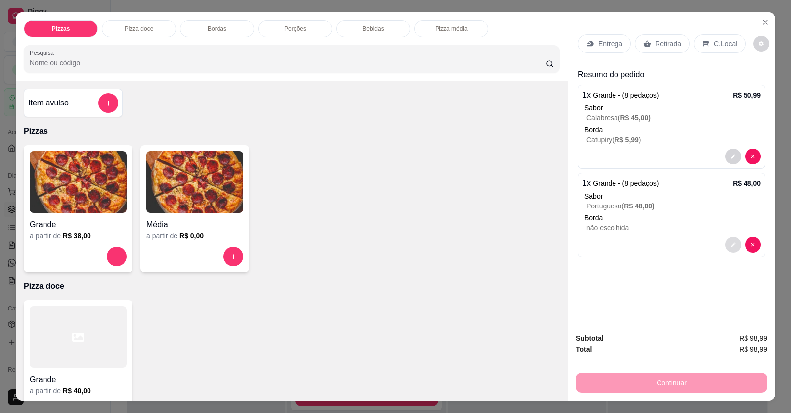
click at [511, 240] on button "decrease-product-quantity" at bounding box center [734, 244] width 16 height 16
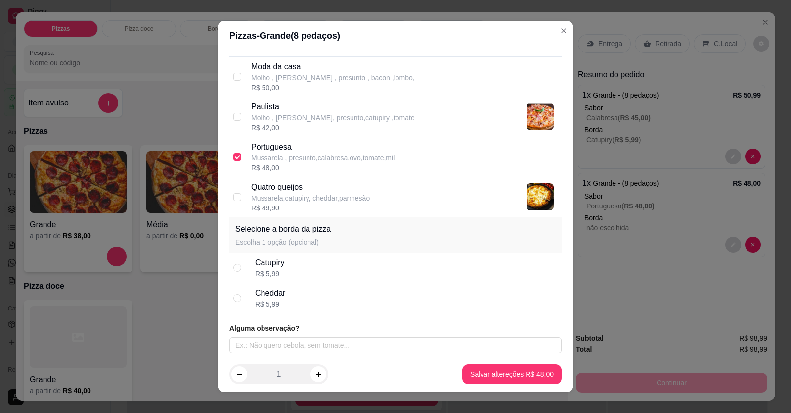
click at [245, 293] on div "Cheddar R$ 5,99" at bounding box center [396, 298] width 332 height 30
radio input "true"
click at [240, 261] on div "Catupiry R$ 5,99" at bounding box center [396, 268] width 332 height 30
radio input "true"
radio input "false"
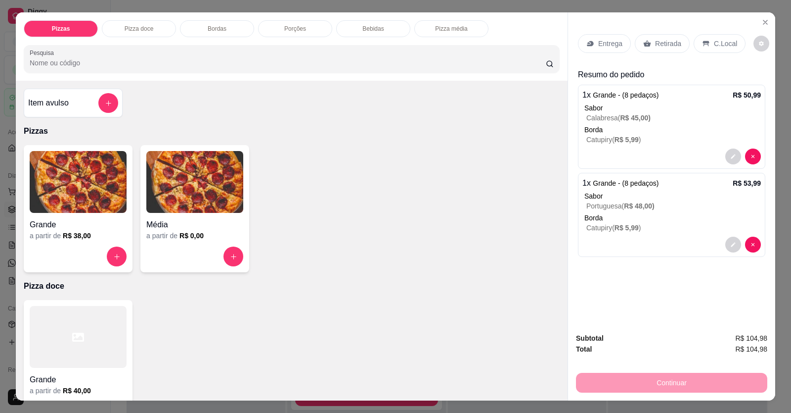
drag, startPoint x: 635, startPoint y: 303, endPoint x: 637, endPoint y: 316, distance: 13.0
click at [511, 302] on div "Entrega Retirada C.Local Resumo do pedido 1 x Grande - (8 pedaços) R$ 50,99 Sab…" at bounding box center [671, 168] width 207 height 312
click at [98, 105] on button "add-separate-item" at bounding box center [108, 103] width 20 height 20
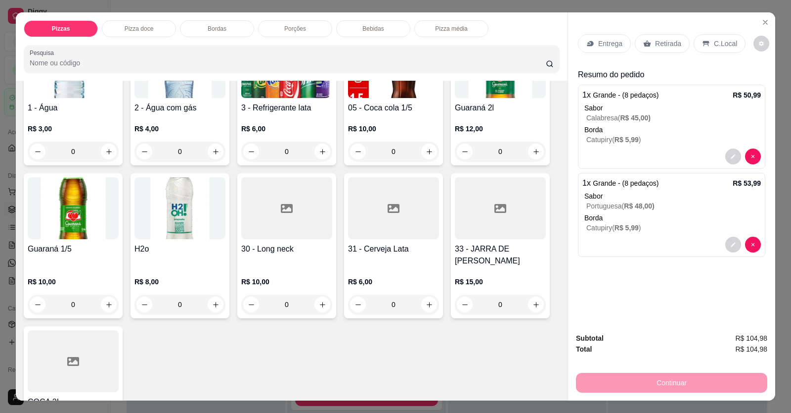
scroll to position [742, 0]
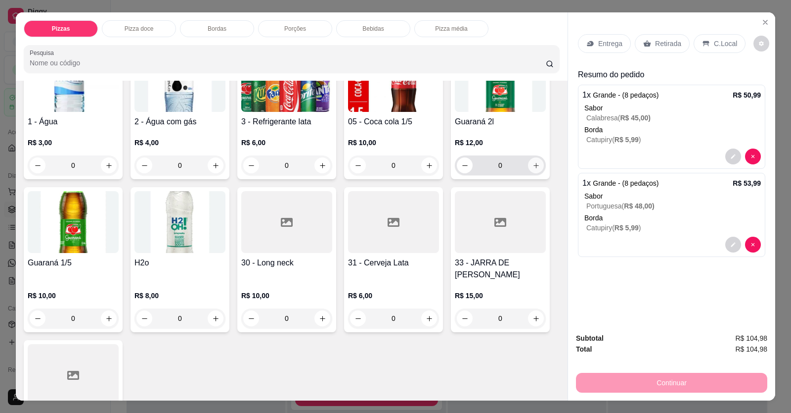
click at [511, 165] on icon "increase-product-quantity" at bounding box center [536, 165] width 5 height 5
type input "1"
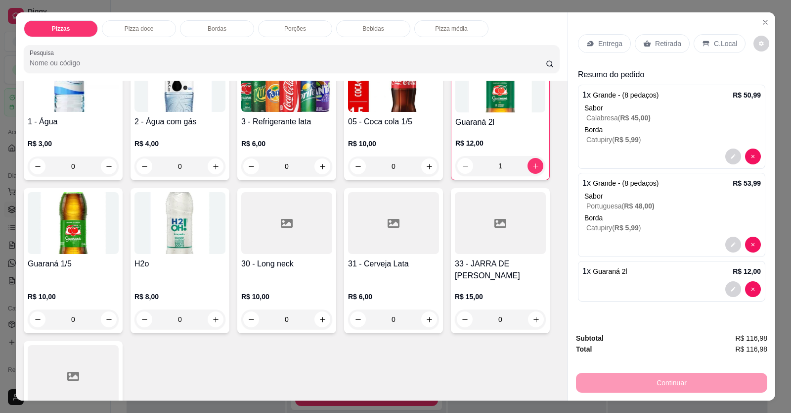
click at [511, 36] on div "C.Local" at bounding box center [720, 43] width 52 height 19
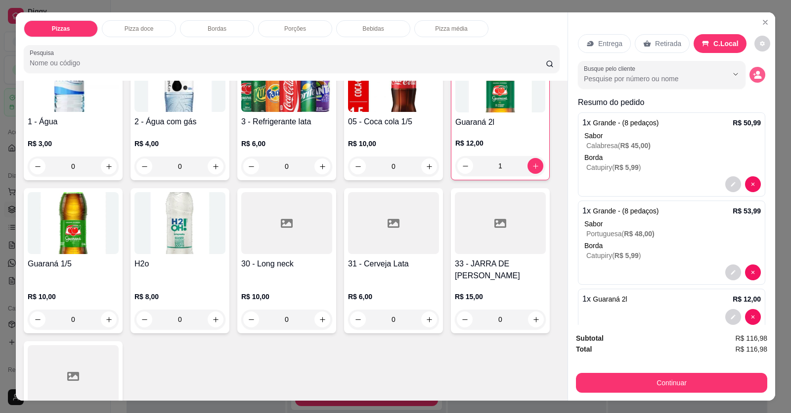
click at [511, 77] on icon "decrease-product-quantity" at bounding box center [758, 76] width 7 height 3
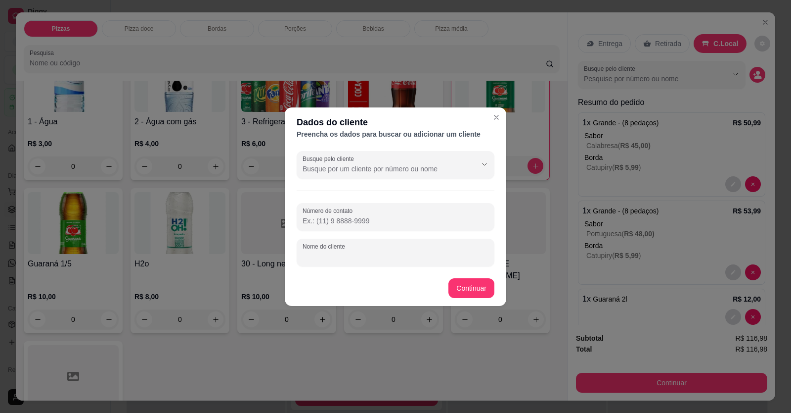
click at [411, 252] on input "Nome do cliente" at bounding box center [396, 256] width 186 height 10
click at [313, 255] on input "Nome do cliente" at bounding box center [396, 256] width 186 height 10
type input "A"
type input "[PERSON_NAME]"
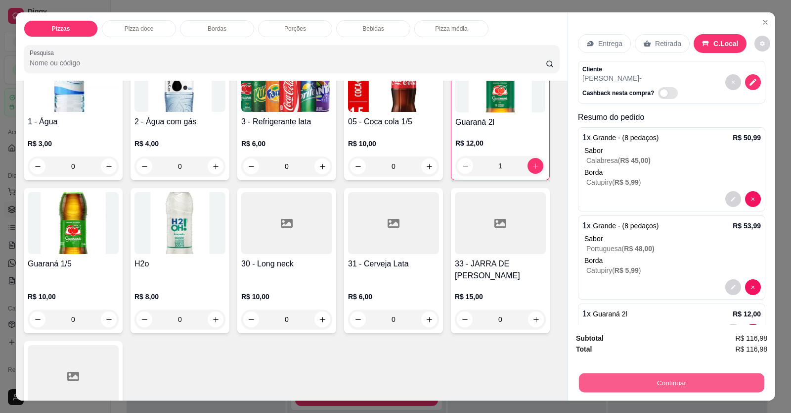
click at [511, 378] on button "Continuar" at bounding box center [672, 382] width 186 height 19
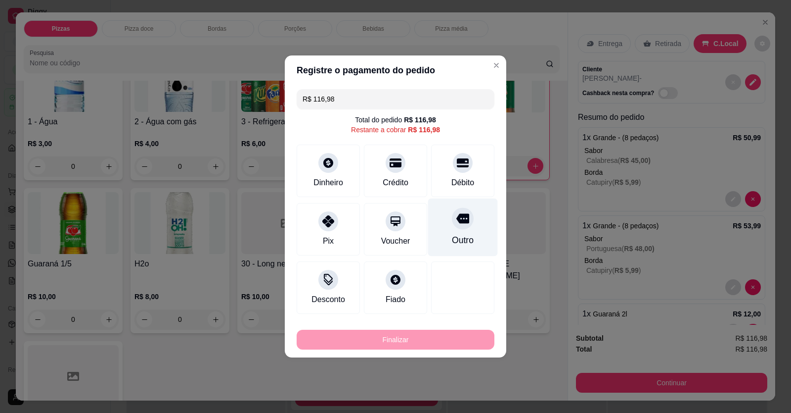
click at [458, 216] on icon at bounding box center [463, 219] width 13 height 10
type input "R$ 0,00"
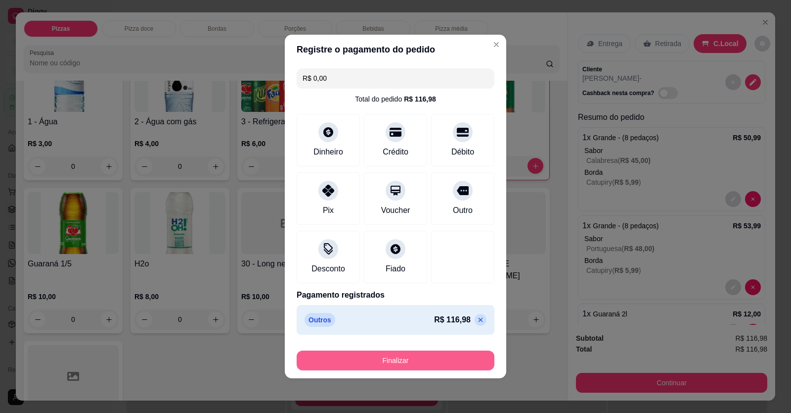
click at [462, 367] on button "Finalizar" at bounding box center [396, 360] width 198 height 20
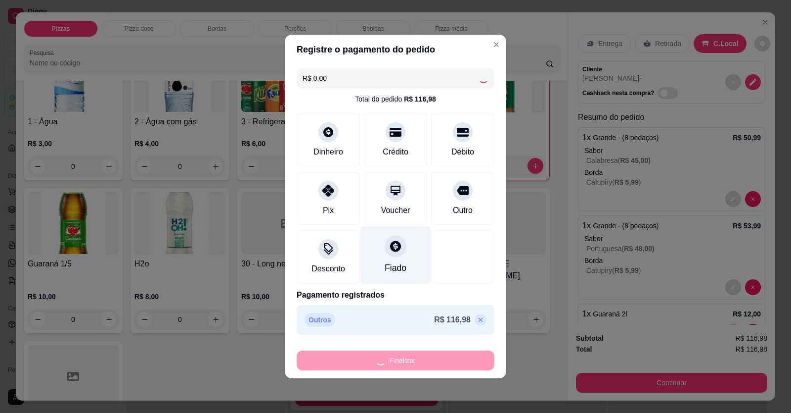
type input "0"
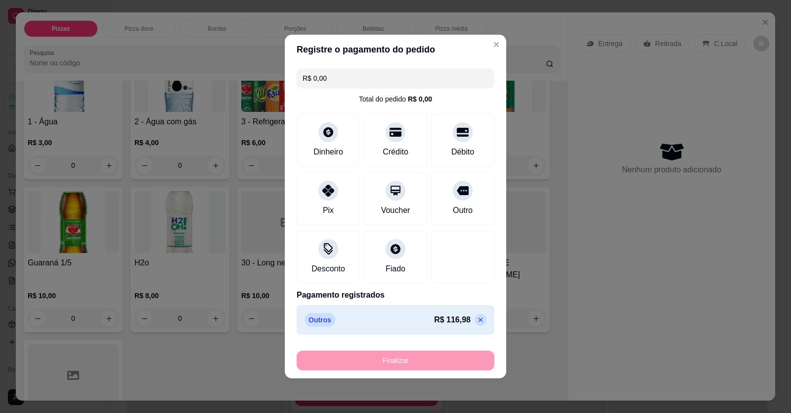
type input "-R$ 116,98"
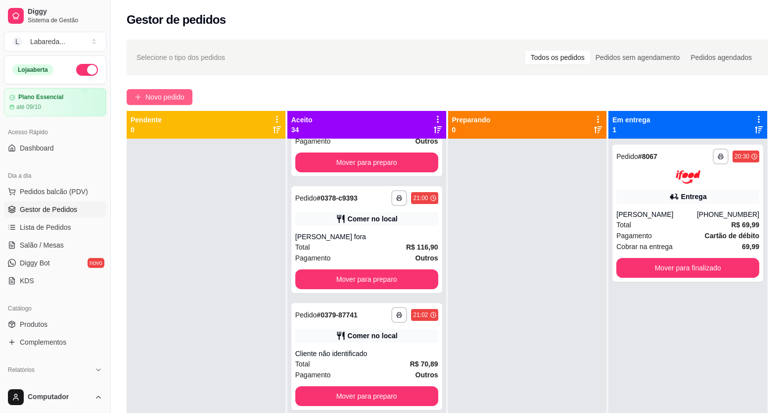
click at [187, 101] on button "Novo pedido" at bounding box center [160, 97] width 66 height 16
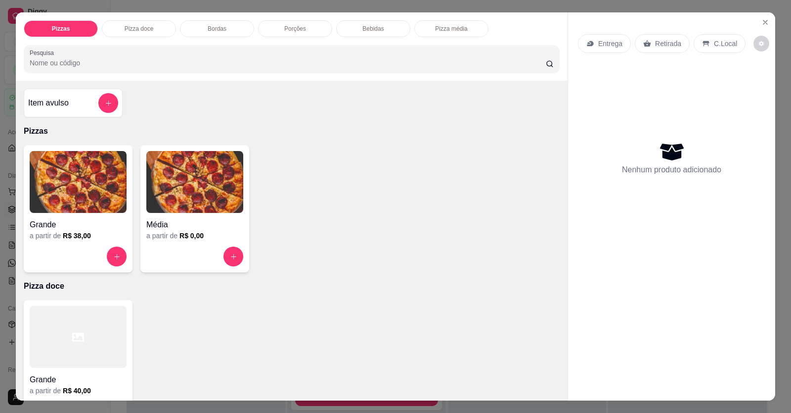
click at [182, 227] on h4 "Média" at bounding box center [194, 225] width 97 height 12
click at [68, 215] on div "Grande" at bounding box center [78, 222] width 97 height 18
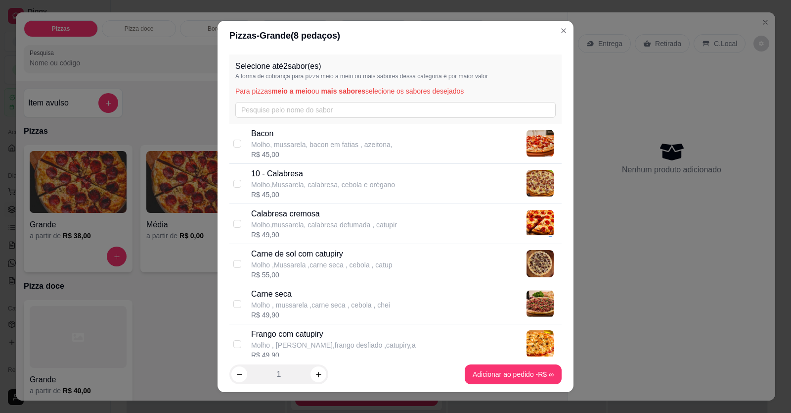
click at [299, 147] on p "Molho, mussarela, bacon em fatias , azeitona," at bounding box center [321, 145] width 141 height 10
checkbox input "true"
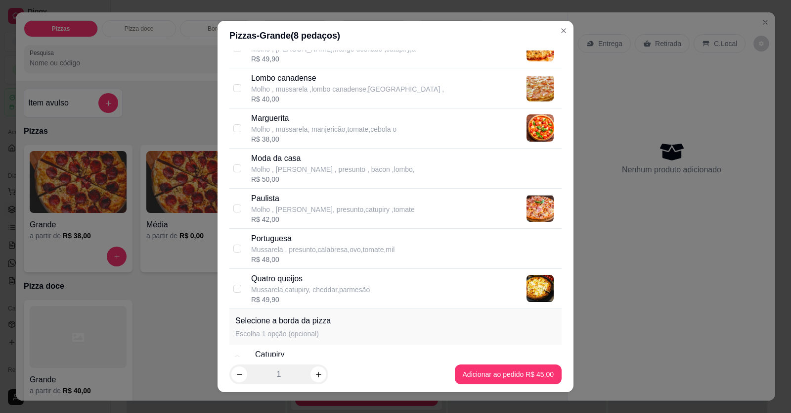
scroll to position [346, 0]
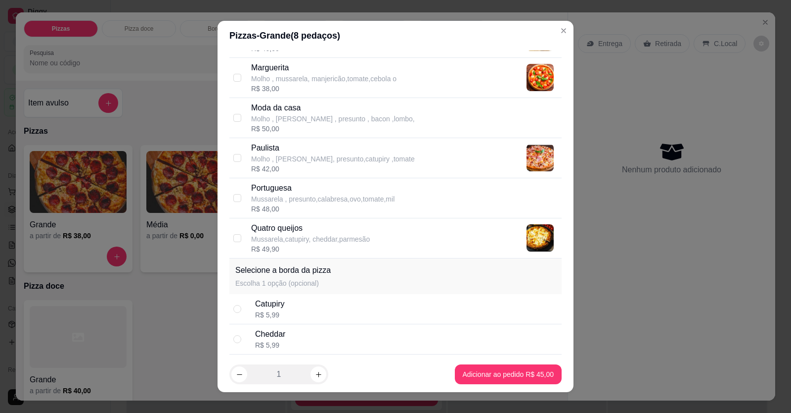
click at [282, 192] on p "Portuguesa" at bounding box center [322, 188] width 143 height 12
checkbox input "true"
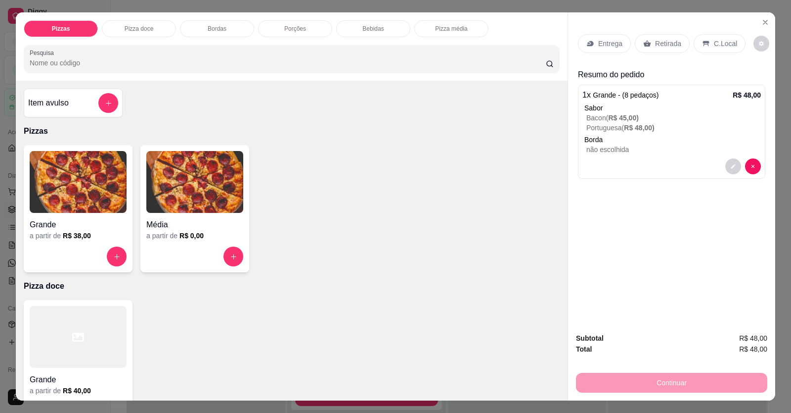
click at [118, 215] on div "Grande" at bounding box center [78, 222] width 97 height 18
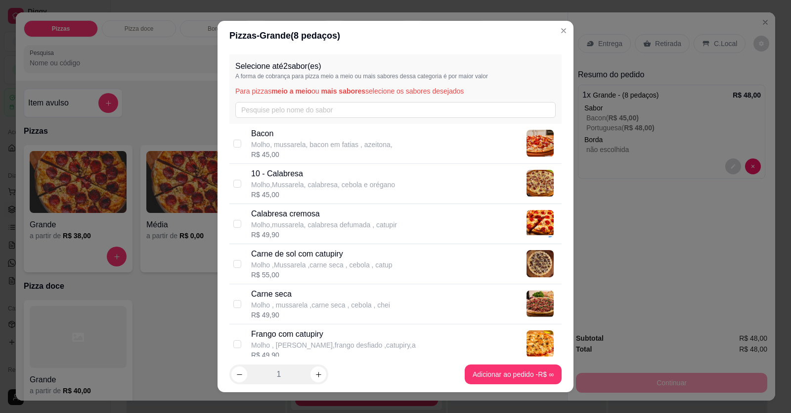
click at [272, 307] on p "Molho , mussarela ,carne seca , cebola , chei" at bounding box center [320, 305] width 139 height 10
checkbox input "true"
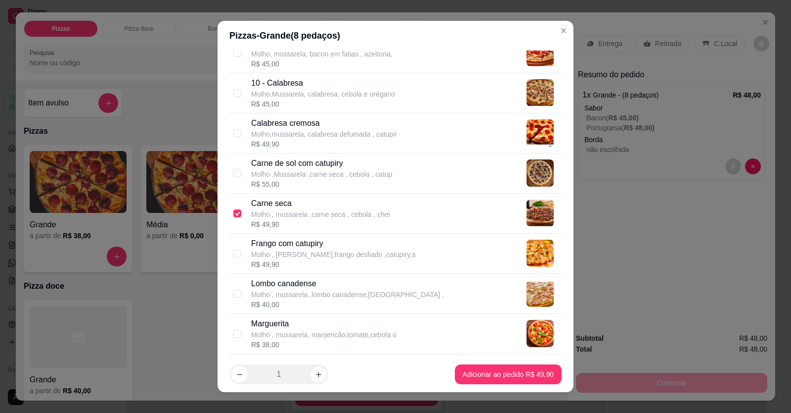
scroll to position [99, 0]
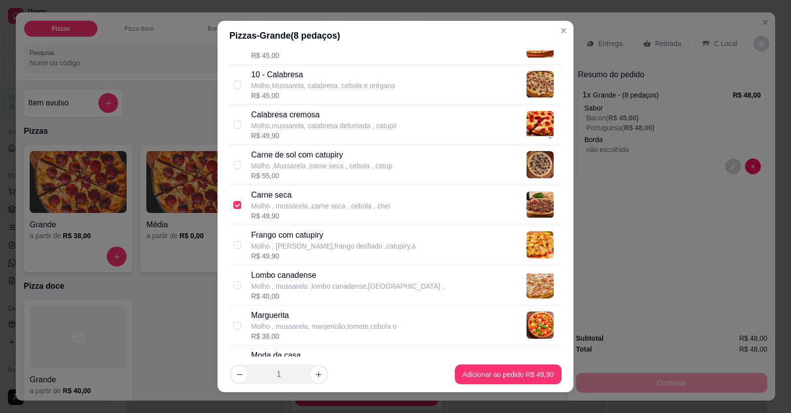
click at [275, 249] on p "Molho , [PERSON_NAME],frango desfiado ,catupiry,a" at bounding box center [333, 246] width 165 height 10
checkbox input "true"
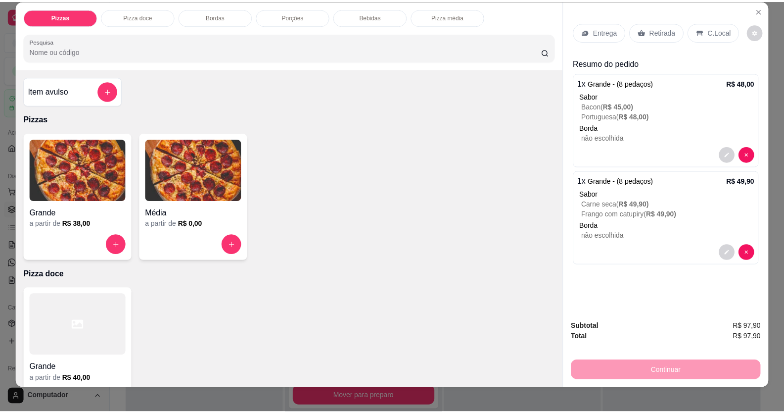
scroll to position [0, 0]
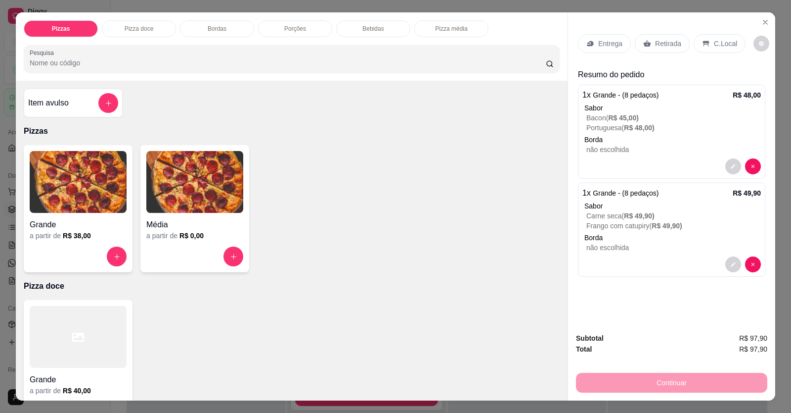
click at [511, 44] on p "C.Local" at bounding box center [725, 44] width 23 height 10
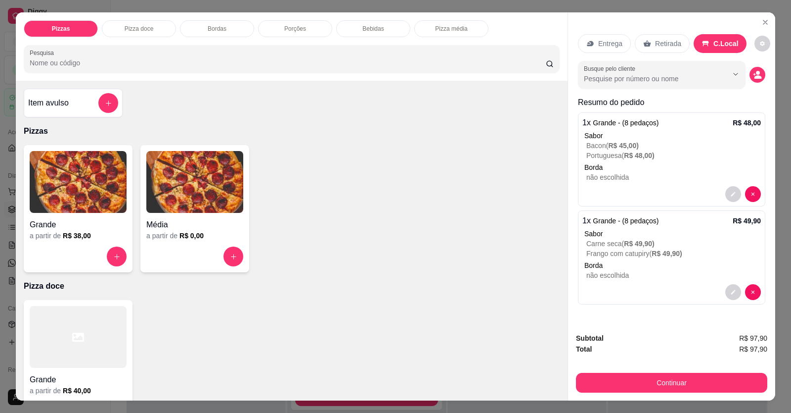
click at [511, 52] on div "Retirada" at bounding box center [662, 43] width 55 height 19
click at [511, 77] on icon "decrease-product-quantity" at bounding box center [758, 76] width 7 height 3
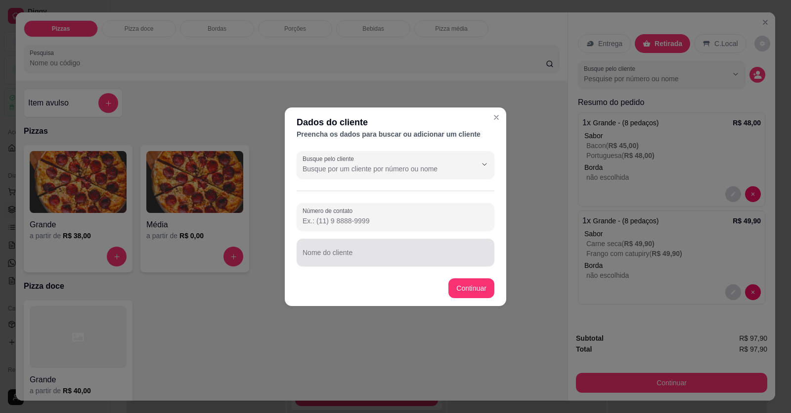
click at [403, 252] on div at bounding box center [396, 252] width 186 height 20
type input "[PERSON_NAME][DATE]"
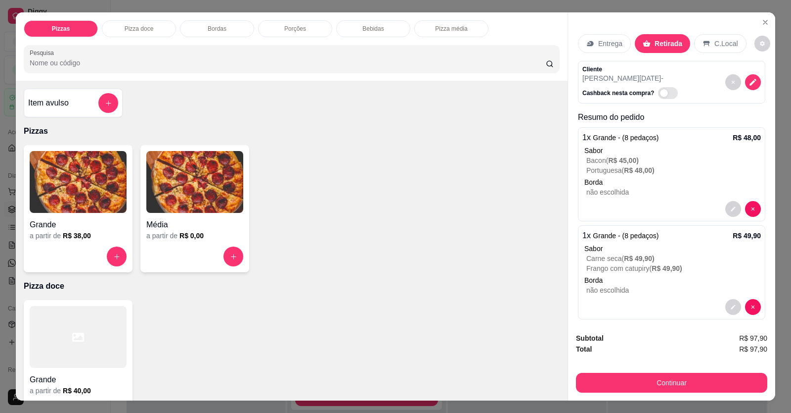
click at [511, 380] on div "Grande a partir de R$ 40,00" at bounding box center [292, 363] width 536 height 127
click at [511, 381] on div "Grande a partir de R$ 40,00" at bounding box center [292, 363] width 536 height 127
drag, startPoint x: 567, startPoint y: 382, endPoint x: 574, endPoint y: 385, distance: 7.7
click at [511, 382] on div "Subtotal R$ 97,90 Total R$ 97,90 Continuar" at bounding box center [671, 363] width 207 height 76
click at [511, 384] on button "Continuar" at bounding box center [671, 382] width 191 height 20
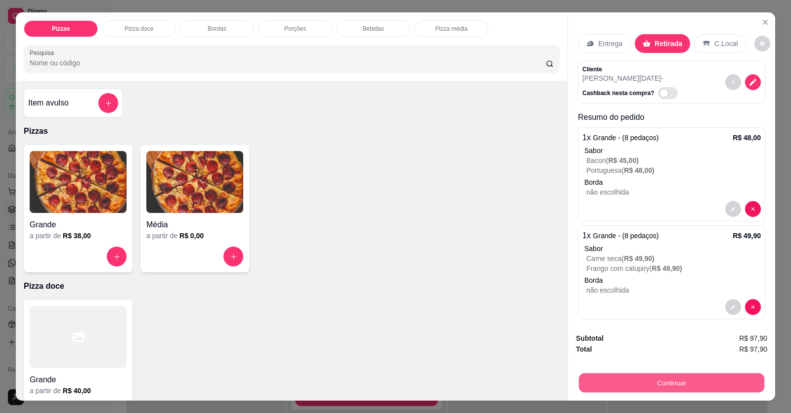
click at [511, 379] on button "Continuar" at bounding box center [672, 382] width 186 height 19
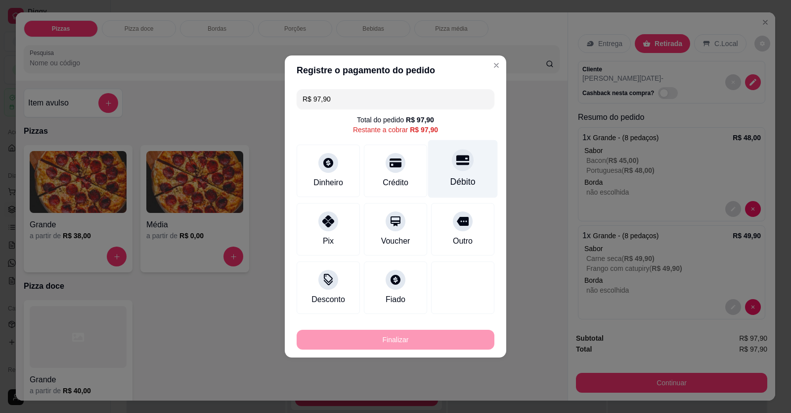
click at [464, 179] on div "Débito" at bounding box center [463, 181] width 25 height 13
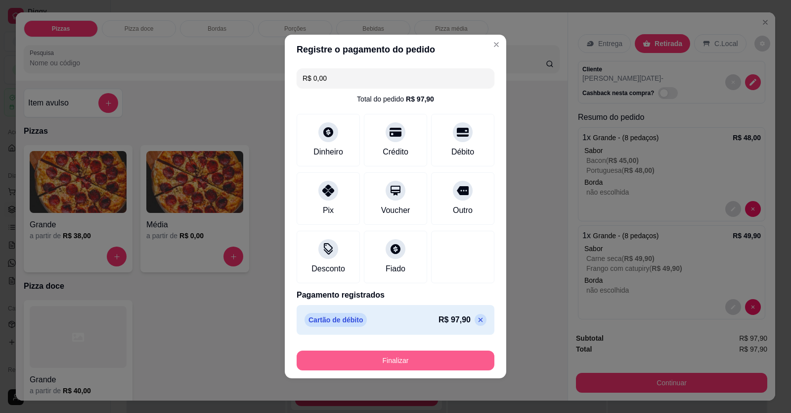
click at [449, 359] on button "Finalizar" at bounding box center [396, 360] width 198 height 20
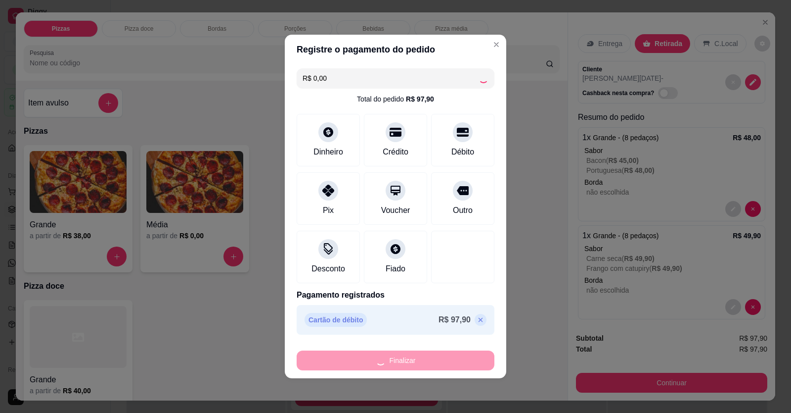
type input "-R$ 97,90"
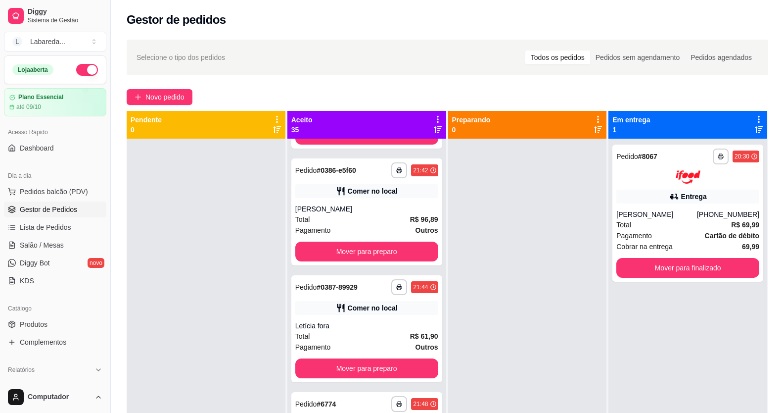
scroll to position [3018, 0]
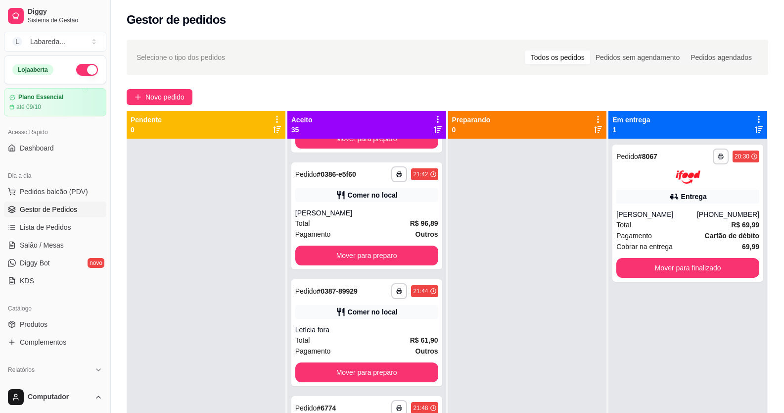
click at [375, 323] on div "**********" at bounding box center [366, 332] width 151 height 107
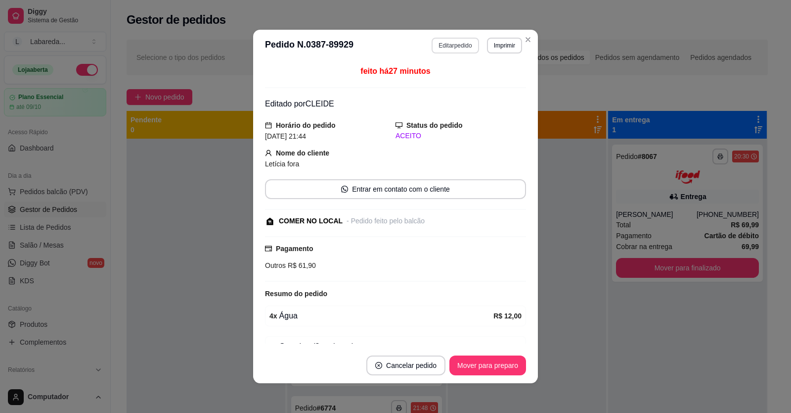
click at [452, 42] on button "Editar pedido" at bounding box center [455, 46] width 47 height 16
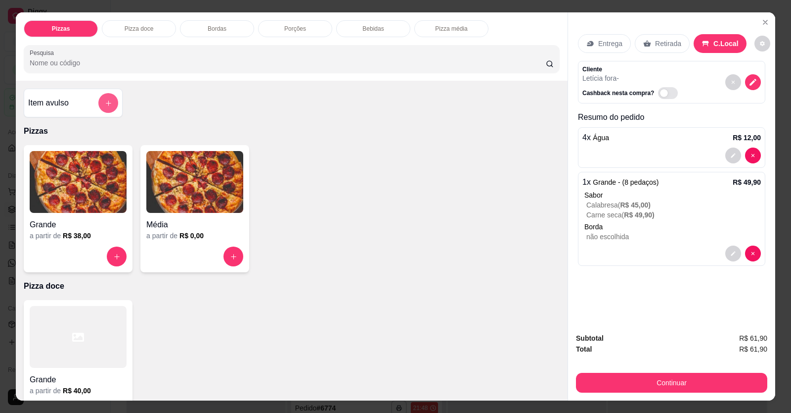
click at [110, 97] on button "add-separate-item" at bounding box center [108, 103] width 20 height 20
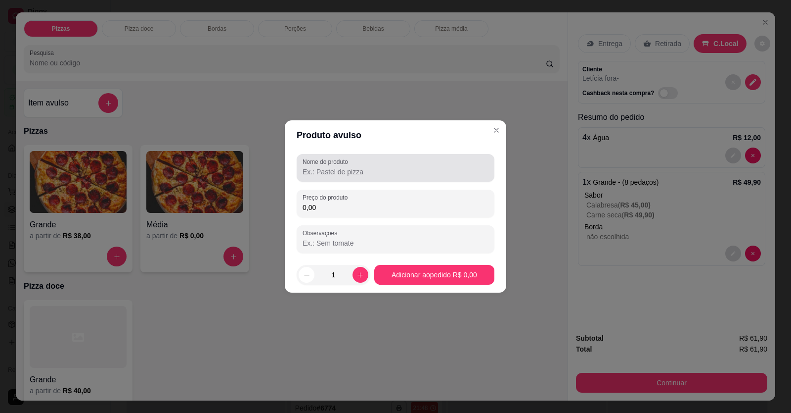
click at [369, 142] on header "Produto avulso" at bounding box center [396, 135] width 222 height 30
drag, startPoint x: 373, startPoint y: 163, endPoint x: 373, endPoint y: 169, distance: 5.5
click at [373, 165] on div at bounding box center [396, 168] width 186 height 20
type input "1 PIZZA CHOCLATE MMMMM"
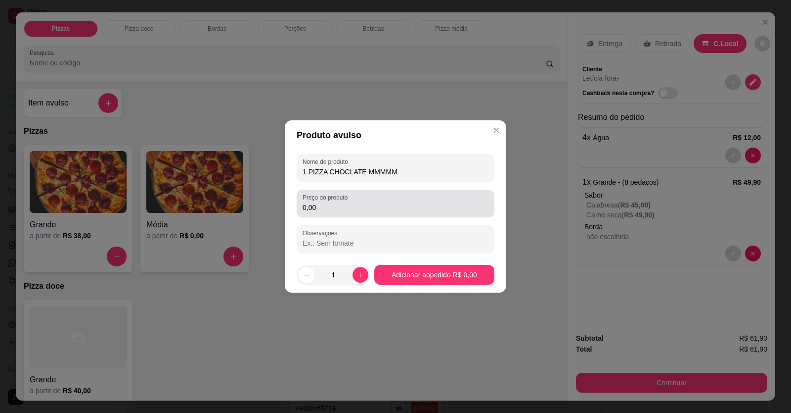
click at [372, 214] on div "Preço do produto 0,00" at bounding box center [396, 203] width 198 height 28
type input "42,00"
click at [384, 246] on input "Observações" at bounding box center [396, 243] width 186 height 10
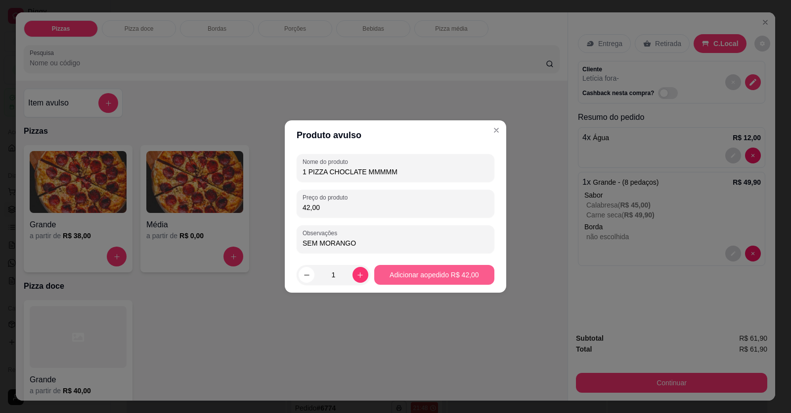
type input "SEM MORANGO"
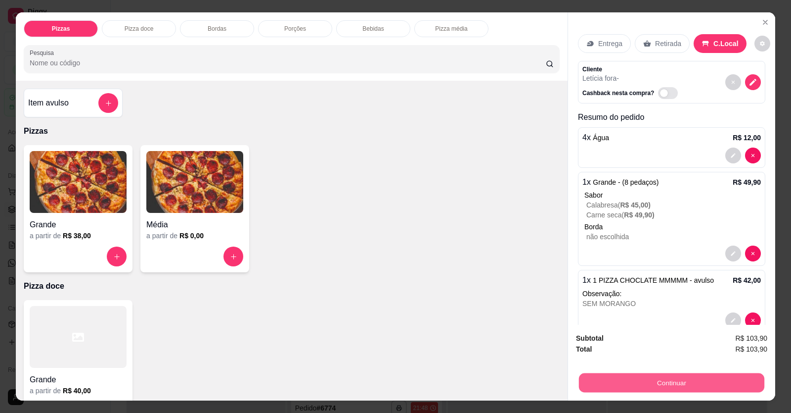
click at [511, 381] on button "Continuar" at bounding box center [672, 382] width 186 height 19
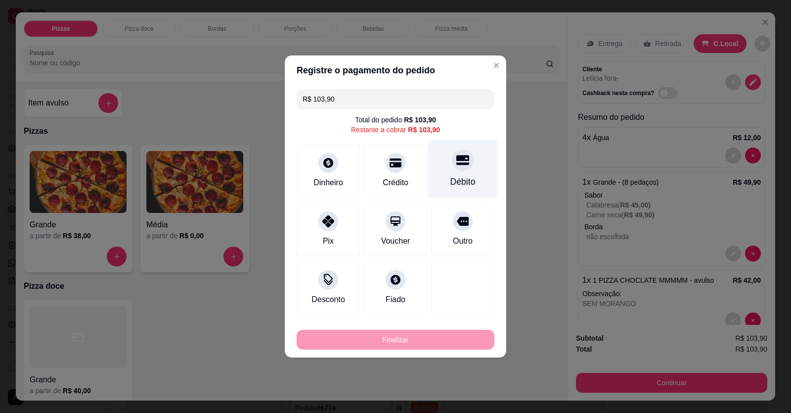
click at [455, 180] on div "Débito" at bounding box center [463, 181] width 25 height 13
type input "R$ 0,00"
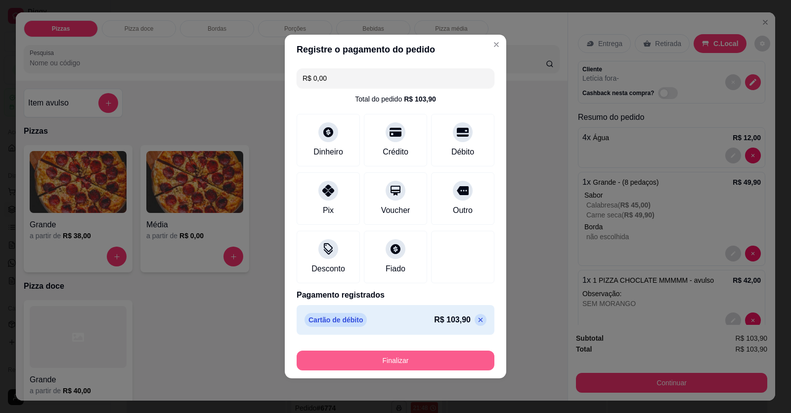
click at [435, 364] on button "Finalizar" at bounding box center [396, 360] width 198 height 20
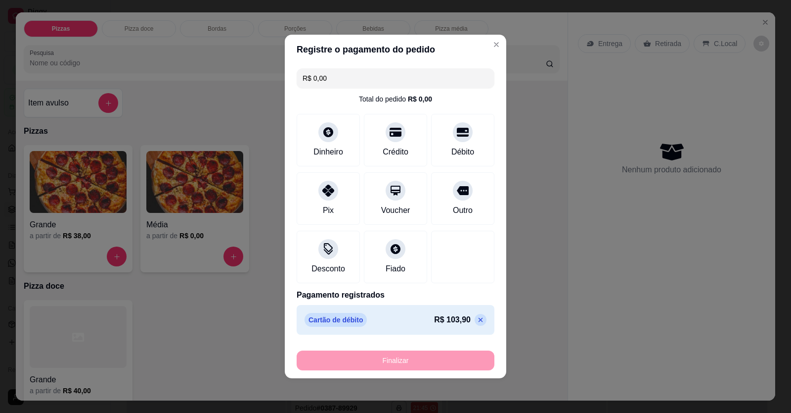
type input "0"
type input "-R$ 103,90"
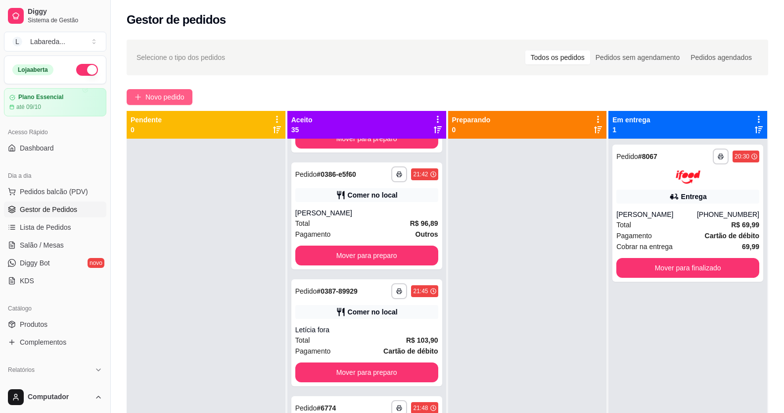
click at [165, 97] on span "Novo pedido" at bounding box center [164, 97] width 39 height 11
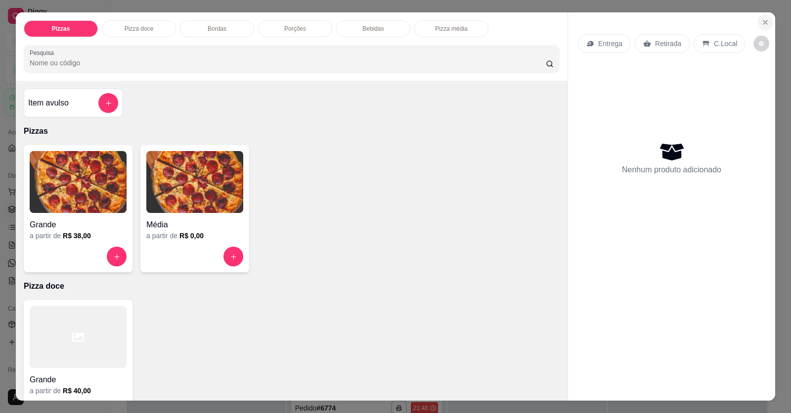
click at [511, 24] on icon "Close" at bounding box center [766, 22] width 8 height 8
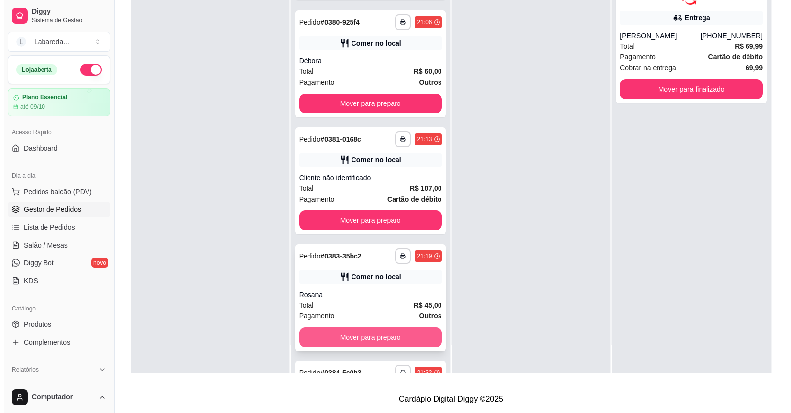
scroll to position [2408, 0]
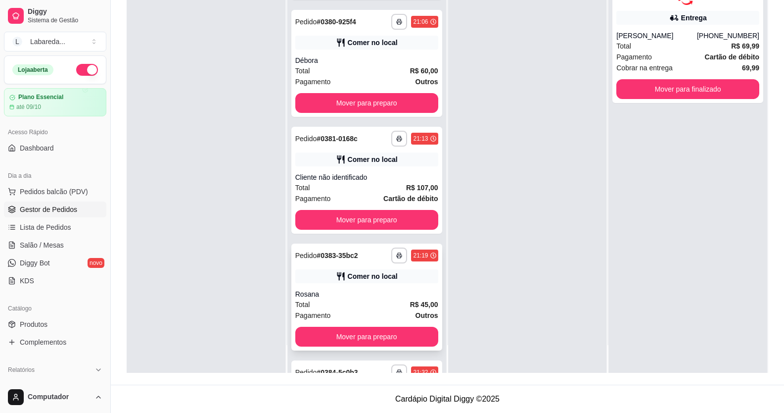
click at [360, 309] on div "Total R$ 45,00" at bounding box center [366, 304] width 143 height 11
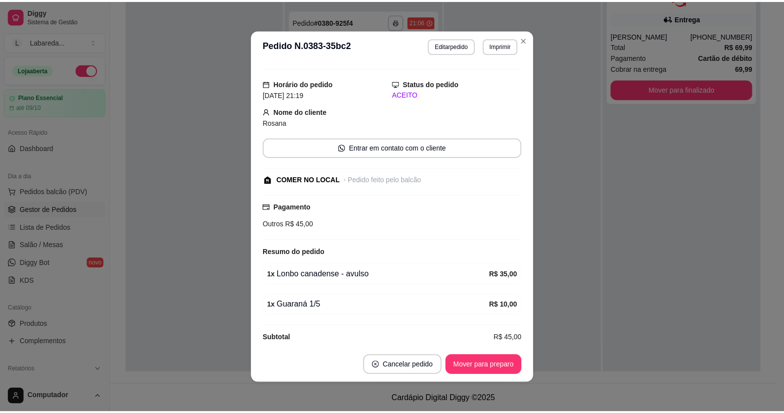
scroll to position [30, 0]
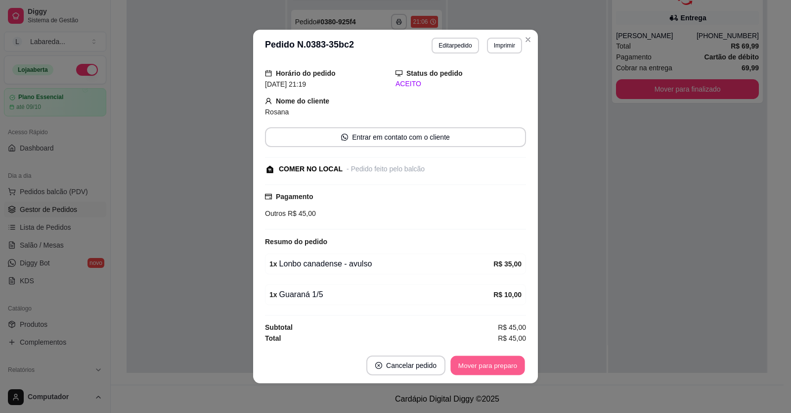
click at [473, 367] on button "Mover para preparo" at bounding box center [488, 365] width 74 height 19
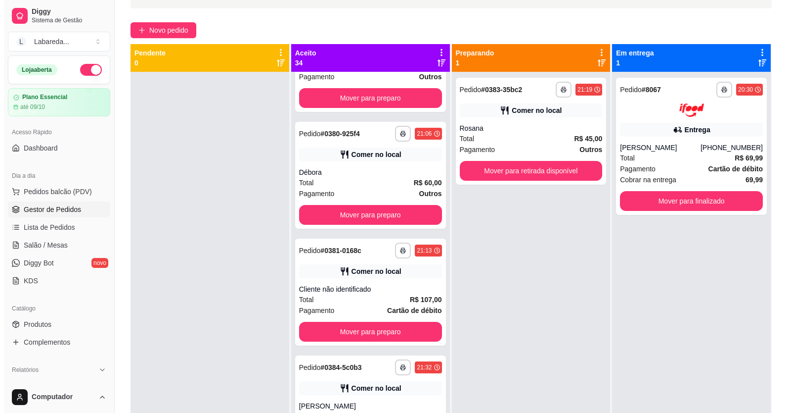
scroll to position [0, 0]
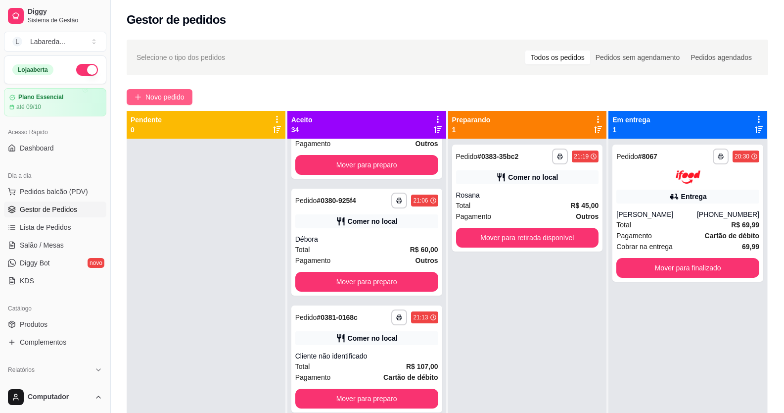
click at [184, 100] on span "Novo pedido" at bounding box center [164, 97] width 39 height 11
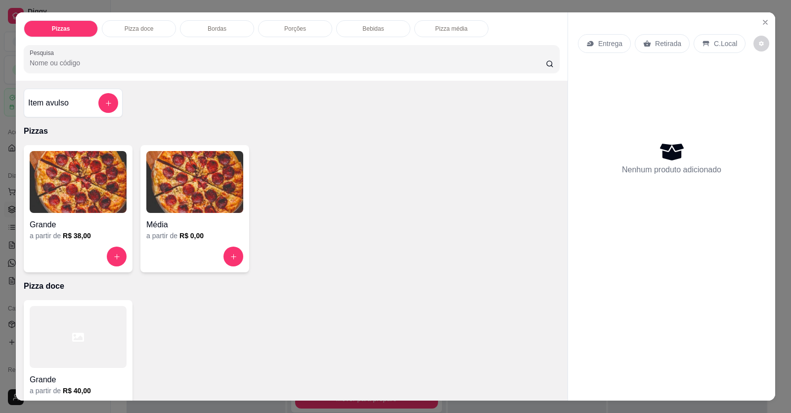
click at [102, 249] on div at bounding box center [78, 256] width 97 height 20
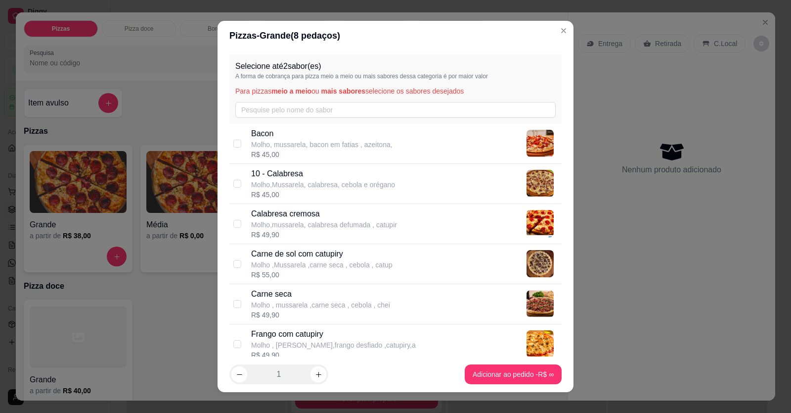
click at [299, 301] on p "Molho , mussarela ,carne seca , cebola , chei" at bounding box center [320, 305] width 139 height 10
checkbox input "true"
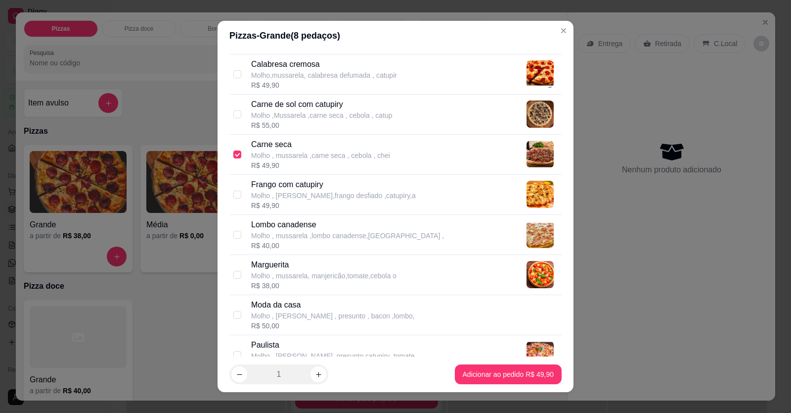
scroll to position [148, 0]
click at [278, 239] on p "Molho , mussarela ,lombo canadense,[GEOGRAPHIC_DATA] ," at bounding box center [347, 237] width 193 height 10
checkbox input "true"
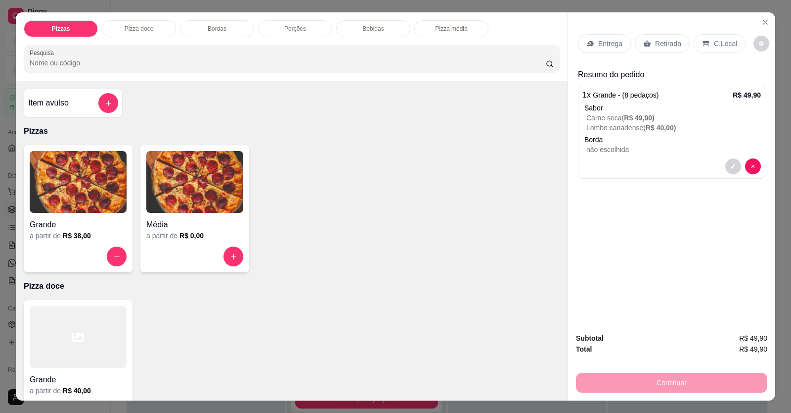
click at [511, 51] on div "Entrega" at bounding box center [604, 43] width 53 height 19
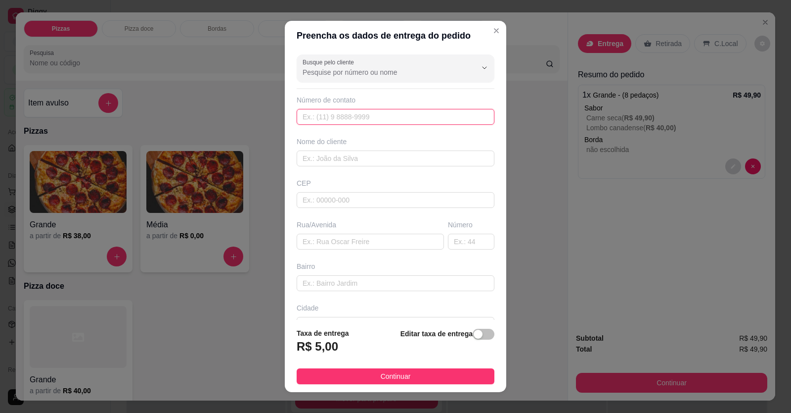
click at [387, 119] on input "text" at bounding box center [396, 117] width 198 height 16
type input "[PHONE_NUMBER]"
click at [345, 168] on div "Busque pelo cliente Número de contato [PHONE_NUMBER] Nome do cliente CEP Rua/[G…" at bounding box center [396, 185] width 222 height 270
click at [343, 166] on div "Busque pelo cliente Número de contato [PHONE_NUMBER] Nome do cliente CEP Rua/[G…" at bounding box center [396, 185] width 222 height 270
click at [343, 164] on input "text" at bounding box center [396, 158] width 198 height 16
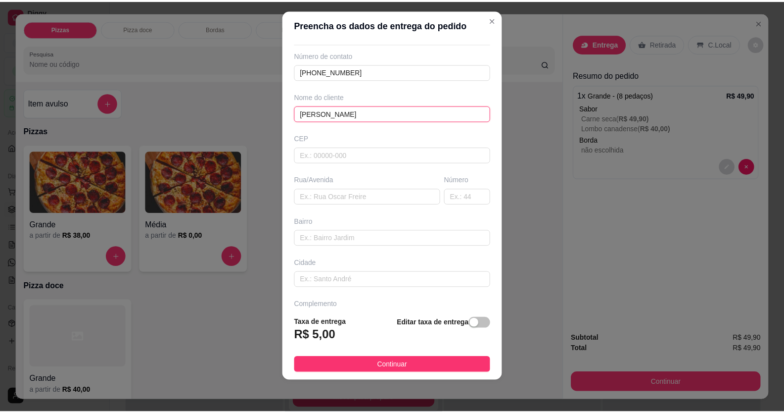
scroll to position [64, 0]
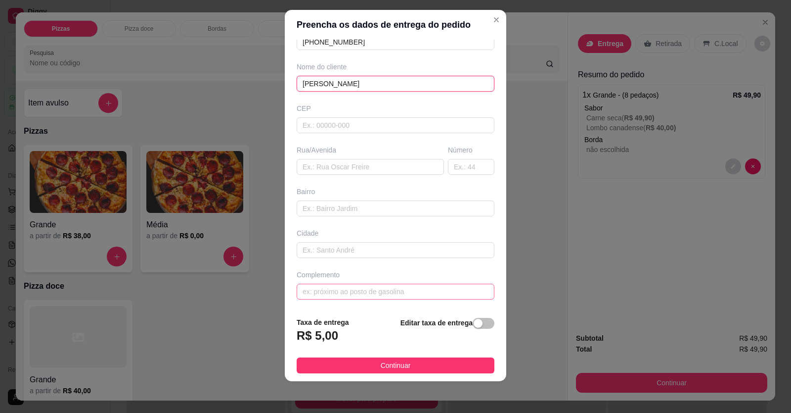
type input "[PERSON_NAME]"
click at [367, 289] on input "text" at bounding box center [396, 291] width 198 height 16
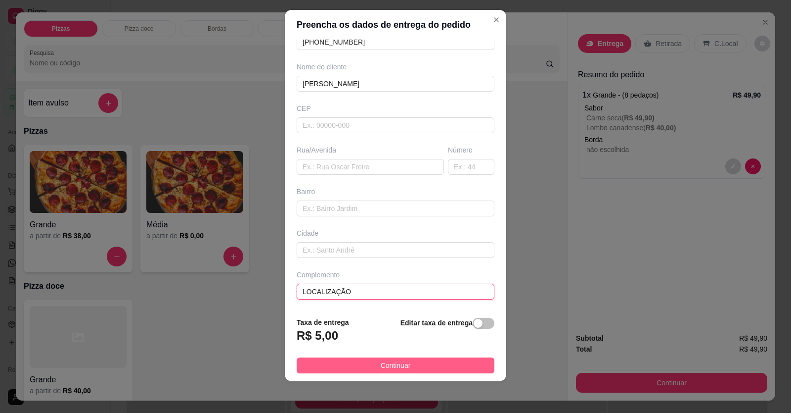
type input "LOCALIZAÇÃO"
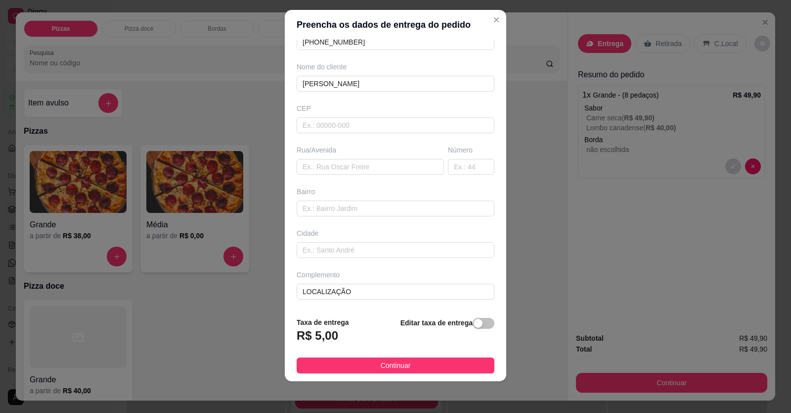
drag, startPoint x: 372, startPoint y: 372, endPoint x: 383, endPoint y: 369, distance: 12.1
click at [372, 372] on button "Continuar" at bounding box center [396, 365] width 198 height 16
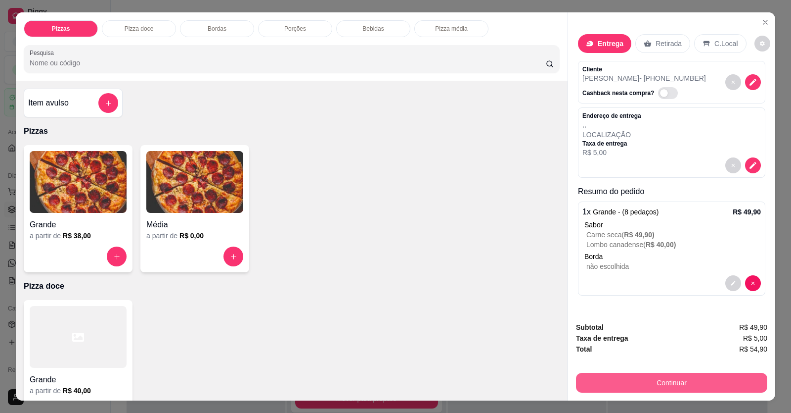
click at [511, 379] on button "Continuar" at bounding box center [671, 382] width 191 height 20
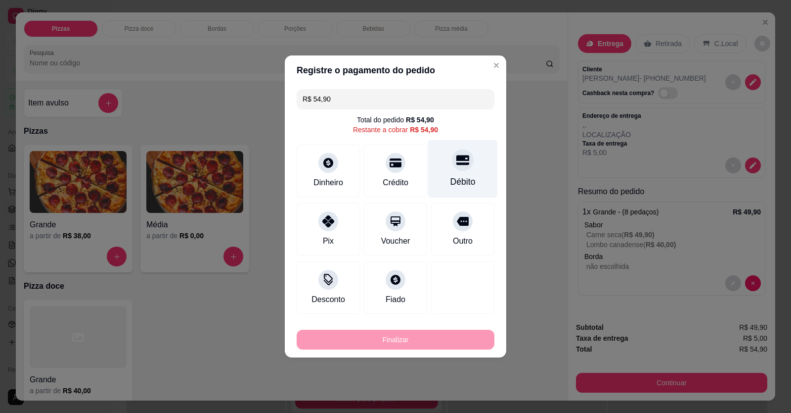
click at [454, 172] on div "Débito" at bounding box center [463, 169] width 70 height 58
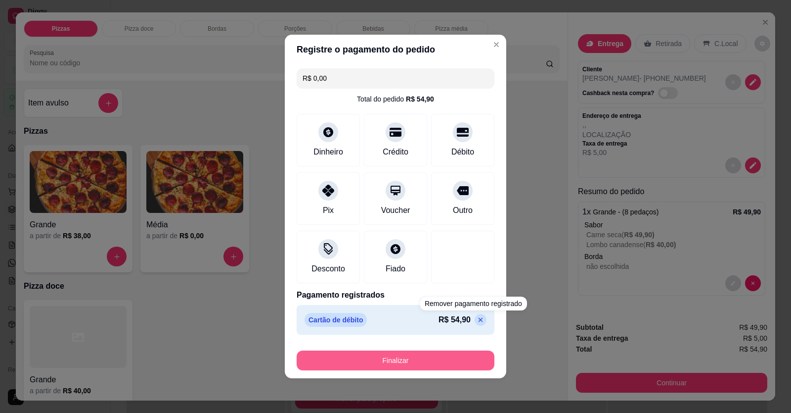
click at [458, 359] on button "Finalizar" at bounding box center [396, 360] width 198 height 20
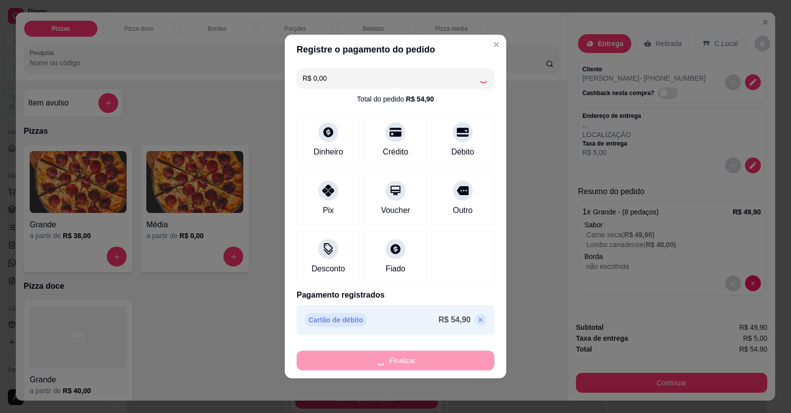
type input "-R$ 54,90"
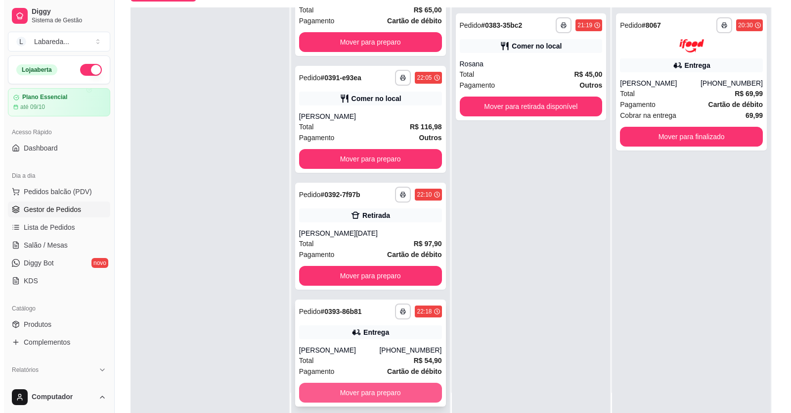
scroll to position [151, 0]
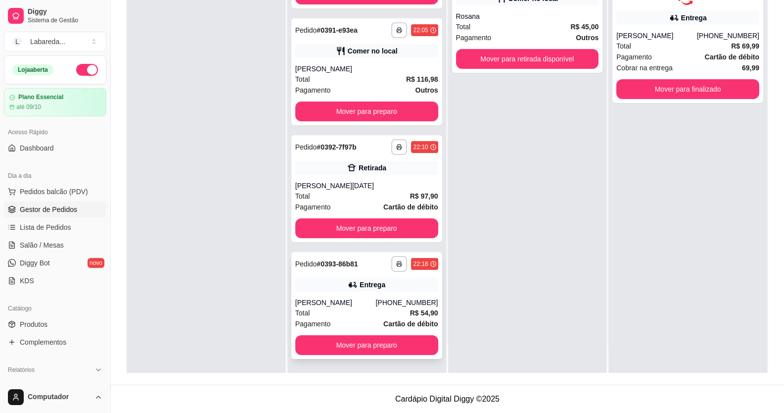
click at [332, 300] on div "[PERSON_NAME]" at bounding box center [335, 302] width 81 height 10
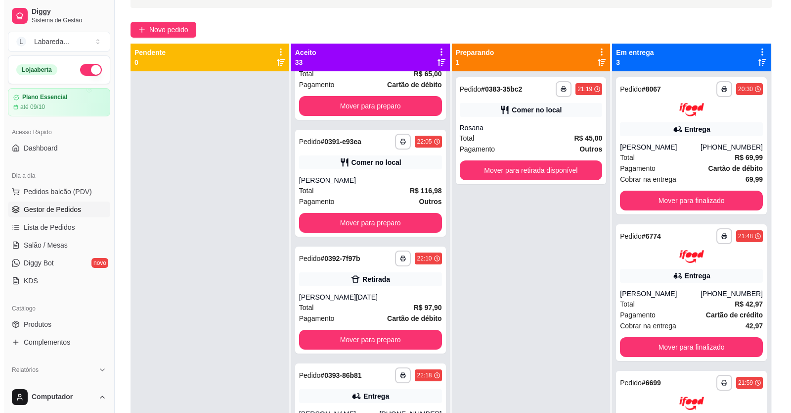
scroll to position [0, 0]
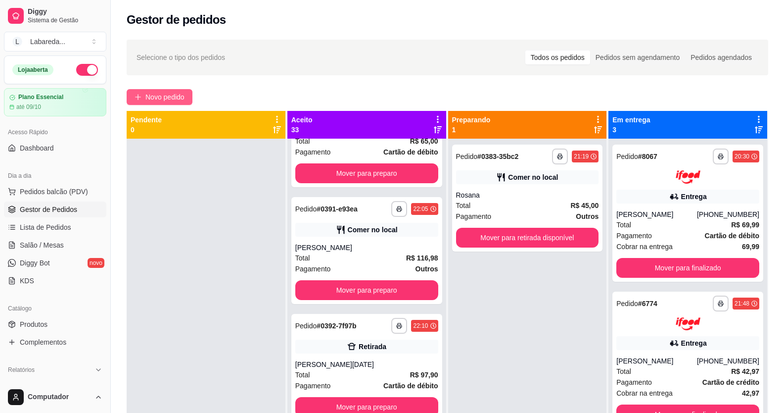
click at [183, 98] on span "Novo pedido" at bounding box center [164, 97] width 39 height 11
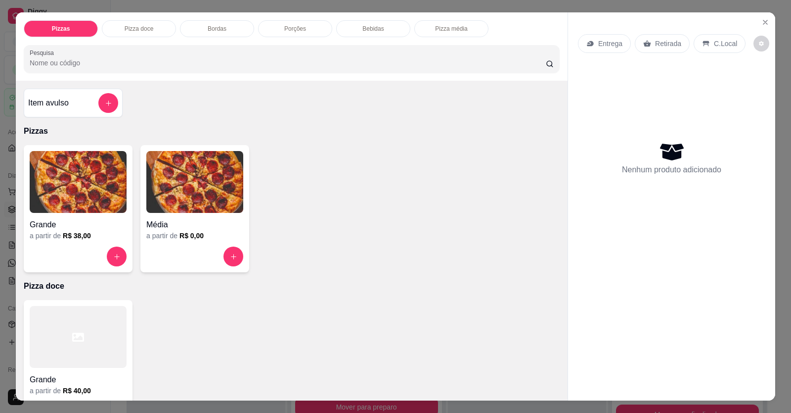
click at [108, 233] on div "a partir de R$ 38,00" at bounding box center [78, 236] width 97 height 10
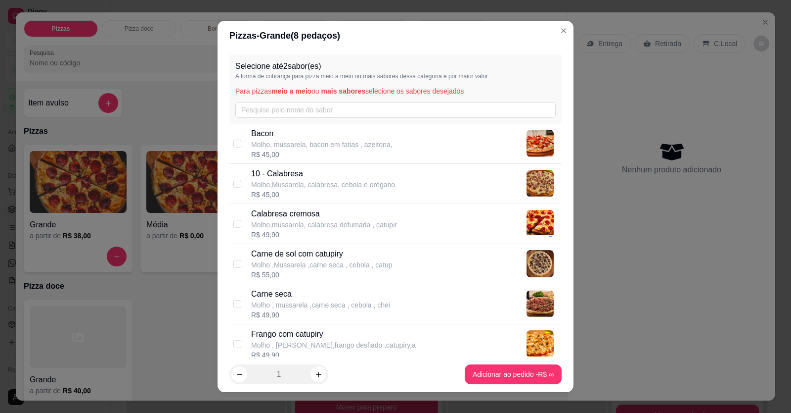
click at [291, 266] on p "Molho ,Mussarela ,carne seca , cebola , catup" at bounding box center [321, 265] width 141 height 10
checkbox input "true"
drag, startPoint x: 274, startPoint y: 134, endPoint x: 277, endPoint y: 140, distance: 7.1
click at [275, 135] on p "Bacon" at bounding box center [321, 134] width 141 height 12
checkbox input "true"
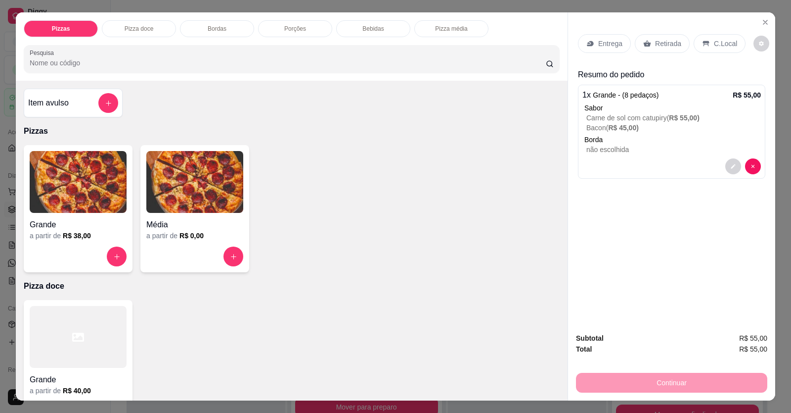
click at [511, 46] on p "Entrega" at bounding box center [611, 44] width 24 height 10
click at [511, 46] on p "Retirada" at bounding box center [668, 44] width 26 height 10
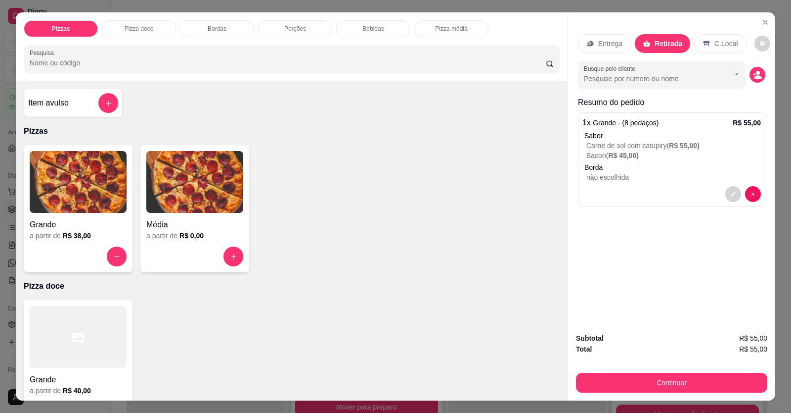
click at [511, 83] on div "Busque pelo cliente" at bounding box center [671, 75] width 187 height 28
click at [511, 76] on icon "decrease-product-quantity" at bounding box center [757, 74] width 9 height 9
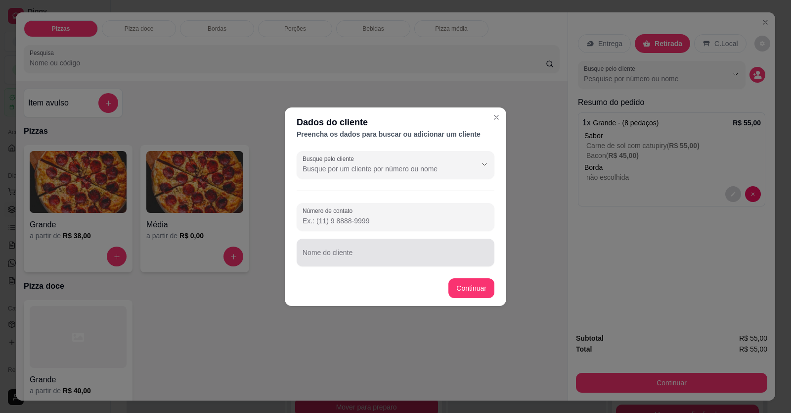
click at [462, 259] on input "Nome do cliente" at bounding box center [396, 256] width 186 height 10
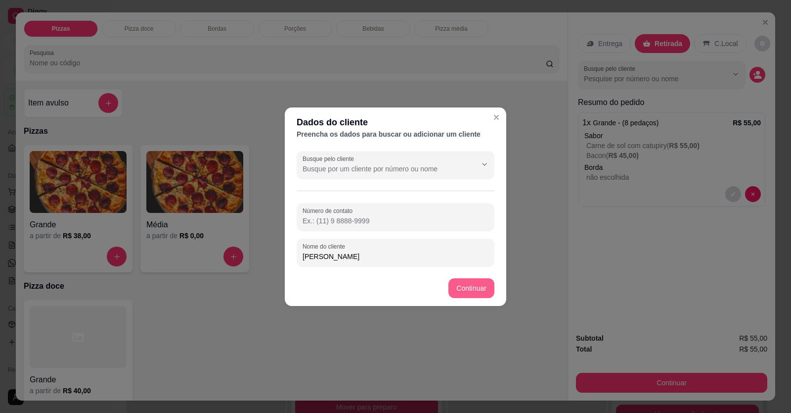
type input "[PERSON_NAME]"
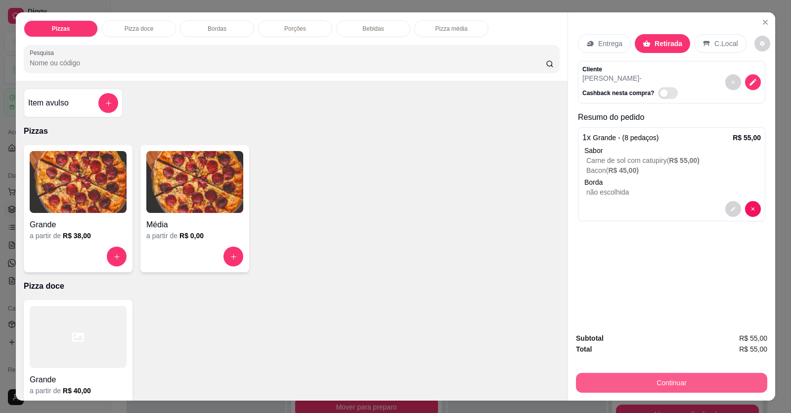
click at [511, 385] on button "Continuar" at bounding box center [671, 382] width 191 height 20
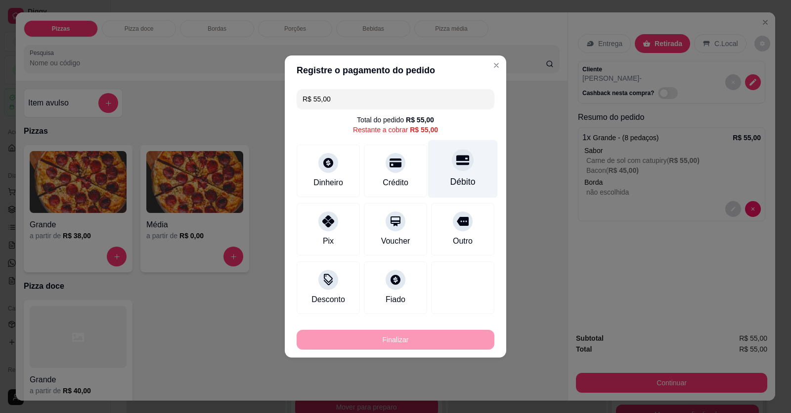
click at [451, 175] on div "Débito" at bounding box center [463, 181] width 25 height 13
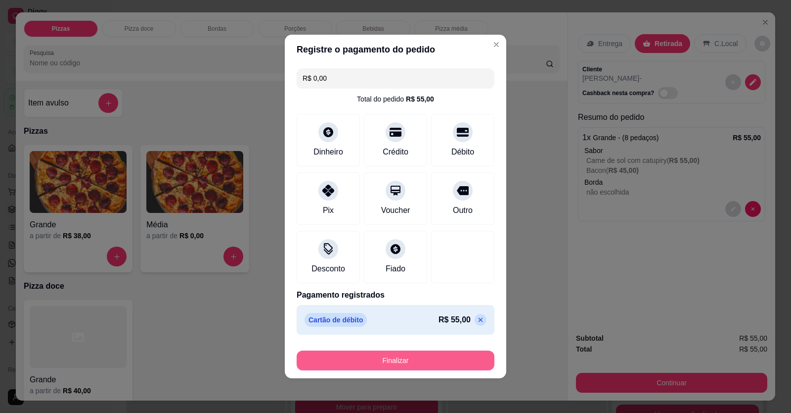
click at [426, 355] on button "Finalizar" at bounding box center [396, 360] width 198 height 20
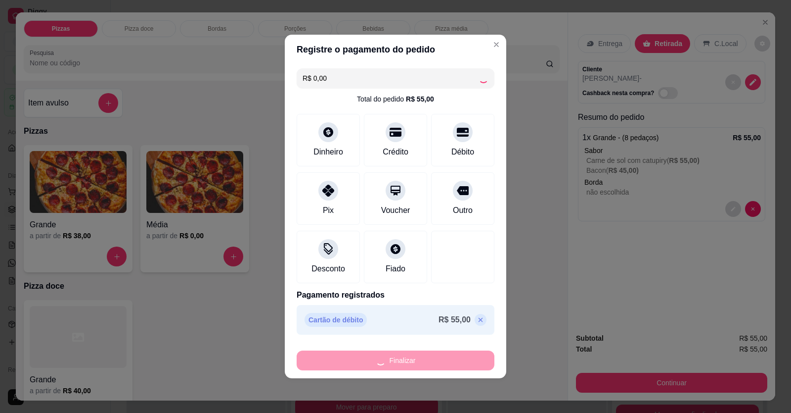
type input "-R$ 55,00"
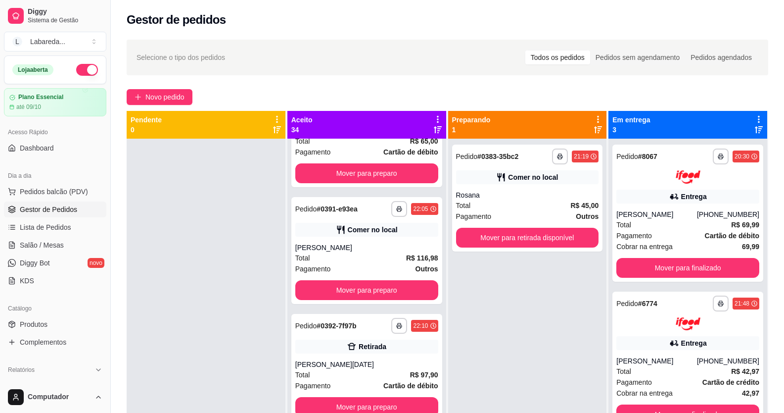
click at [260, 280] on div at bounding box center [206, 345] width 159 height 413
click at [177, 95] on span "Novo pedido" at bounding box center [164, 97] width 39 height 11
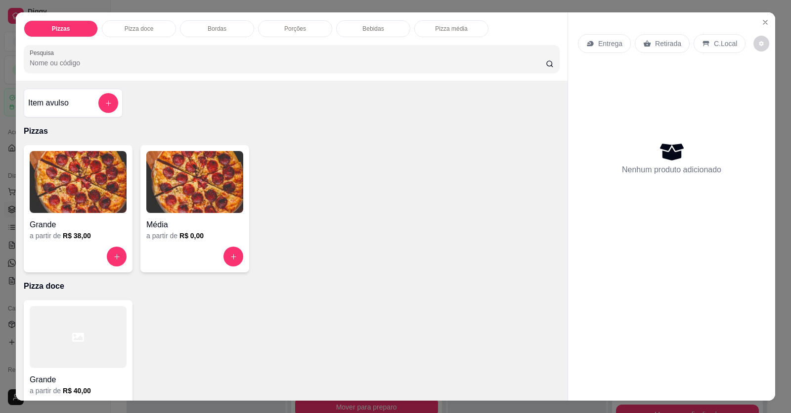
click at [93, 213] on div "Grande" at bounding box center [78, 222] width 97 height 18
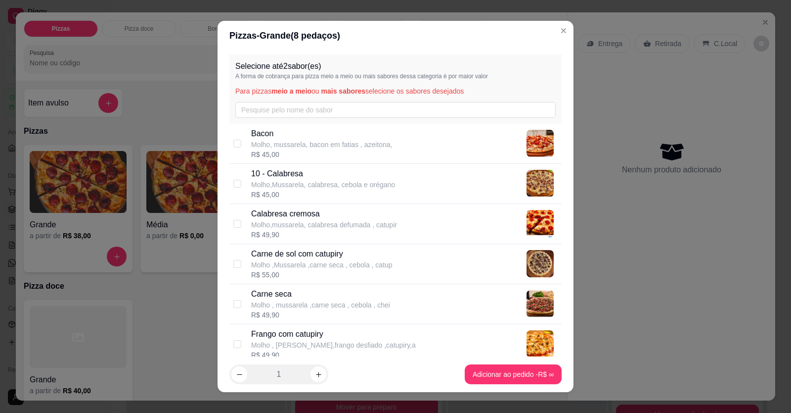
click at [323, 181] on p "Molho,Mussarela, calabresa, cebola e orégano" at bounding box center [323, 185] width 144 height 10
checkbox input "true"
drag, startPoint x: 548, startPoint y: 192, endPoint x: 592, endPoint y: 204, distance: 45.6
click at [511, 194] on div "Selecione até 2 sabor(es) A forma de cobrança para pizza meio a meio ou mais sa…" at bounding box center [396, 203] width 356 height 306
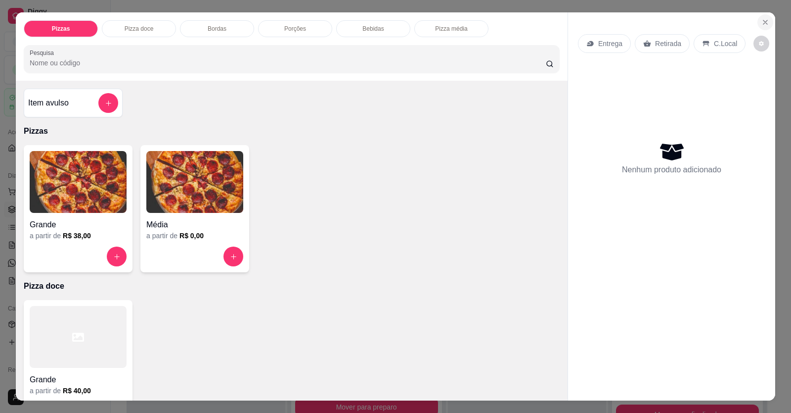
click at [511, 21] on icon "Close" at bounding box center [766, 22] width 8 height 8
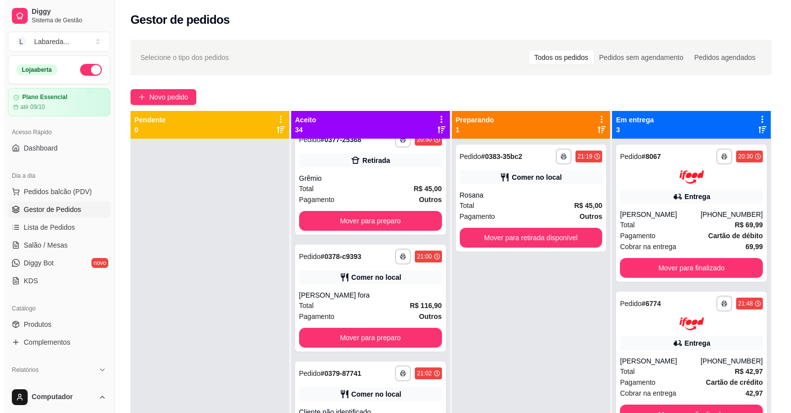
scroll to position [2114, 0]
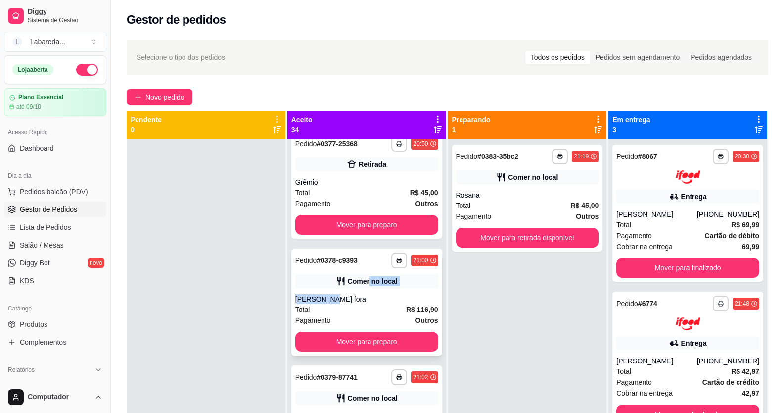
click at [363, 289] on div "**********" at bounding box center [366, 301] width 151 height 107
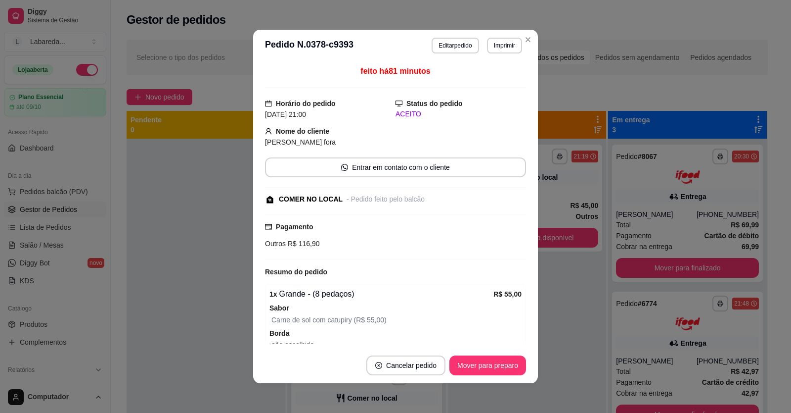
click at [395, 309] on div "Sabor Carne de sol com catupiry (R$ 55,00)" at bounding box center [396, 314] width 252 height 24
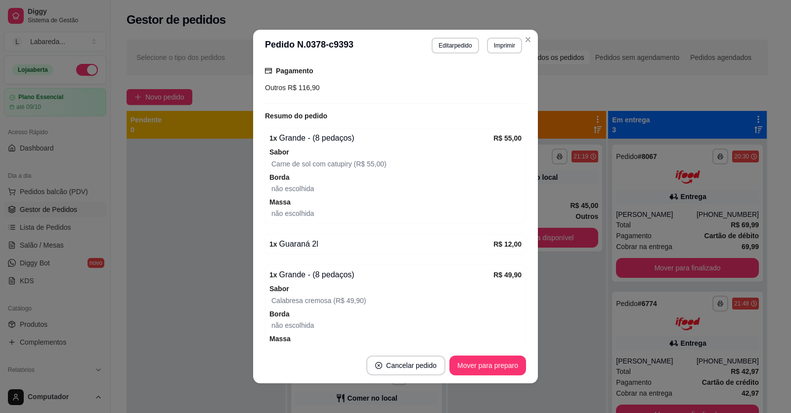
scroll to position [211, 0]
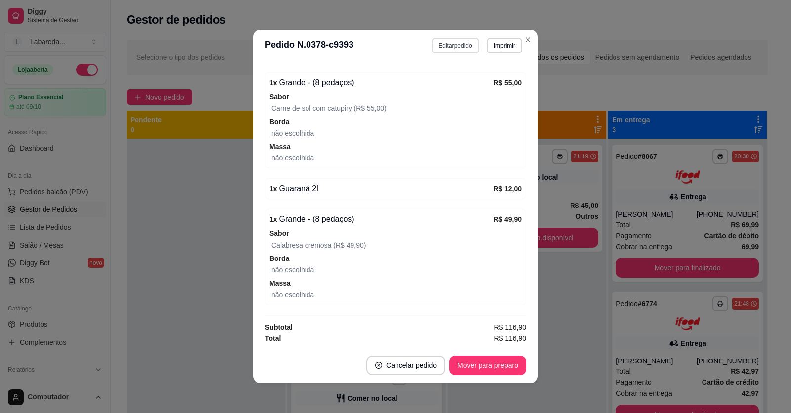
click at [462, 49] on button "Editar pedido" at bounding box center [455, 46] width 47 height 16
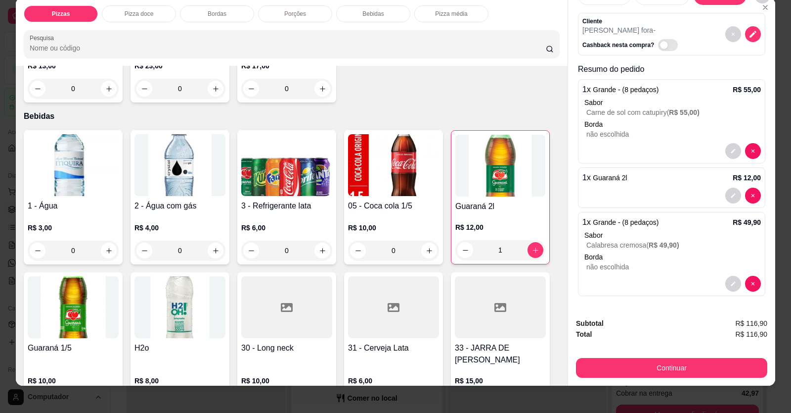
scroll to position [19, 0]
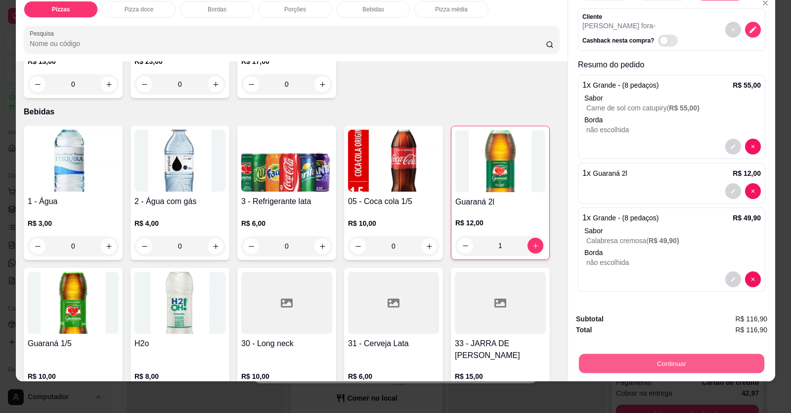
click at [511, 359] on button "Continuar" at bounding box center [672, 363] width 186 height 19
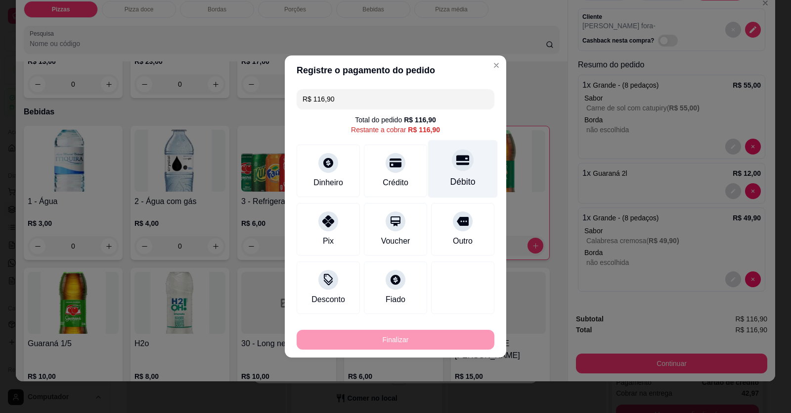
click at [455, 169] on div at bounding box center [463, 160] width 22 height 22
type input "R$ 0,00"
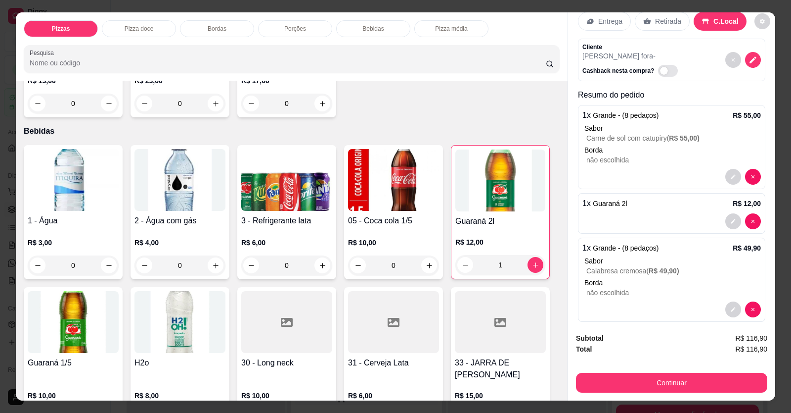
scroll to position [33, 0]
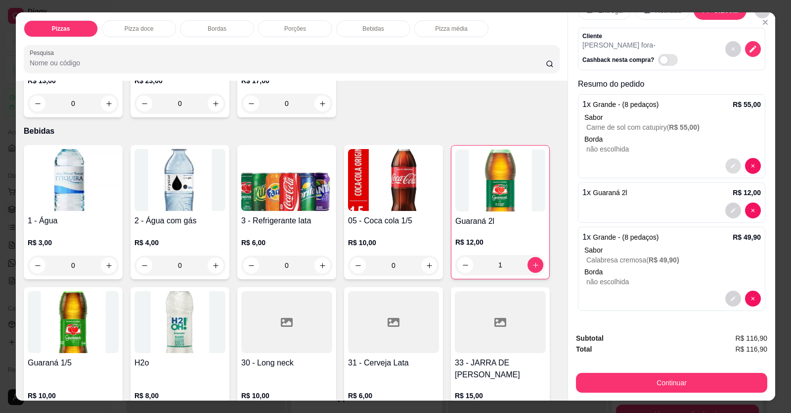
click at [511, 171] on button "decrease-product-quantity" at bounding box center [733, 165] width 15 height 15
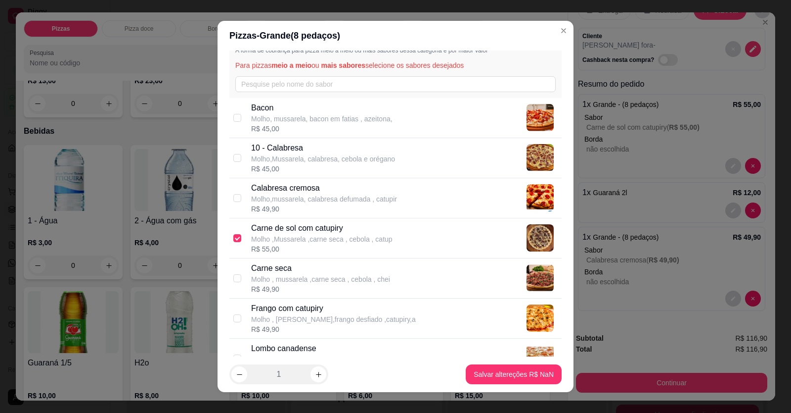
scroll to position [49, 0]
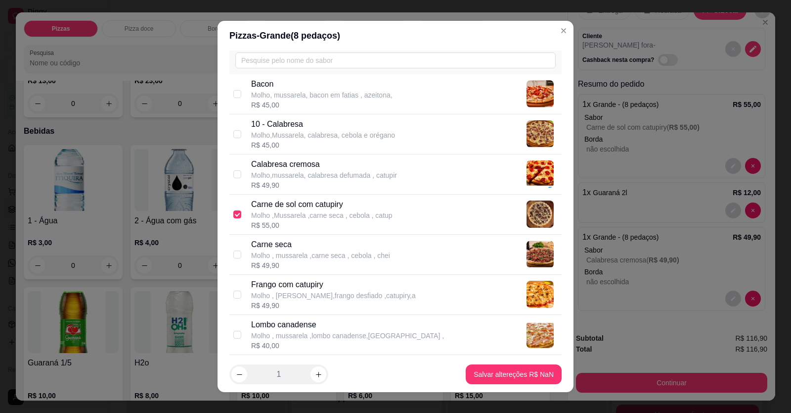
click at [294, 282] on p "Frango com catupiry" at bounding box center [333, 285] width 165 height 12
checkbox input "true"
click at [256, 209] on p "Carne de sol com catupiry" at bounding box center [321, 204] width 141 height 12
checkbox input "false"
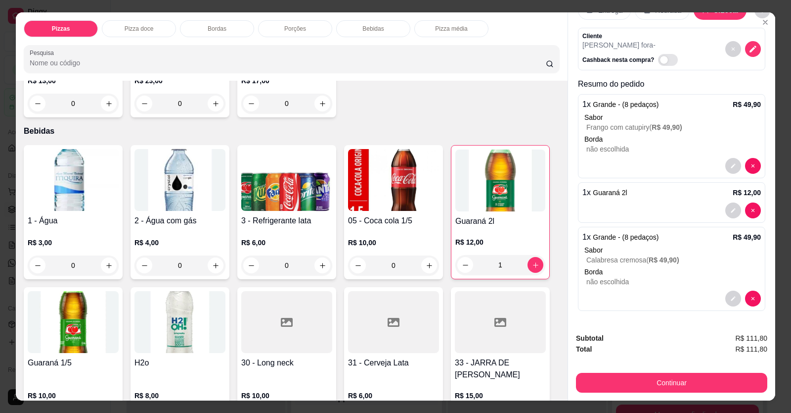
scroll to position [19, 0]
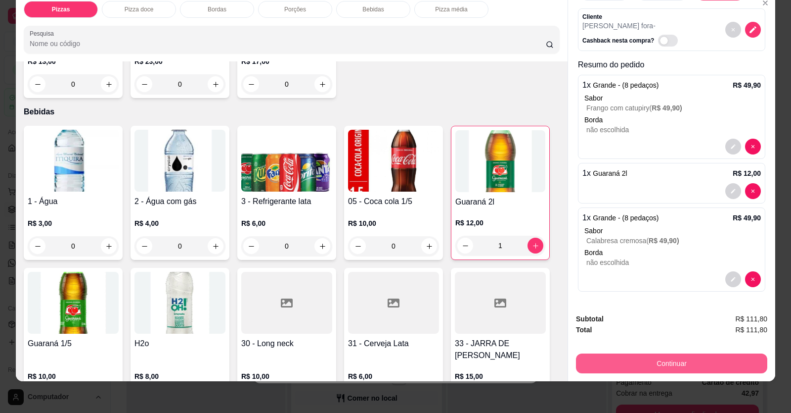
click at [511, 366] on button "Continuar" at bounding box center [671, 363] width 191 height 20
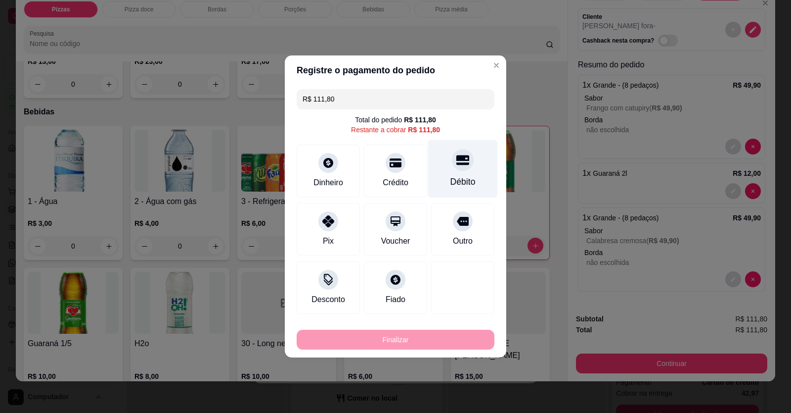
drag, startPoint x: 461, startPoint y: 167, endPoint x: 450, endPoint y: 219, distance: 53.6
click at [461, 167] on div at bounding box center [463, 160] width 22 height 22
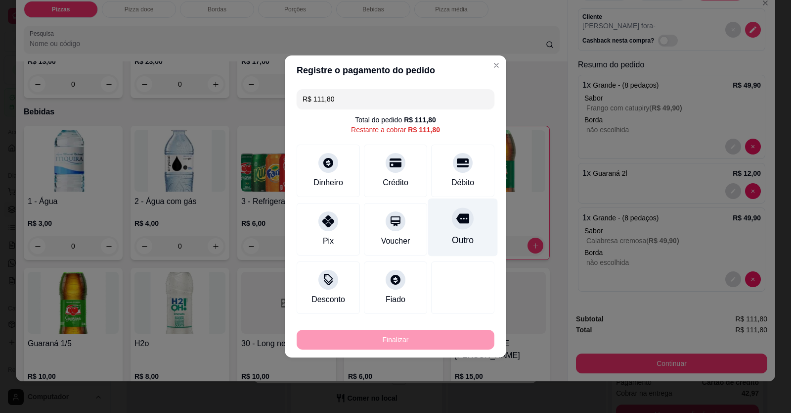
type input "R$ 0,00"
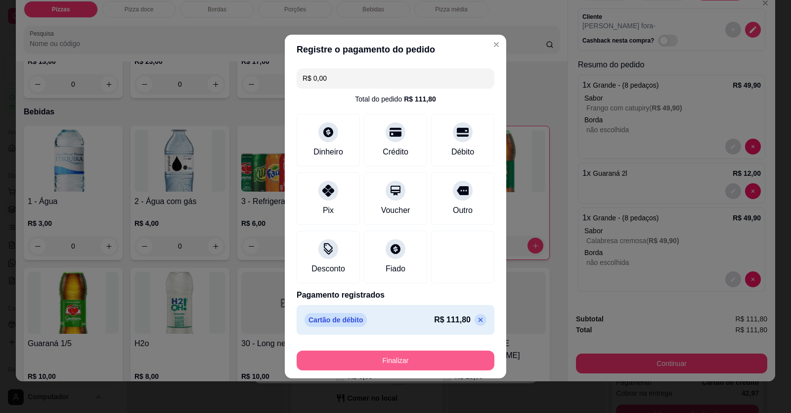
click at [462, 357] on button "Finalizar" at bounding box center [396, 360] width 198 height 20
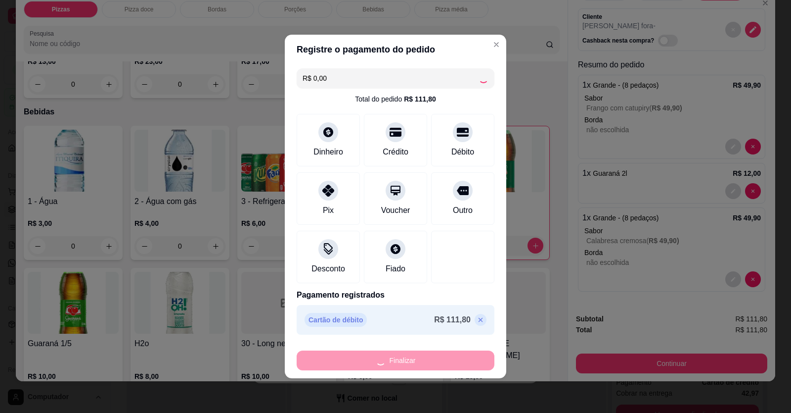
type input "0"
type input "-R$ 111,80"
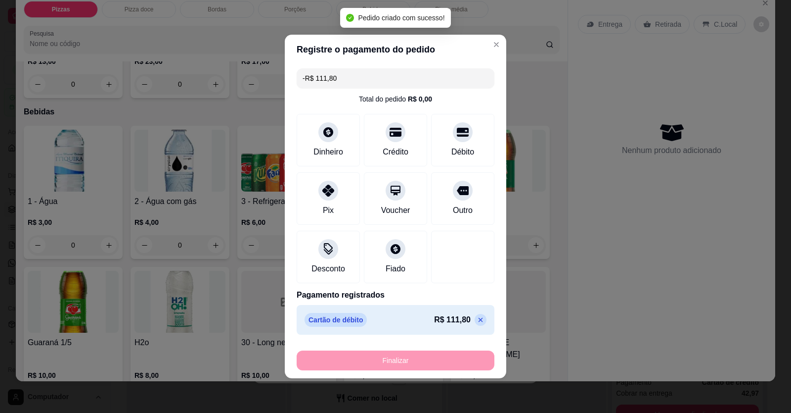
scroll to position [233, 0]
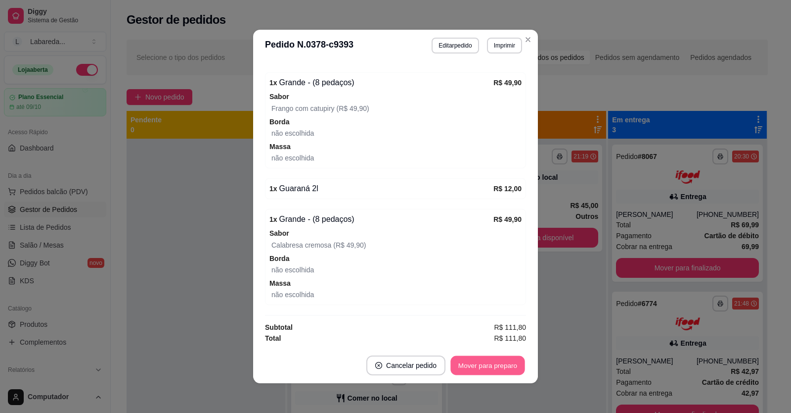
click at [495, 360] on button "Mover para preparo" at bounding box center [488, 365] width 74 height 19
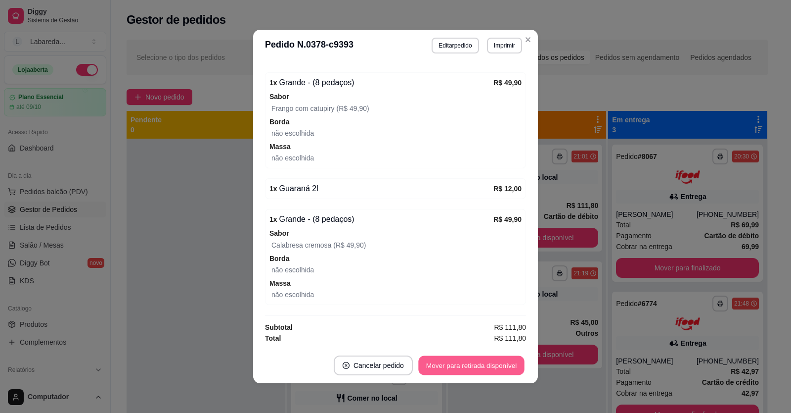
click at [496, 365] on button "Mover para retirada disponível" at bounding box center [472, 365] width 106 height 19
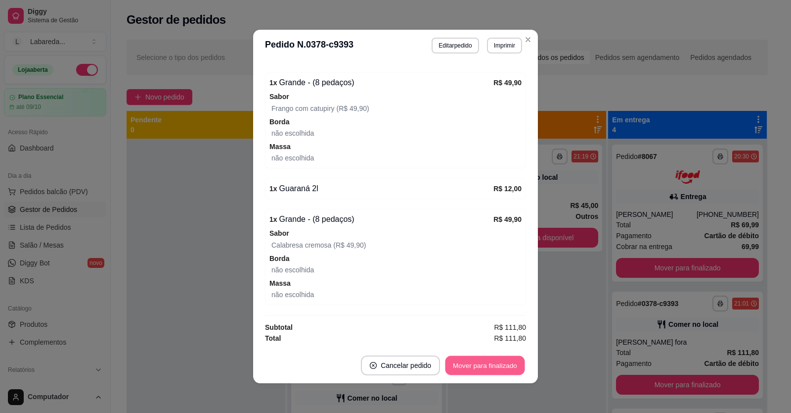
click at [496, 365] on button "Mover para finalizado" at bounding box center [486, 365] width 80 height 19
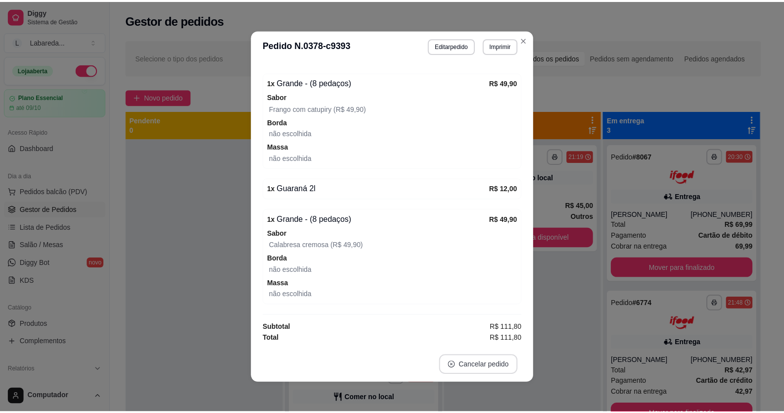
scroll to position [181, 0]
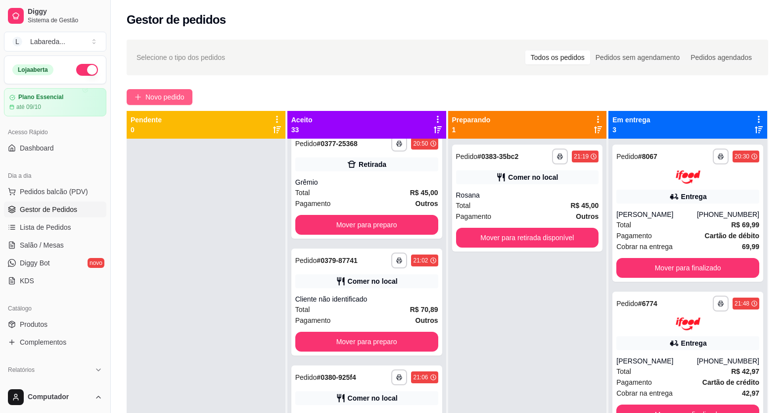
click at [164, 99] on span "Novo pedido" at bounding box center [164, 97] width 39 height 11
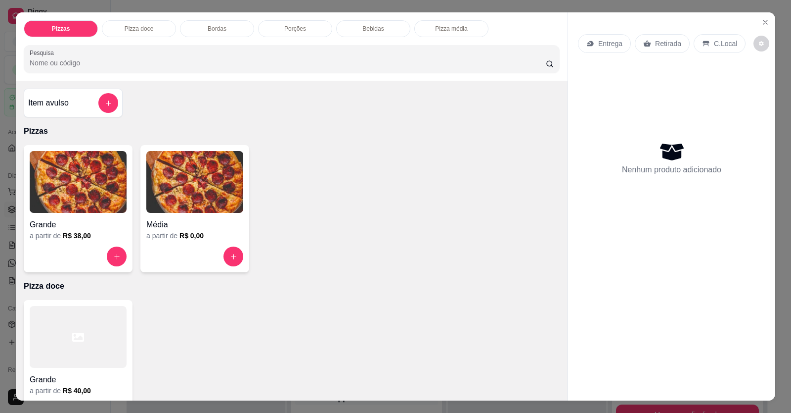
click at [107, 213] on img at bounding box center [78, 182] width 97 height 62
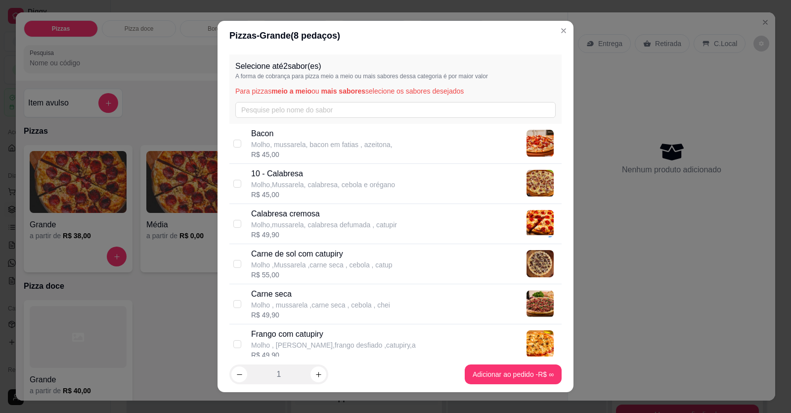
click at [285, 150] on div "R$ 45,00" at bounding box center [321, 154] width 141 height 10
checkbox input "true"
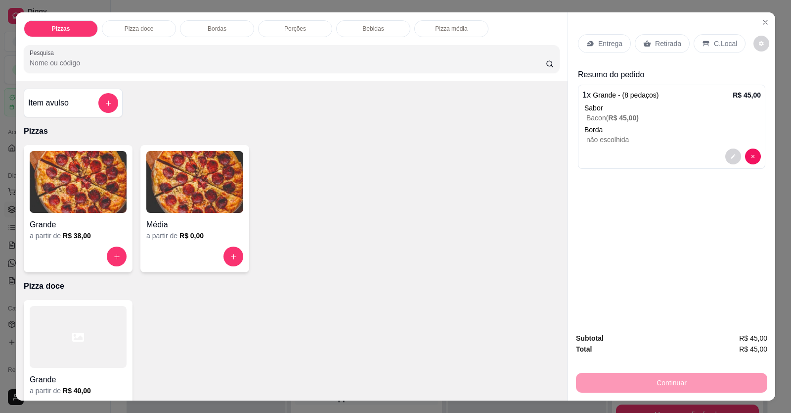
click at [511, 51] on div "Entrega" at bounding box center [604, 43] width 53 height 19
click at [511, 45] on p "Retirada" at bounding box center [668, 44] width 26 height 10
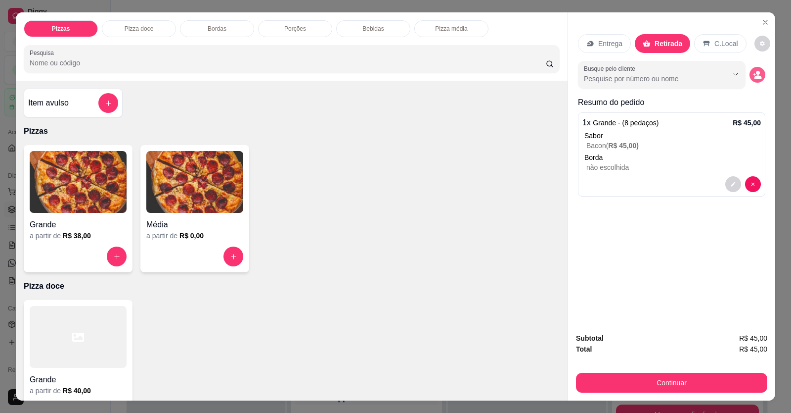
click at [511, 78] on icon "decrease-product-quantity" at bounding box center [758, 76] width 7 height 3
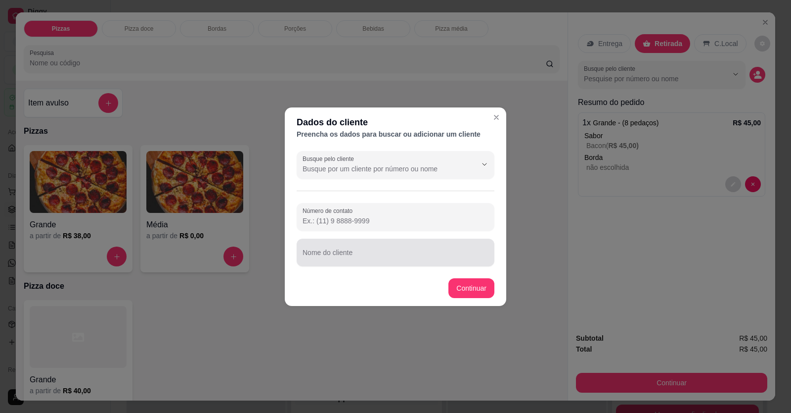
click at [393, 251] on input "Nome do cliente" at bounding box center [396, 256] width 186 height 10
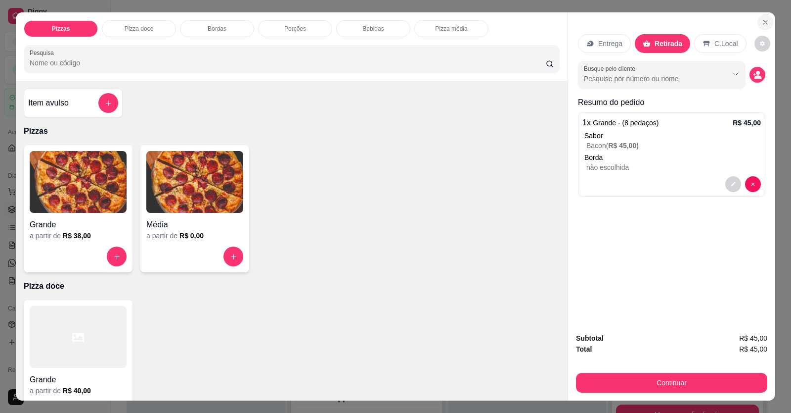
click at [511, 21] on icon "Close" at bounding box center [766, 22] width 8 height 8
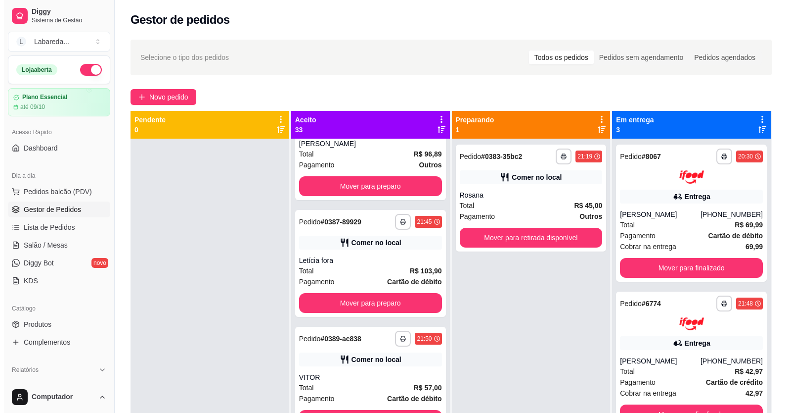
scroll to position [2906, 0]
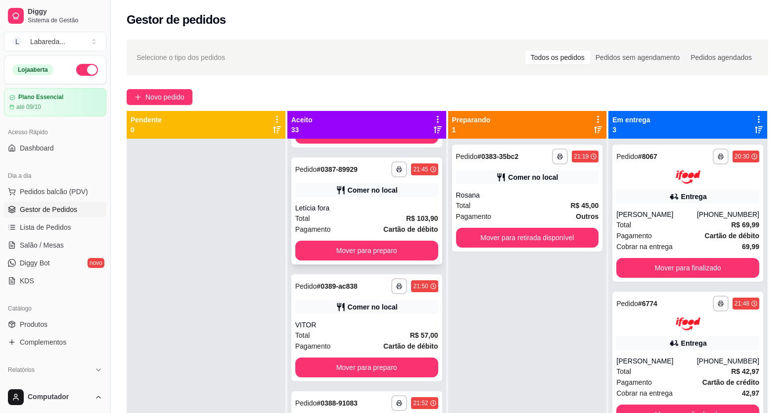
click at [355, 213] on div "Total R$ 103,90" at bounding box center [366, 218] width 143 height 11
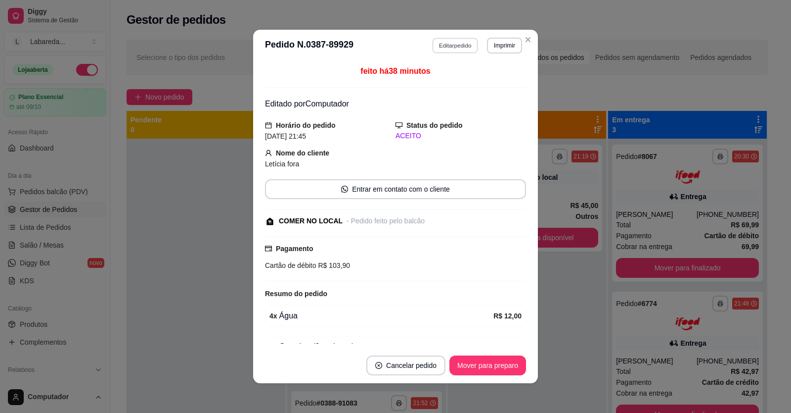
click at [464, 42] on button "Editar pedido" at bounding box center [456, 45] width 46 height 15
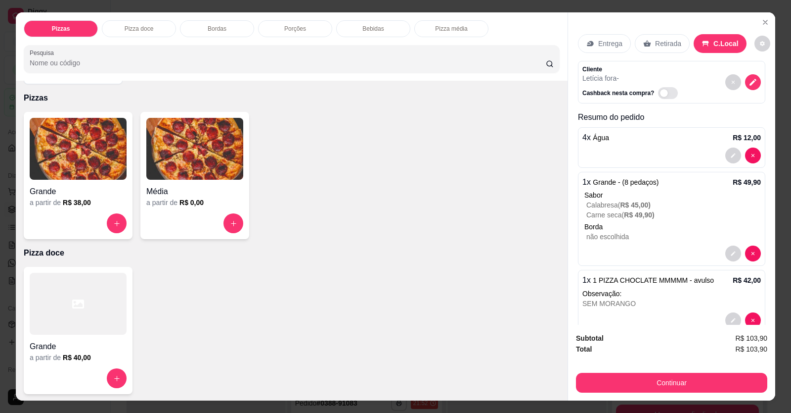
scroll to position [49, 0]
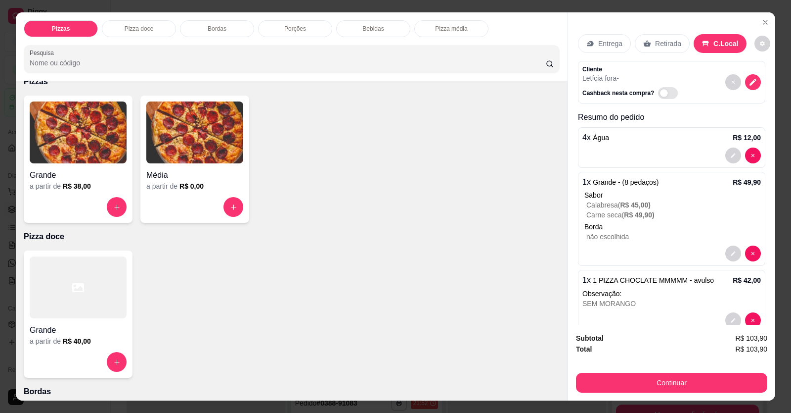
click at [98, 172] on h4 "Grande" at bounding box center [78, 175] width 97 height 12
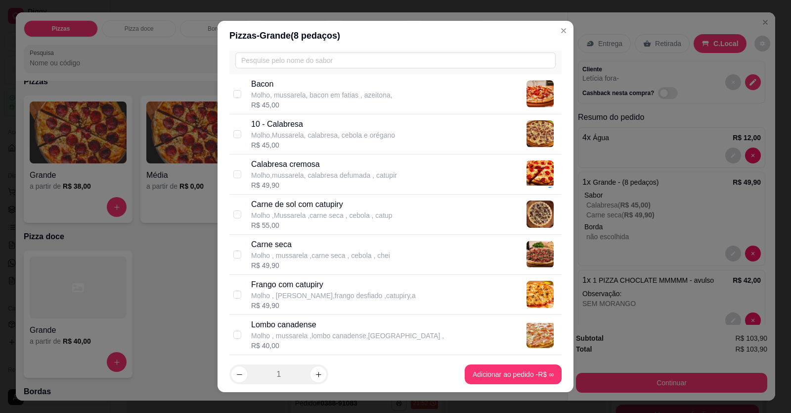
click at [314, 292] on p "Molho , [PERSON_NAME],frango desfiado ,catupiry,a" at bounding box center [333, 295] width 165 height 10
checkbox input "true"
click at [319, 209] on p "Carne de sol com catupiry" at bounding box center [321, 204] width 141 height 12
checkbox input "true"
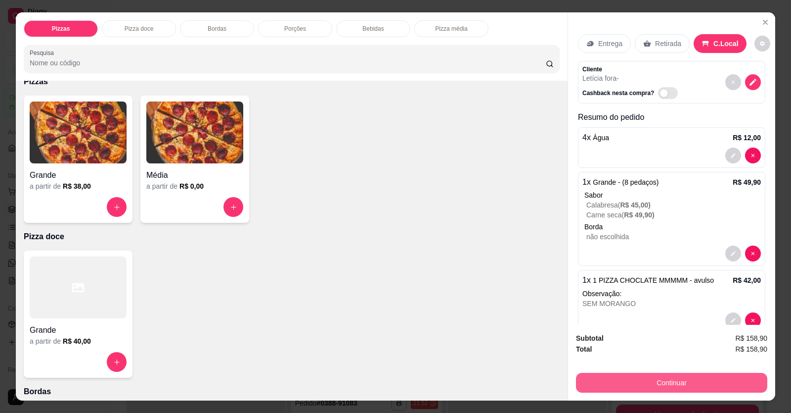
click at [511, 383] on button "Continuar" at bounding box center [671, 382] width 191 height 20
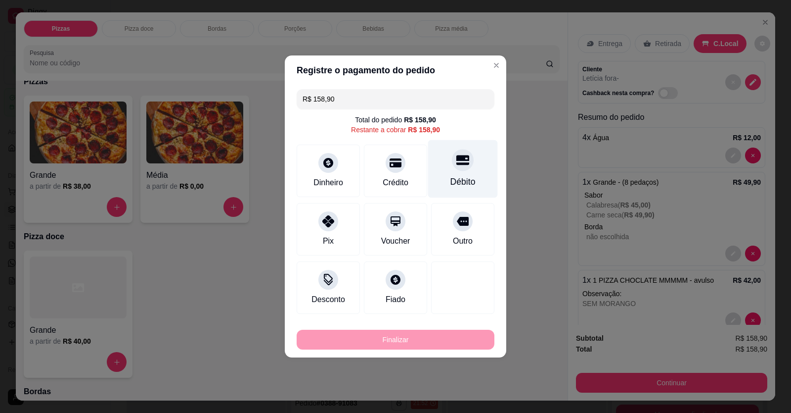
drag, startPoint x: 455, startPoint y: 157, endPoint x: 455, endPoint y: 164, distance: 6.9
click at [457, 157] on icon at bounding box center [463, 159] width 13 height 13
type input "R$ 0,00"
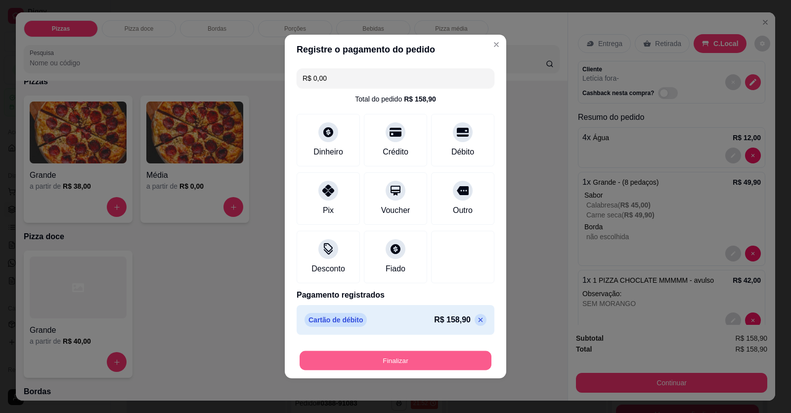
click at [425, 359] on button "Finalizar" at bounding box center [396, 360] width 192 height 19
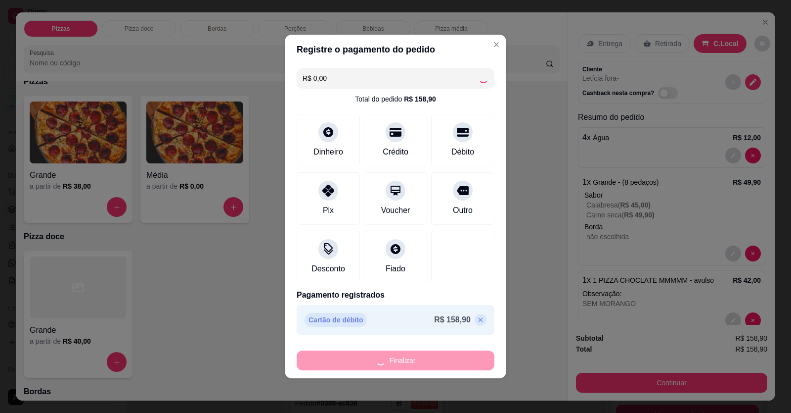
type input "0"
type input "-R$ 158,90"
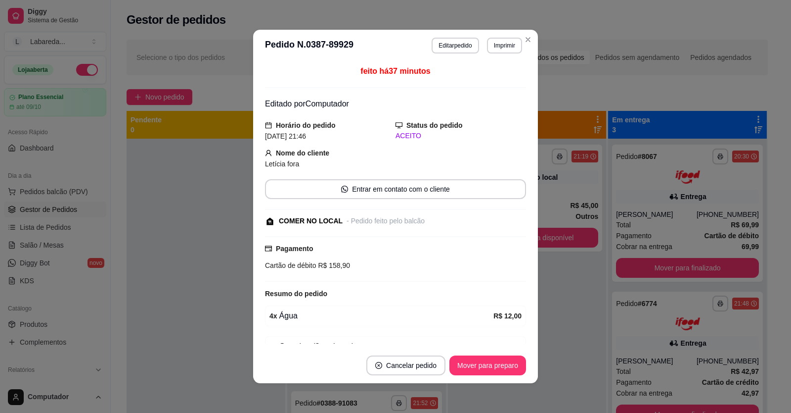
click at [455, 55] on header "**********" at bounding box center [395, 46] width 285 height 32
click at [455, 53] on button "Editar pedido" at bounding box center [456, 45] width 46 height 15
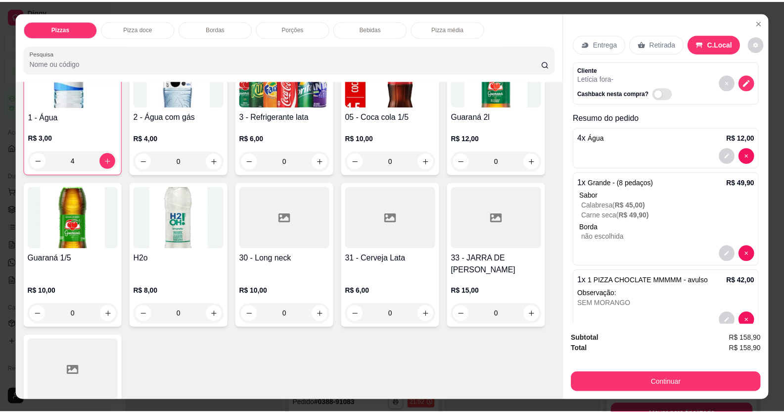
scroll to position [693, 0]
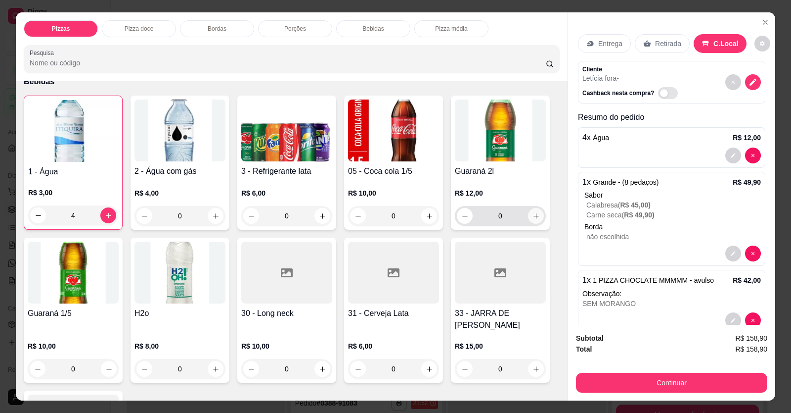
click at [511, 219] on button "increase-product-quantity" at bounding box center [536, 216] width 16 height 16
type input "1"
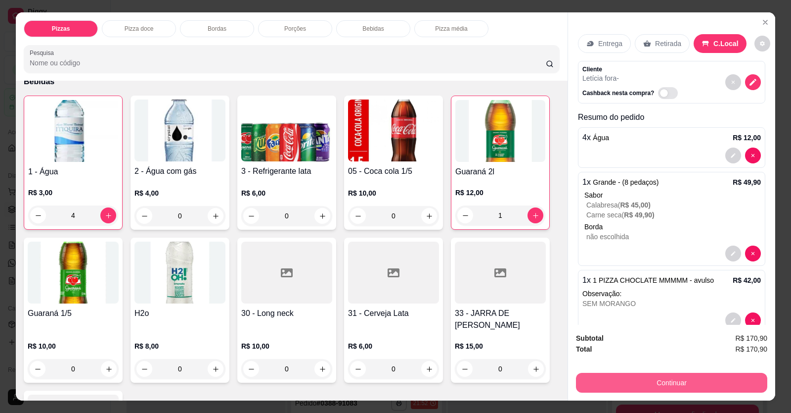
click at [511, 382] on button "Continuar" at bounding box center [671, 382] width 191 height 20
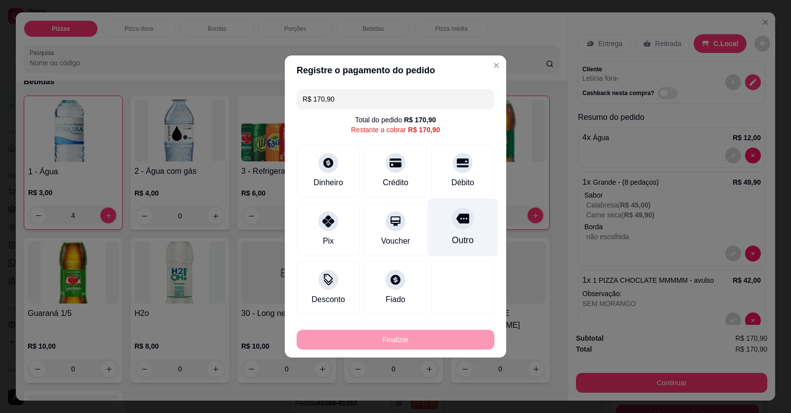
drag, startPoint x: 456, startPoint y: 163, endPoint x: 461, endPoint y: 193, distance: 31.0
click at [457, 164] on icon at bounding box center [463, 162] width 12 height 9
type input "R$ 0,00"
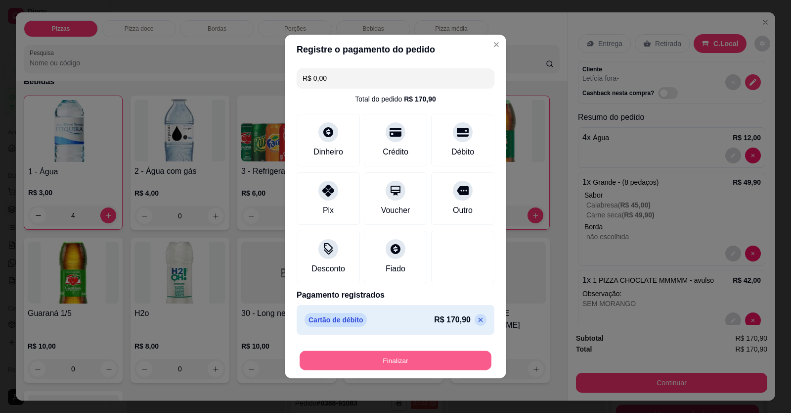
click at [435, 363] on button "Finalizar" at bounding box center [396, 360] width 192 height 19
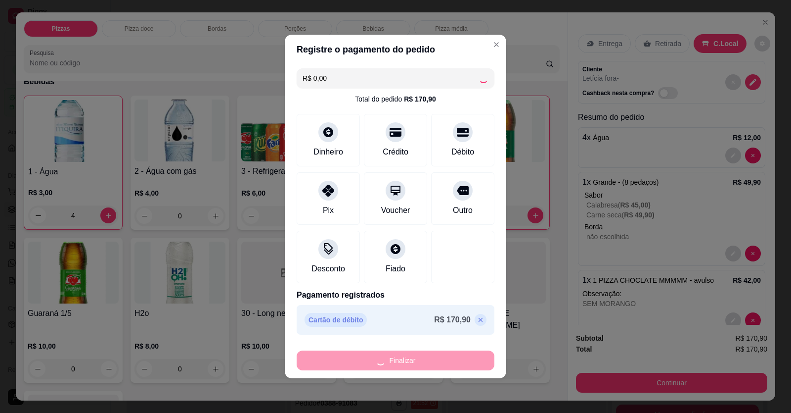
type input "0"
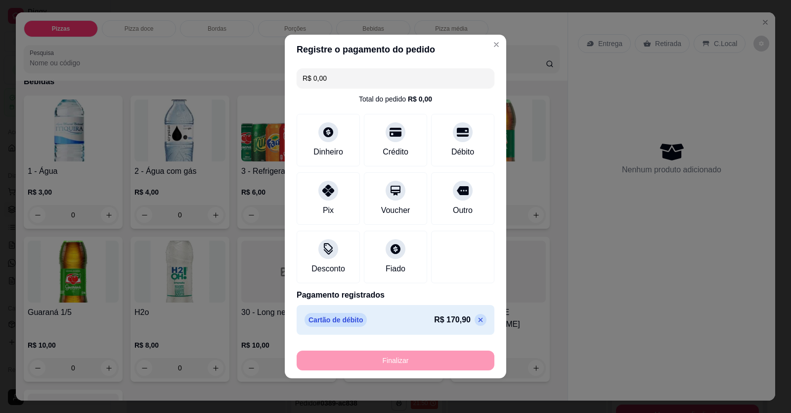
type input "-R$ 170,90"
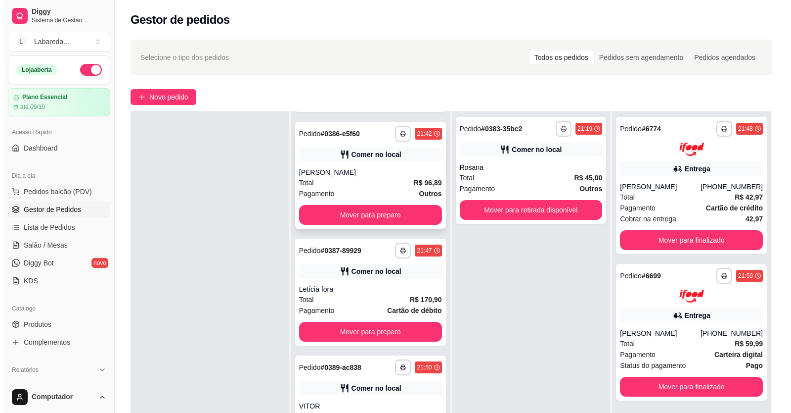
scroll to position [2807, 0]
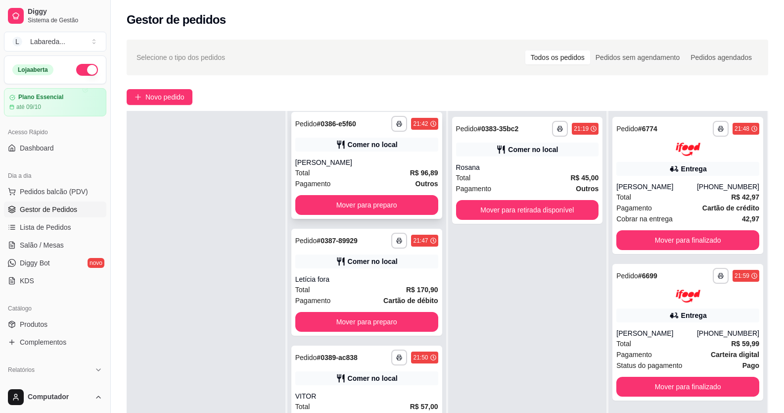
click at [364, 142] on div "Comer no local" at bounding box center [373, 145] width 50 height 10
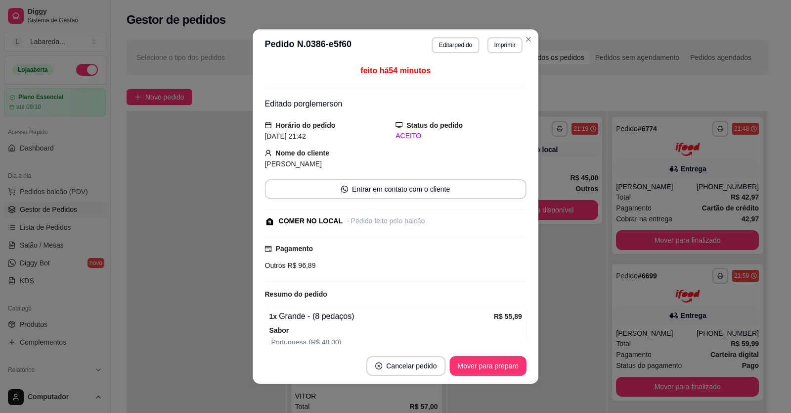
click at [369, 162] on div "[PERSON_NAME]" at bounding box center [330, 163] width 131 height 11
click at [469, 46] on button "Editar pedido" at bounding box center [455, 46] width 47 height 16
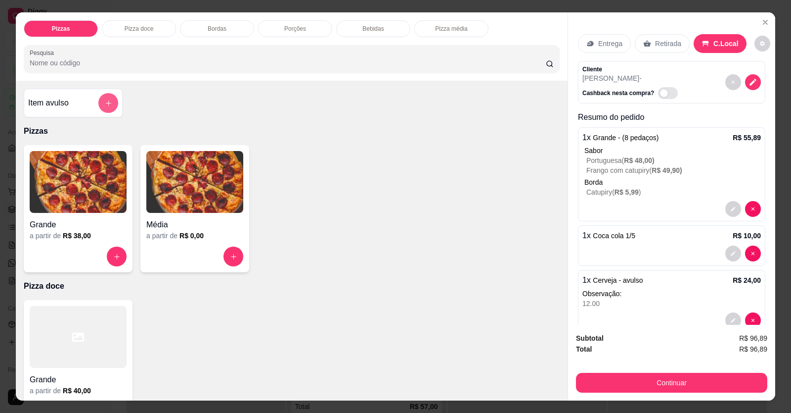
click at [105, 103] on icon "add-separate-item" at bounding box center [108, 102] width 7 height 7
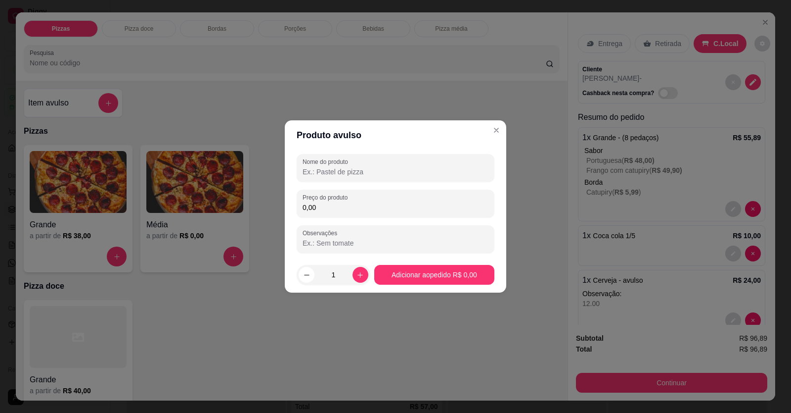
drag, startPoint x: 407, startPoint y: 183, endPoint x: 410, endPoint y: 173, distance: 10.5
click at [407, 182] on div "Nome do produto Preço do produto 0,00 Observações" at bounding box center [396, 203] width 198 height 99
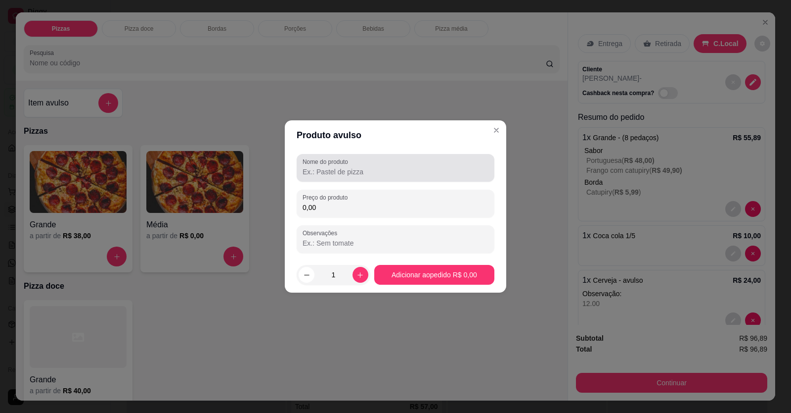
click at [411, 172] on input "Nome do produto" at bounding box center [396, 172] width 186 height 10
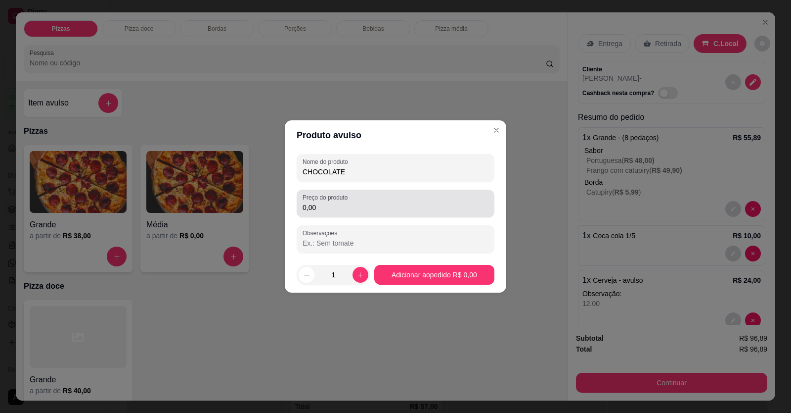
type input "CHOCOLATE"
click at [334, 204] on input "0,00" at bounding box center [396, 207] width 186 height 10
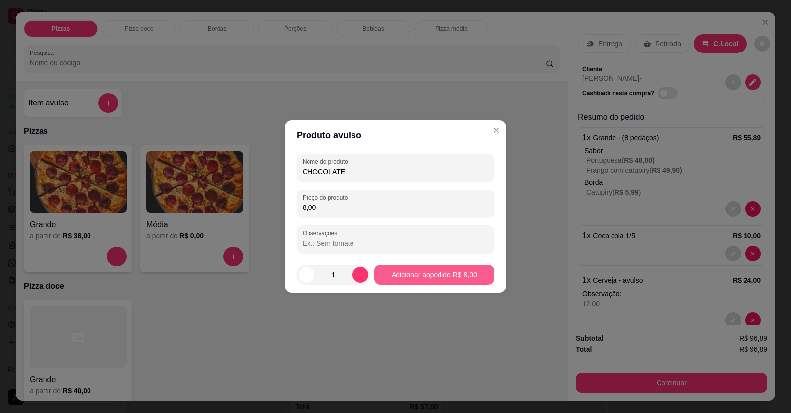
type input "8,00"
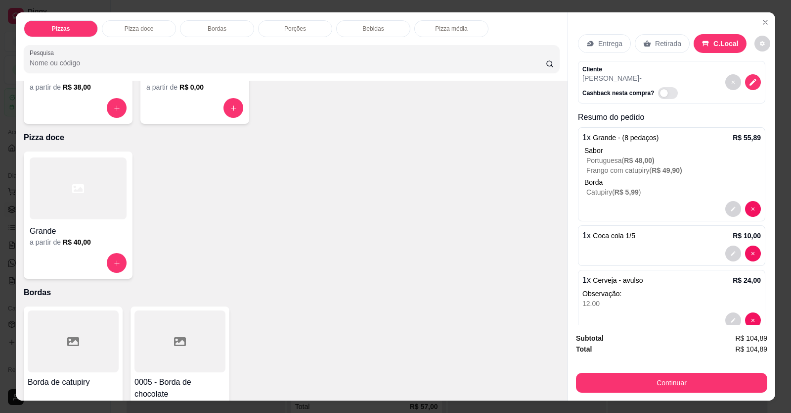
scroll to position [148, 0]
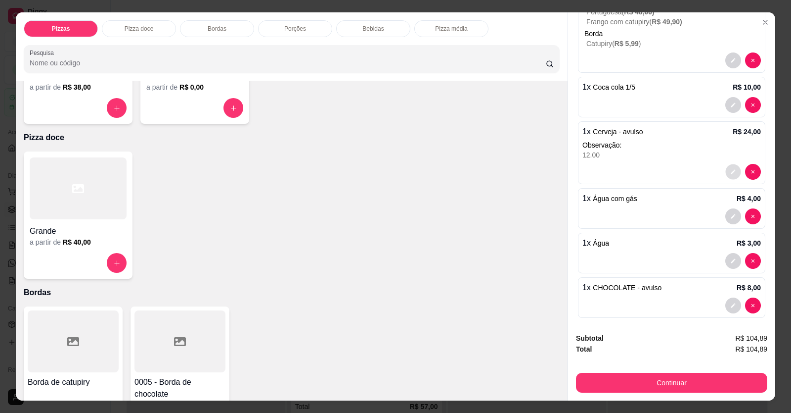
click at [511, 170] on icon "decrease-product-quantity" at bounding box center [734, 172] width 6 height 6
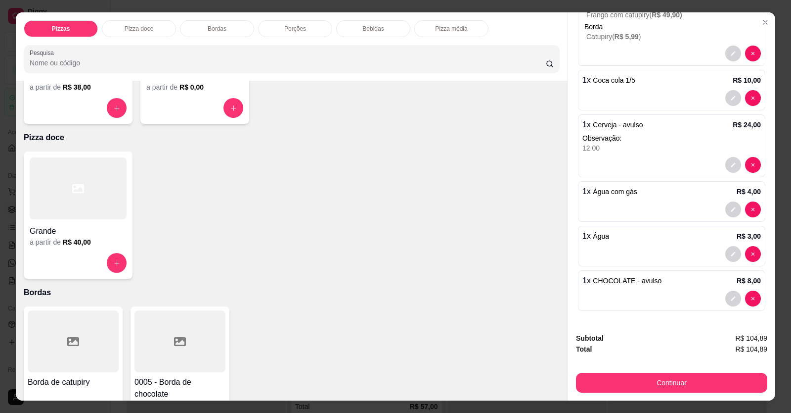
scroll to position [19, 0]
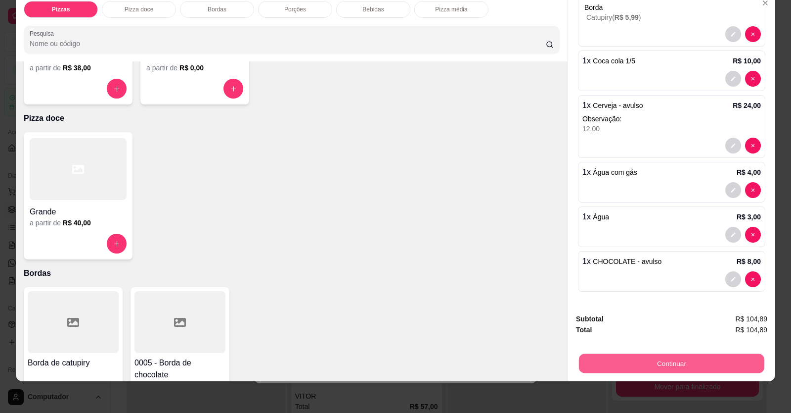
click at [511, 369] on button "Continuar" at bounding box center [672, 363] width 186 height 19
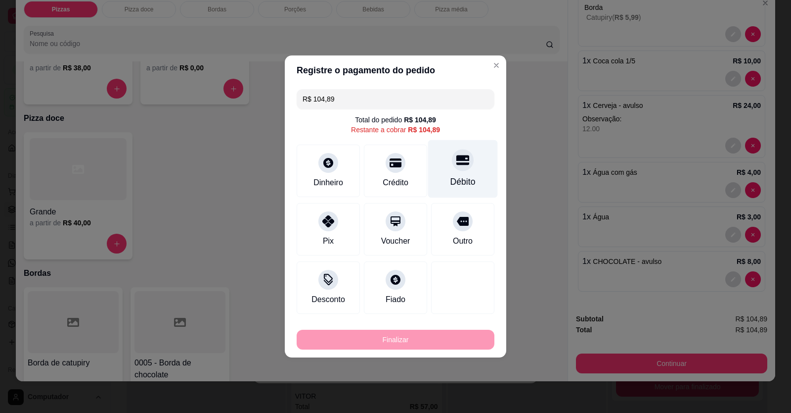
click at [448, 172] on div "Débito" at bounding box center [463, 169] width 70 height 58
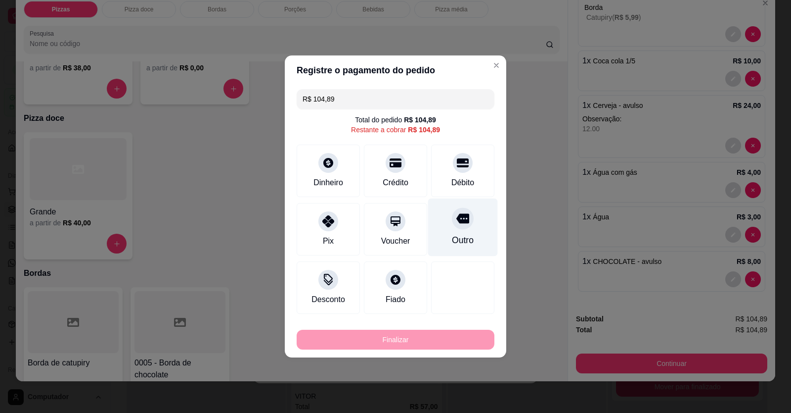
type input "R$ 0,00"
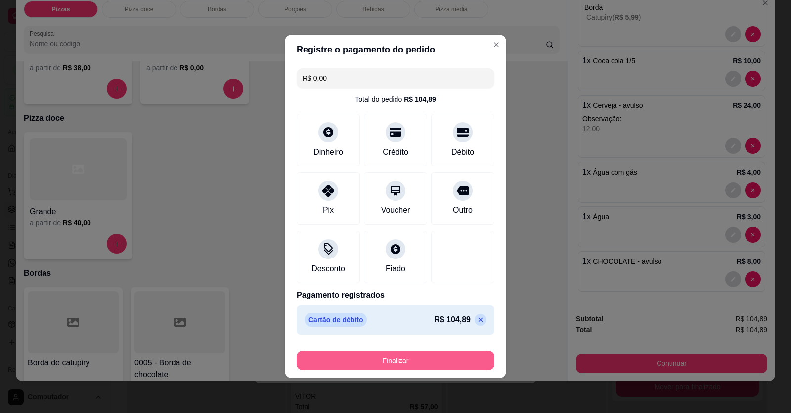
click at [428, 356] on button "Finalizar" at bounding box center [396, 360] width 198 height 20
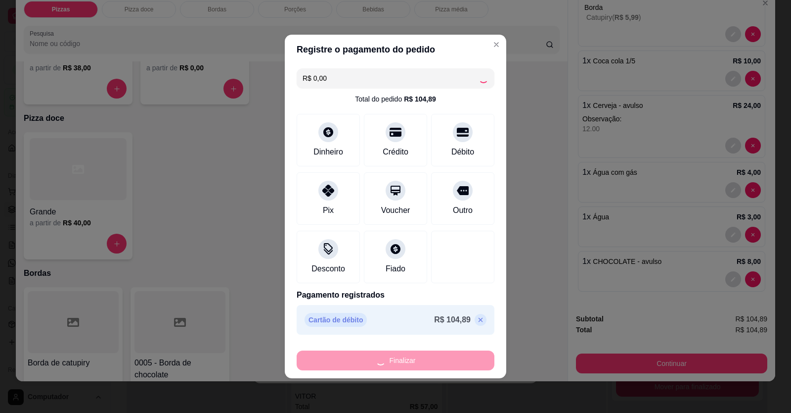
type input "0"
type input "-R$ 104,89"
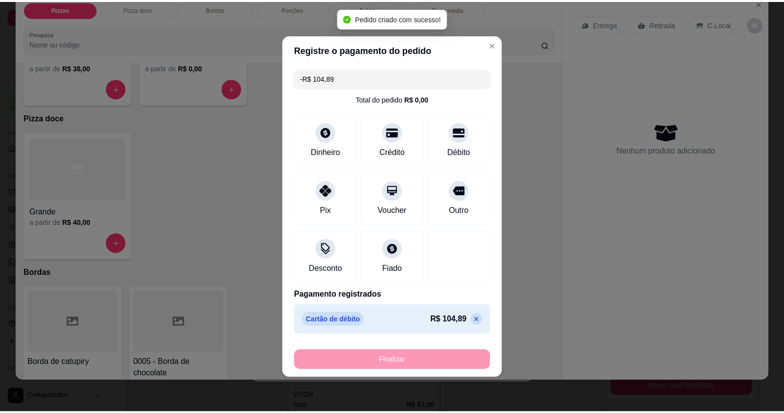
scroll to position [2690, 0]
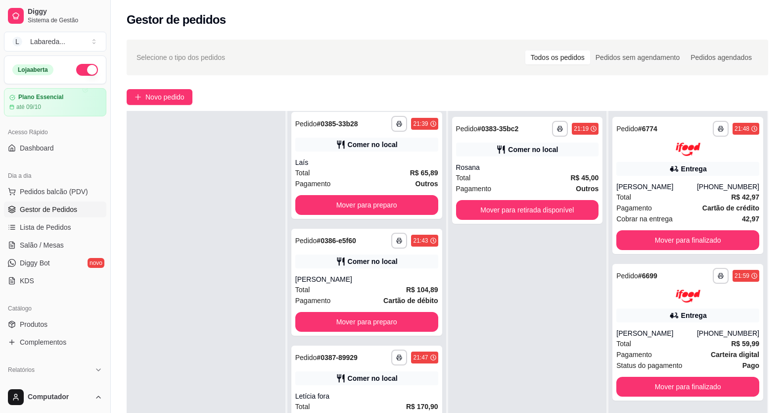
click at [224, 336] on div at bounding box center [206, 317] width 159 height 413
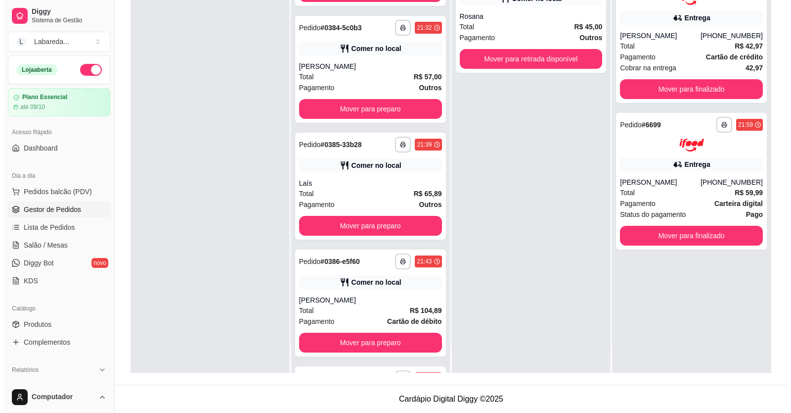
scroll to position [2572, 0]
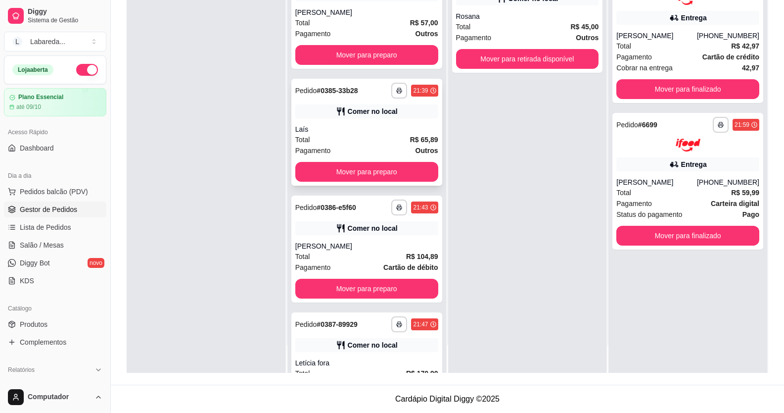
click at [339, 145] on div "Pagamento Outros" at bounding box center [366, 150] width 143 height 11
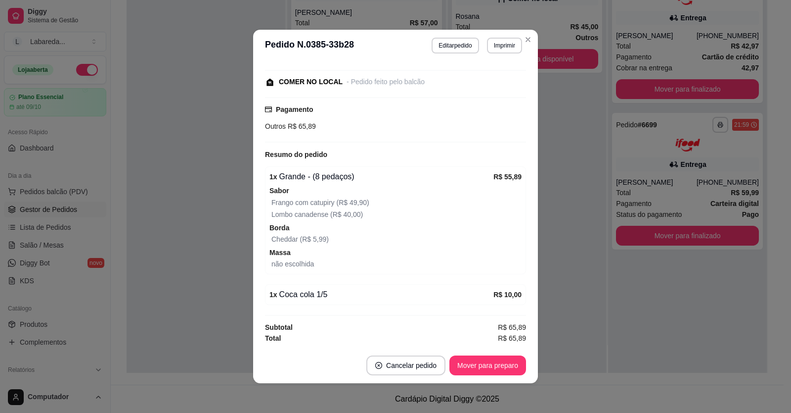
scroll to position [2, 0]
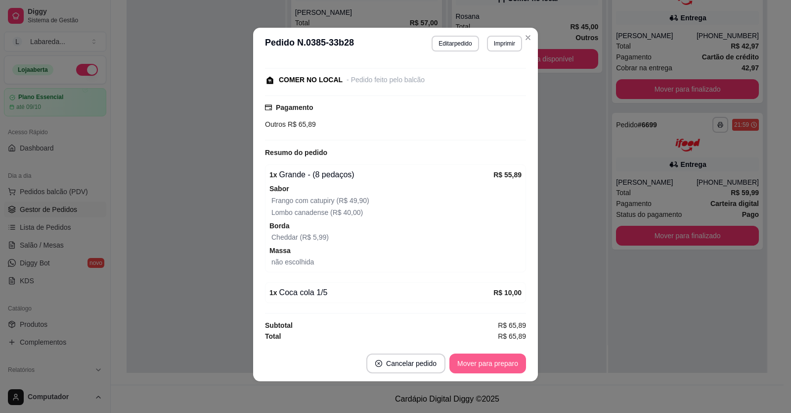
click at [475, 367] on button "Mover para preparo" at bounding box center [488, 363] width 77 height 20
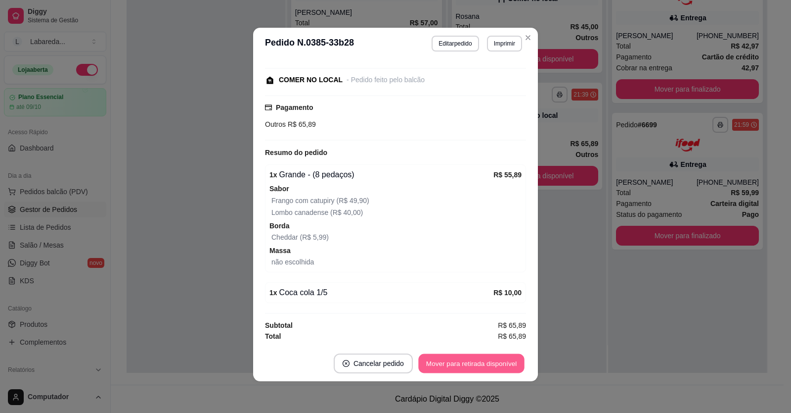
click at [473, 366] on button "Mover para retirada disponível" at bounding box center [472, 363] width 106 height 19
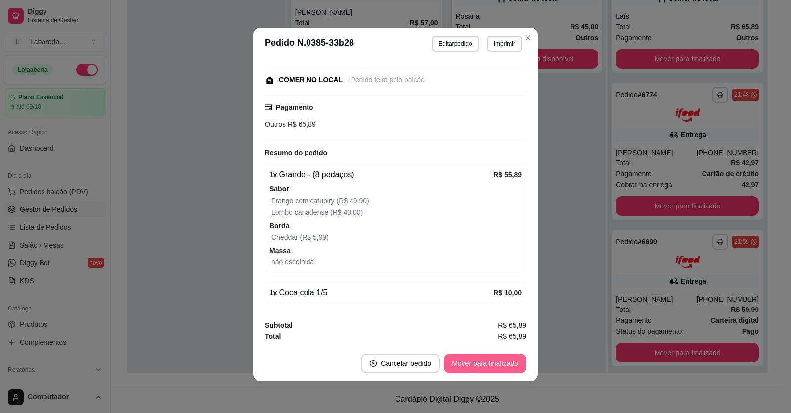
click at [483, 368] on button "Mover para finalizado" at bounding box center [485, 363] width 82 height 20
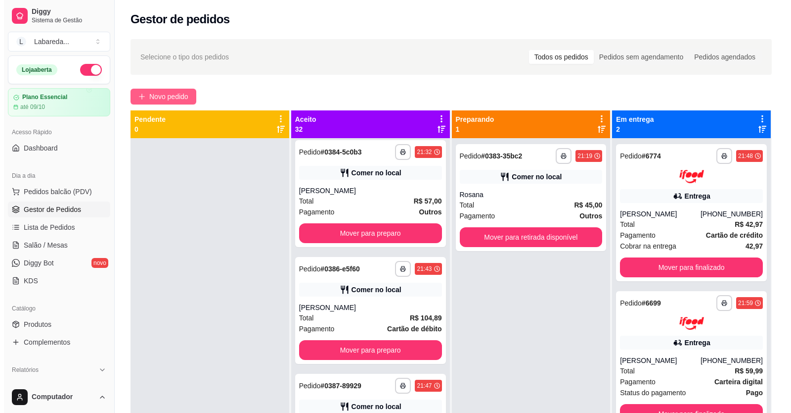
scroll to position [0, 0]
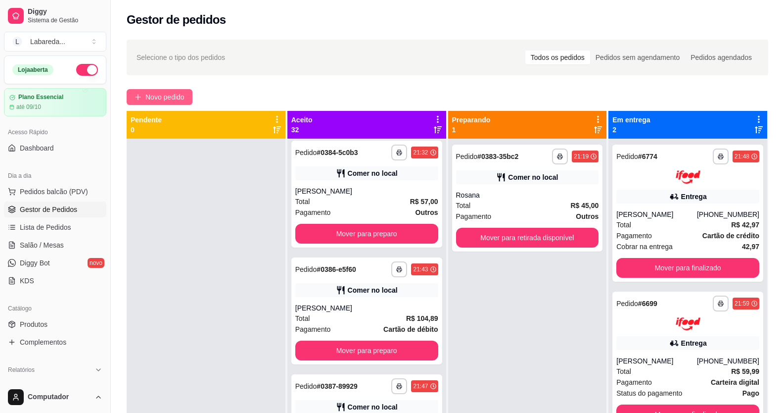
click at [156, 100] on span "Novo pedido" at bounding box center [164, 97] width 39 height 11
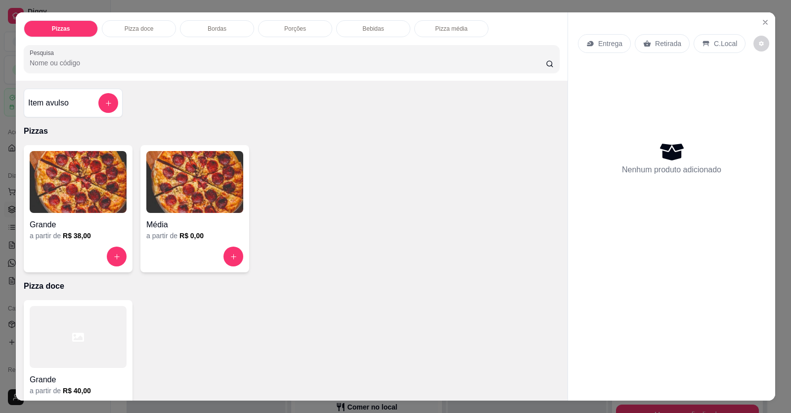
click at [104, 210] on img at bounding box center [78, 182] width 97 height 62
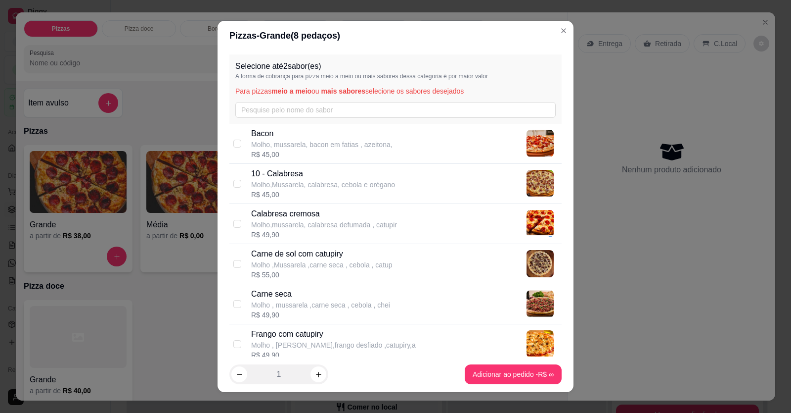
click at [315, 223] on p "Molho,mussarela, calabresa defumada , catupir" at bounding box center [324, 225] width 146 height 10
checkbox input "true"
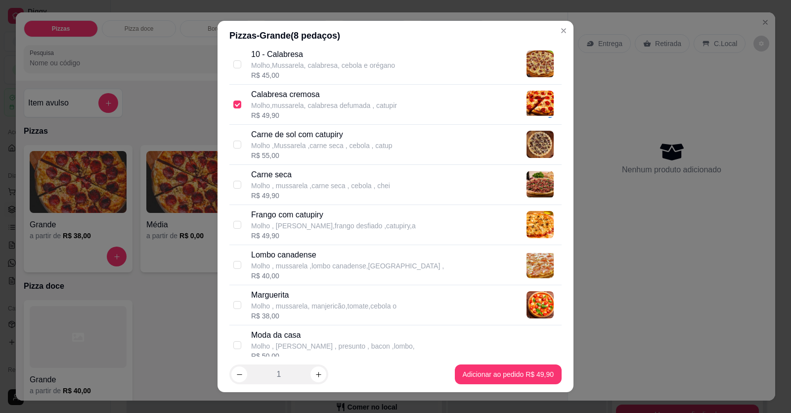
scroll to position [148, 0]
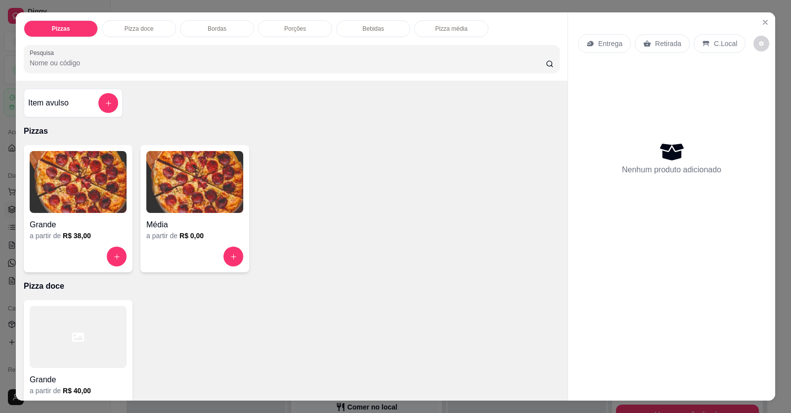
click at [103, 217] on div "Grande" at bounding box center [78, 222] width 97 height 18
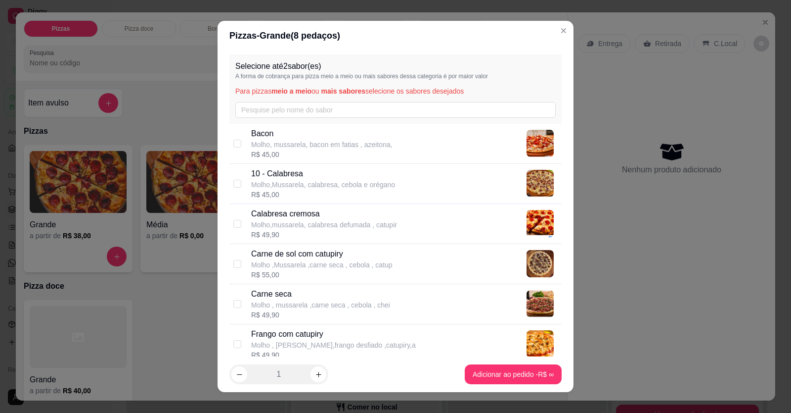
click at [296, 192] on div "R$ 45,00" at bounding box center [323, 194] width 144 height 10
checkbox input "true"
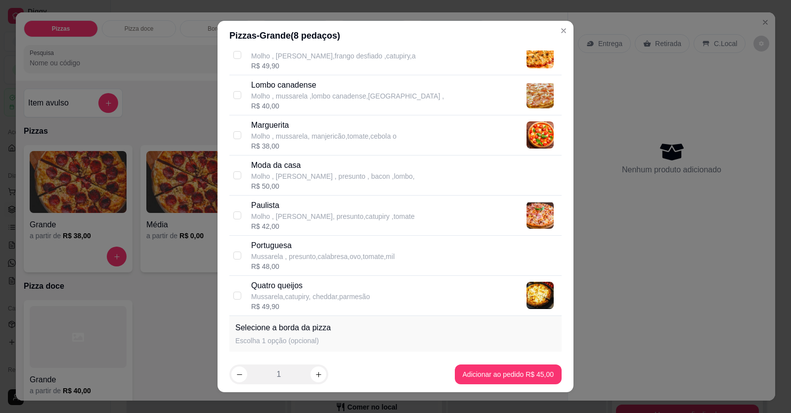
scroll to position [297, 0]
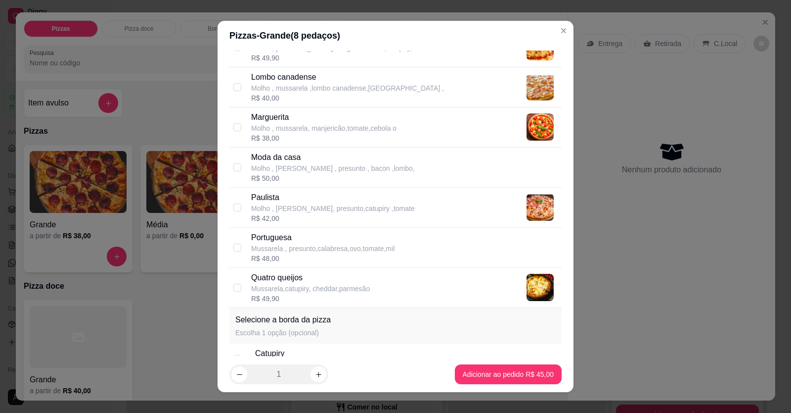
click at [307, 241] on p "Portuguesa" at bounding box center [322, 238] width 143 height 12
checkbox input "true"
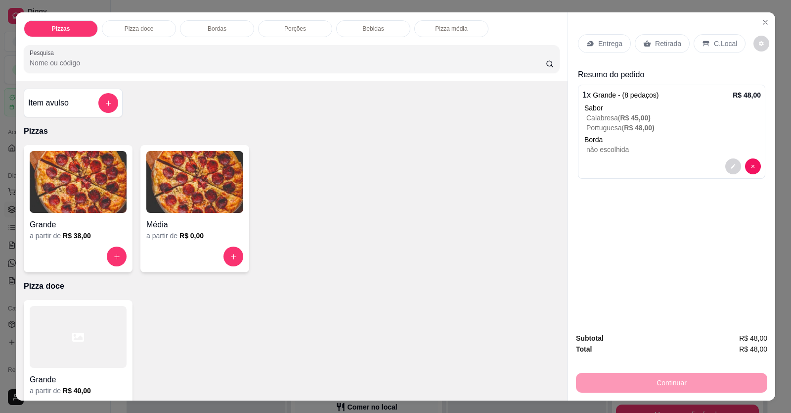
click at [115, 199] on img at bounding box center [78, 182] width 97 height 62
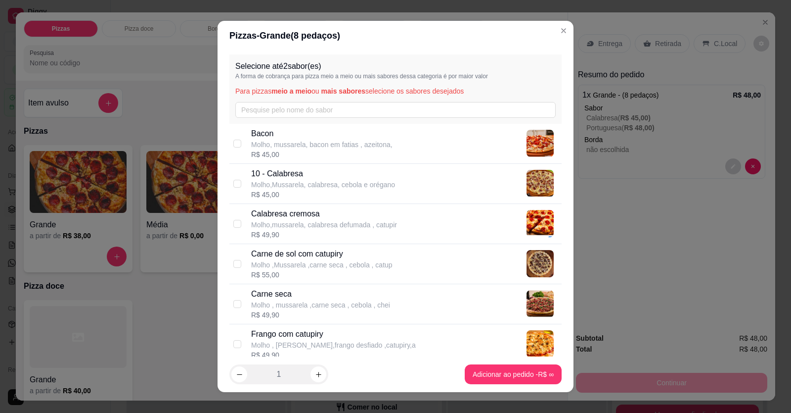
click at [266, 178] on p "10 - Calabresa" at bounding box center [323, 174] width 144 height 12
checkbox input "true"
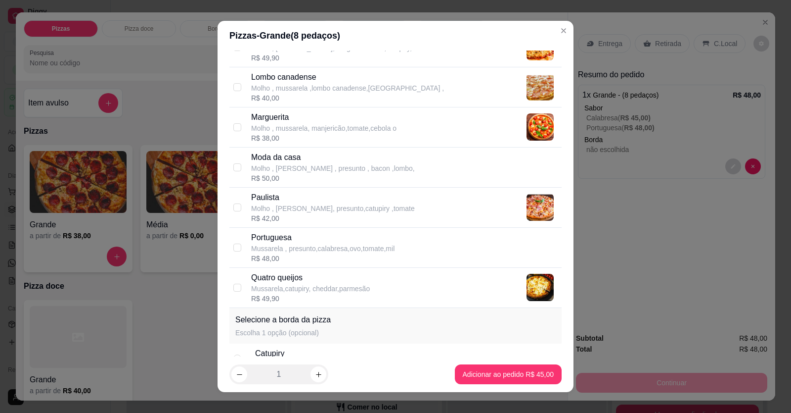
drag, startPoint x: 290, startPoint y: 251, endPoint x: 318, endPoint y: 276, distance: 36.4
click at [290, 251] on p "Mussarela , presunto,calabresa,ovo,tomate,mil" at bounding box center [322, 248] width 143 height 10
checkbox input "true"
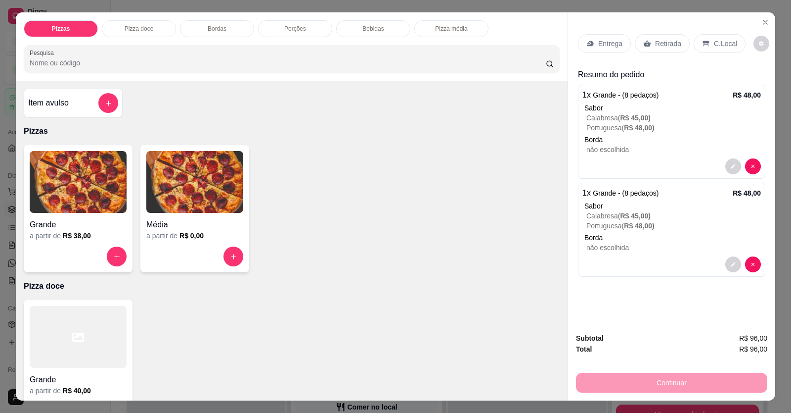
click at [511, 43] on p "Entrega" at bounding box center [611, 44] width 24 height 10
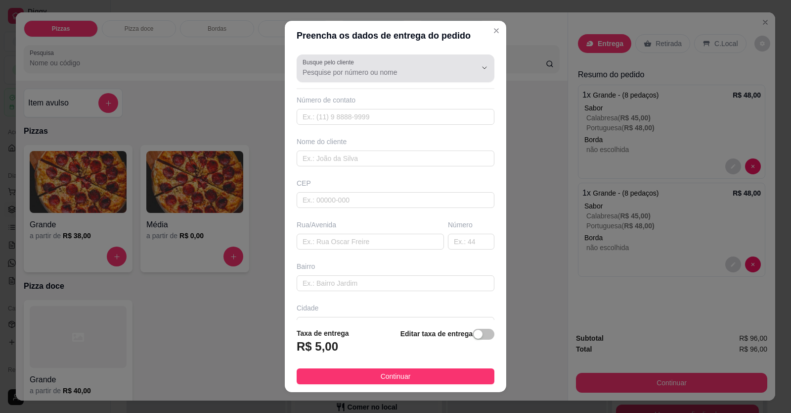
click at [410, 77] on input "Busque pelo cliente" at bounding box center [382, 72] width 158 height 10
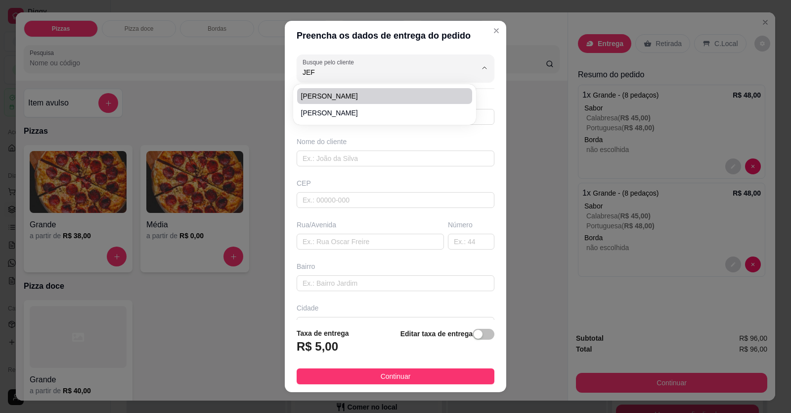
click at [334, 95] on span "[PERSON_NAME]" at bounding box center [379, 96] width 157 height 10
type input "[PERSON_NAME]"
type input "61998444930"
type input "[PERSON_NAME]"
type input "LOCALIZAÇÃO"
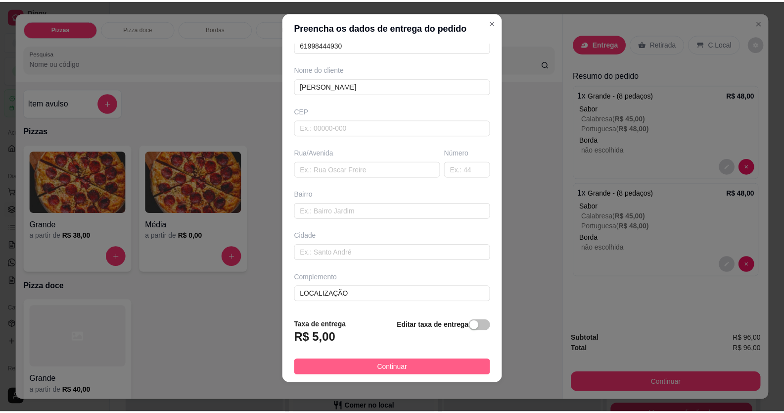
scroll to position [11, 0]
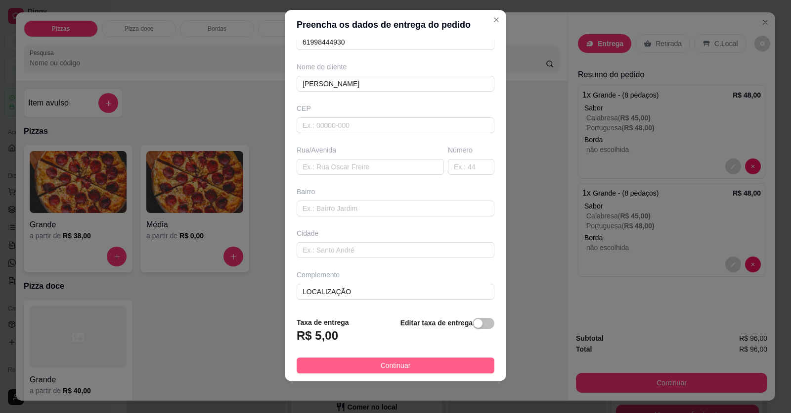
type input "[PERSON_NAME]"
click at [398, 367] on span "Continuar" at bounding box center [396, 365] width 30 height 11
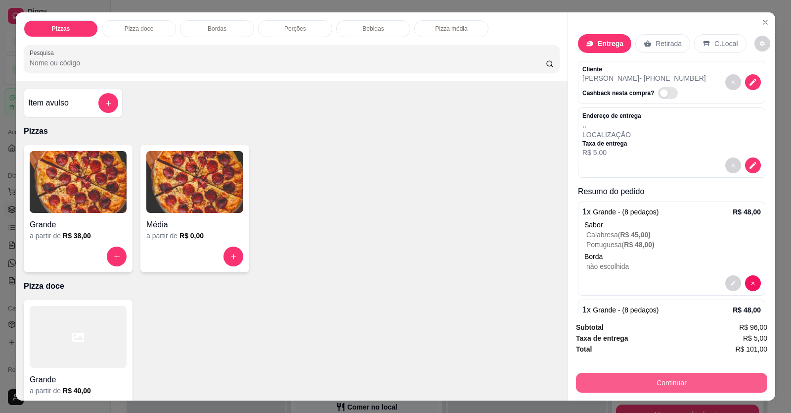
click at [511, 374] on button "Continuar" at bounding box center [671, 382] width 191 height 20
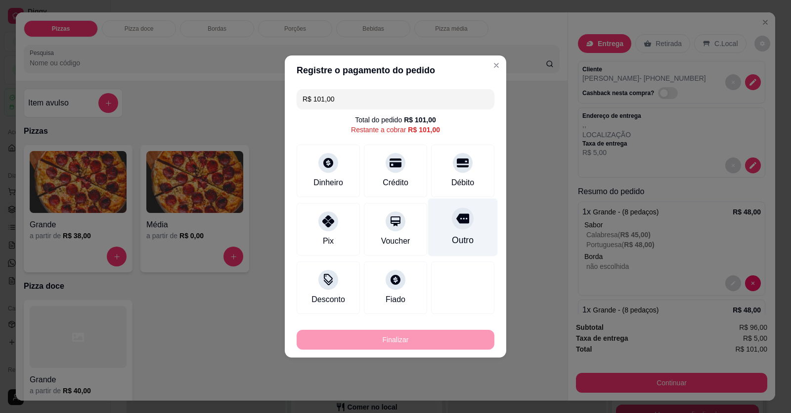
click at [453, 184] on div "Débito" at bounding box center [463, 183] width 23 height 12
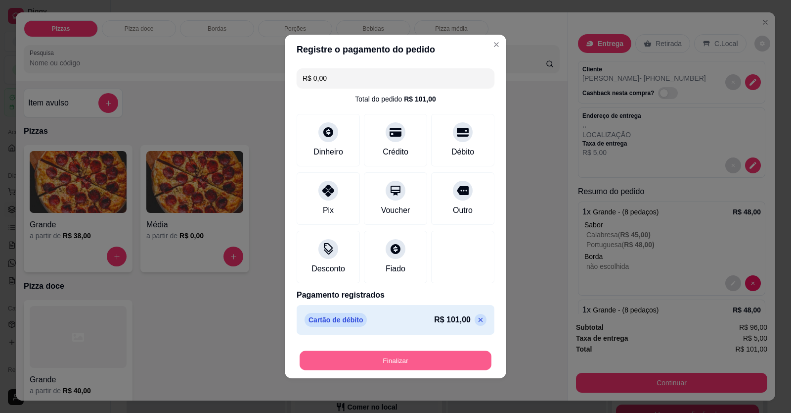
click at [413, 367] on button "Finalizar" at bounding box center [396, 360] width 192 height 19
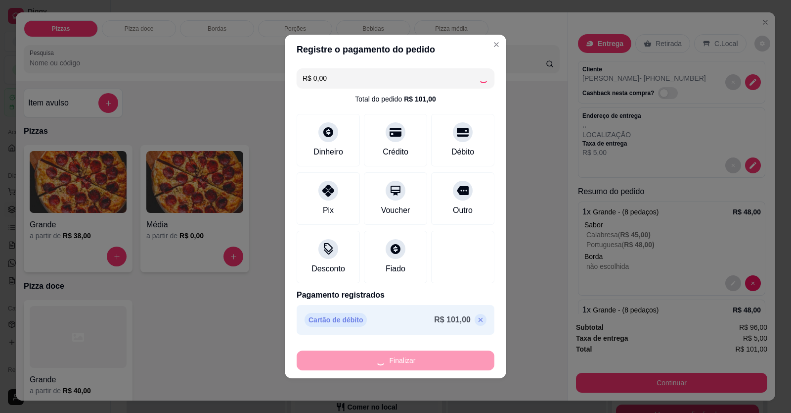
type input "-R$ 101,00"
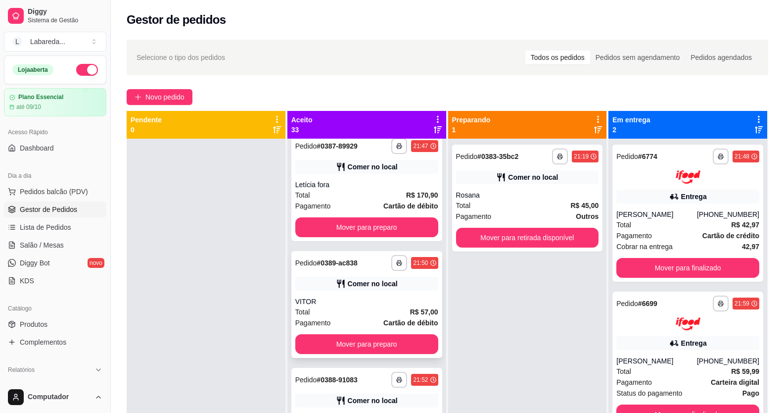
scroll to position [2820, 0]
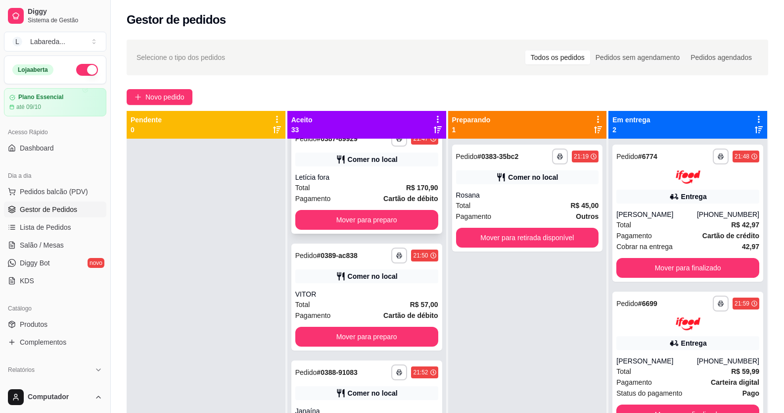
click at [383, 194] on strong "Cartão de débito" at bounding box center [410, 198] width 54 height 8
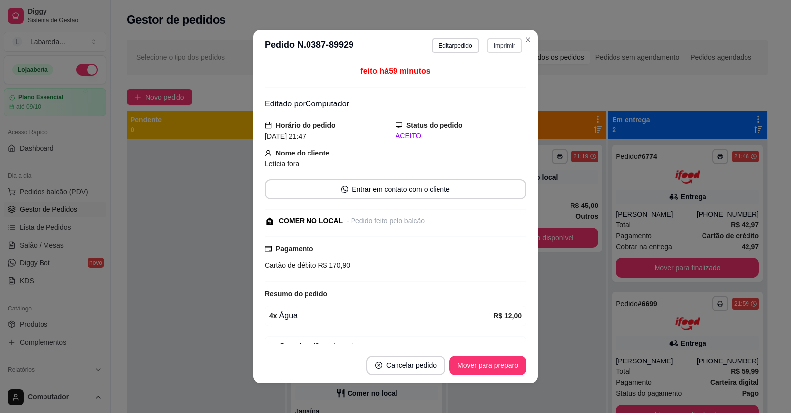
click at [496, 43] on button "Imprimir" at bounding box center [504, 46] width 35 height 16
click at [488, 73] on button "IMPRESSORA" at bounding box center [484, 80] width 72 height 16
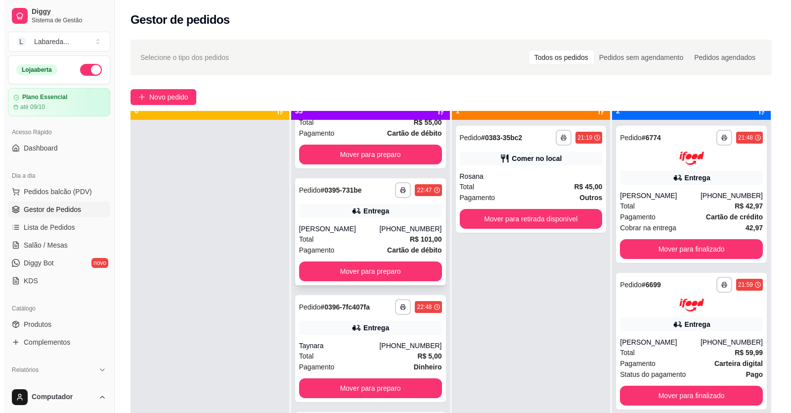
scroll to position [28, 0]
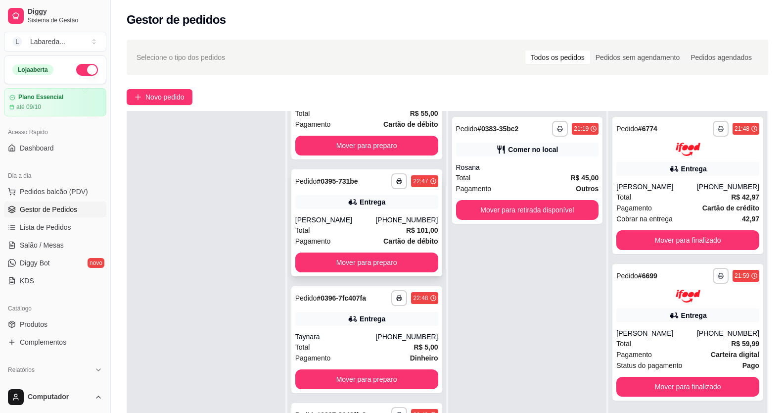
click at [338, 198] on div "Entrega" at bounding box center [366, 202] width 143 height 14
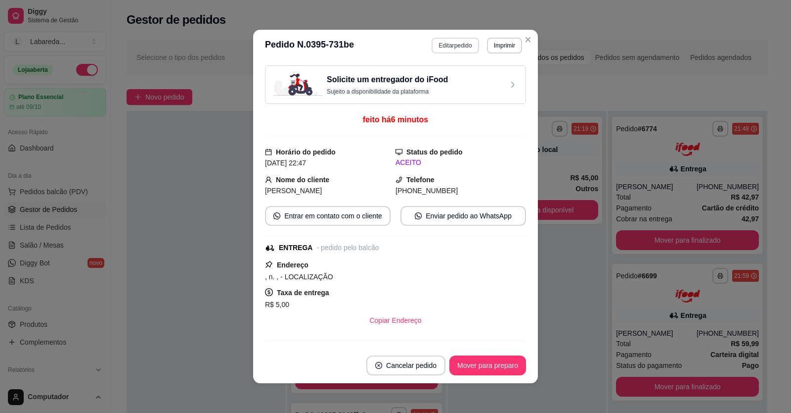
click at [444, 43] on button "Editar pedido" at bounding box center [455, 46] width 47 height 16
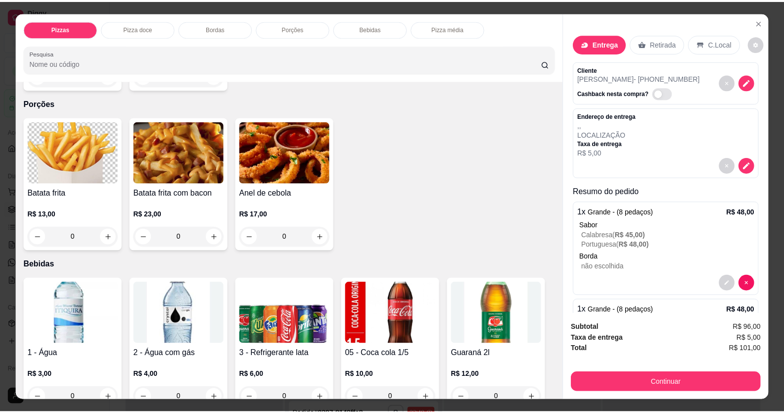
scroll to position [643, 0]
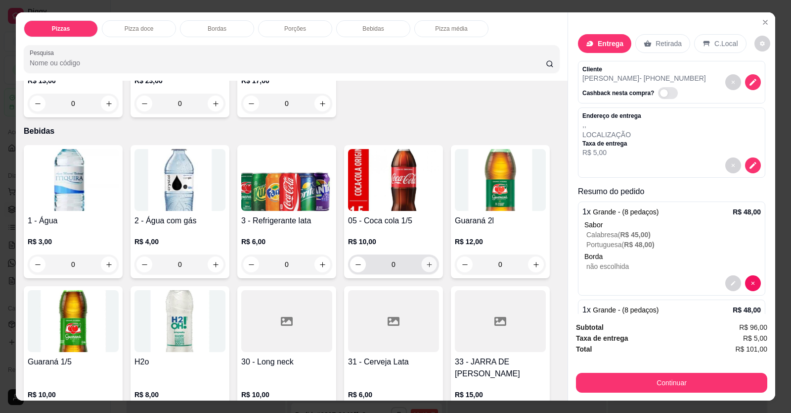
click at [426, 258] on button "increase-product-quantity" at bounding box center [428, 264] width 15 height 15
type input "1"
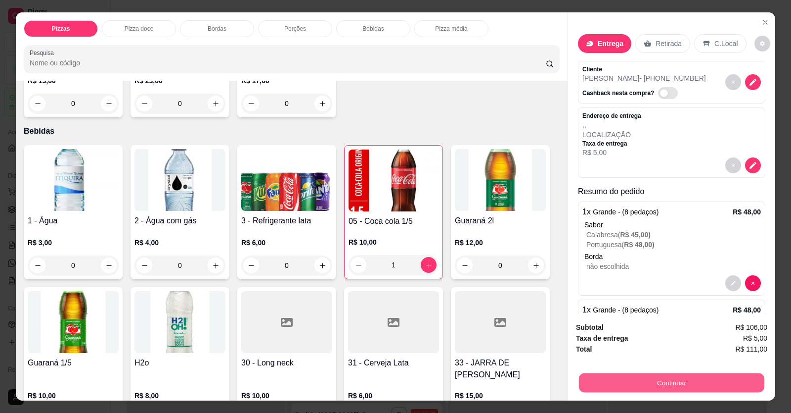
click at [511, 385] on button "Continuar" at bounding box center [672, 382] width 186 height 19
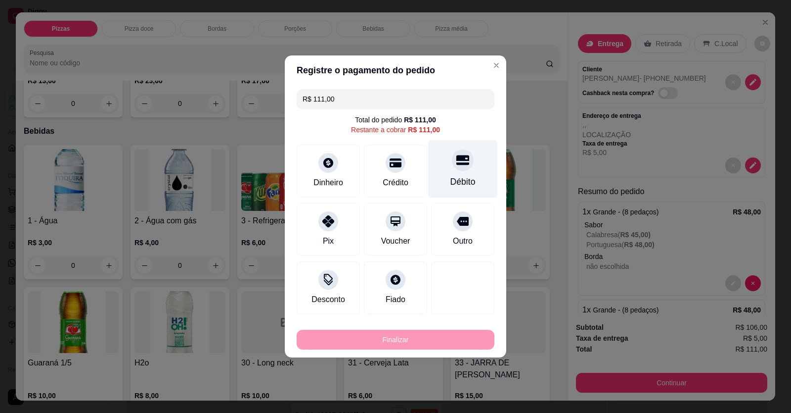
click at [455, 168] on div at bounding box center [463, 160] width 22 height 22
type input "R$ 0,00"
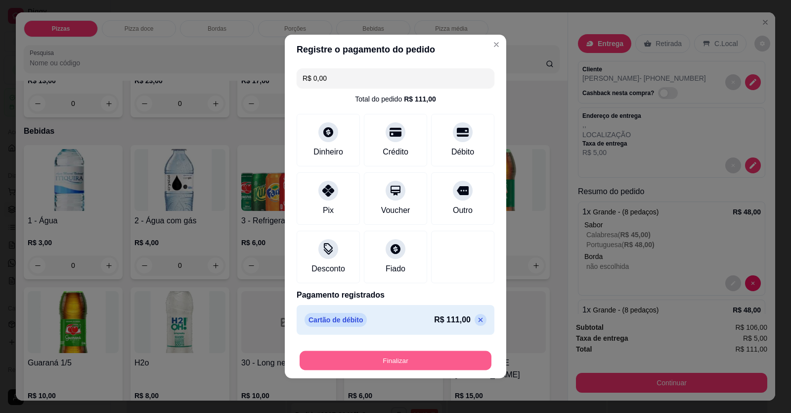
click at [443, 358] on button "Finalizar" at bounding box center [396, 360] width 192 height 19
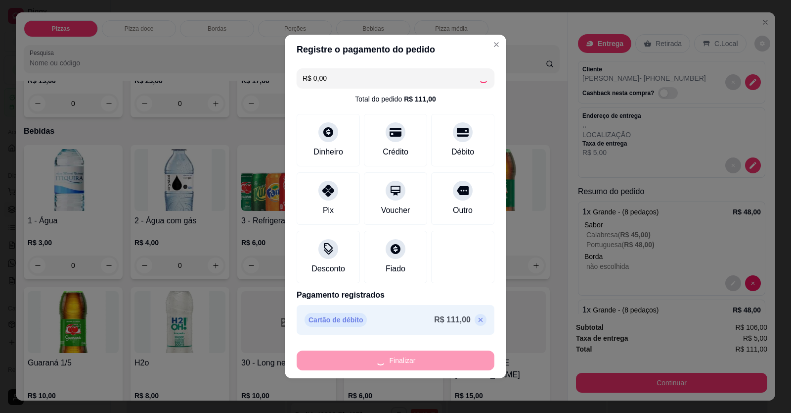
type input "0"
type input "-R$ 111,00"
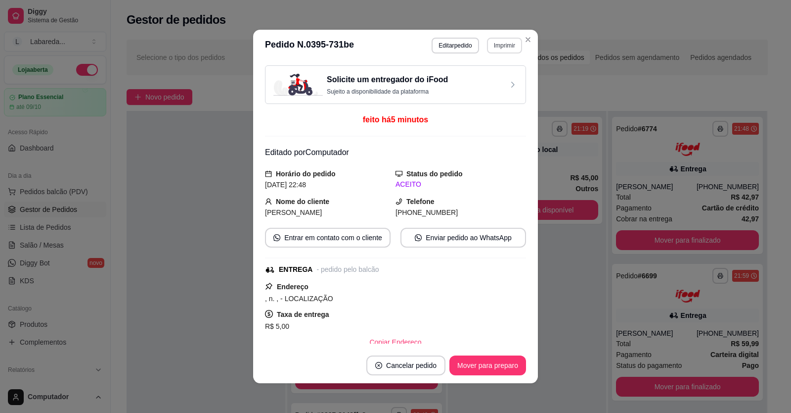
click at [492, 47] on button "Imprimir" at bounding box center [504, 46] width 35 height 16
click at [465, 42] on button "Editar pedido" at bounding box center [455, 46] width 47 height 16
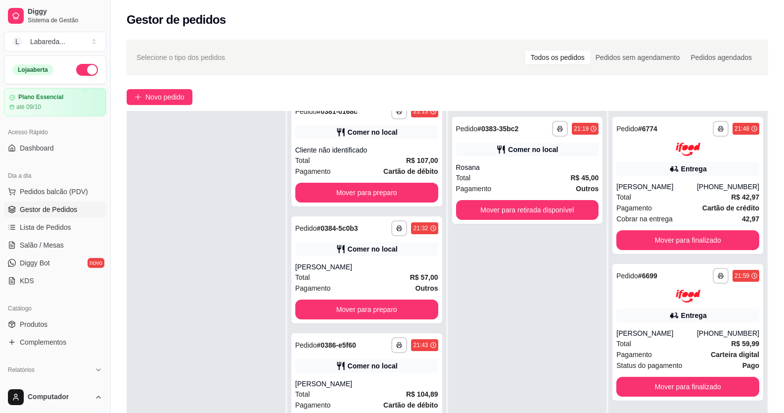
scroll to position [2447, 0]
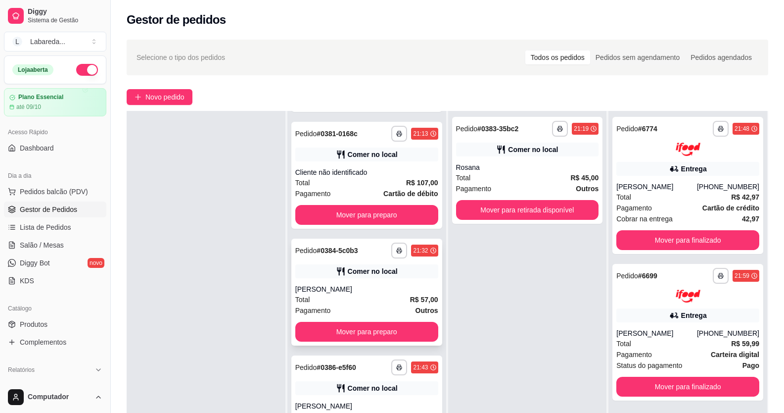
click at [360, 304] on div "Total R$ 57,00" at bounding box center [366, 299] width 143 height 11
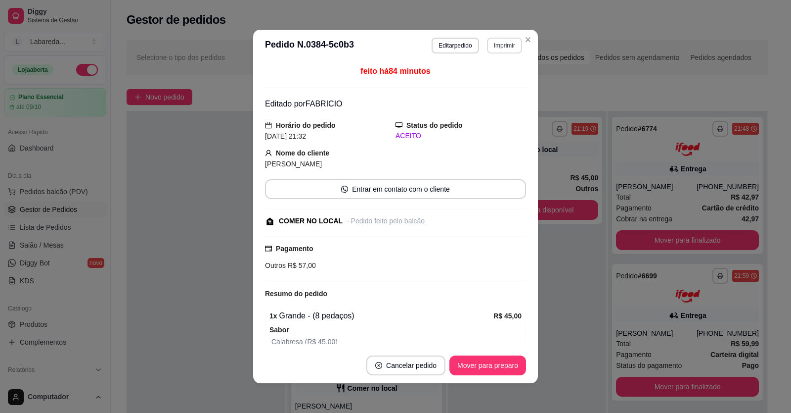
click at [500, 50] on button "Imprimir" at bounding box center [504, 46] width 35 height 16
click at [494, 74] on button "IMPRESSORA" at bounding box center [484, 80] width 72 height 16
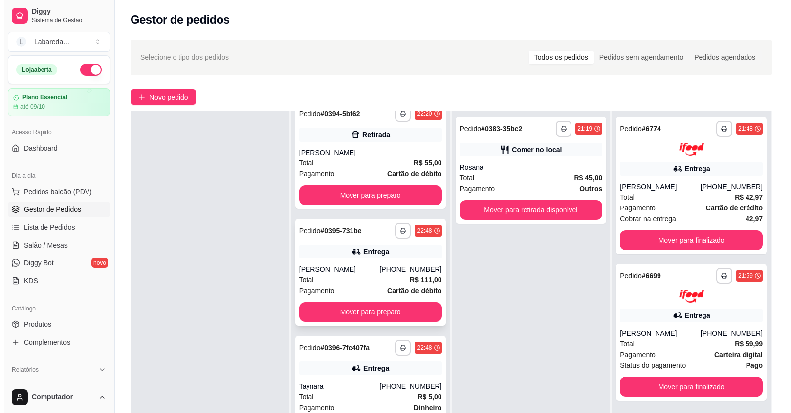
scroll to position [3683, 0]
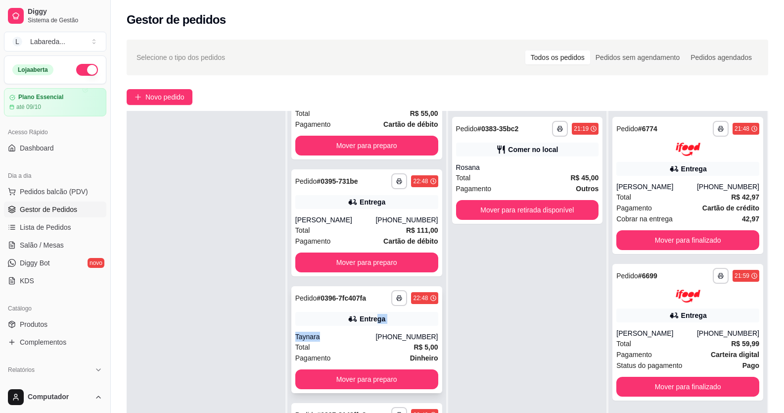
click at [368, 326] on div "**********" at bounding box center [366, 339] width 151 height 107
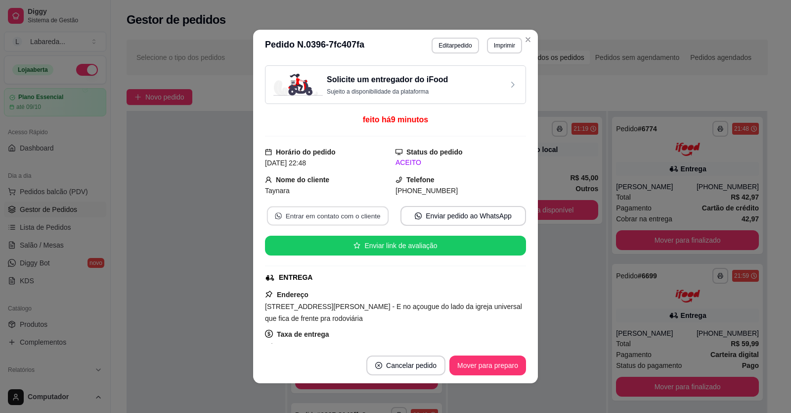
click at [359, 219] on button "Entrar em contato com o cliente" at bounding box center [328, 215] width 122 height 19
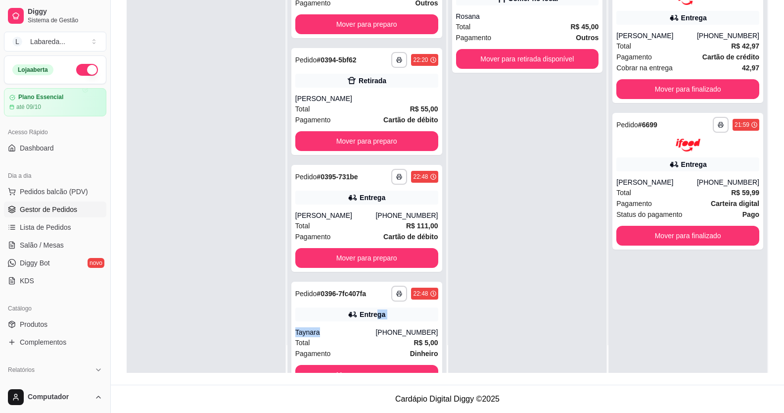
scroll to position [3535, 0]
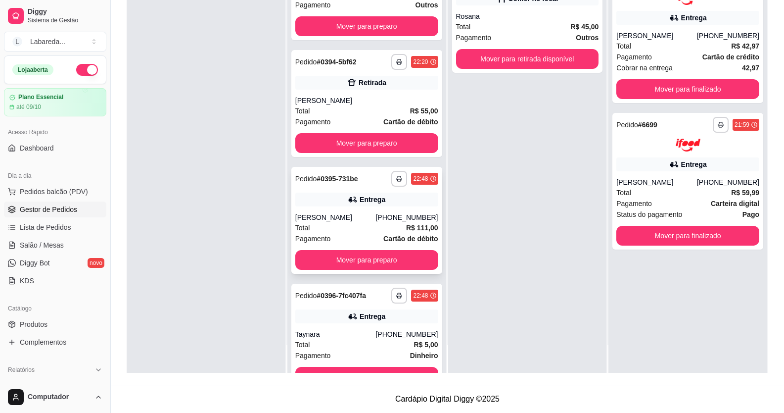
click at [354, 220] on div "[PERSON_NAME]" at bounding box center [335, 217] width 81 height 10
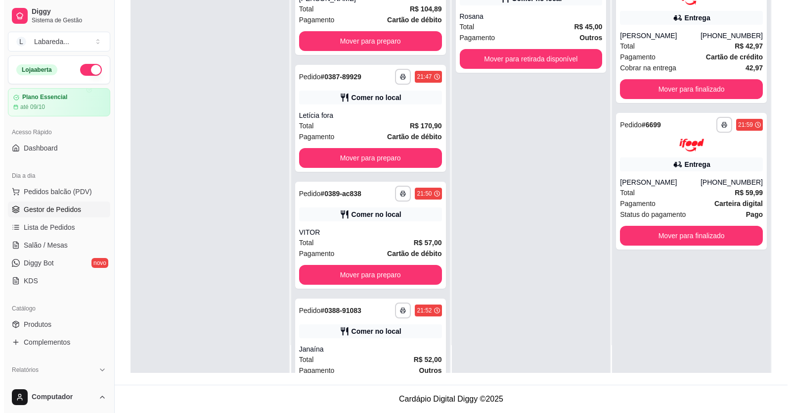
scroll to position [2694, 0]
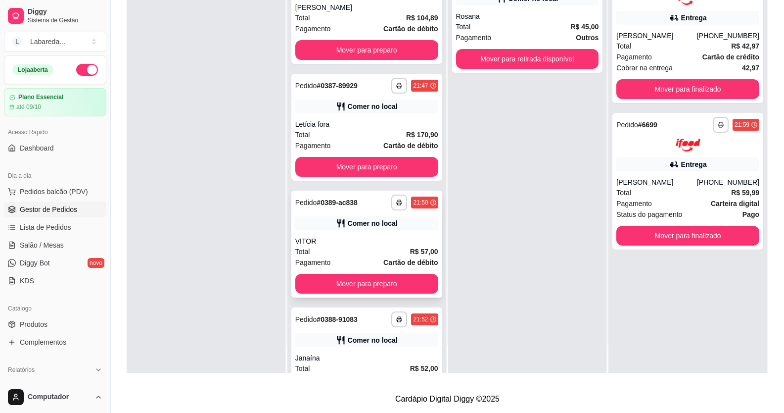
click at [347, 236] on div "VITOR" at bounding box center [366, 241] width 143 height 10
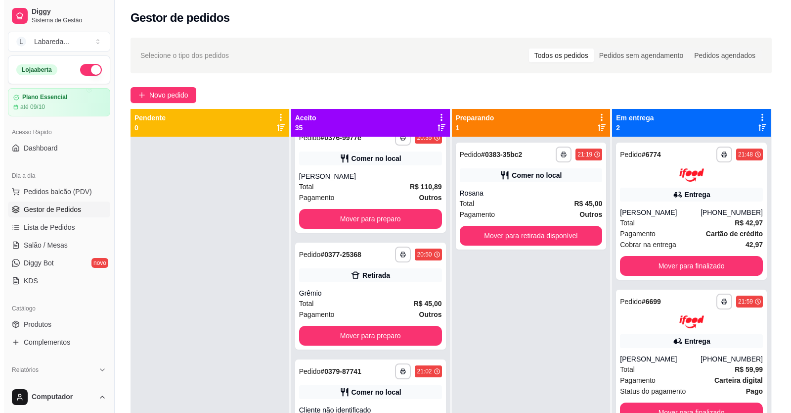
scroll to position [0, 0]
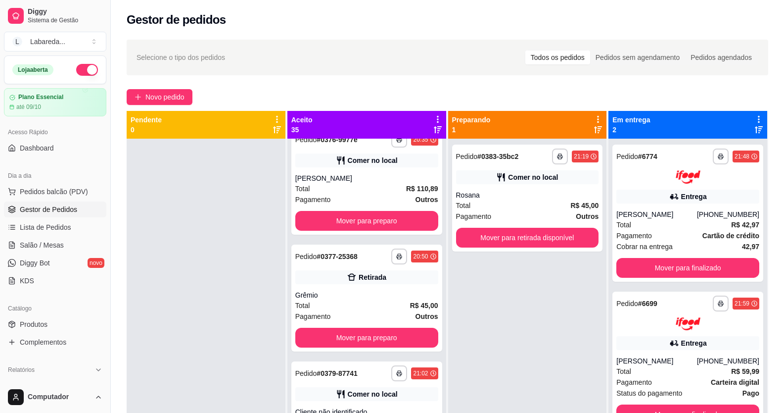
click at [87, 73] on button "button" at bounding box center [87, 70] width 22 height 12
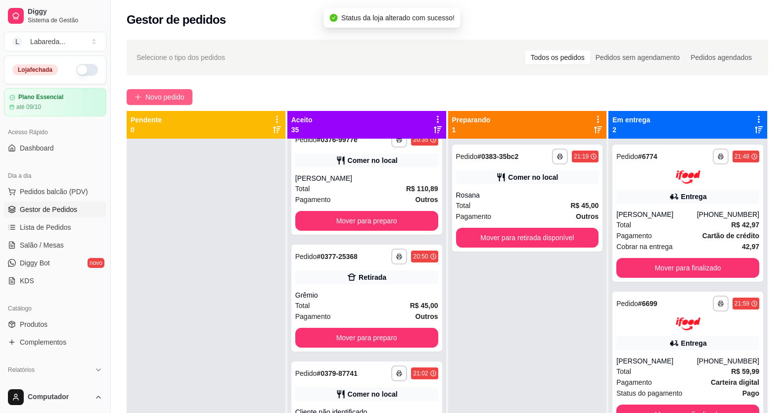
click at [170, 95] on span "Novo pedido" at bounding box center [164, 97] width 39 height 11
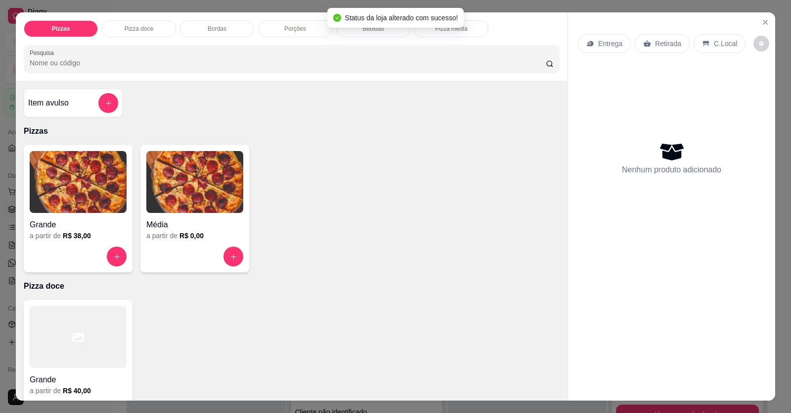
scroll to position [49, 0]
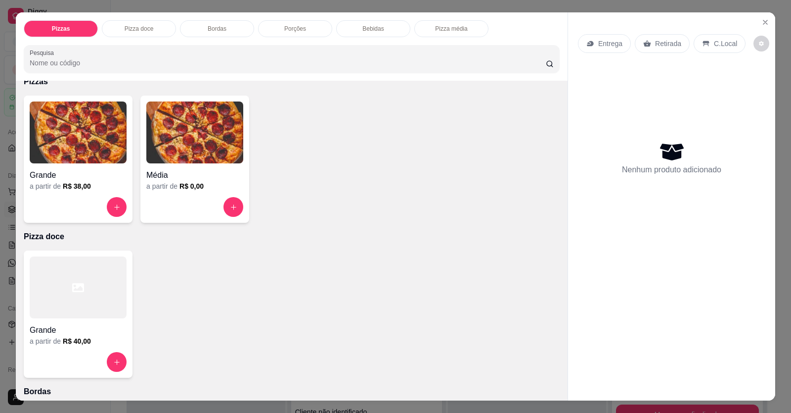
click at [56, 179] on h4 "Grande" at bounding box center [78, 175] width 97 height 12
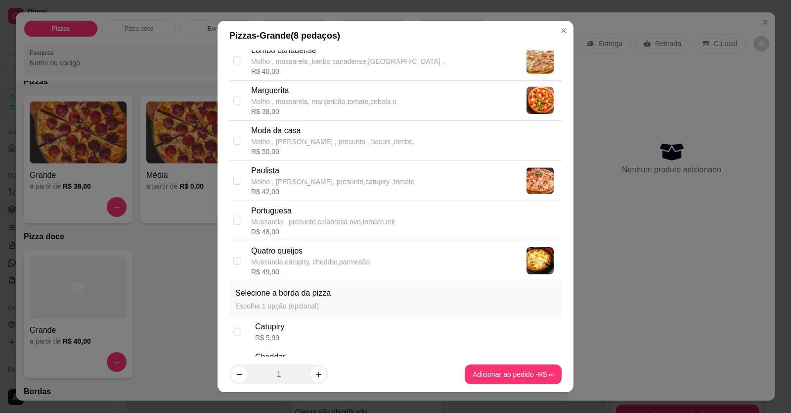
scroll to position [387, 0]
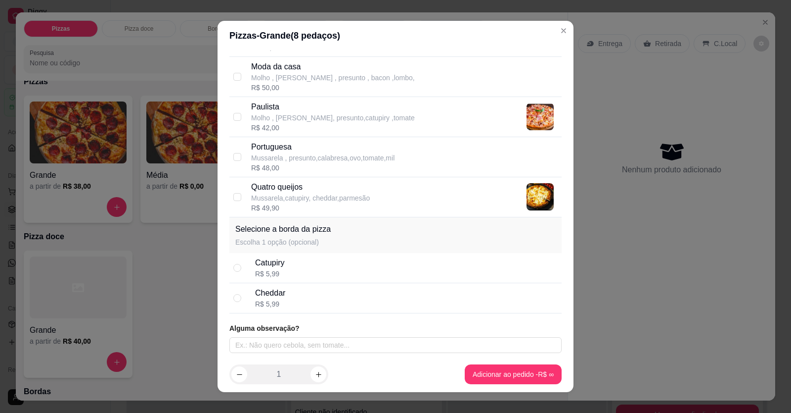
click at [266, 151] on p "Portuguesa" at bounding box center [322, 147] width 143 height 12
checkbox input "true"
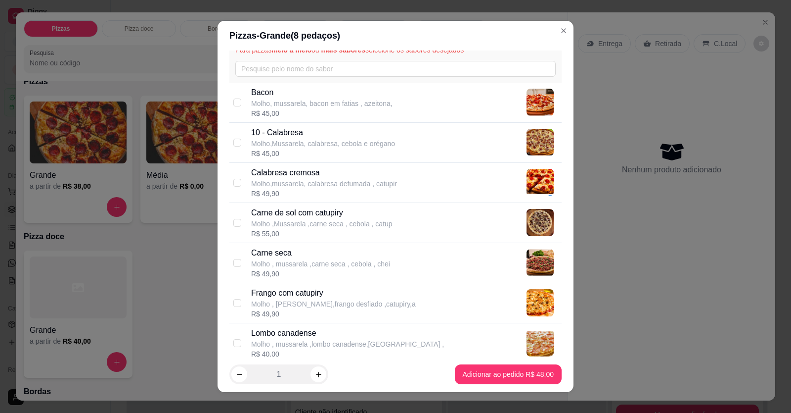
click at [269, 137] on p "10 - Calabresa" at bounding box center [323, 133] width 144 height 12
checkbox input "true"
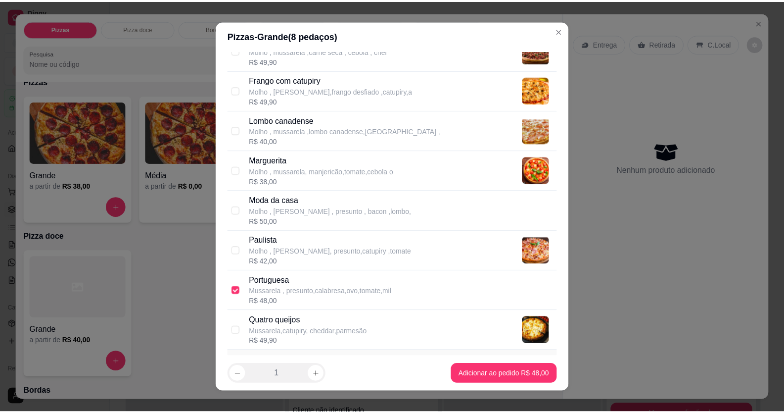
scroll to position [288, 0]
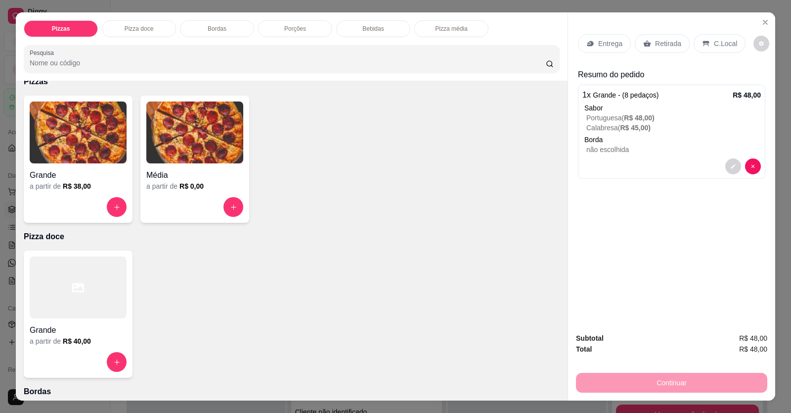
click at [511, 46] on p "C.Local" at bounding box center [725, 44] width 23 height 10
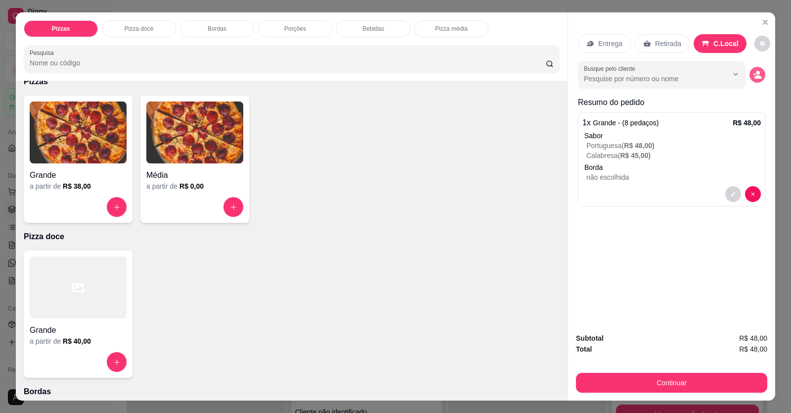
click at [511, 80] on button "decrease-product-quantity" at bounding box center [758, 75] width 16 height 16
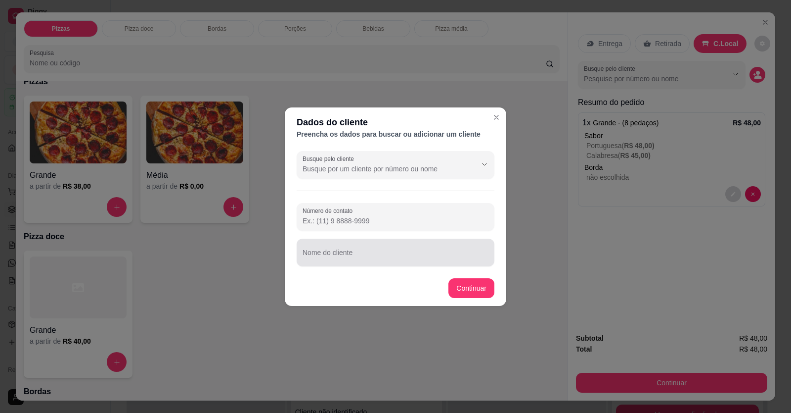
click at [423, 250] on div at bounding box center [396, 252] width 186 height 20
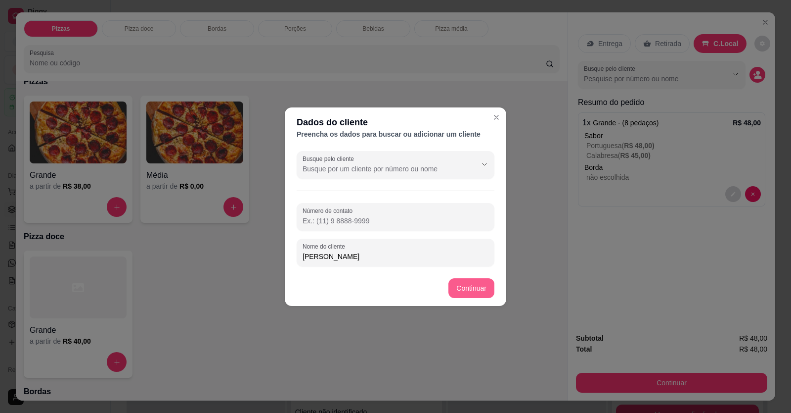
type input "[PERSON_NAME]"
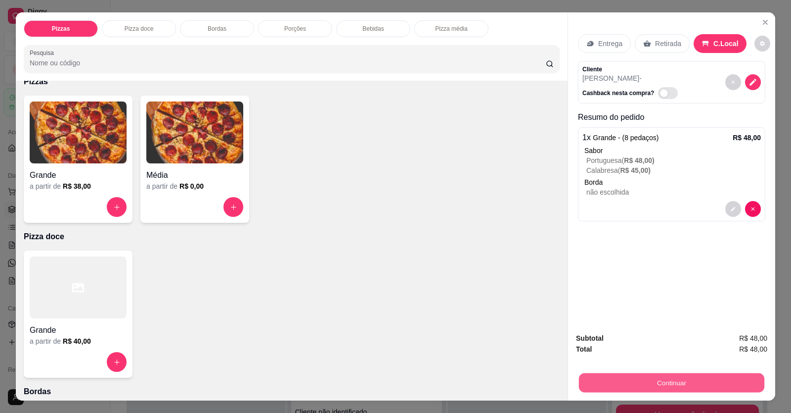
click at [511, 383] on button "Continuar" at bounding box center [672, 382] width 186 height 19
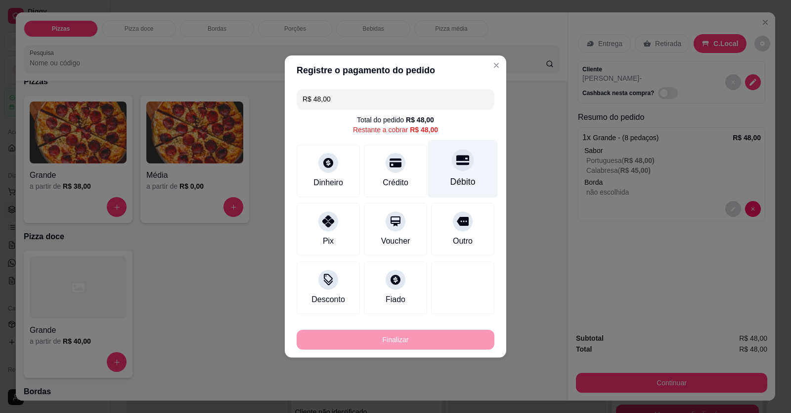
click at [457, 176] on div "Débito" at bounding box center [463, 181] width 25 height 13
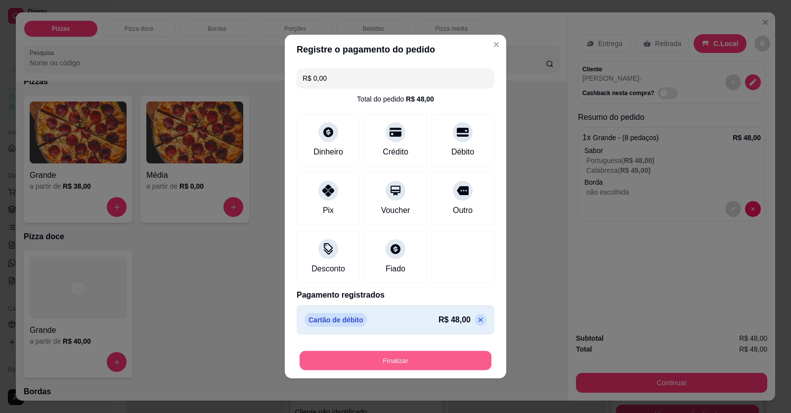
click at [422, 355] on button "Finalizar" at bounding box center [396, 360] width 192 height 19
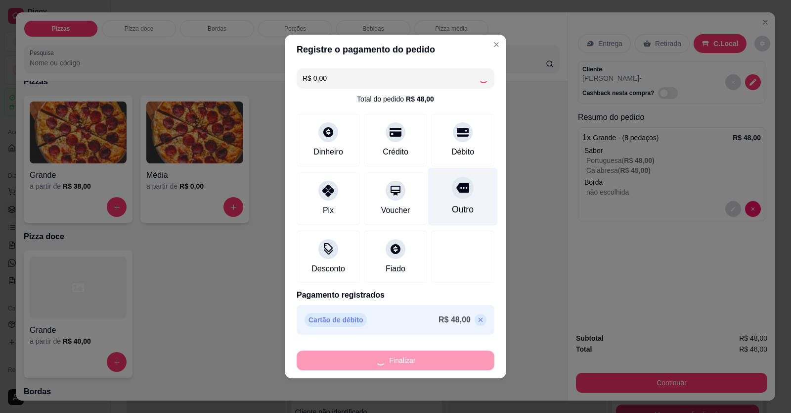
type input "-R$ 48,00"
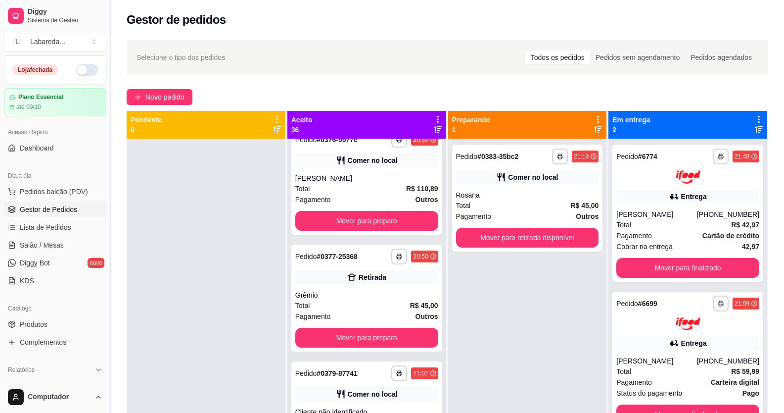
click at [489, 42] on div "Selecione o tipo dos pedidos Todos os pedidos Pedidos sem agendamento Pedidos a…" at bounding box center [448, 58] width 642 height 36
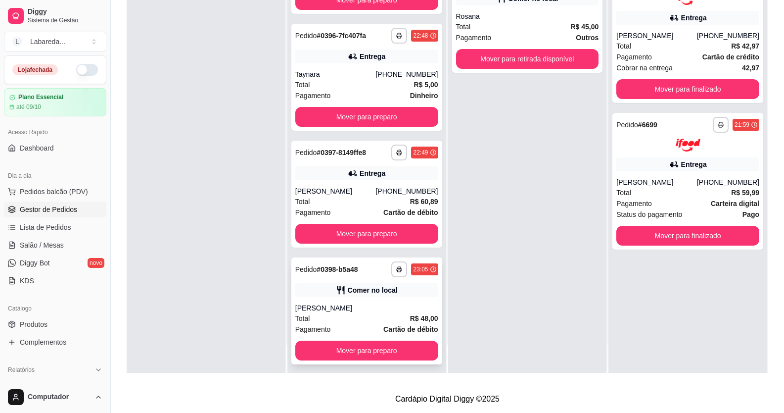
scroll to position [3800, 0]
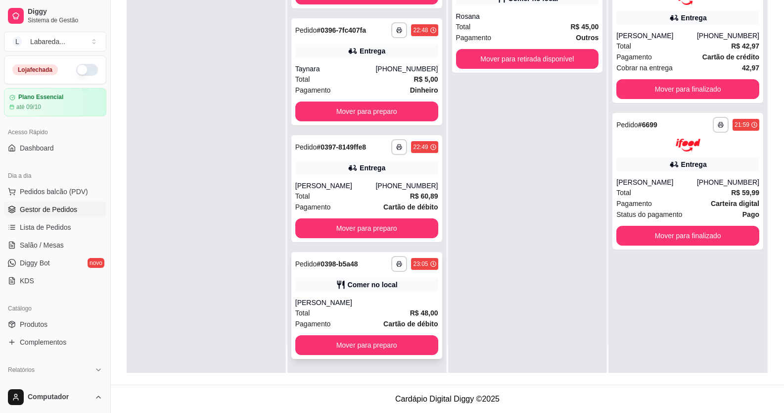
click at [352, 314] on div "Total R$ 48,00" at bounding box center [366, 312] width 143 height 11
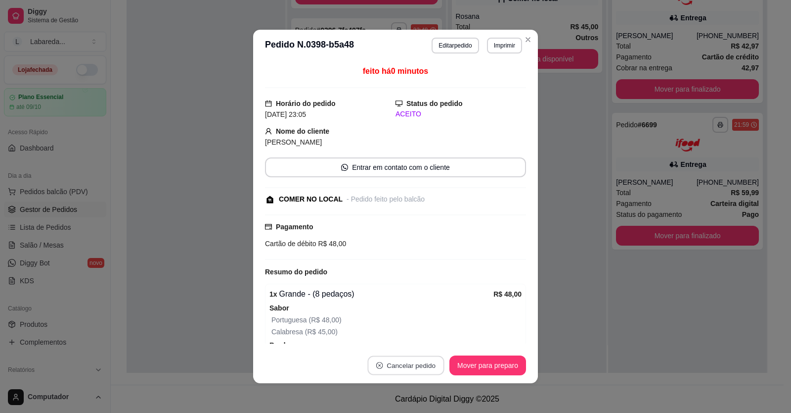
click at [408, 358] on button "Cancelar pedido" at bounding box center [406, 365] width 77 height 19
click at [511, 39] on button "Close" at bounding box center [528, 40] width 16 height 16
click at [383, 360] on button "Cancelar pedido" at bounding box center [406, 365] width 79 height 20
click at [412, 336] on button "Sim" at bounding box center [430, 340] width 40 height 20
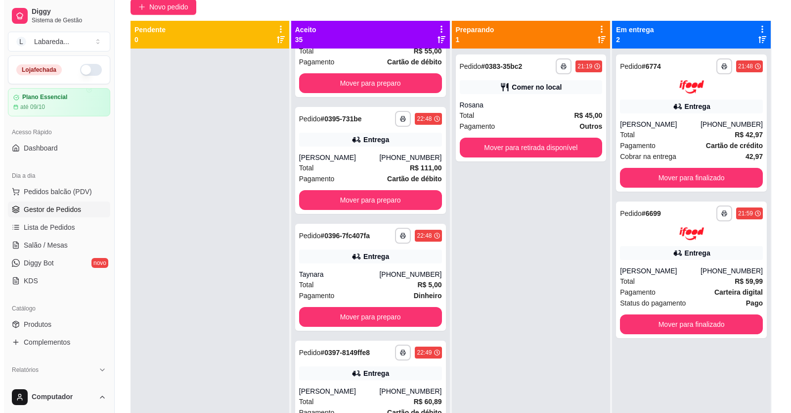
scroll to position [0, 0]
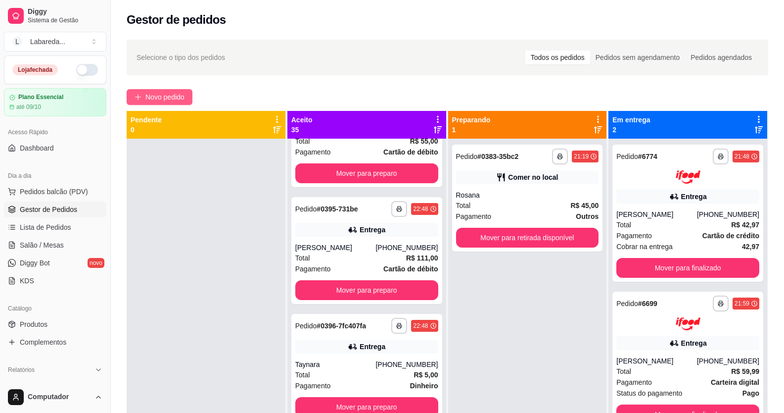
click at [157, 95] on span "Novo pedido" at bounding box center [164, 97] width 39 height 11
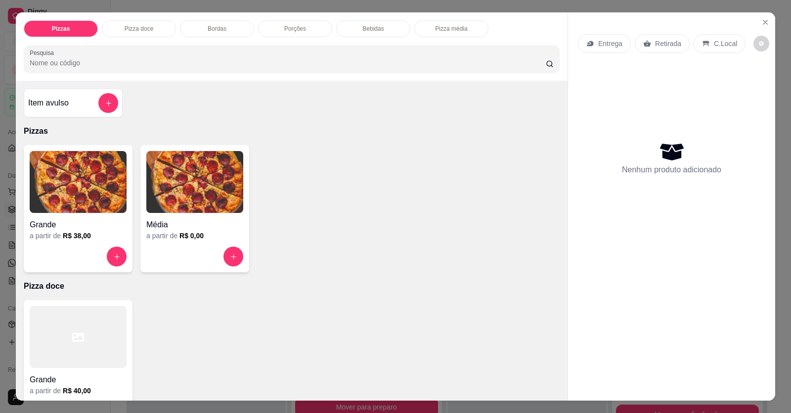
click at [185, 240] on h6 "R$ 0,00" at bounding box center [192, 236] width 24 height 10
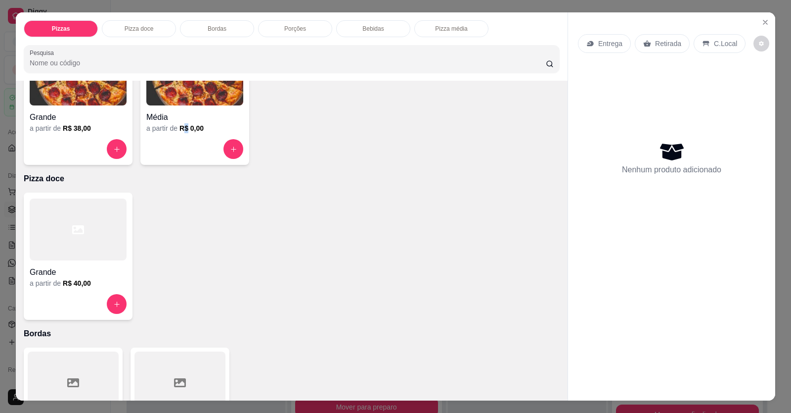
scroll to position [247, 0]
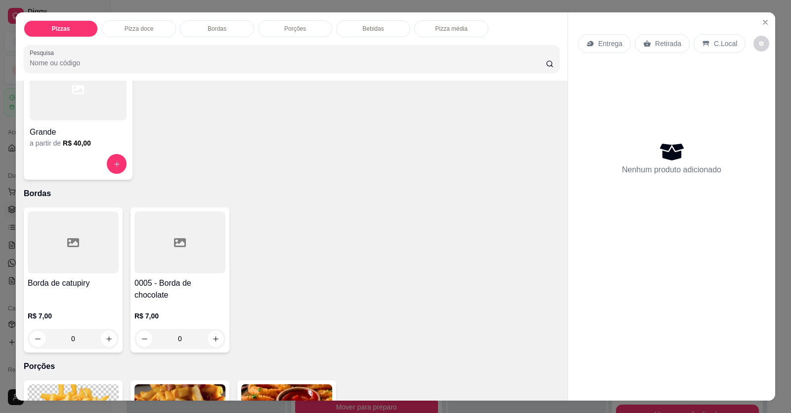
click at [49, 136] on h4 "Grande" at bounding box center [78, 132] width 97 height 12
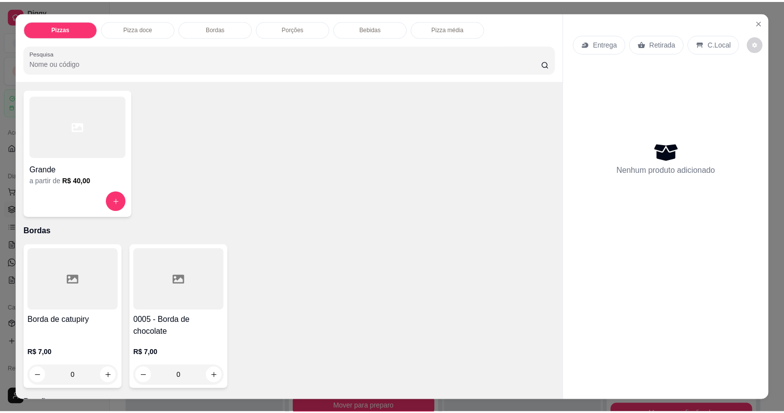
scroll to position [99, 0]
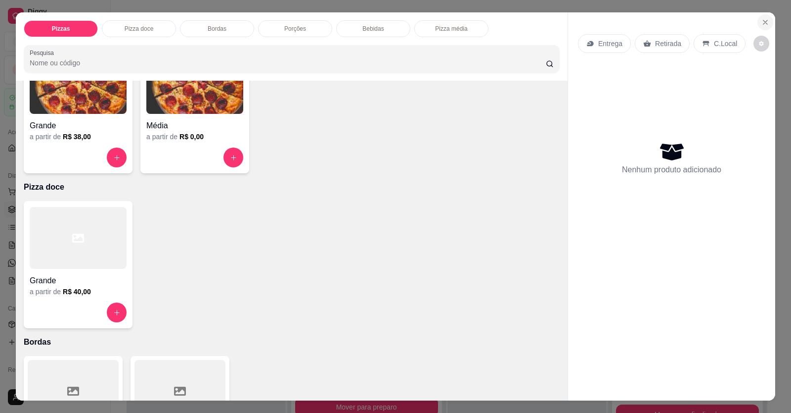
click at [511, 25] on icon "Close" at bounding box center [766, 22] width 8 height 8
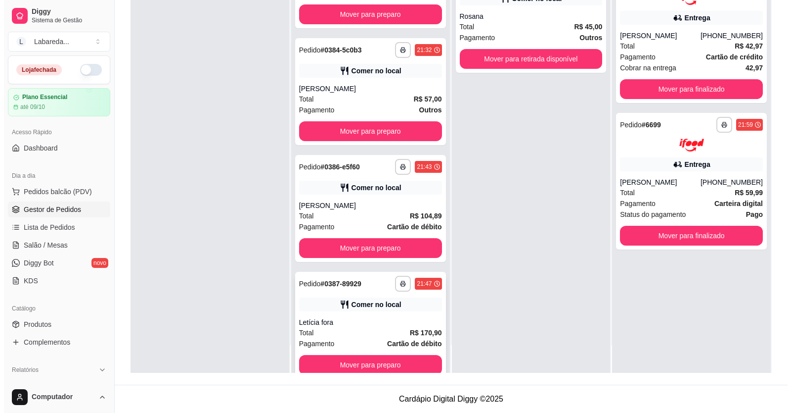
scroll to position [2546, 0]
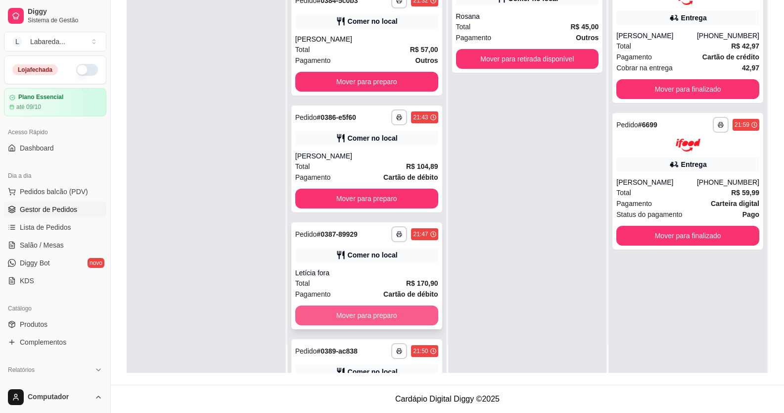
click at [351, 305] on button "Mover para preparo" at bounding box center [366, 315] width 143 height 20
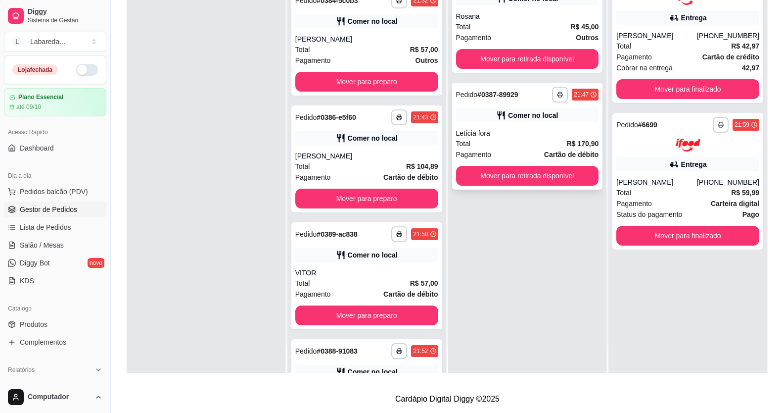
click at [511, 138] on div "Letícia fora" at bounding box center [527, 133] width 143 height 10
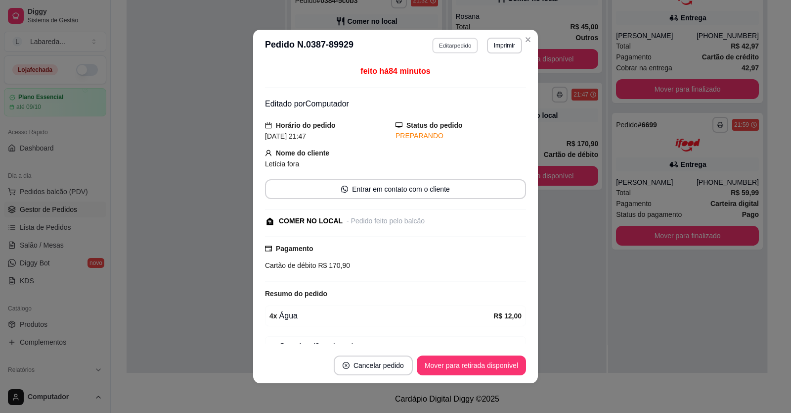
click at [452, 46] on button "Editar pedido" at bounding box center [456, 45] width 46 height 15
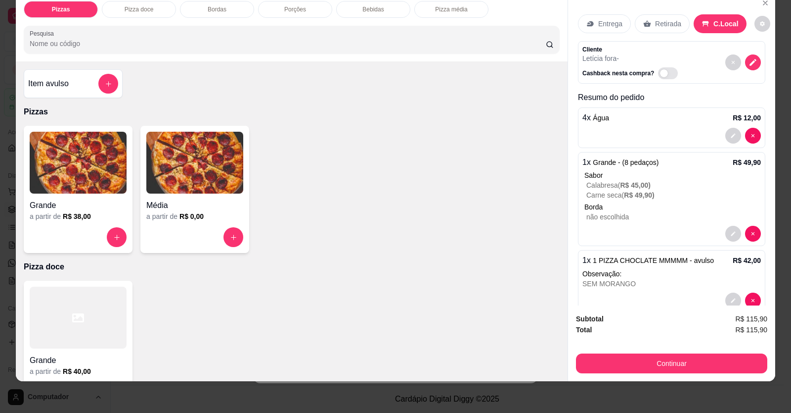
scroll to position [0, 0]
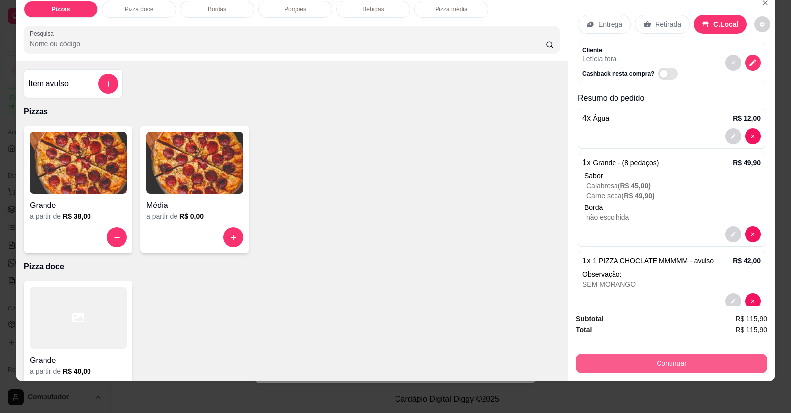
click at [511, 361] on button "Continuar" at bounding box center [671, 363] width 191 height 20
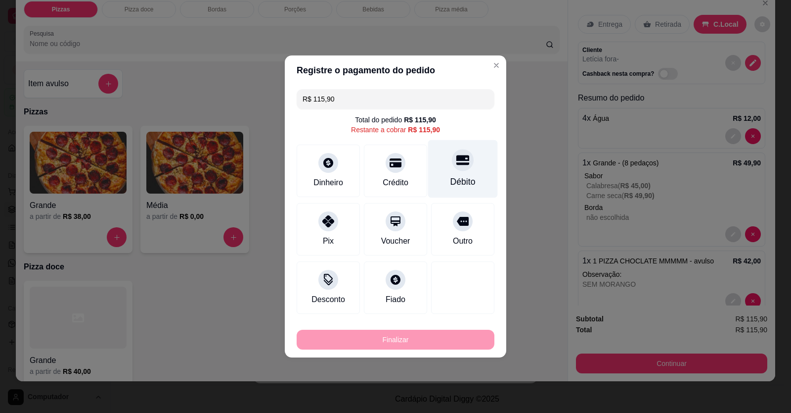
click at [454, 179] on div "Débito" at bounding box center [463, 181] width 25 height 13
type input "R$ 0,00"
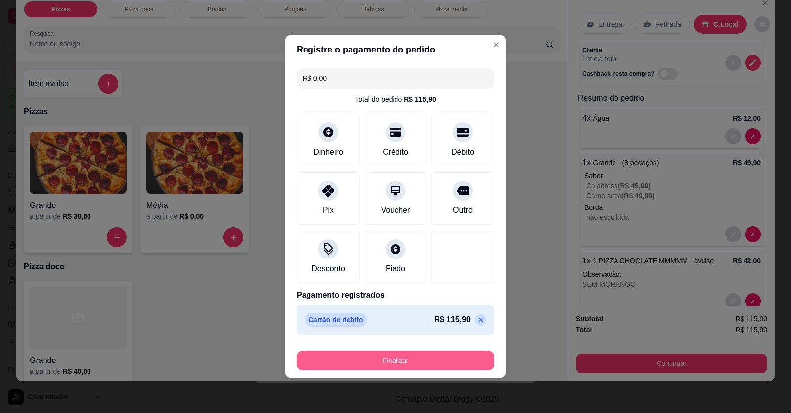
click at [414, 360] on button "Finalizar" at bounding box center [396, 360] width 198 height 20
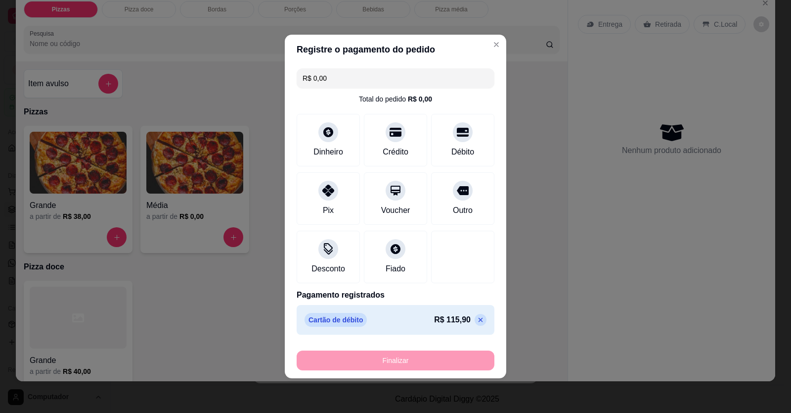
type input "0"
type input "-R$ 115,90"
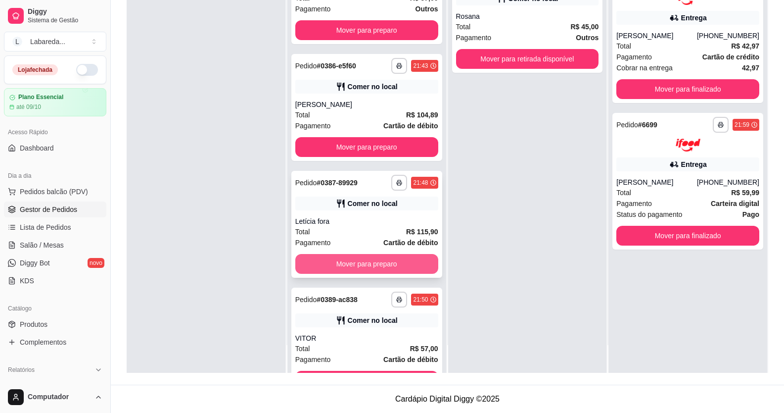
scroll to position [2595, 0]
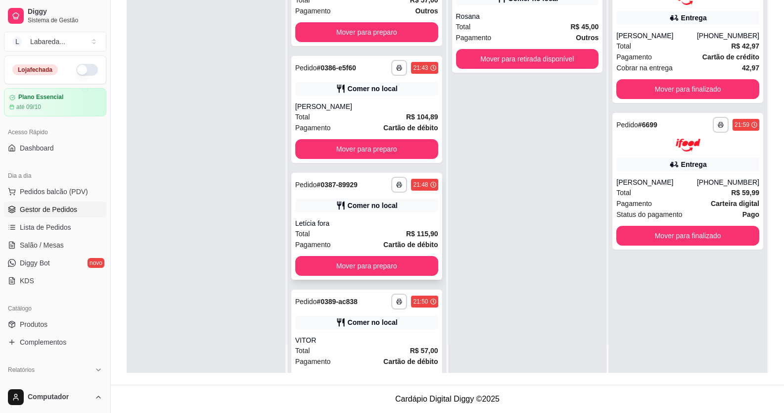
click at [374, 224] on div "Letícia fora" at bounding box center [366, 223] width 143 height 10
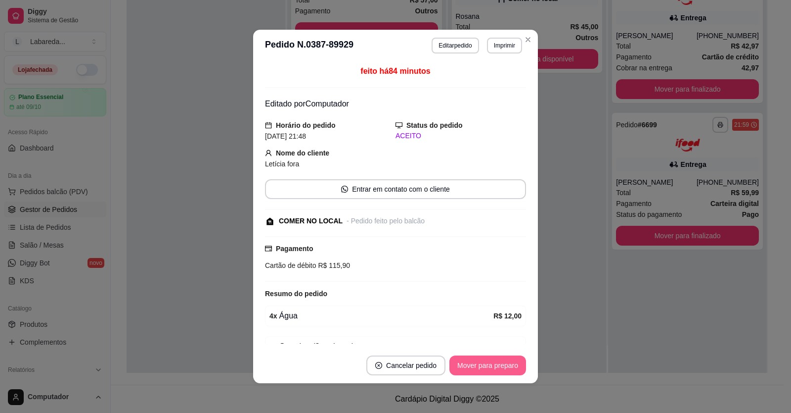
click at [470, 367] on button "Mover para preparo" at bounding box center [488, 365] width 77 height 20
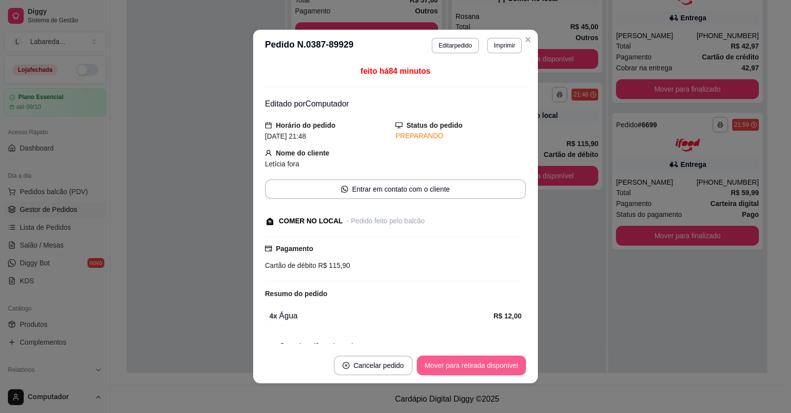
click at [476, 367] on button "Mover para retirada disponível" at bounding box center [471, 365] width 109 height 20
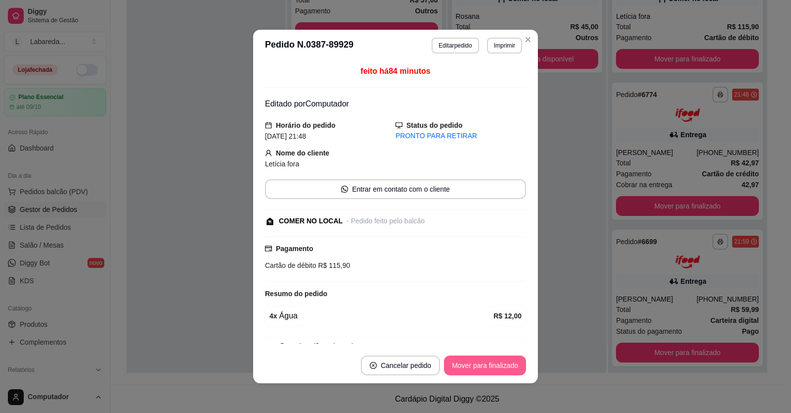
click at [466, 366] on button "Mover para finalizado" at bounding box center [485, 365] width 82 height 20
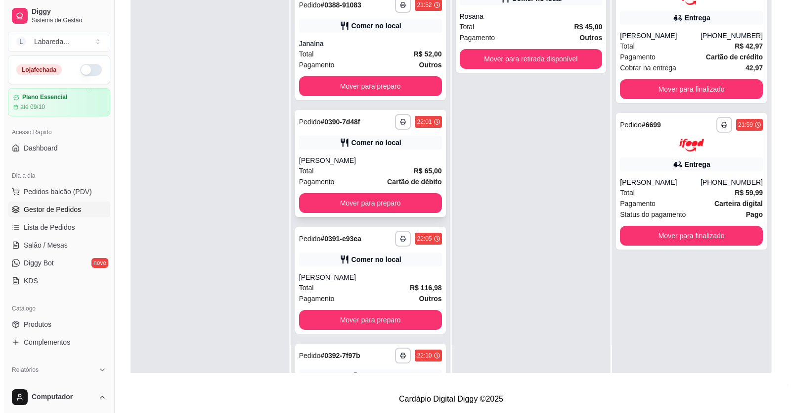
scroll to position [2892, 0]
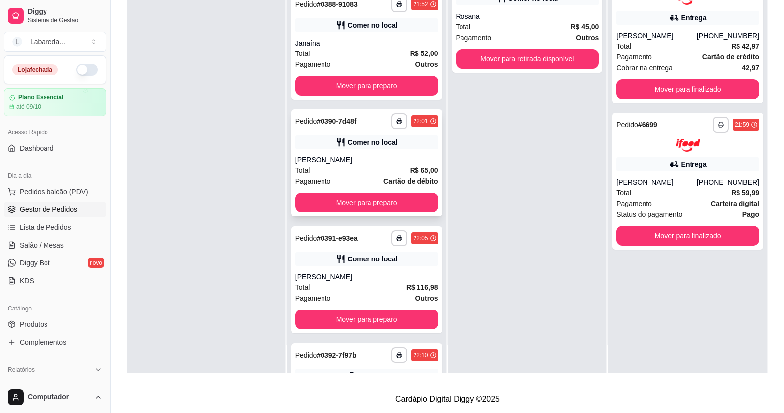
click at [366, 140] on div "Comer no local" at bounding box center [373, 142] width 50 height 10
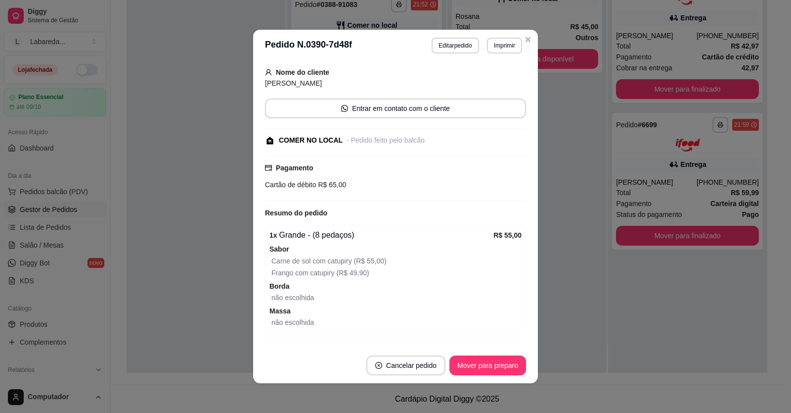
scroll to position [117, 0]
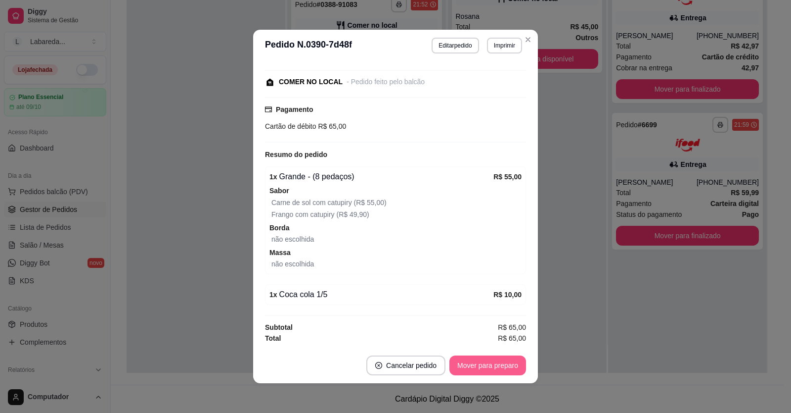
click at [477, 373] on button "Mover para preparo" at bounding box center [488, 365] width 77 height 20
click at [478, 369] on div "Mover para preparo" at bounding box center [481, 365] width 91 height 20
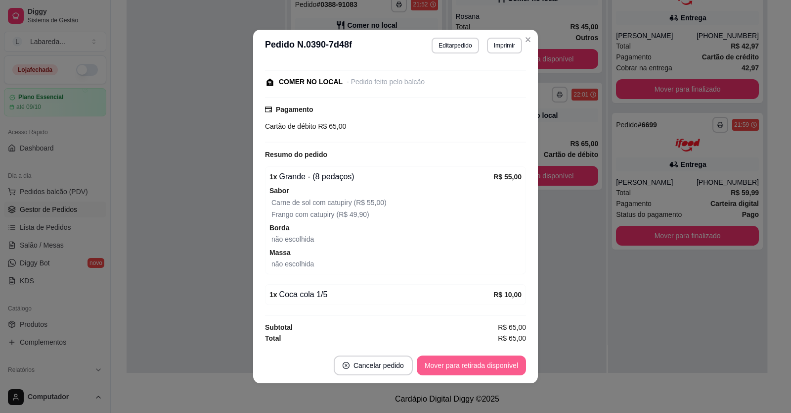
click at [479, 369] on button "Mover para retirada disponível" at bounding box center [471, 365] width 109 height 20
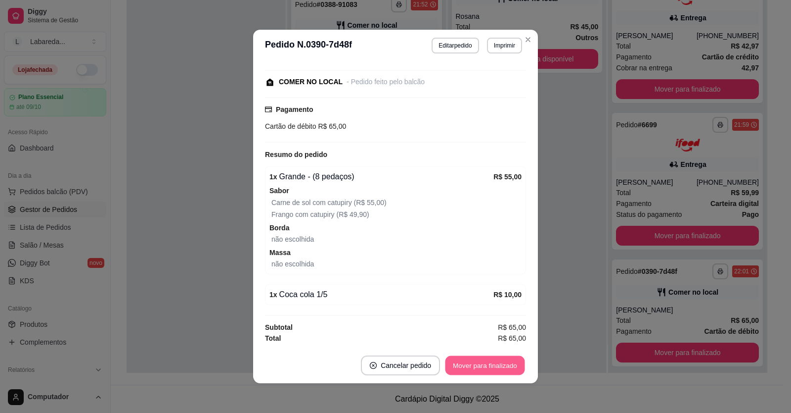
click at [483, 370] on button "Mover para finalizado" at bounding box center [486, 365] width 80 height 19
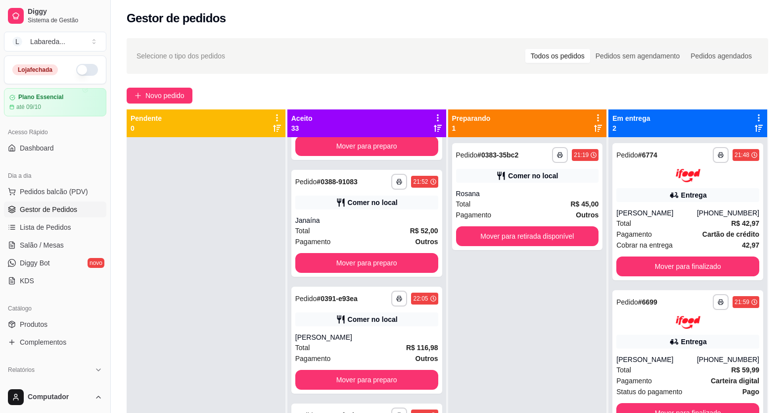
scroll to position [0, 0]
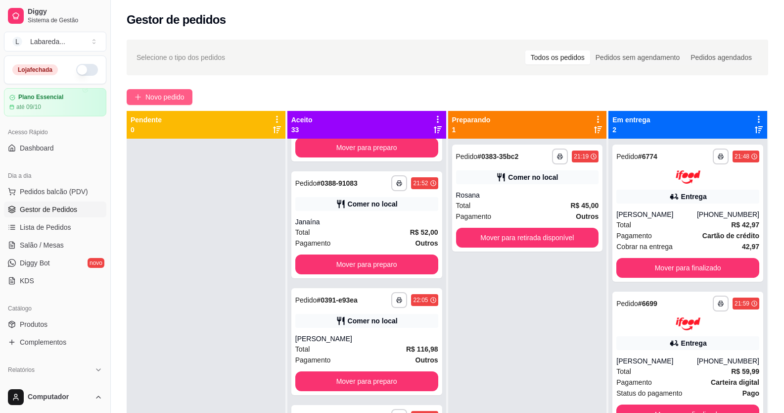
click at [166, 100] on span "Novo pedido" at bounding box center [164, 97] width 39 height 11
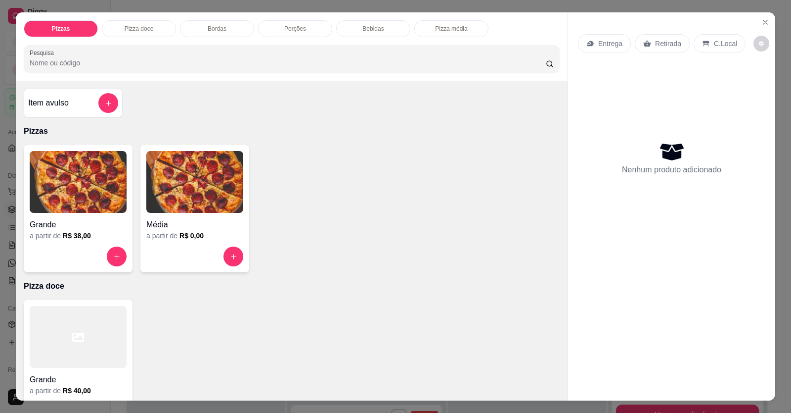
drag, startPoint x: 209, startPoint y: 272, endPoint x: 170, endPoint y: 271, distance: 38.6
drag, startPoint x: 170, startPoint y: 271, endPoint x: 434, endPoint y: 96, distance: 316.2
click at [429, 97] on div "Item avulso Pizzas Grande a partir de R$ 38,00 Média a partir de R$ 0,00 Pizza …" at bounding box center [292, 241] width 552 height 320
click at [511, 28] on button "Close" at bounding box center [766, 22] width 16 height 16
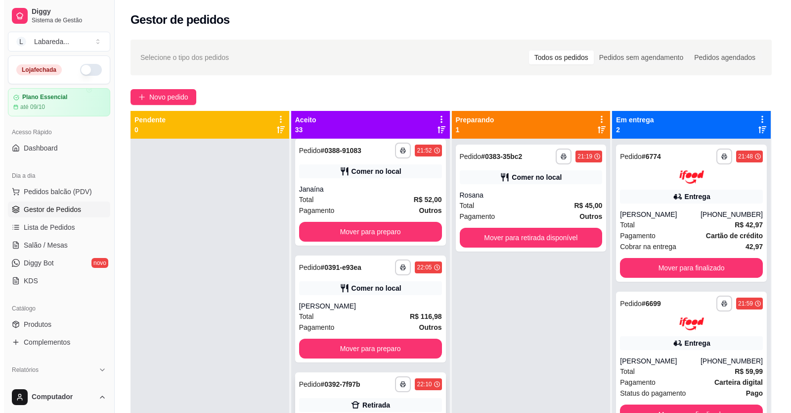
scroll to position [2892, 0]
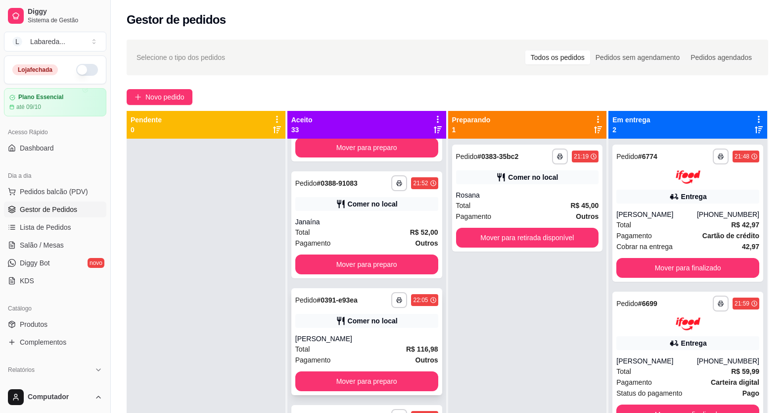
click at [348, 336] on div "[PERSON_NAME]" at bounding box center [366, 338] width 143 height 10
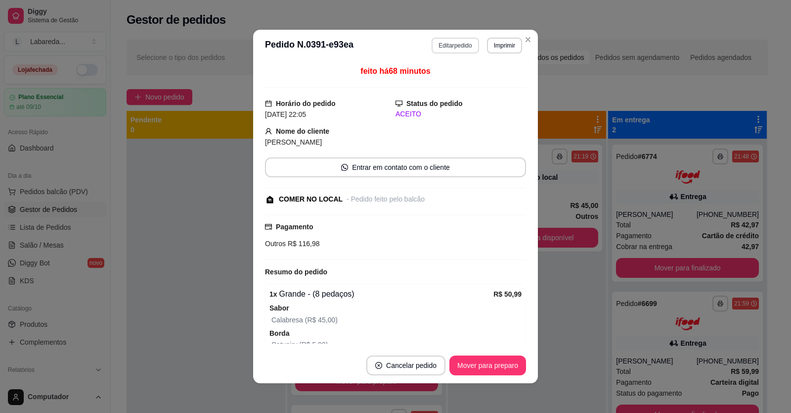
click at [452, 47] on button "Editar pedido" at bounding box center [455, 46] width 47 height 16
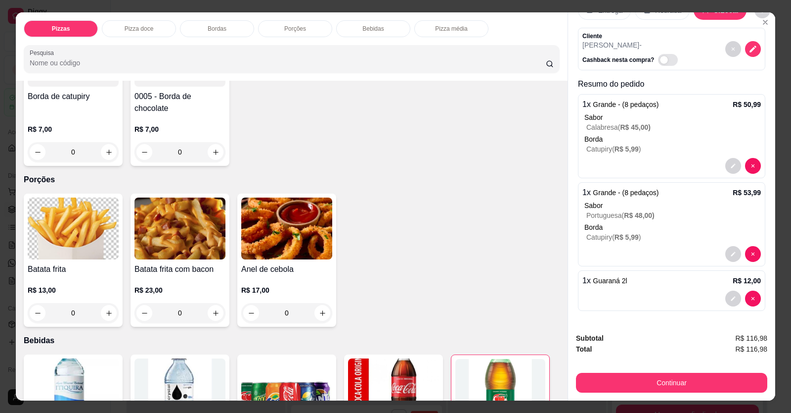
scroll to position [594, 0]
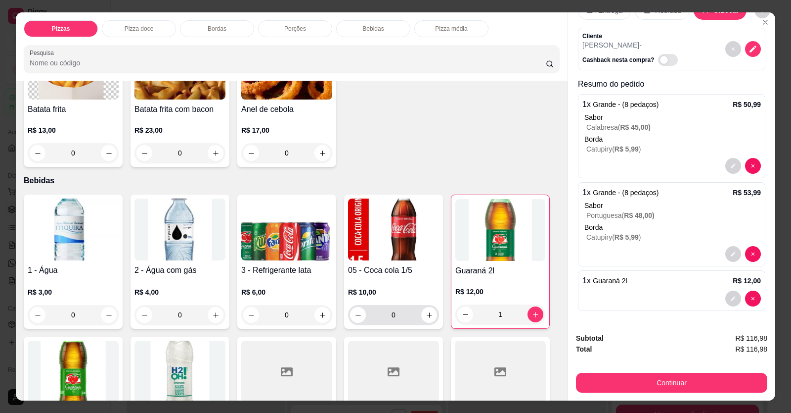
click at [427, 322] on button "increase-product-quantity" at bounding box center [429, 315] width 16 height 16
type input "1"
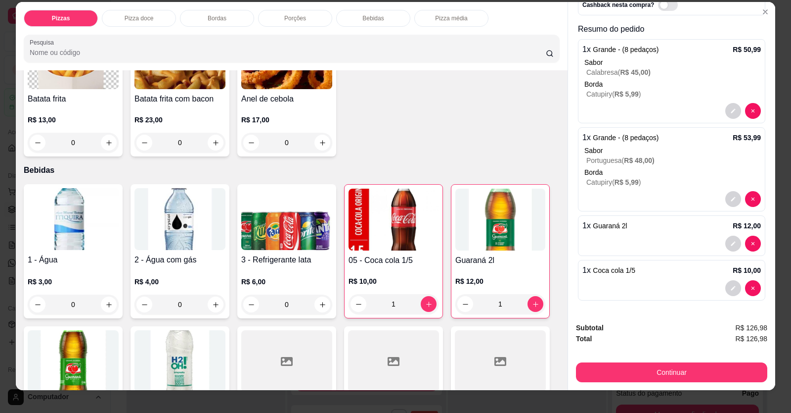
scroll to position [19, 0]
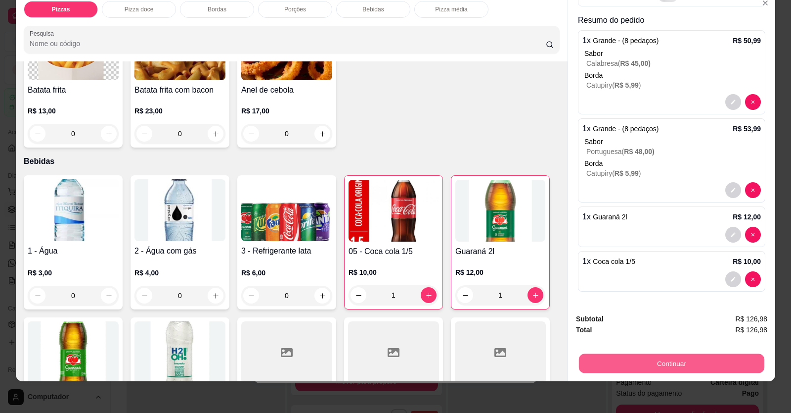
click at [511, 363] on button "Continuar" at bounding box center [672, 363] width 186 height 19
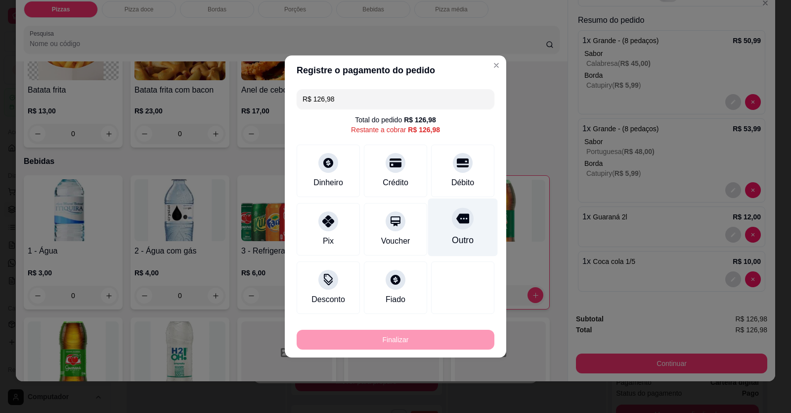
drag, startPoint x: 464, startPoint y: 173, endPoint x: 463, endPoint y: 185, distance: 12.0
click at [463, 176] on div "Débito" at bounding box center [462, 170] width 63 height 52
type input "R$ 0,00"
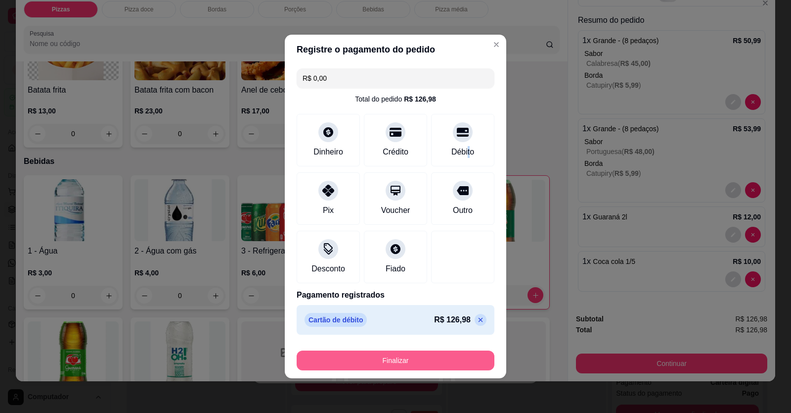
click at [432, 361] on button "Finalizar" at bounding box center [396, 360] width 198 height 20
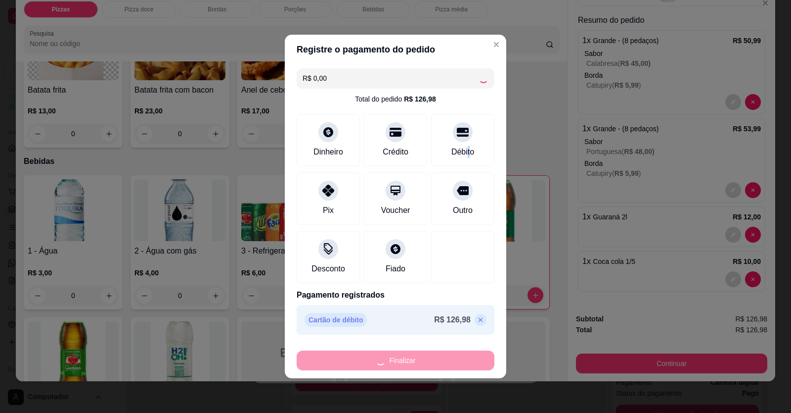
type input "0"
type input "-R$ 126,98"
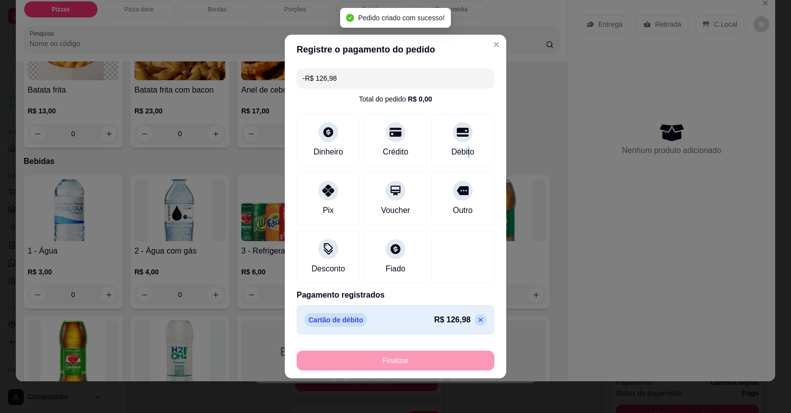
scroll to position [0, 0]
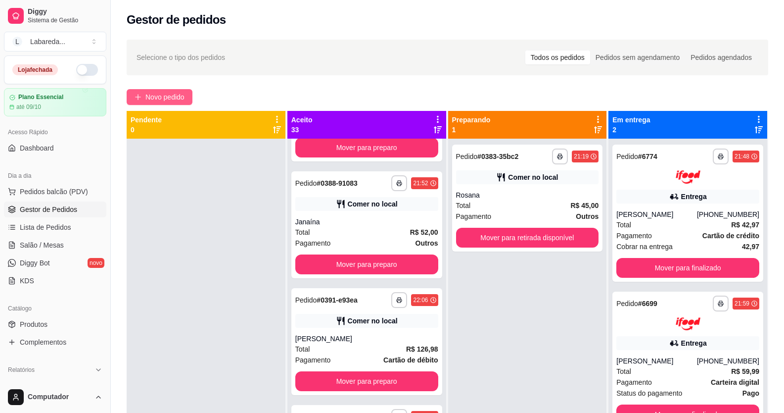
click at [168, 99] on span "Novo pedido" at bounding box center [164, 97] width 39 height 11
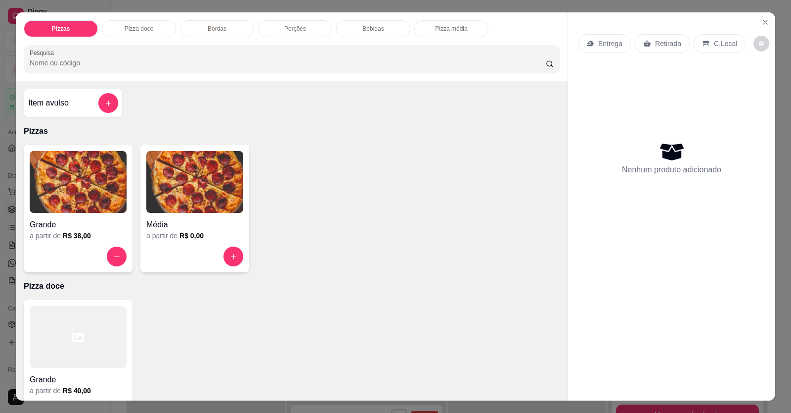
click at [100, 220] on h4 "Grande" at bounding box center [78, 225] width 97 height 12
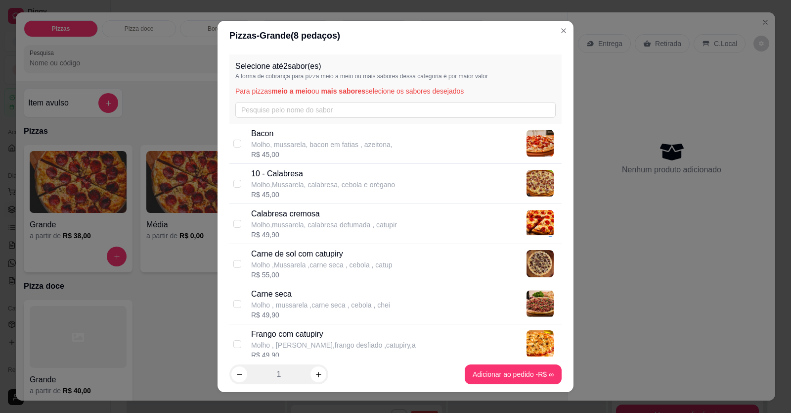
click at [291, 260] on p "Molho ,Mussarela ,carne seca , cebola , catup" at bounding box center [321, 265] width 141 height 10
checkbox input "true"
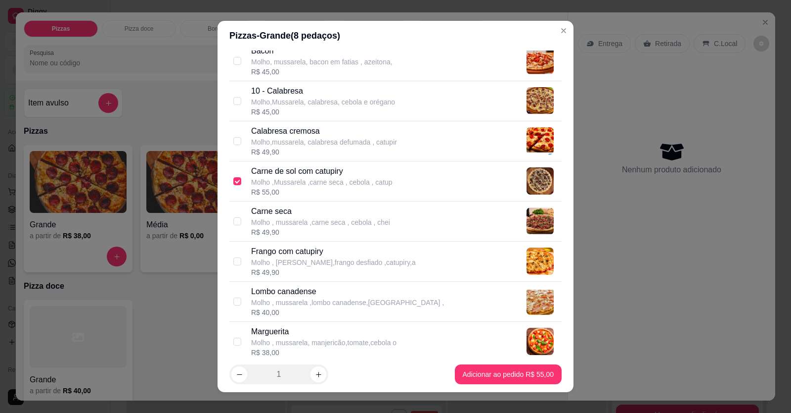
scroll to position [99, 0]
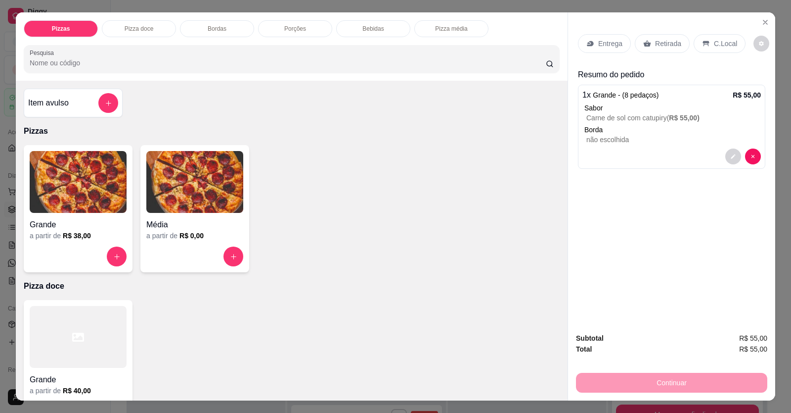
click at [104, 230] on h4 "Grande" at bounding box center [78, 225] width 97 height 12
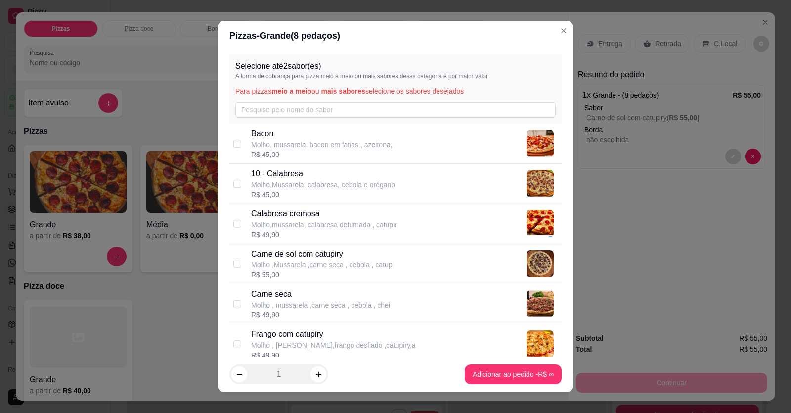
click at [281, 185] on p "Molho,Mussarela, calabresa, cebola e orégano" at bounding box center [323, 185] width 144 height 10
checkbox input "true"
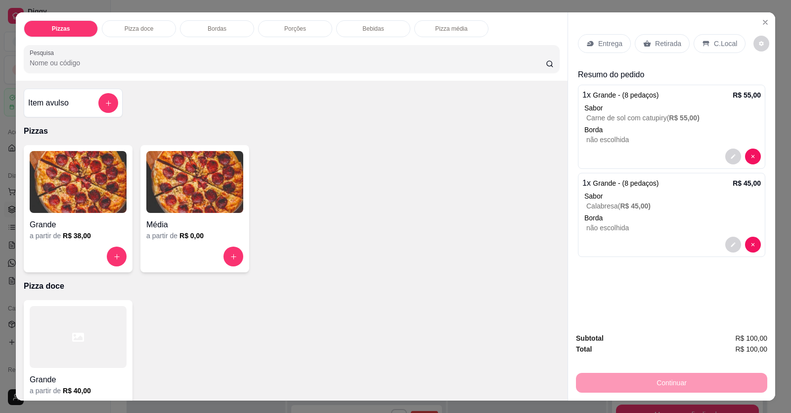
click at [91, 230] on h4 "Grande" at bounding box center [78, 225] width 97 height 12
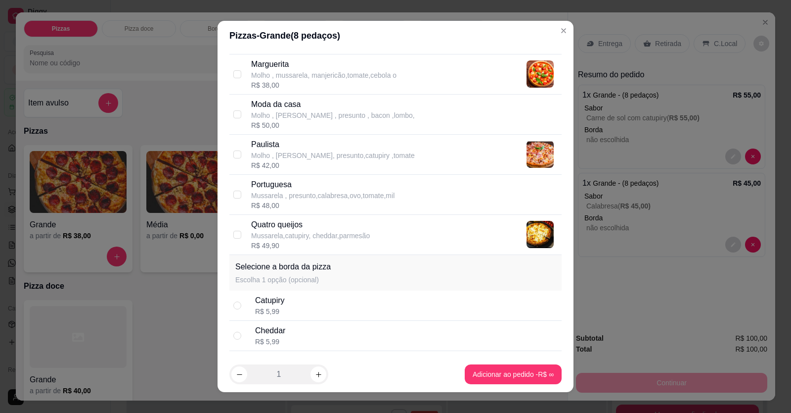
scroll to position [288, 0]
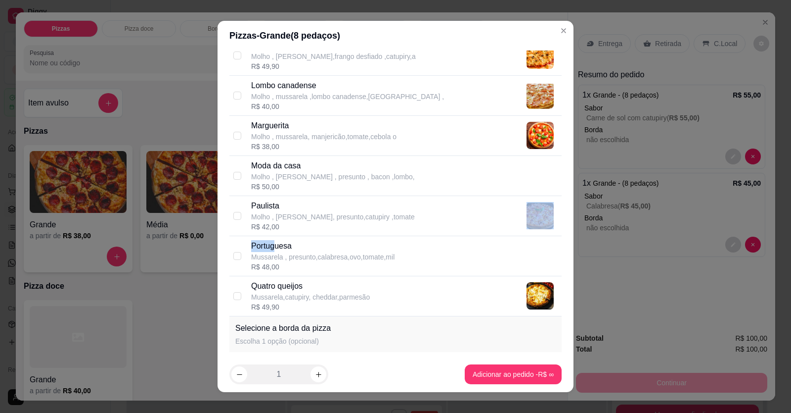
click at [273, 235] on div "Bacon Molho, mussarela, bacon em fatias , azeitona, R$ 45,00 10 - Calabresa Mol…" at bounding box center [396, 75] width 332 height 481
click at [233, 253] on input "checkbox" at bounding box center [237, 256] width 8 height 8
checkbox input "true"
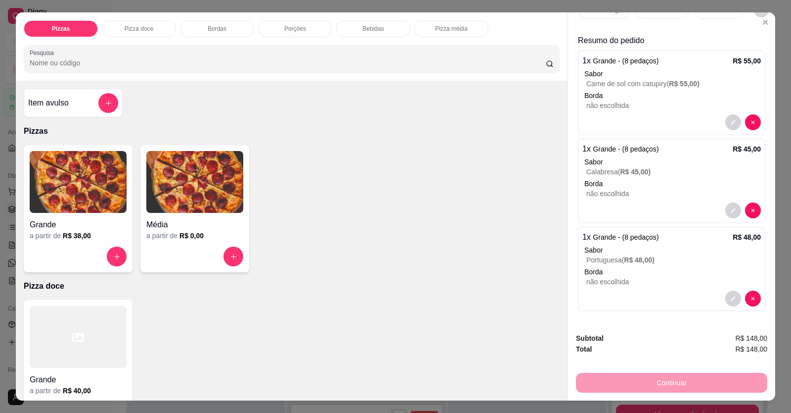
scroll to position [0, 0]
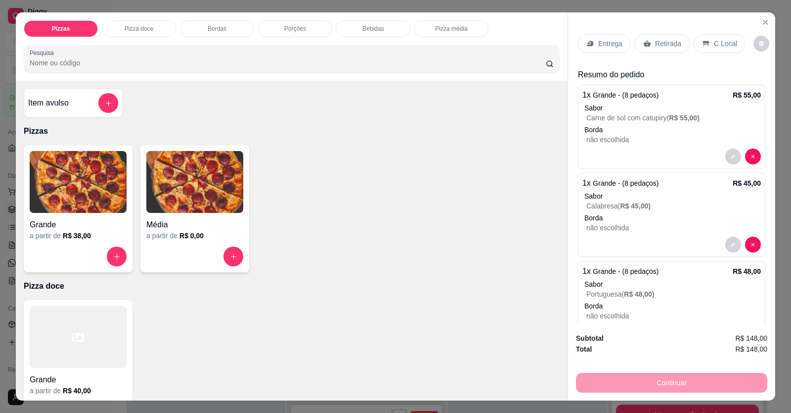
click at [511, 42] on p "Entrega" at bounding box center [611, 44] width 24 height 10
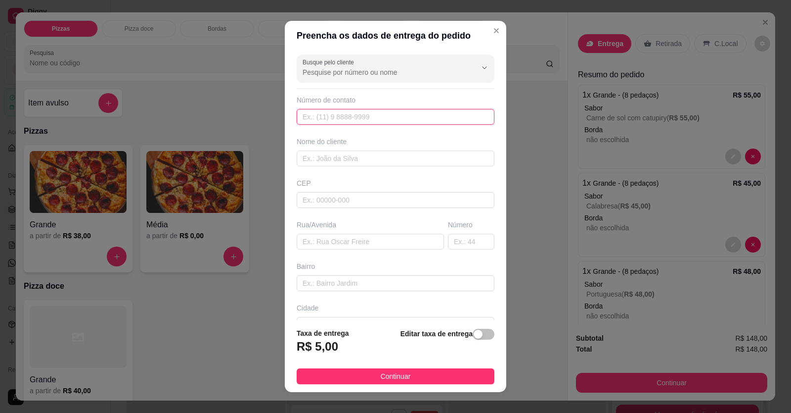
click at [419, 117] on input "text" at bounding box center [396, 117] width 198 height 16
click at [409, 76] on input "Busque pelo cliente" at bounding box center [382, 72] width 158 height 10
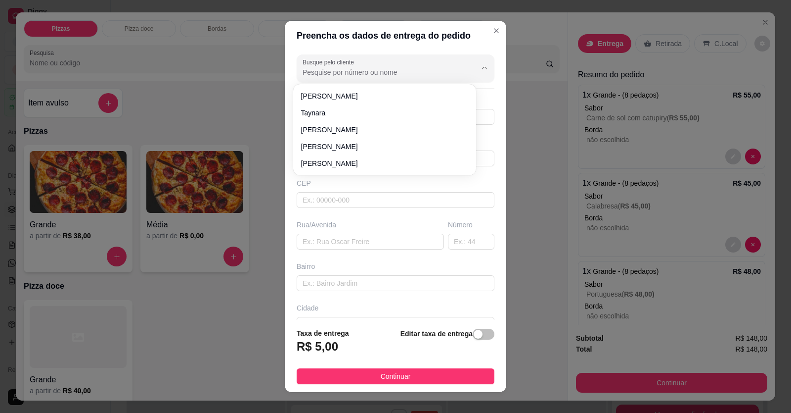
click at [397, 72] on input "Busque pelo cliente" at bounding box center [382, 72] width 158 height 10
click at [376, 73] on input "Busque pelo cliente" at bounding box center [382, 72] width 158 height 10
click at [278, 106] on div "Preencha os dados de entrega do pedido Busque pelo cliente Número de contato No…" at bounding box center [395, 206] width 791 height 413
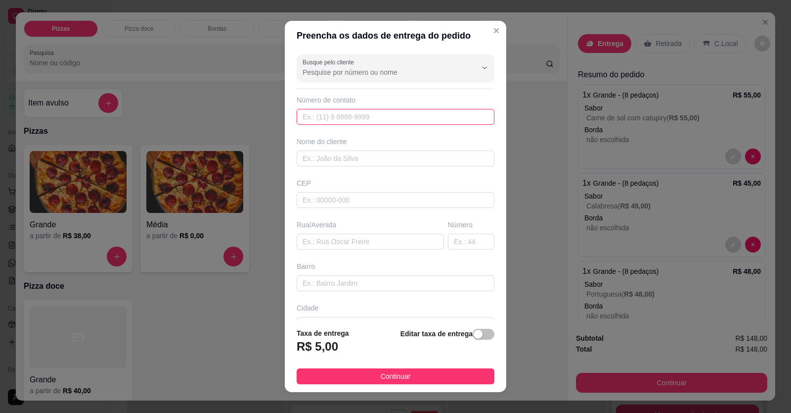
click at [342, 112] on input "text" at bounding box center [396, 117] width 198 height 16
click at [361, 156] on input "text" at bounding box center [396, 158] width 198 height 16
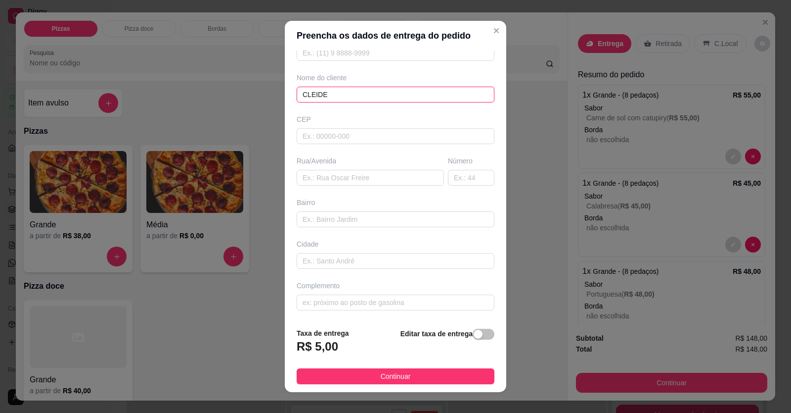
scroll to position [11, 0]
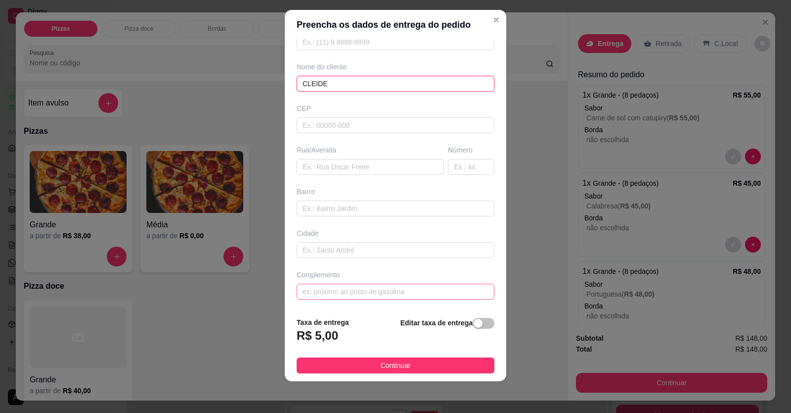
type input "CLEIDE"
click at [348, 292] on input "text" at bounding box center [396, 291] width 198 height 16
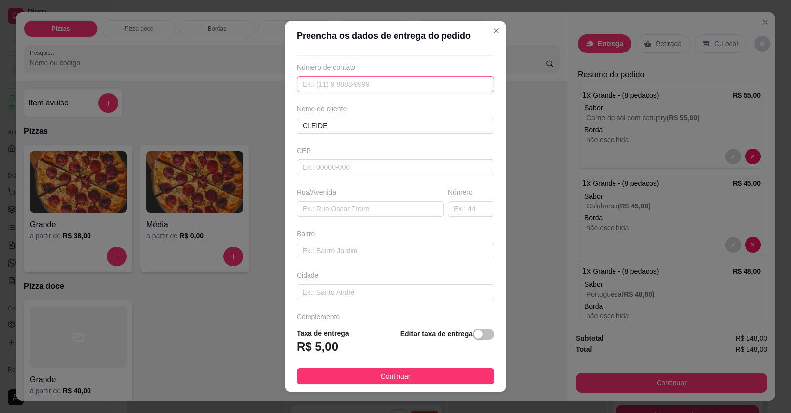
scroll to position [0, 0]
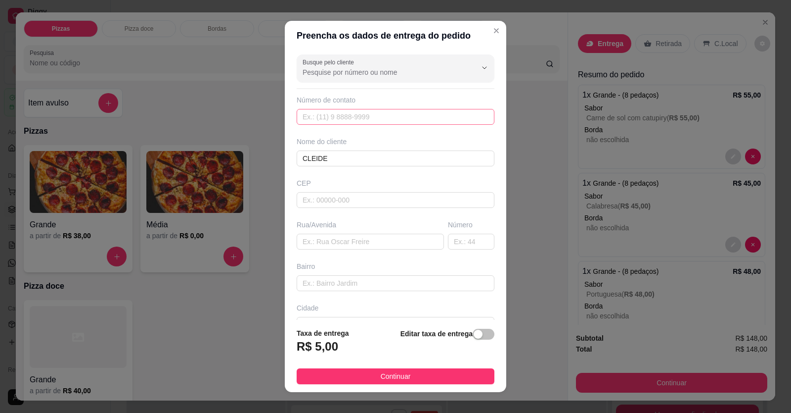
type input "LOCALIZAÇÃO"
drag, startPoint x: 348, startPoint y: 119, endPoint x: 332, endPoint y: 140, distance: 25.4
click at [348, 119] on input "text" at bounding box center [396, 117] width 198 height 16
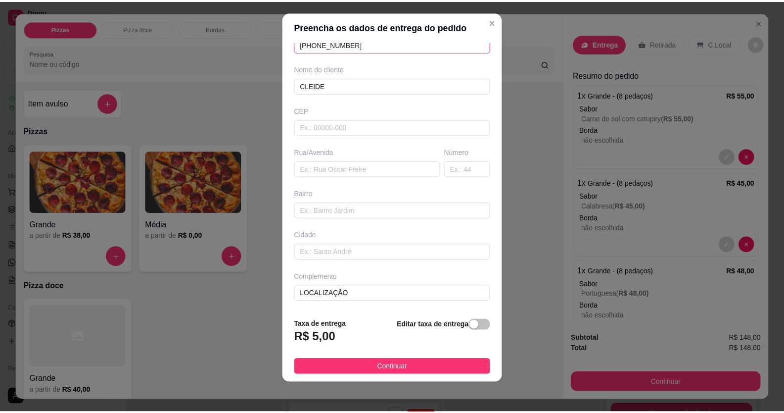
scroll to position [11, 0]
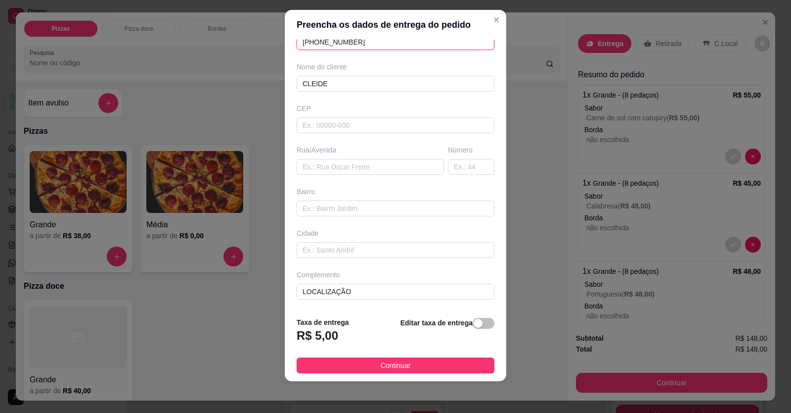
type input "[PHONE_NUMBER]"
click at [411, 369] on button "Continuar" at bounding box center [396, 365] width 198 height 16
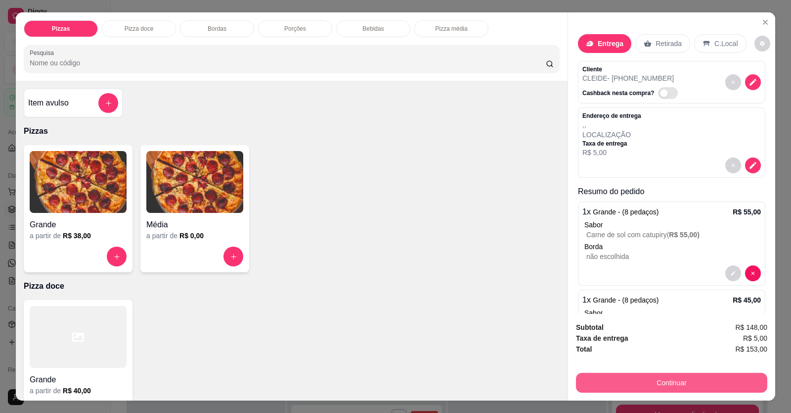
click at [511, 378] on button "Continuar" at bounding box center [671, 382] width 191 height 20
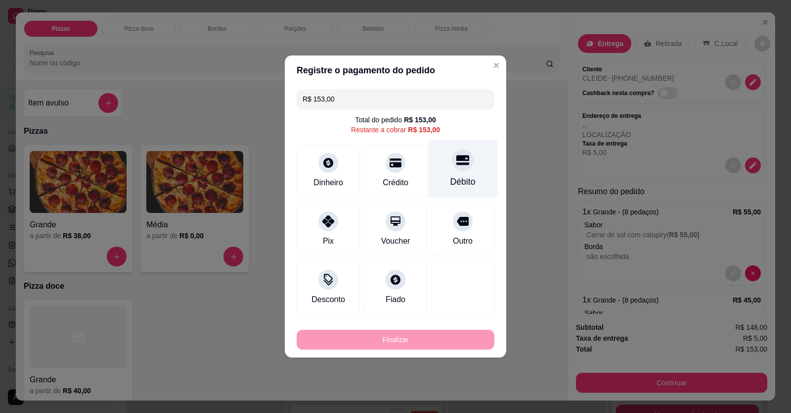
click at [465, 163] on div at bounding box center [463, 160] width 22 height 22
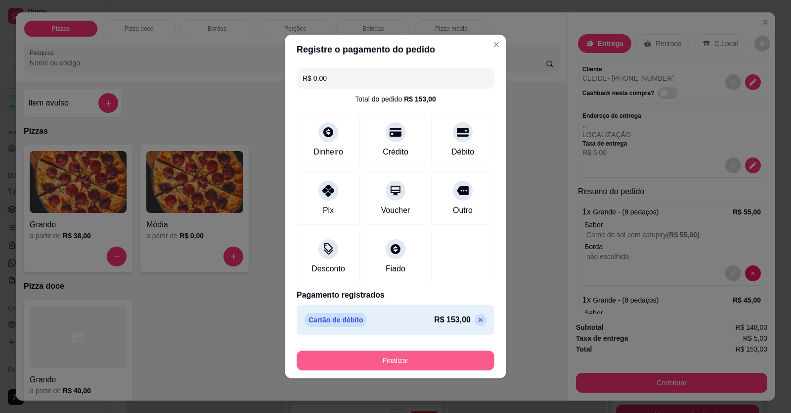
click at [447, 357] on button "Finalizar" at bounding box center [396, 360] width 198 height 20
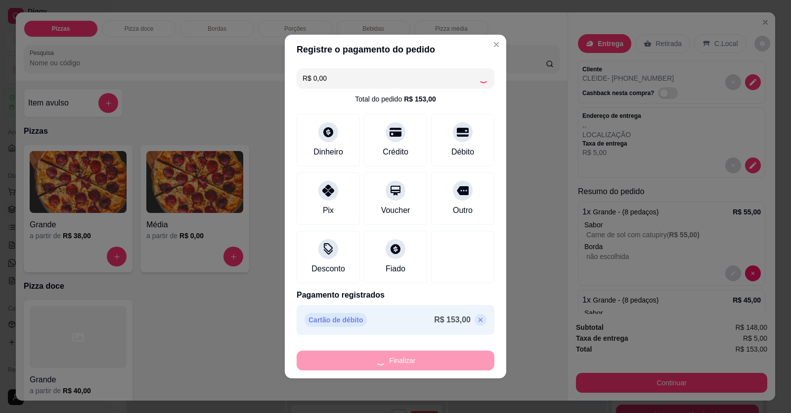
type input "-R$ 153,00"
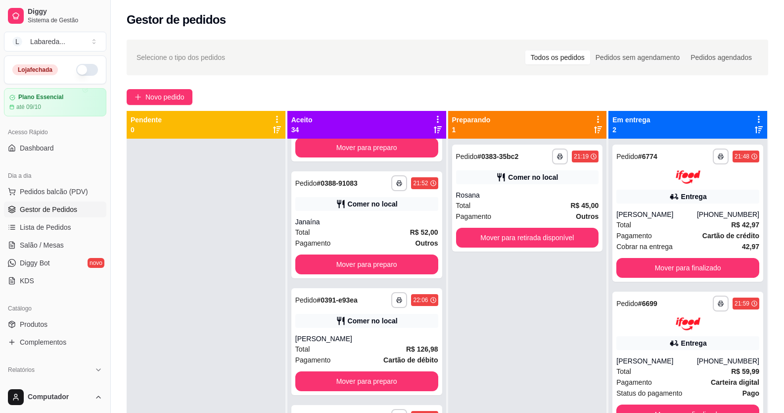
drag, startPoint x: 367, startPoint y: -13, endPoint x: 239, endPoint y: 258, distance: 299.0
click at [237, 258] on div at bounding box center [206, 345] width 159 height 413
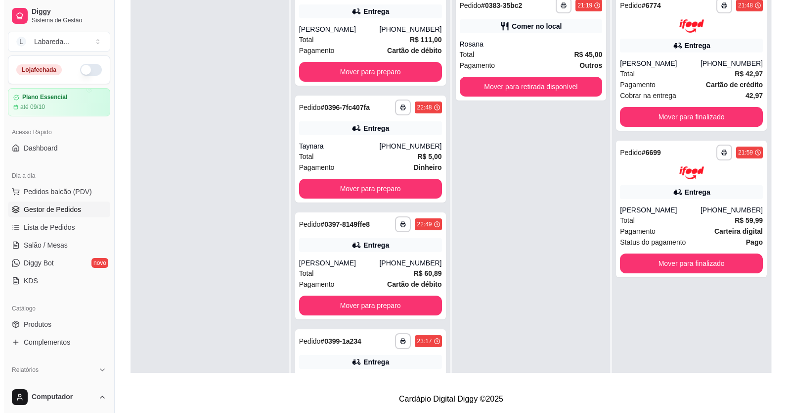
scroll to position [3567, 0]
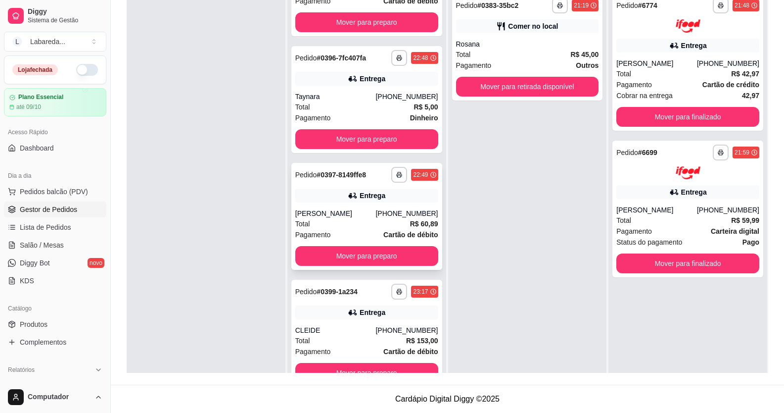
click at [368, 204] on div "**********" at bounding box center [366, 216] width 151 height 107
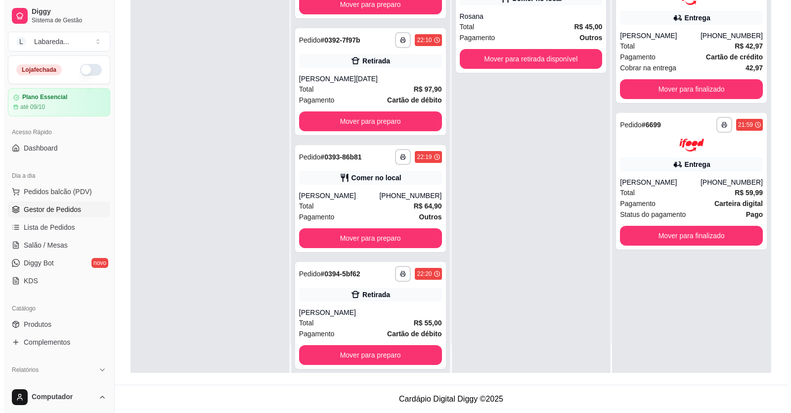
scroll to position [3023, 0]
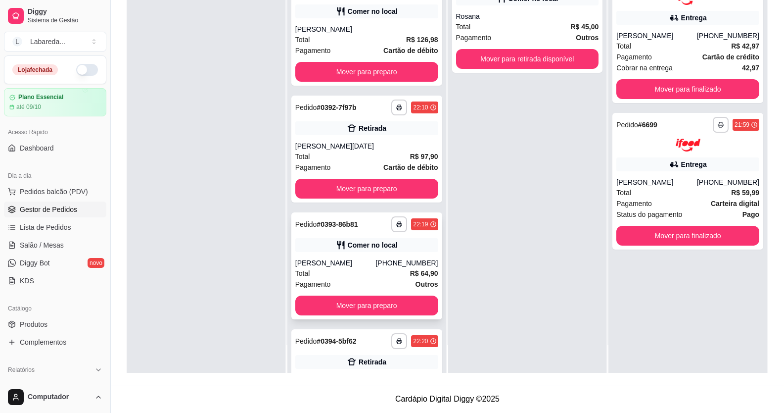
click at [374, 272] on div "Total R$ 64,90" at bounding box center [366, 273] width 143 height 11
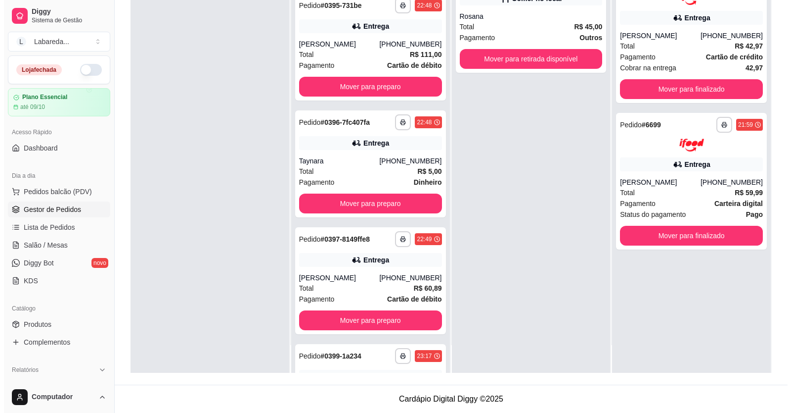
scroll to position [3567, 0]
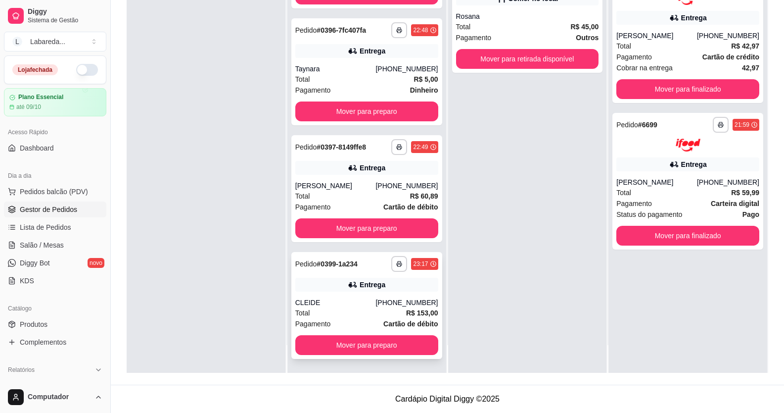
click at [348, 287] on icon at bounding box center [353, 284] width 10 height 10
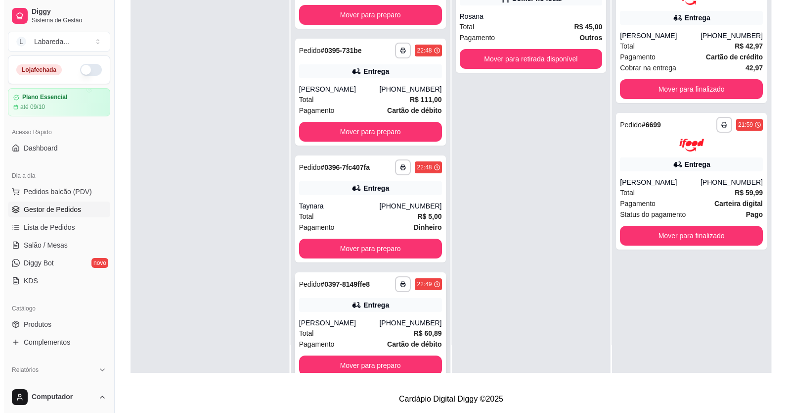
scroll to position [3418, 0]
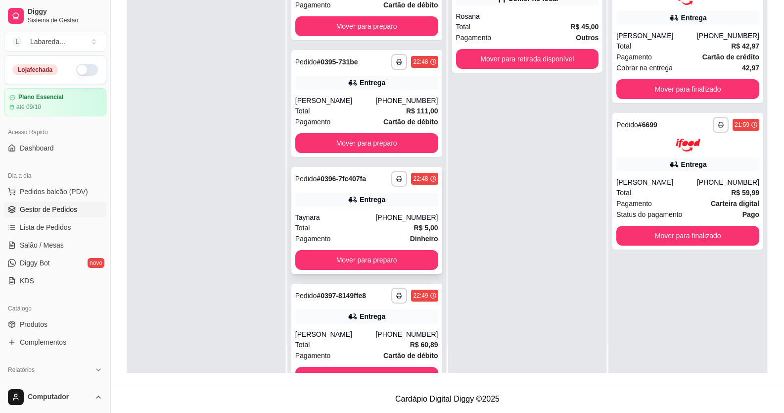
click at [330, 197] on div "Entrega" at bounding box center [366, 199] width 143 height 14
click at [356, 209] on div "**********" at bounding box center [366, 220] width 151 height 107
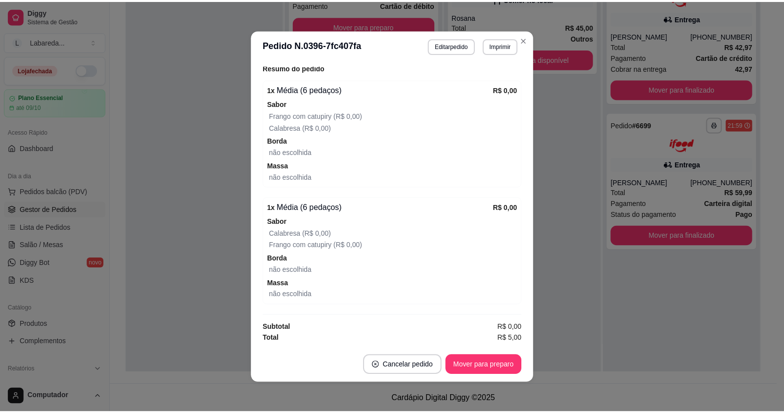
scroll to position [2, 0]
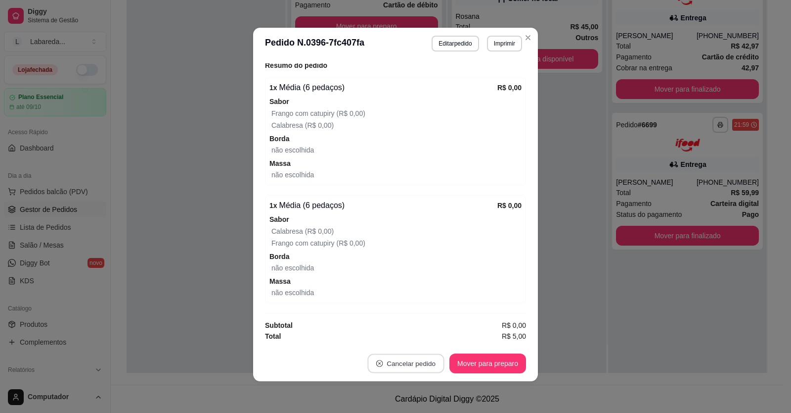
click at [416, 365] on button "Cancelar pedido" at bounding box center [406, 363] width 77 height 19
click at [431, 344] on button "Sim" at bounding box center [430, 338] width 39 height 19
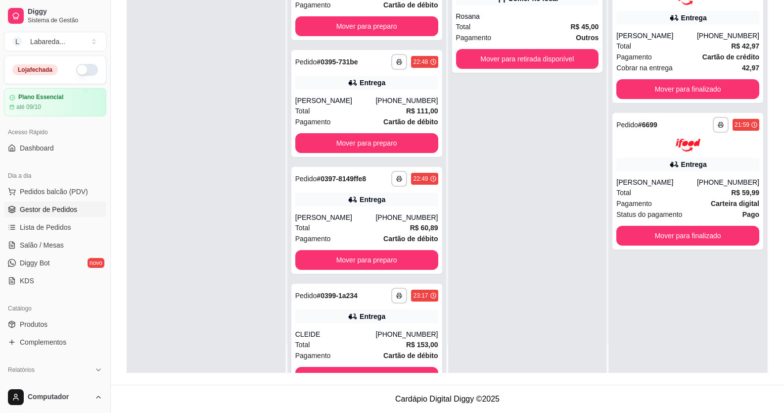
click at [219, 279] on div at bounding box center [206, 166] width 159 height 413
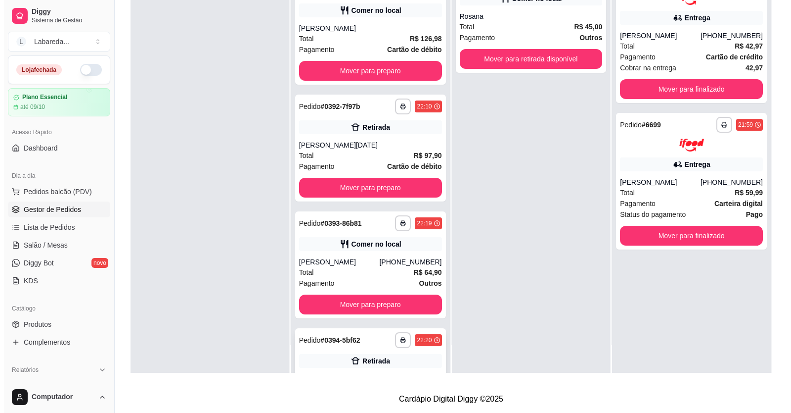
scroll to position [3023, 0]
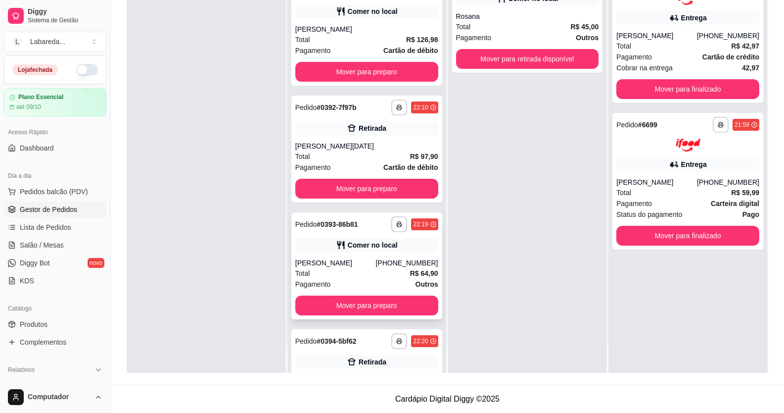
click at [356, 249] on div "Comer no local" at bounding box center [373, 245] width 50 height 10
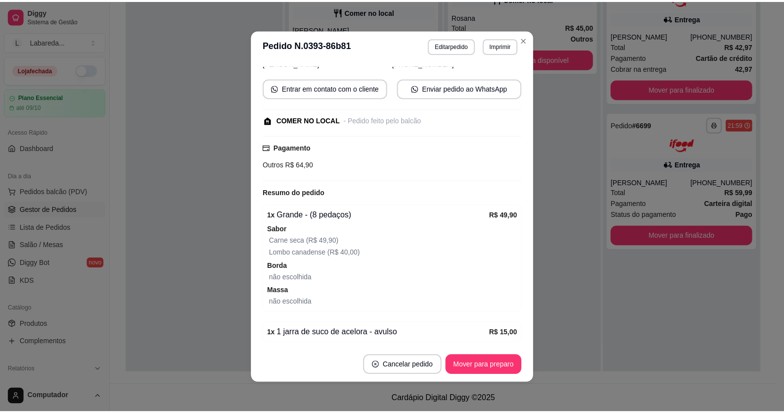
scroll to position [139, 0]
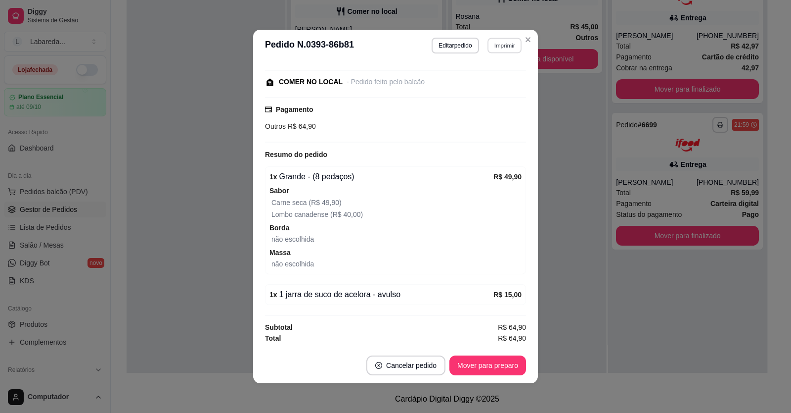
click at [511, 41] on section "**********" at bounding box center [395, 206] width 285 height 353
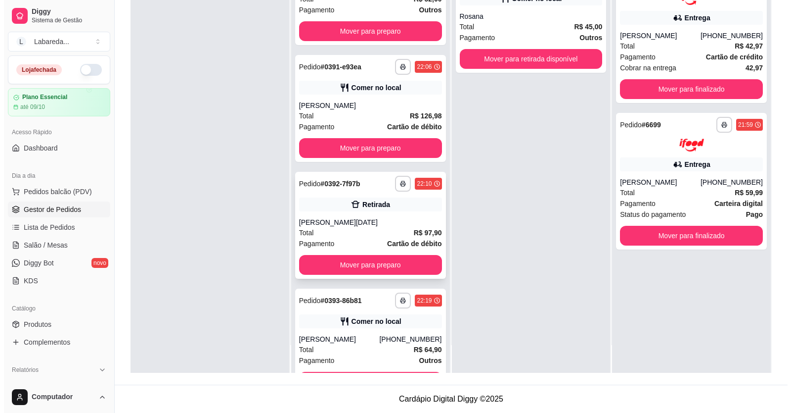
scroll to position [2924, 0]
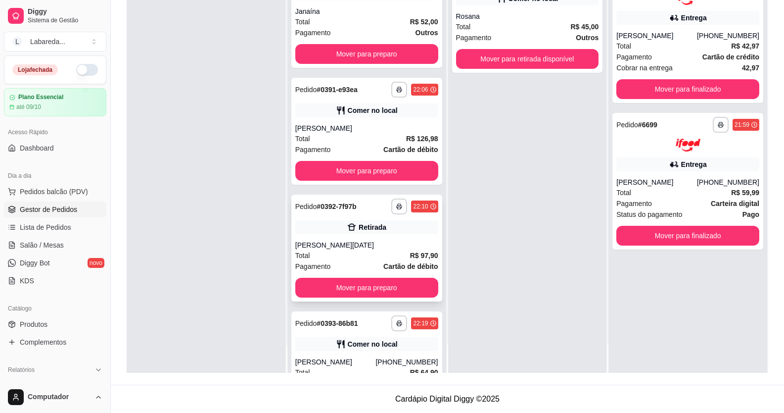
click at [373, 249] on div "[PERSON_NAME][DATE]" at bounding box center [366, 245] width 143 height 10
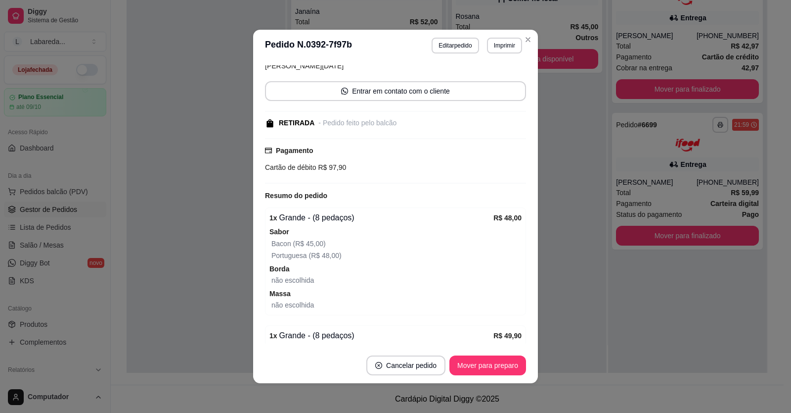
scroll to position [99, 0]
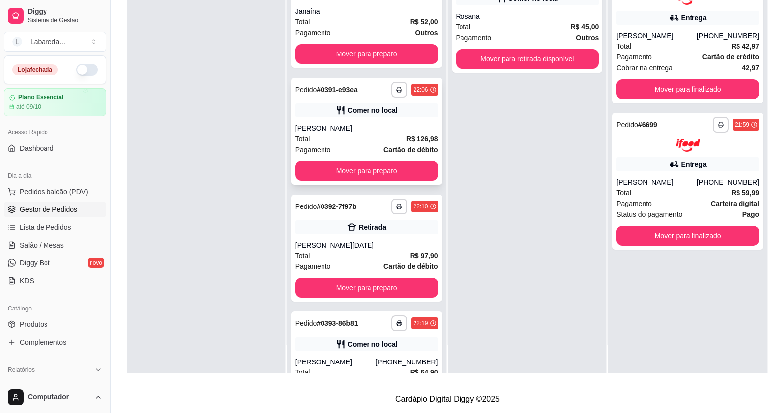
click at [409, 130] on div "[PERSON_NAME]" at bounding box center [366, 128] width 143 height 10
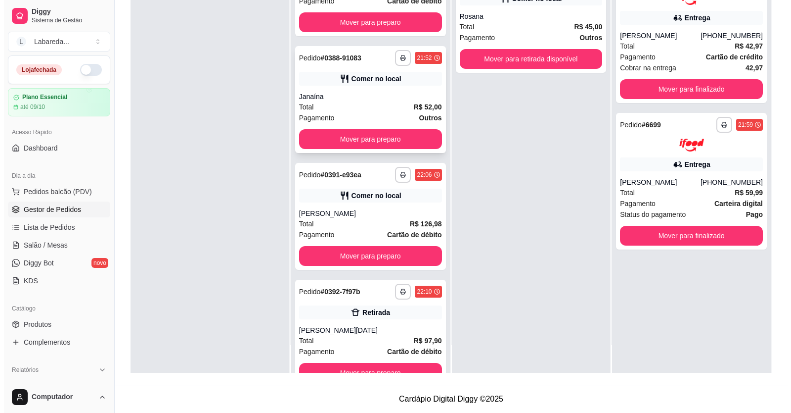
scroll to position [2825, 0]
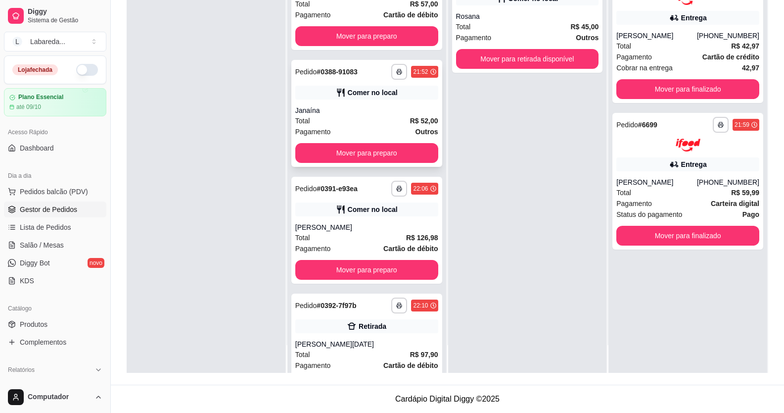
click at [341, 100] on div "**********" at bounding box center [366, 113] width 151 height 107
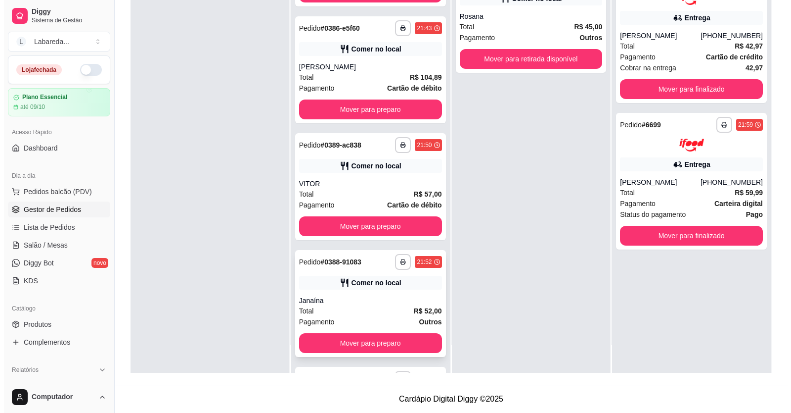
scroll to position [2627, 0]
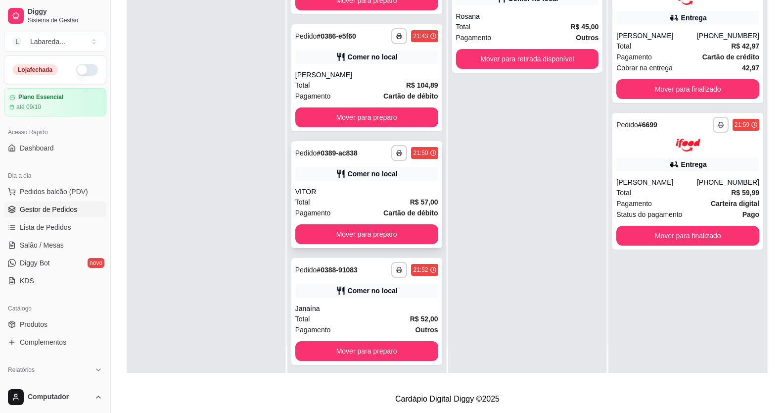
click at [326, 162] on div "**********" at bounding box center [366, 194] width 151 height 107
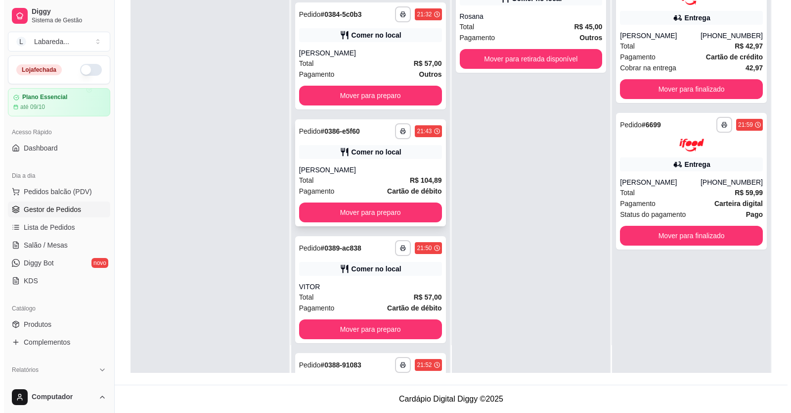
scroll to position [2528, 0]
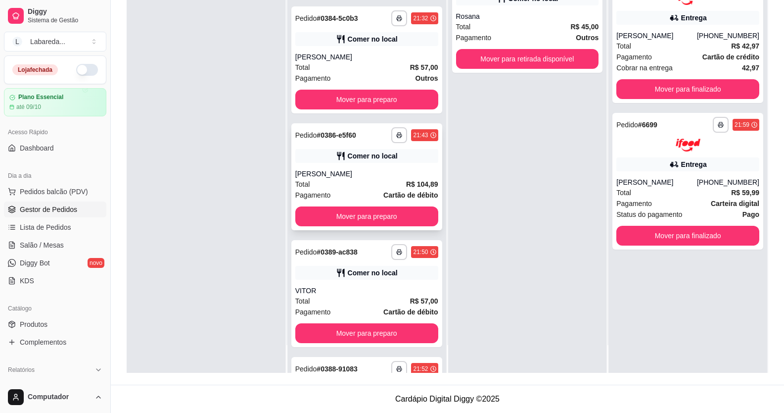
click at [345, 185] on div "Total R$ 104,89" at bounding box center [366, 184] width 143 height 11
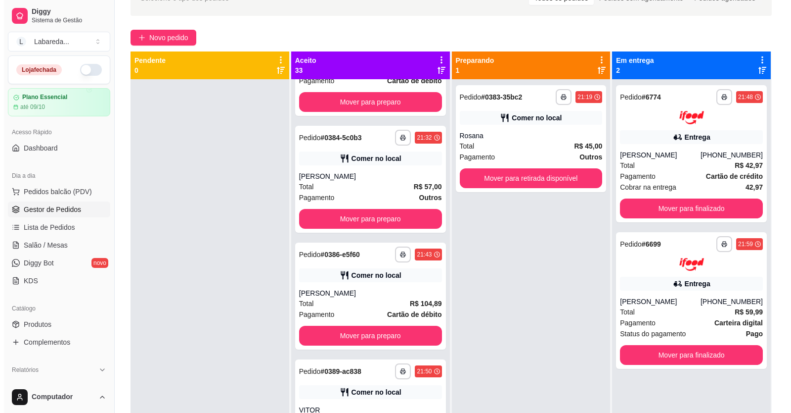
scroll to position [0, 0]
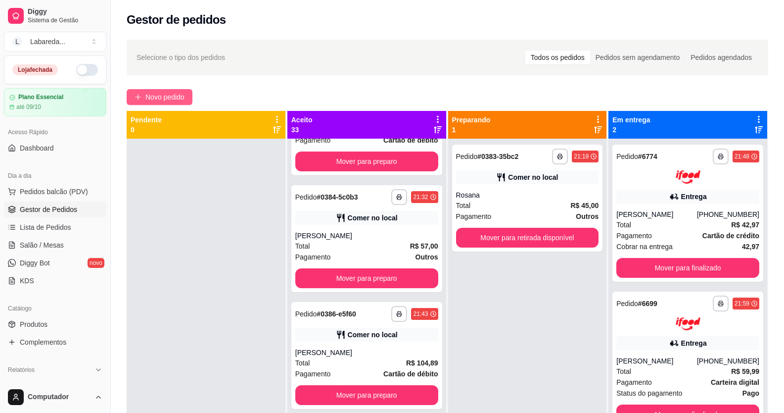
click at [169, 92] on span "Novo pedido" at bounding box center [164, 97] width 39 height 11
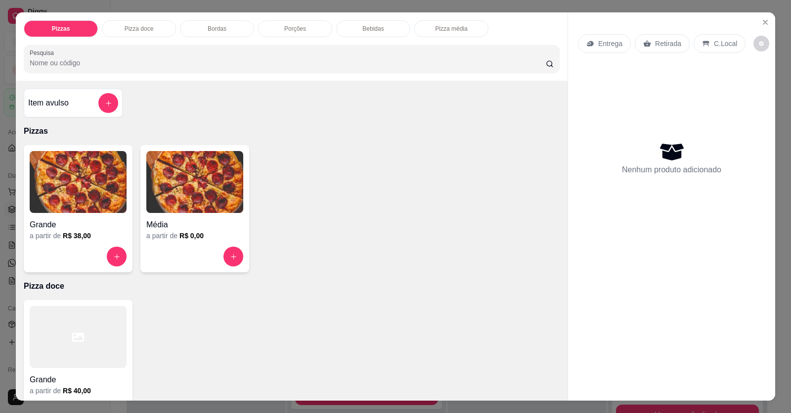
click at [113, 223] on h4 "Grande" at bounding box center [78, 225] width 97 height 12
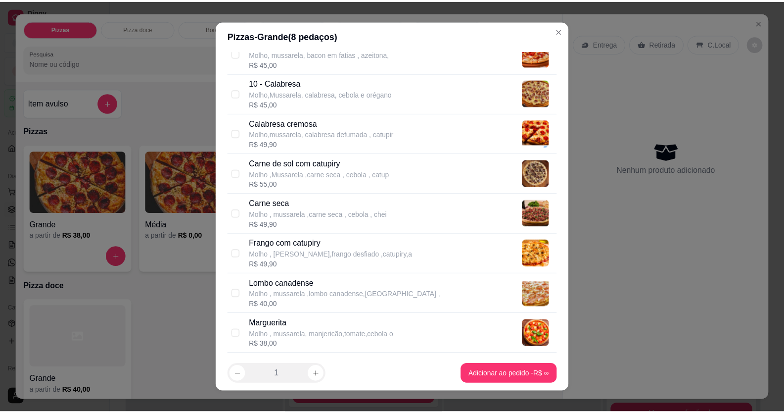
scroll to position [140, 0]
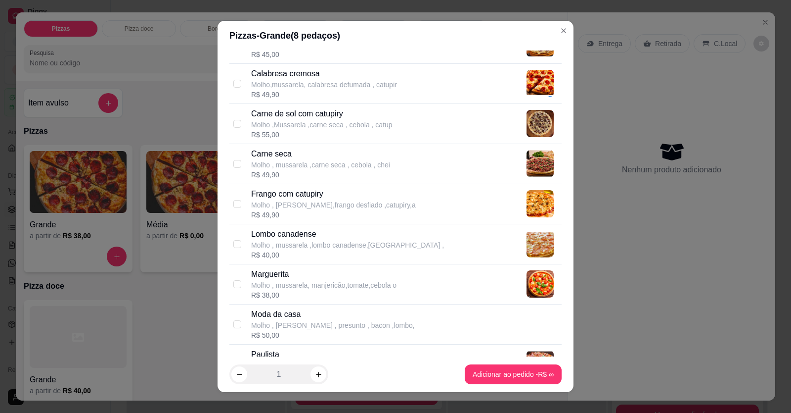
click at [338, 120] on p "Molho ,Mussarela ,carne seca , cebola , catup" at bounding box center [321, 125] width 141 height 10
checkbox input "true"
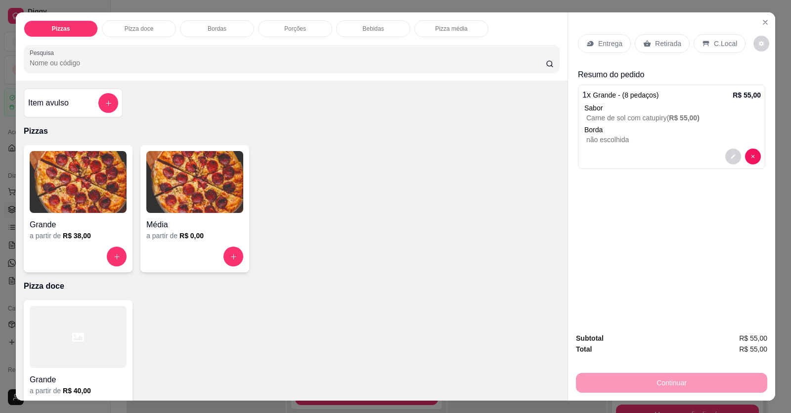
click at [511, 47] on p "C.Local" at bounding box center [725, 44] width 23 height 10
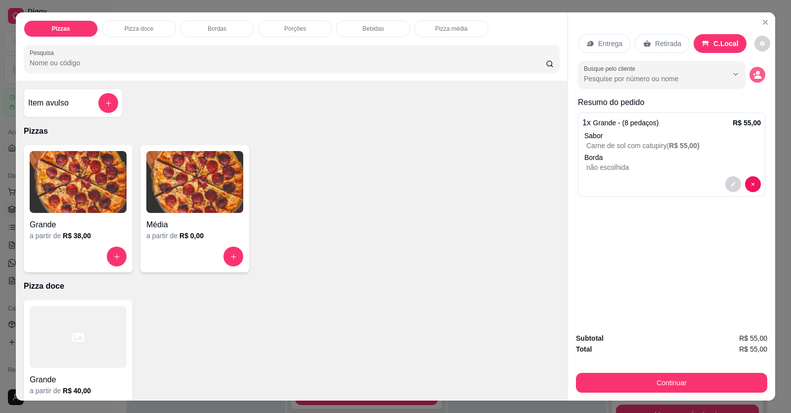
click at [511, 74] on icon "decrease-product-quantity" at bounding box center [757, 74] width 9 height 9
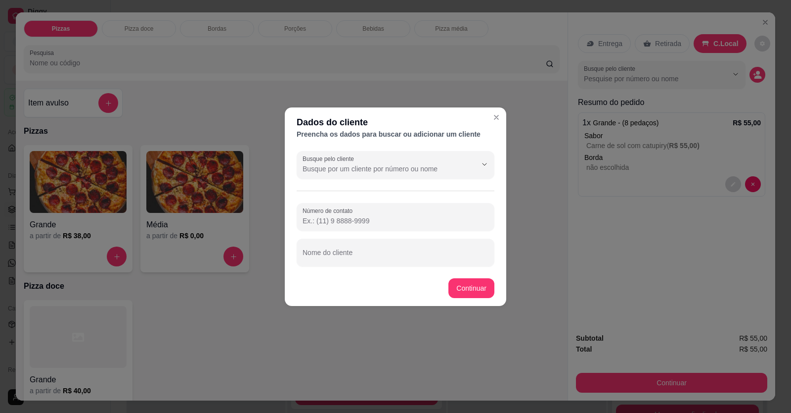
click at [478, 289] on button "Continuar" at bounding box center [472, 288] width 46 height 20
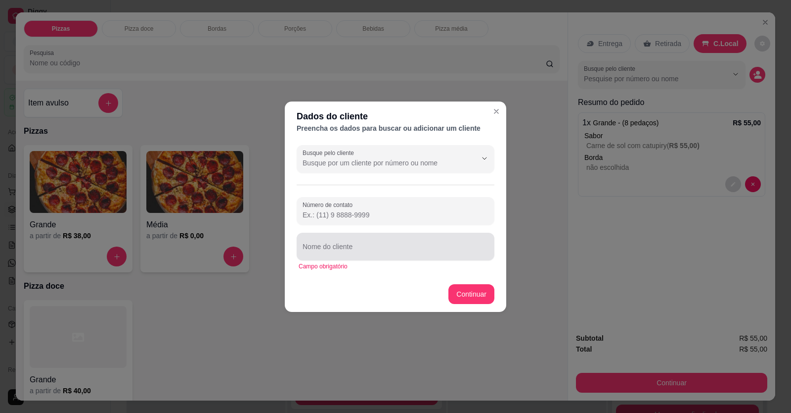
click at [399, 249] on input "Nome do cliente" at bounding box center [396, 250] width 186 height 10
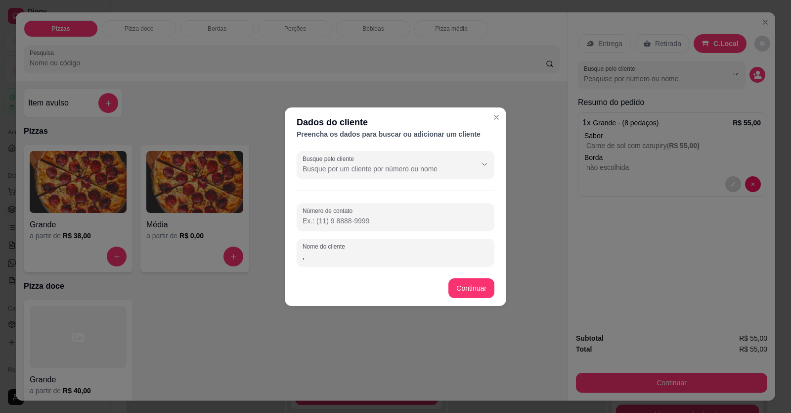
type input ","
type input "[PERSON_NAME]"
click at [491, 295] on footer "Continuar" at bounding box center [396, 288] width 222 height 36
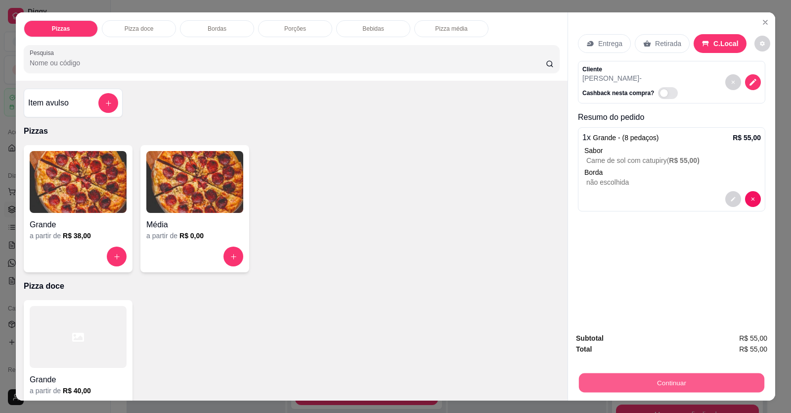
click at [511, 378] on button "Continuar" at bounding box center [672, 382] width 186 height 19
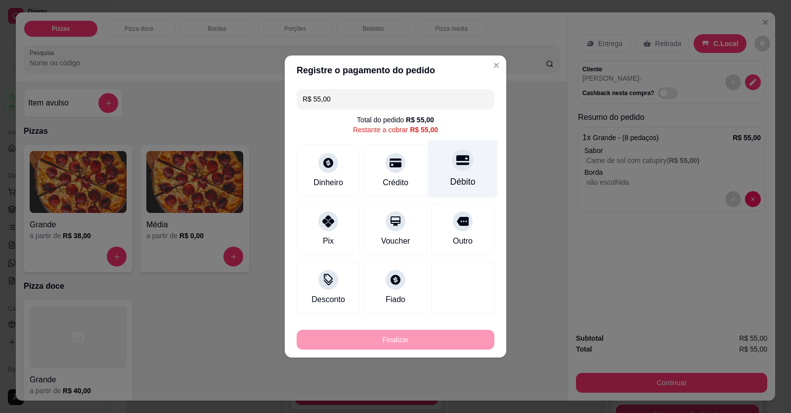
click at [456, 179] on div "Débito" at bounding box center [463, 181] width 25 height 13
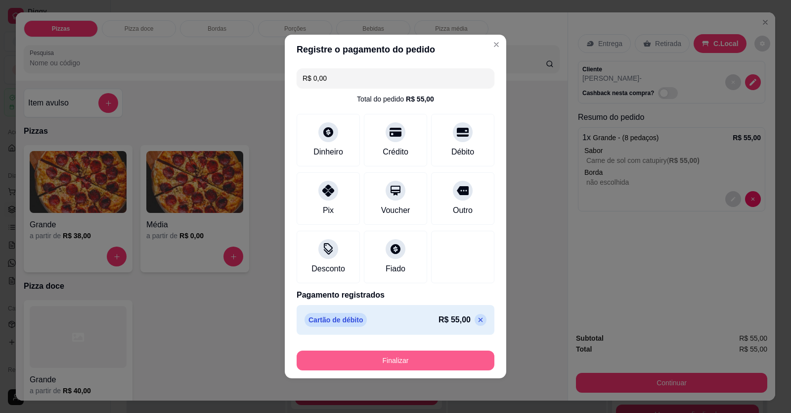
click at [426, 364] on button "Finalizar" at bounding box center [396, 360] width 198 height 20
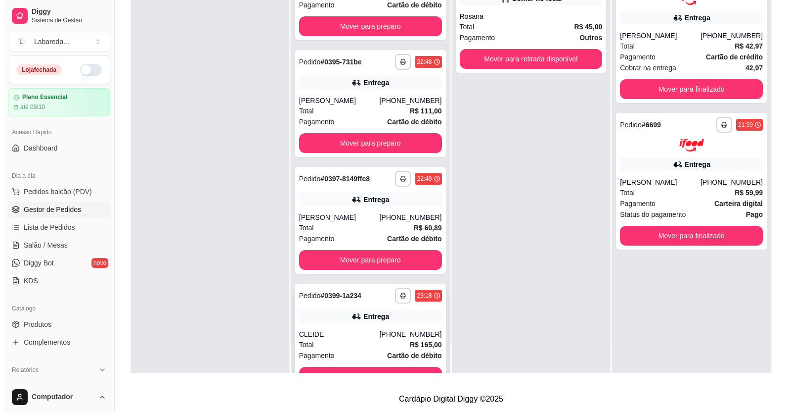
scroll to position [3567, 0]
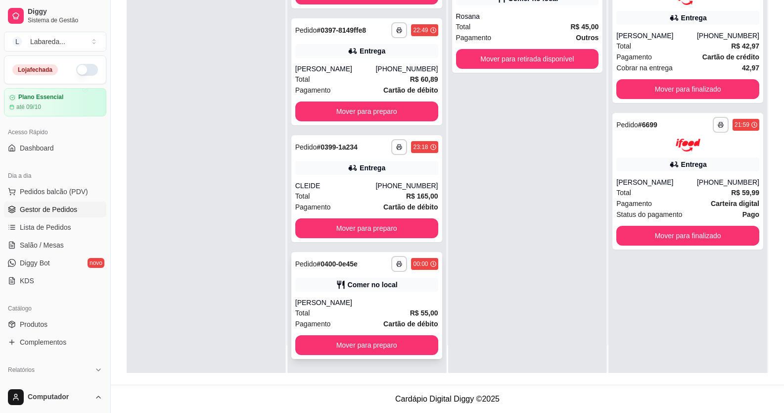
click at [371, 305] on div "[PERSON_NAME]" at bounding box center [366, 302] width 143 height 10
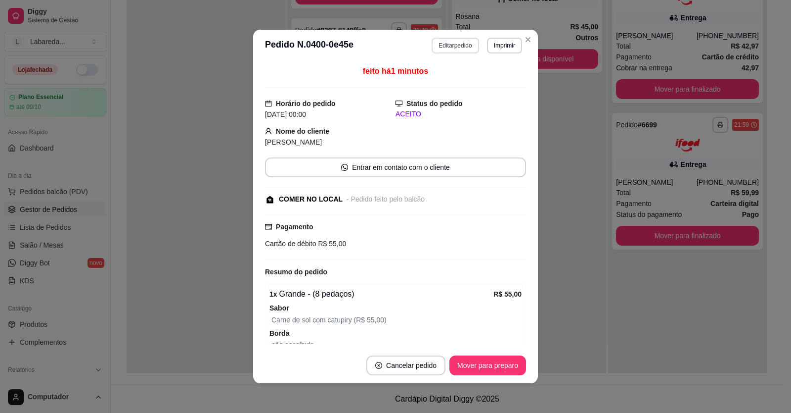
click at [467, 43] on button "Editar pedido" at bounding box center [455, 46] width 47 height 16
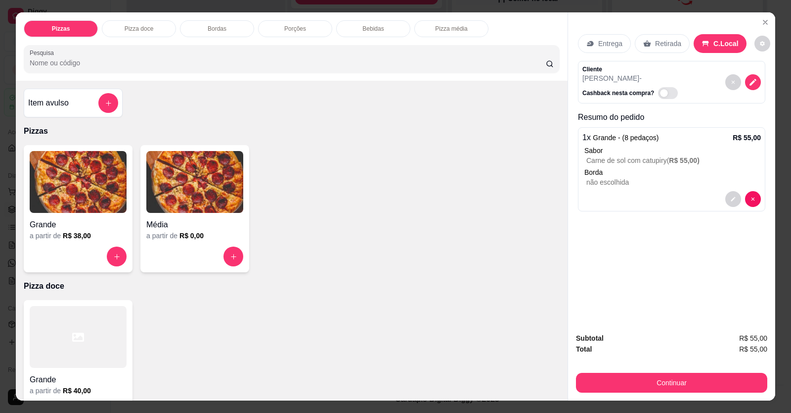
click at [83, 217] on div "Grande" at bounding box center [78, 222] width 97 height 18
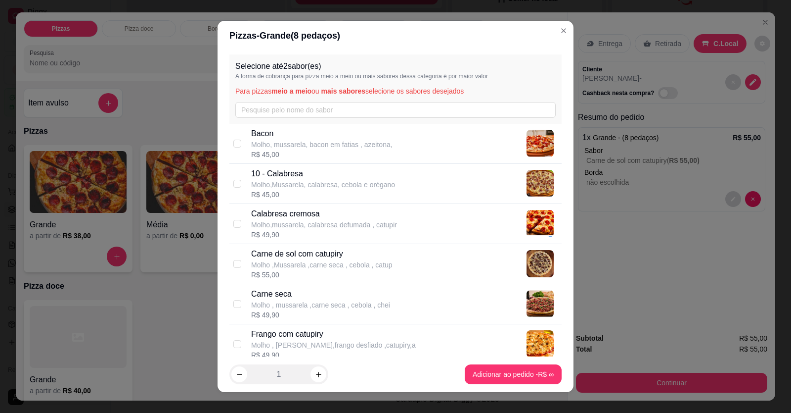
click at [297, 257] on p "Carne de sol com catupiry" at bounding box center [321, 254] width 141 height 12
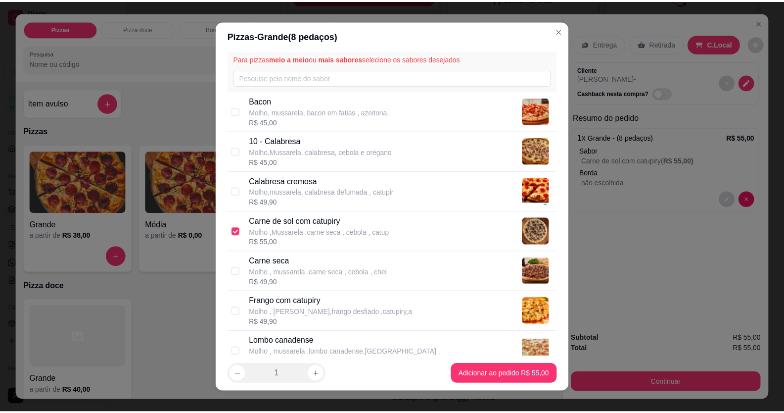
scroll to position [99, 0]
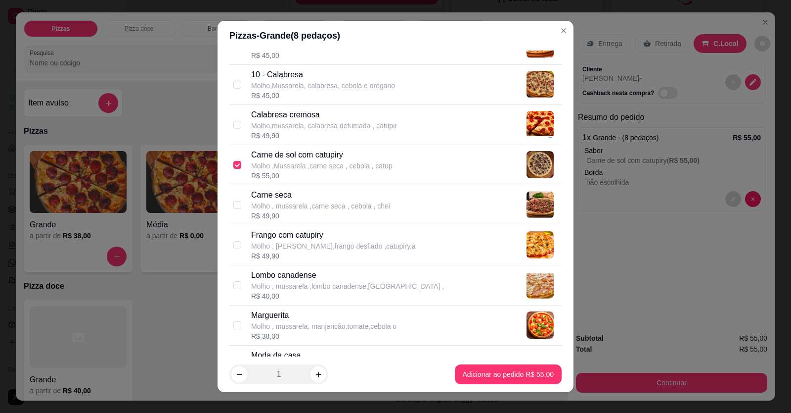
click at [311, 238] on p "Frango com catupiry" at bounding box center [333, 235] width 165 height 12
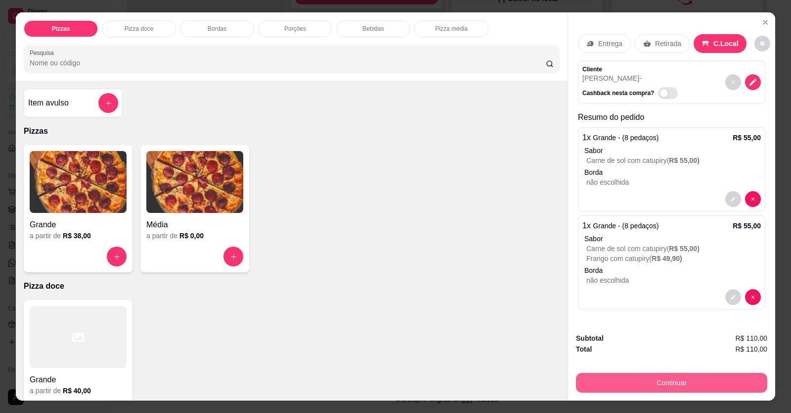
click at [511, 382] on button "Continuar" at bounding box center [671, 382] width 191 height 20
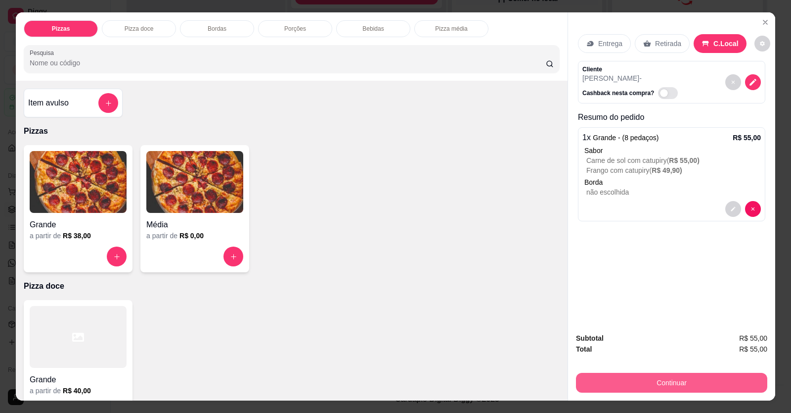
click at [511, 382] on button "Continuar" at bounding box center [671, 382] width 191 height 20
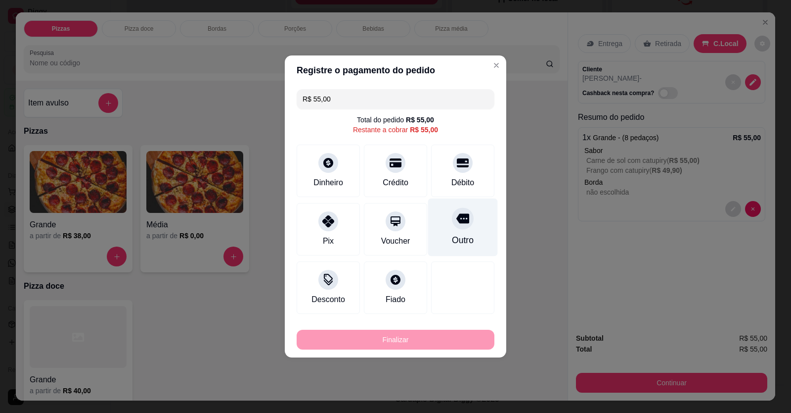
click at [485, 185] on div "Débito" at bounding box center [462, 170] width 63 height 52
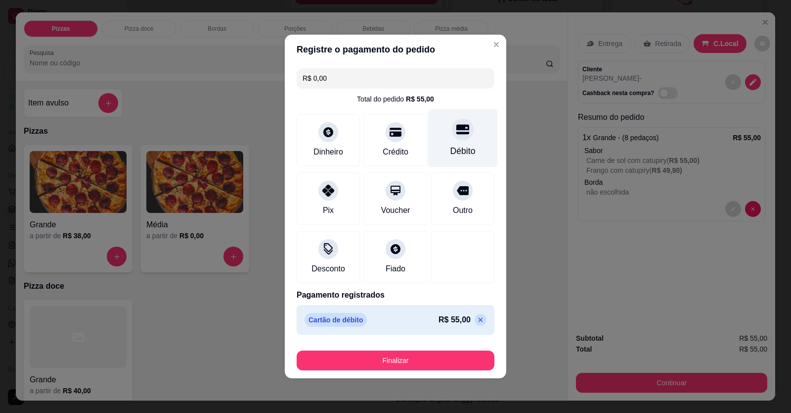
click at [457, 145] on div "Débito" at bounding box center [463, 150] width 25 height 13
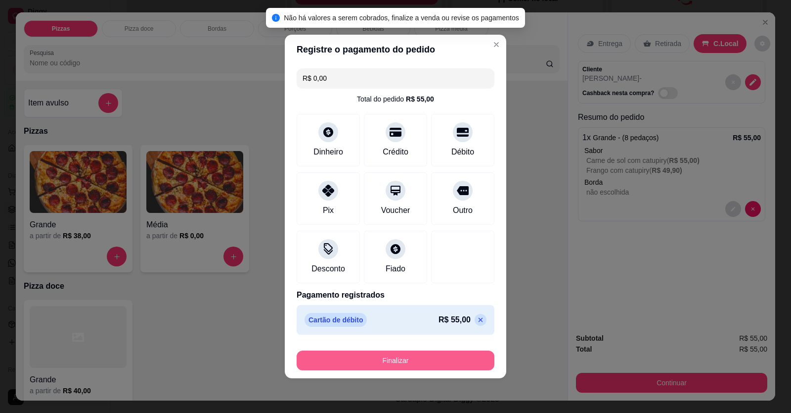
click at [399, 361] on button "Finalizar" at bounding box center [396, 360] width 198 height 20
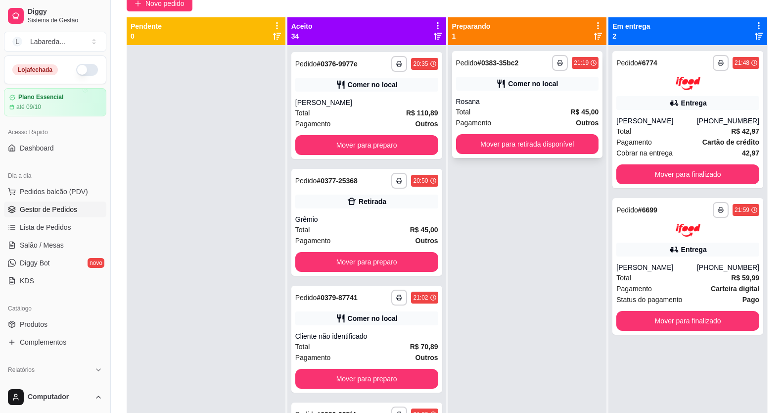
scroll to position [0, 0]
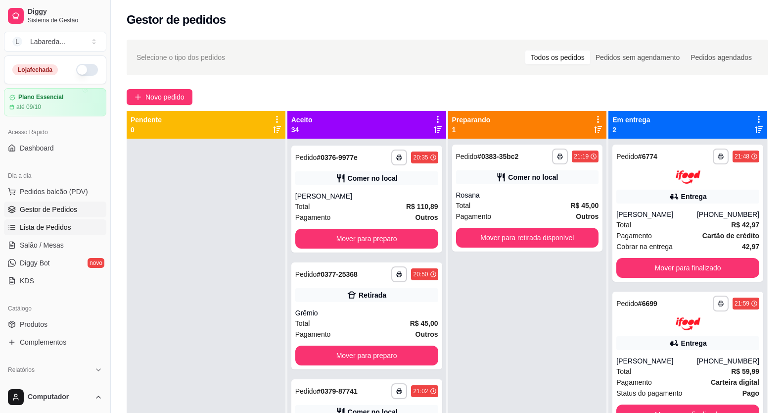
click at [45, 222] on link "Lista de Pedidos" at bounding box center [55, 227] width 102 height 16
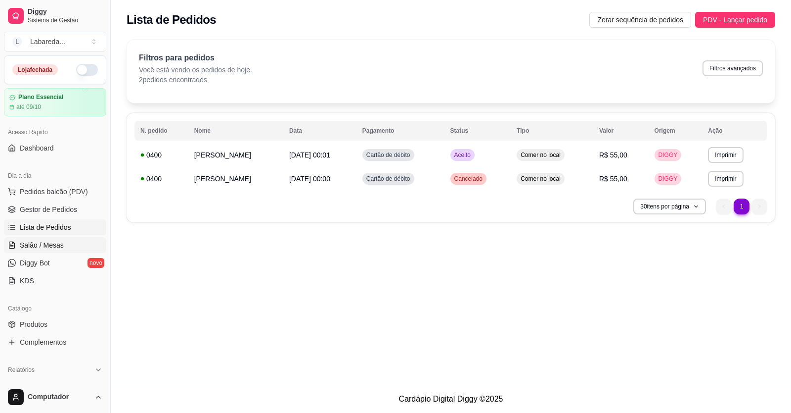
click at [52, 239] on link "Salão / Mesas" at bounding box center [55, 245] width 102 height 16
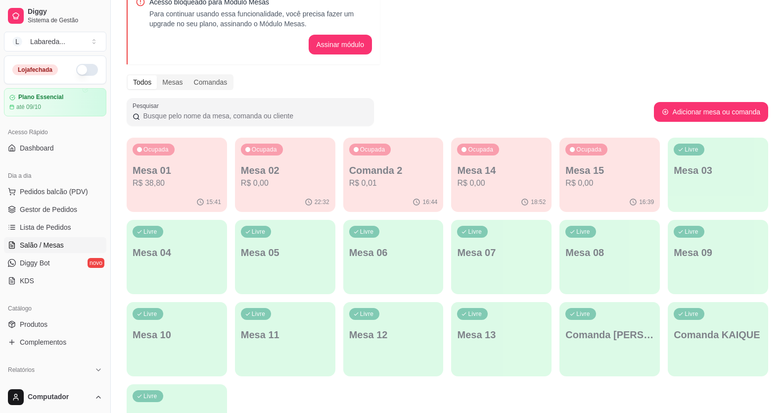
scroll to position [142, 0]
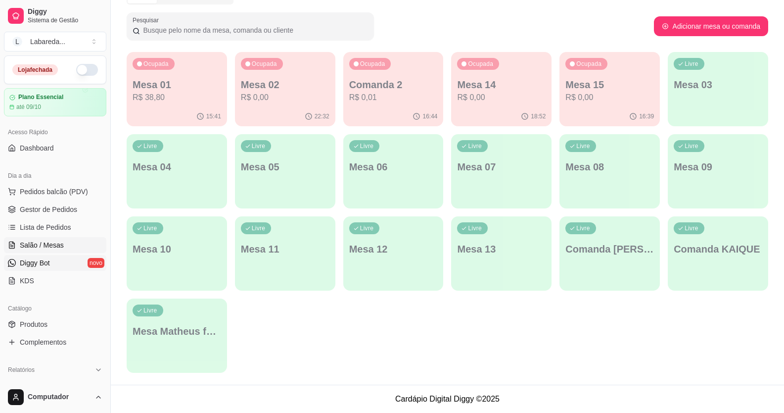
click at [33, 265] on span "Diggy Bot" at bounding box center [35, 263] width 30 height 10
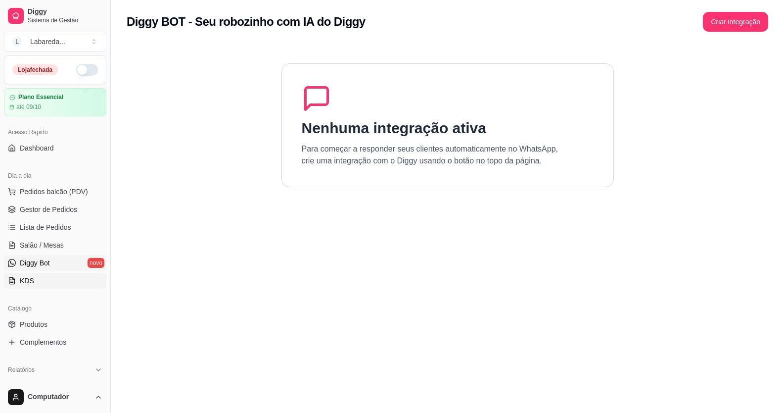
click at [31, 278] on span "KDS" at bounding box center [27, 281] width 14 height 10
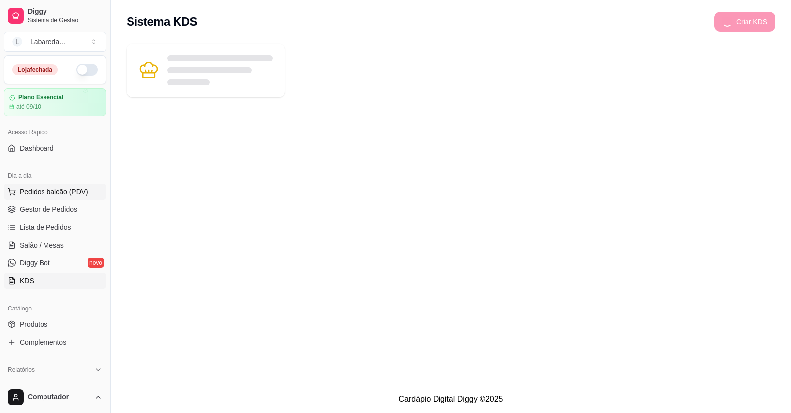
click at [53, 186] on button "Pedidos balcão (PDV)" at bounding box center [55, 192] width 102 height 16
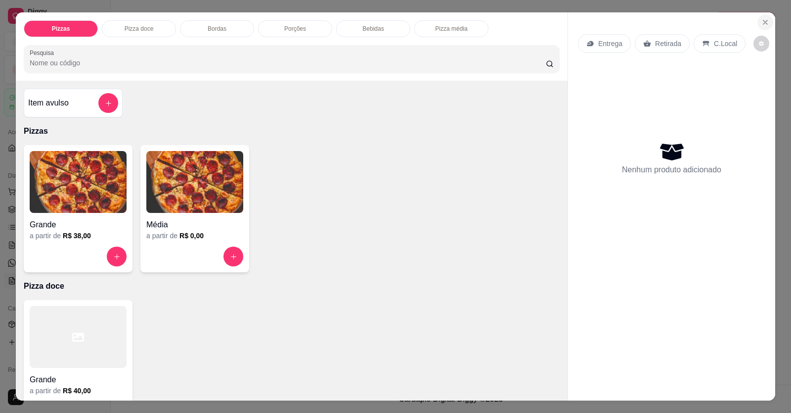
click at [511, 21] on icon "Close" at bounding box center [766, 22] width 8 height 8
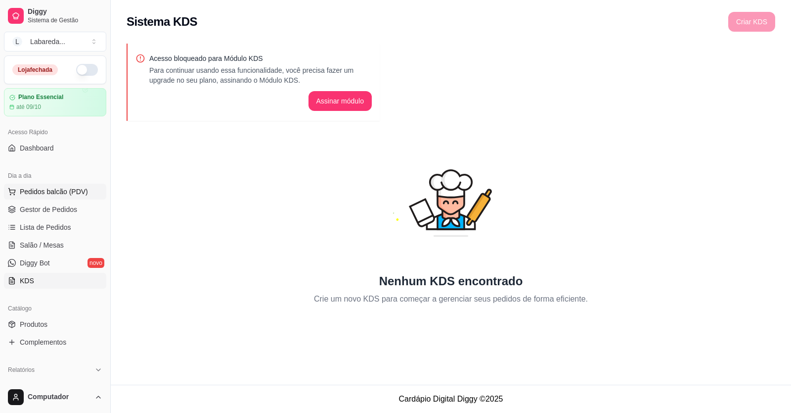
click at [62, 192] on span "Pedidos balcão (PDV)" at bounding box center [54, 191] width 68 height 10
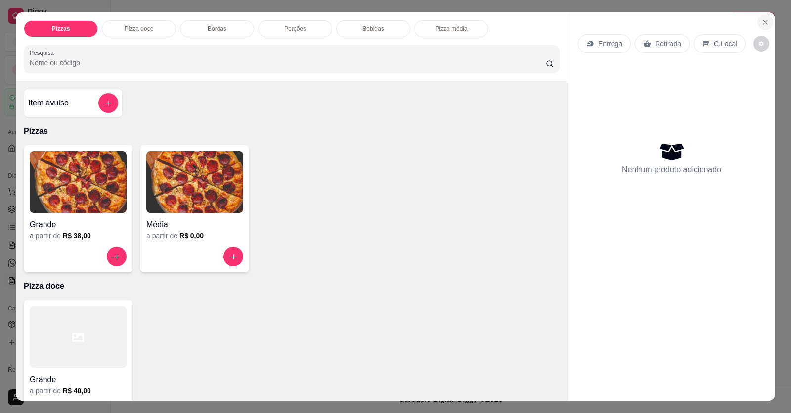
click at [511, 24] on icon "Close" at bounding box center [766, 22] width 8 height 8
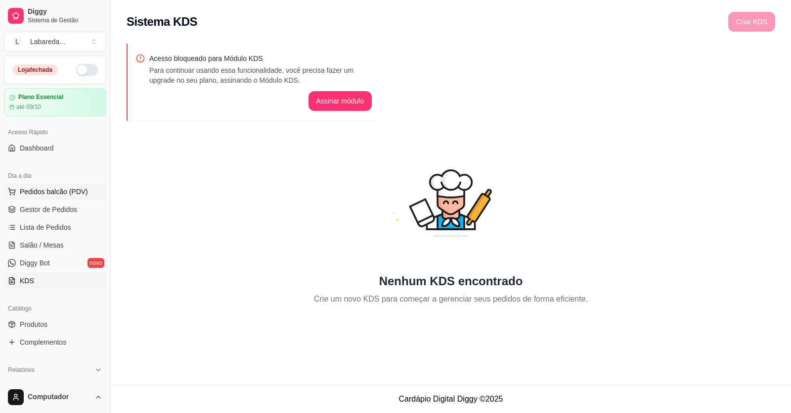
click at [48, 190] on span "Pedidos balcão (PDV)" at bounding box center [54, 191] width 68 height 10
click at [50, 202] on img at bounding box center [75, 181] width 98 height 62
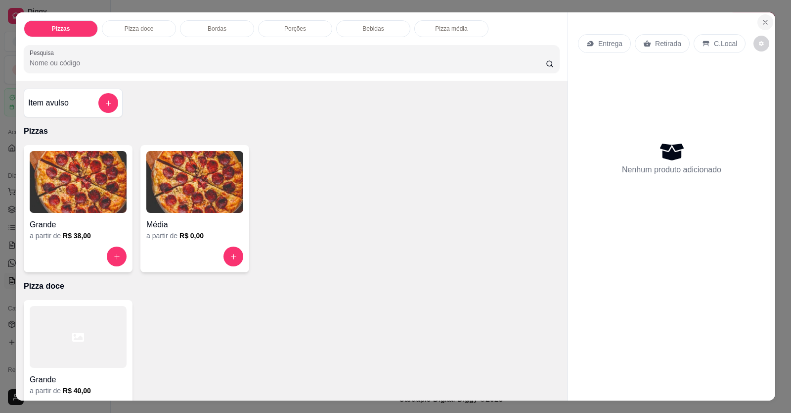
click at [511, 20] on icon "Close" at bounding box center [766, 22] width 8 height 8
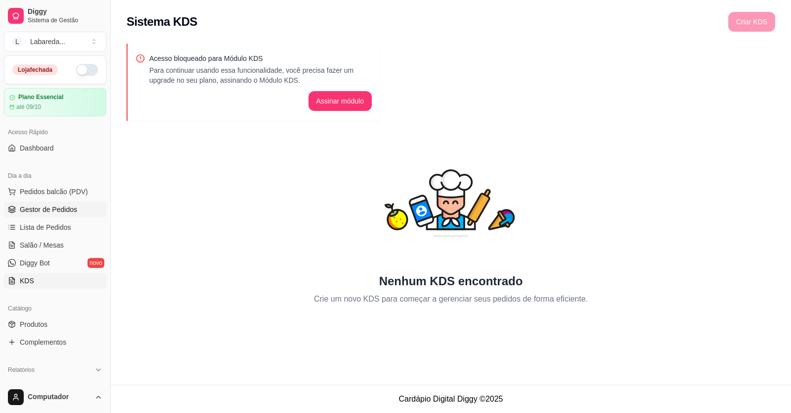
click at [69, 209] on span "Gestor de Pedidos" at bounding box center [48, 209] width 57 height 10
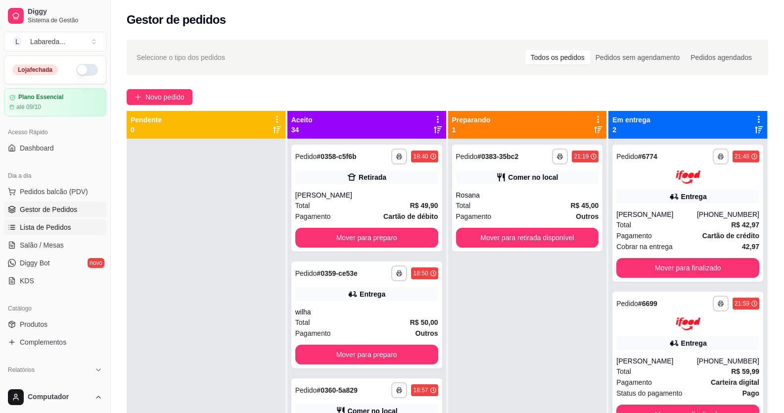
click at [56, 226] on span "Lista de Pedidos" at bounding box center [45, 227] width 51 height 10
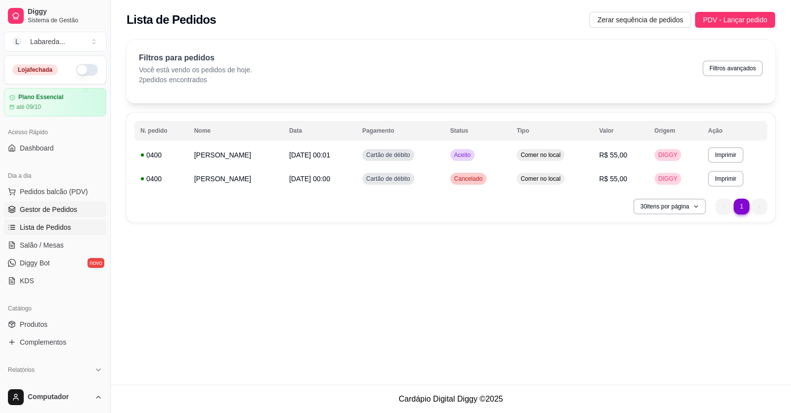
click at [53, 204] on link "Gestor de Pedidos" at bounding box center [55, 209] width 102 height 16
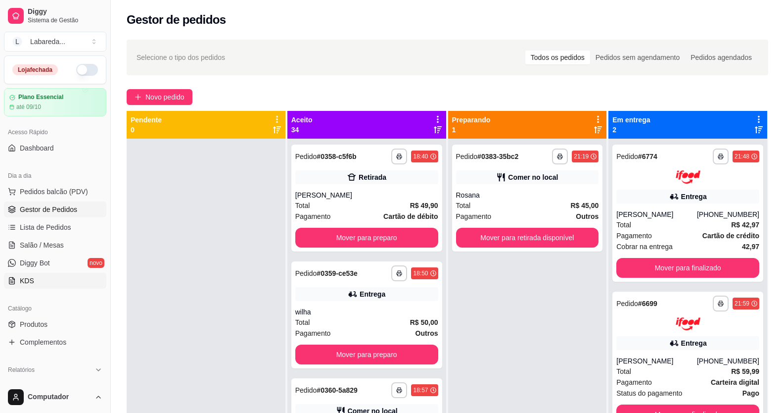
click at [28, 284] on span "KDS" at bounding box center [27, 281] width 14 height 10
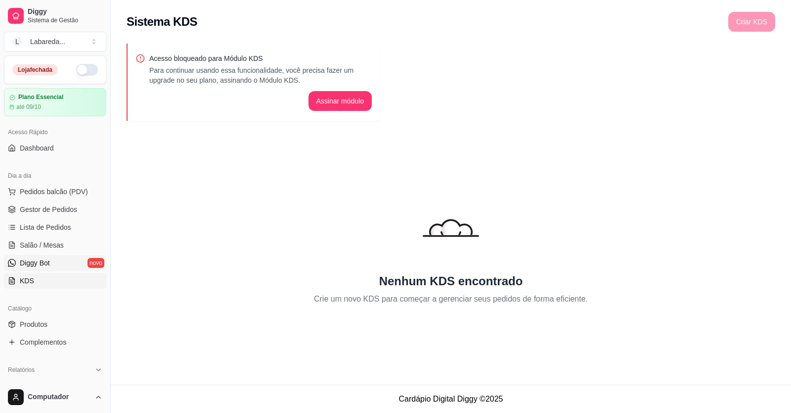
click at [35, 266] on span "Diggy Bot" at bounding box center [35, 263] width 30 height 10
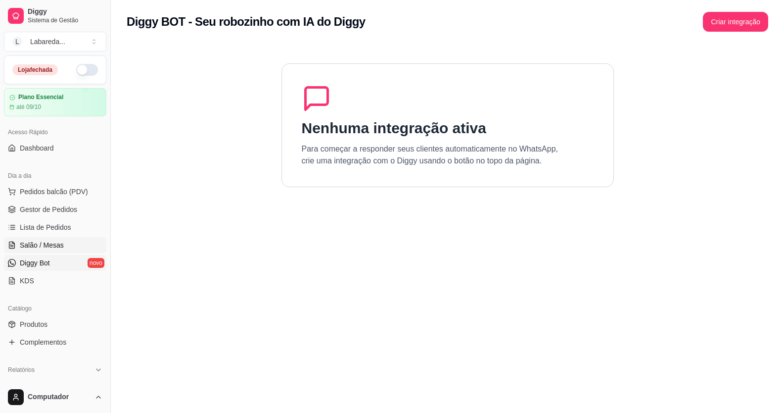
click at [39, 247] on span "Salão / Mesas" at bounding box center [42, 245] width 44 height 10
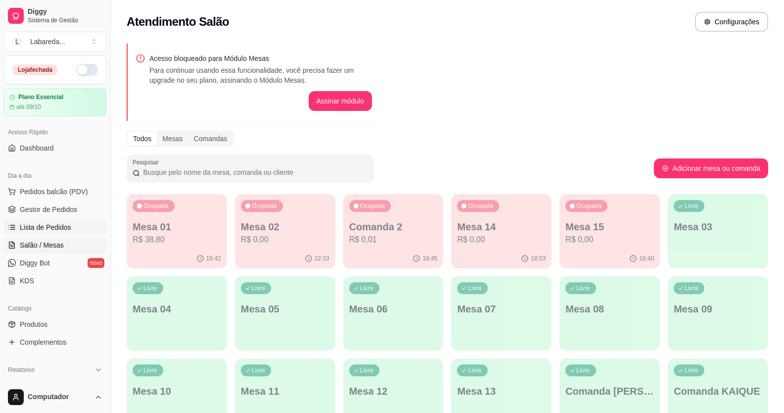
click at [39, 227] on span "Lista de Pedidos" at bounding box center [45, 227] width 51 height 10
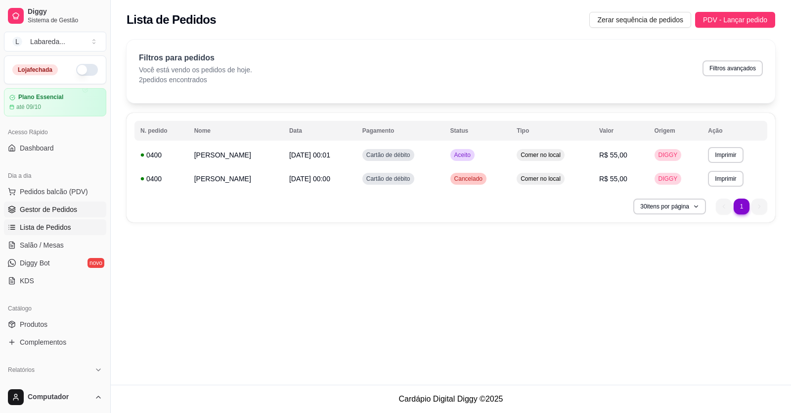
click at [45, 209] on span "Gestor de Pedidos" at bounding box center [48, 209] width 57 height 10
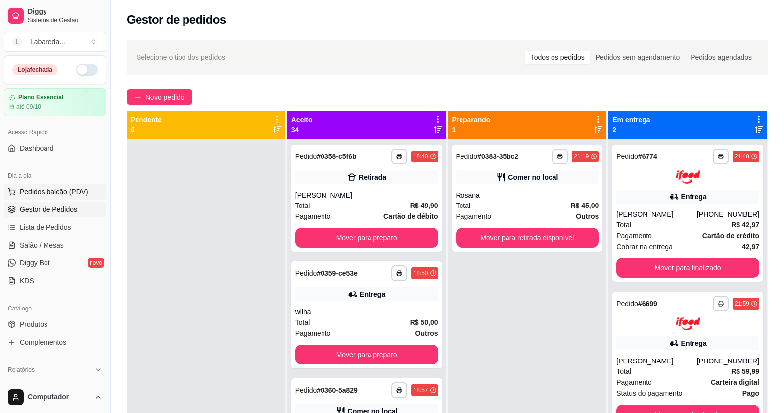
click at [44, 192] on span "Pedidos balcão (PDV)" at bounding box center [54, 191] width 68 height 10
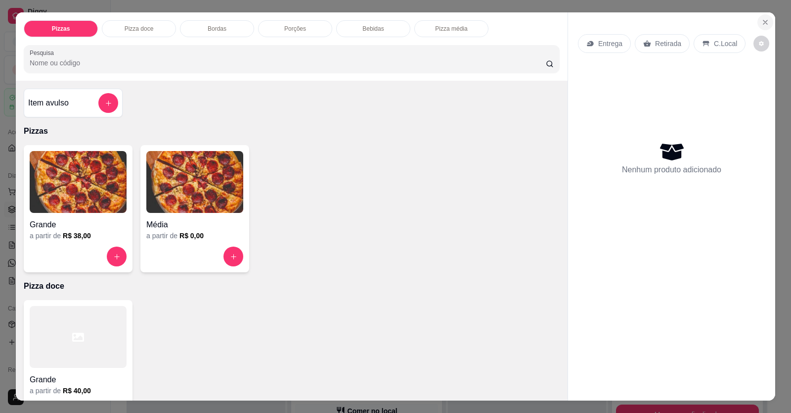
click at [511, 21] on icon "Close" at bounding box center [766, 22] width 8 height 8
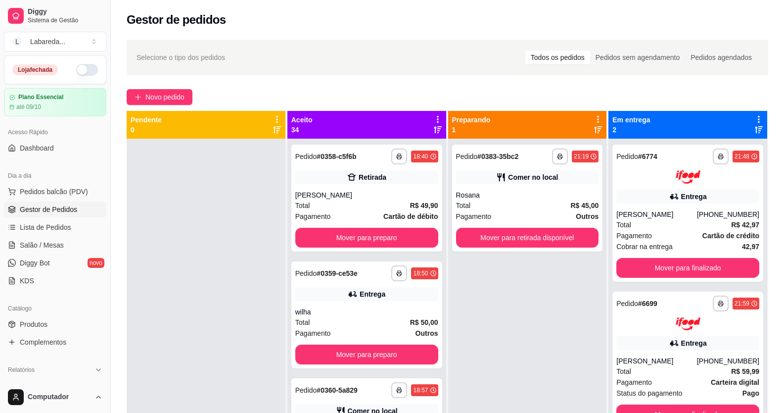
scroll to position [49, 0]
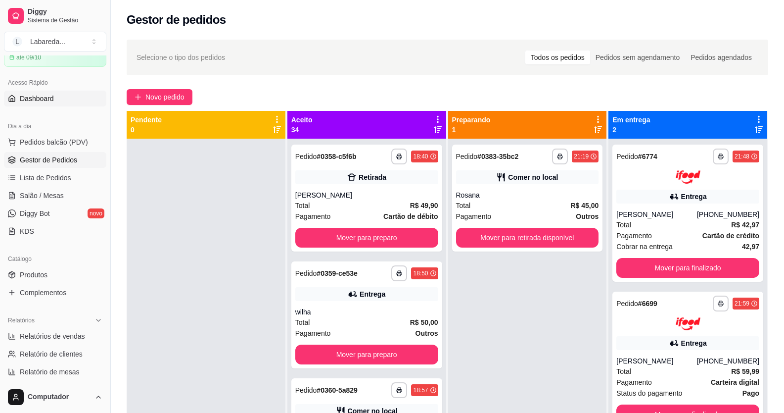
click at [66, 99] on link "Dashboard" at bounding box center [55, 99] width 102 height 16
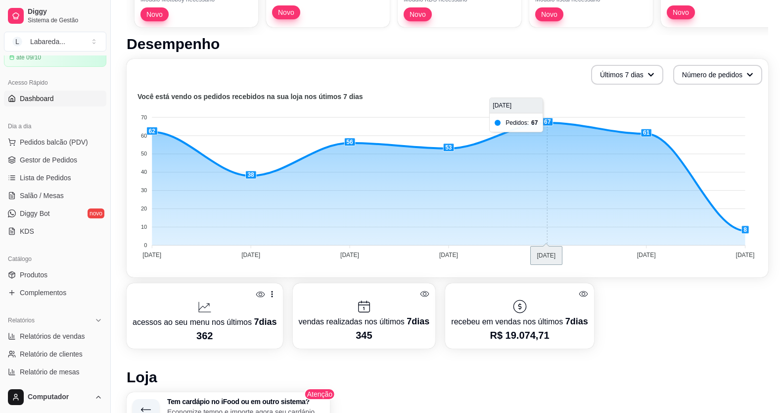
scroll to position [198, 0]
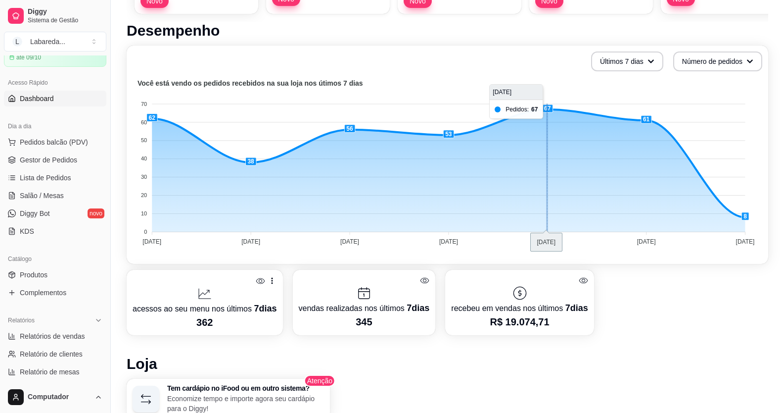
click at [511, 105] on foreignobject at bounding box center [448, 163] width 630 height 173
click at [511, 108] on foreignobject at bounding box center [448, 163] width 630 height 173
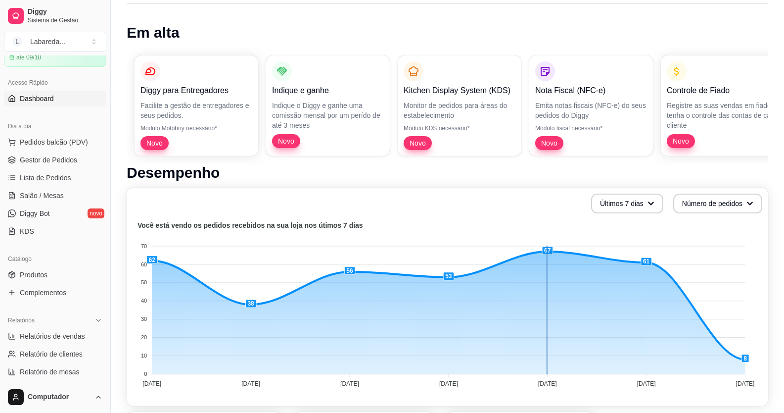
scroll to position [0, 0]
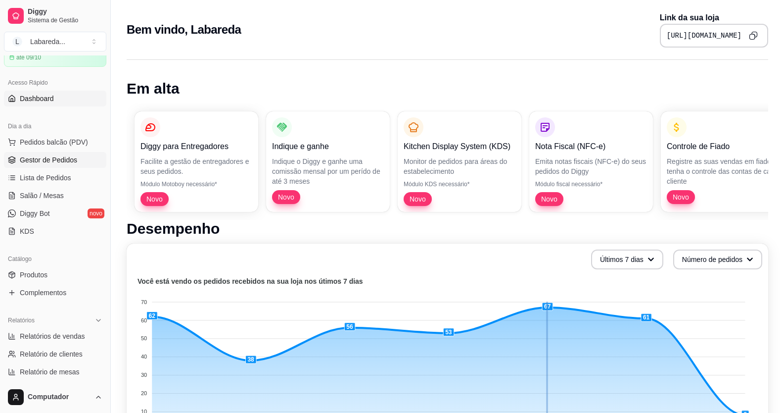
click at [39, 158] on span "Gestor de Pedidos" at bounding box center [48, 160] width 57 height 10
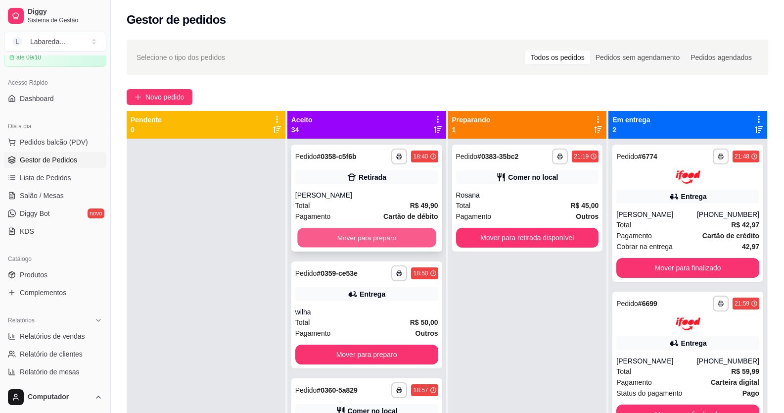
click at [332, 236] on button "Mover para preparo" at bounding box center [366, 237] width 139 height 19
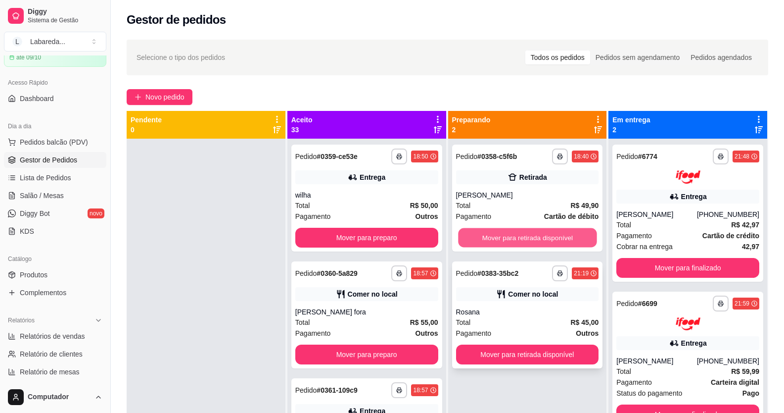
click at [511, 236] on button "Mover para retirada disponível" at bounding box center [527, 237] width 139 height 19
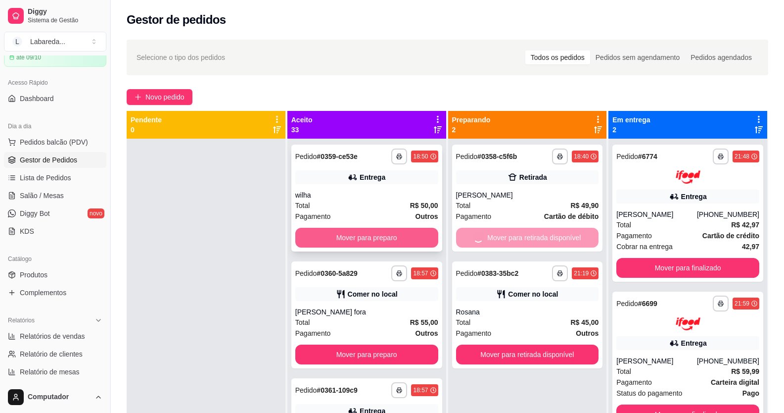
click at [397, 233] on button "Mover para preparo" at bounding box center [366, 238] width 143 height 20
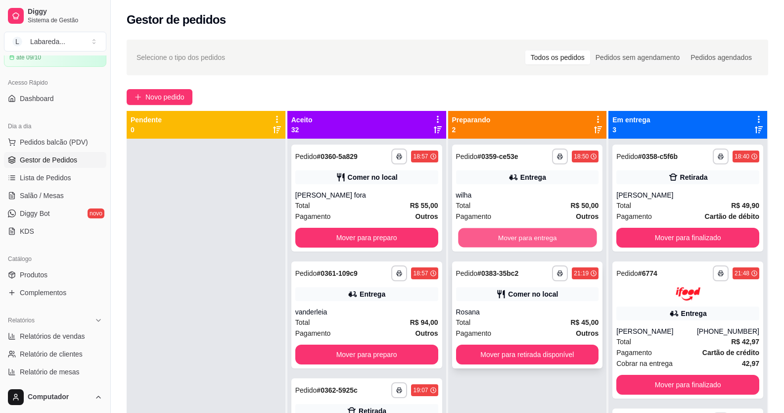
click at [511, 244] on button "Mover para entrega" at bounding box center [527, 237] width 139 height 19
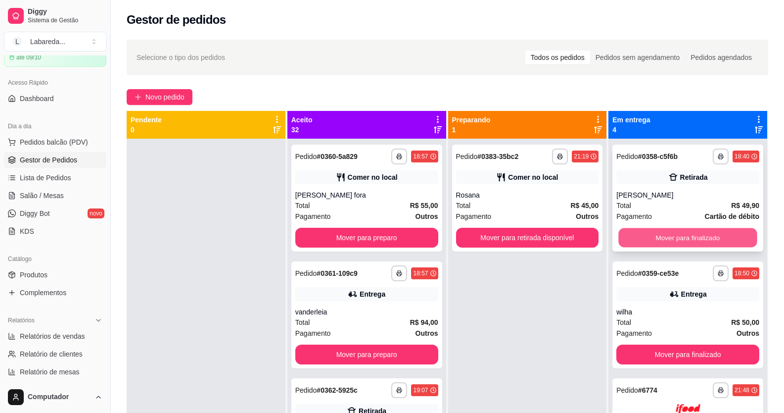
click at [511, 240] on button "Mover para finalizado" at bounding box center [688, 237] width 139 height 19
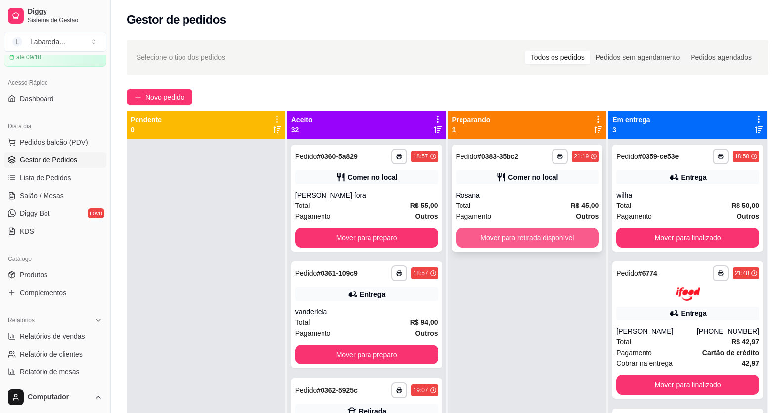
click at [511, 238] on button "Mover para retirada disponível" at bounding box center [527, 238] width 143 height 20
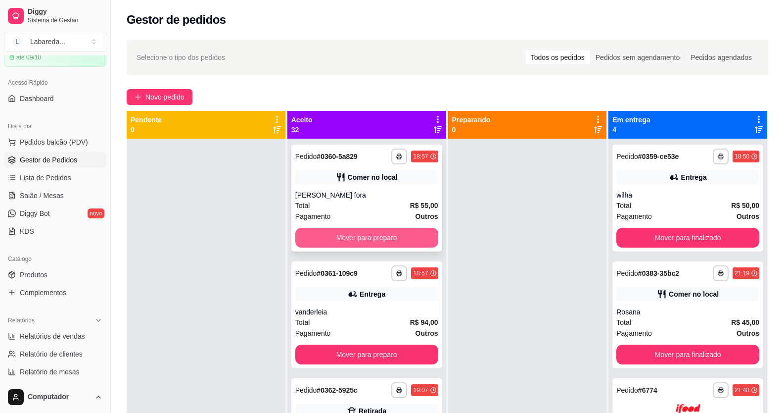
click at [362, 246] on button "Mover para preparo" at bounding box center [366, 238] width 143 height 20
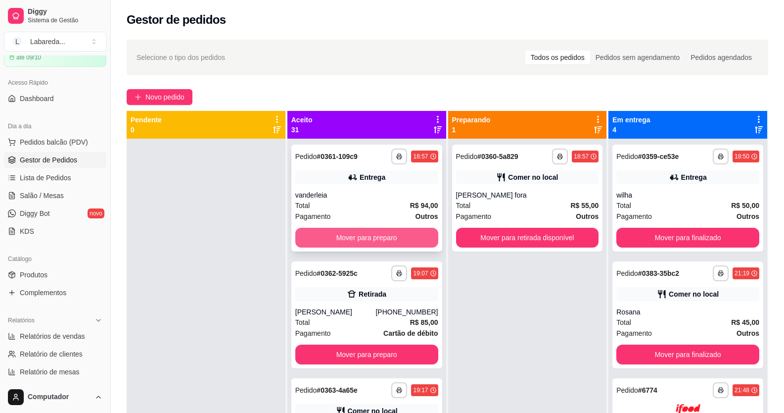
click at [390, 241] on button "Mover para preparo" at bounding box center [366, 238] width 143 height 20
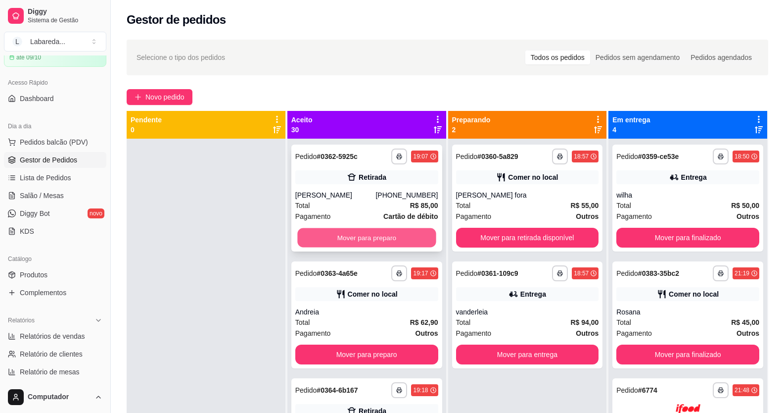
click at [367, 235] on button "Mover para preparo" at bounding box center [366, 237] width 139 height 19
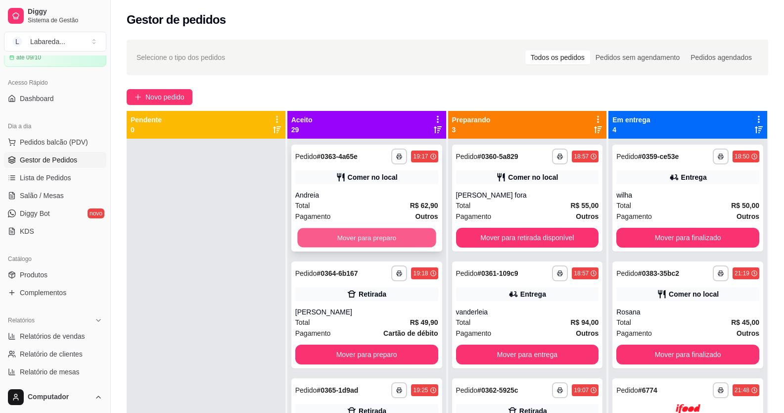
click at [375, 240] on button "Mover para preparo" at bounding box center [366, 237] width 139 height 19
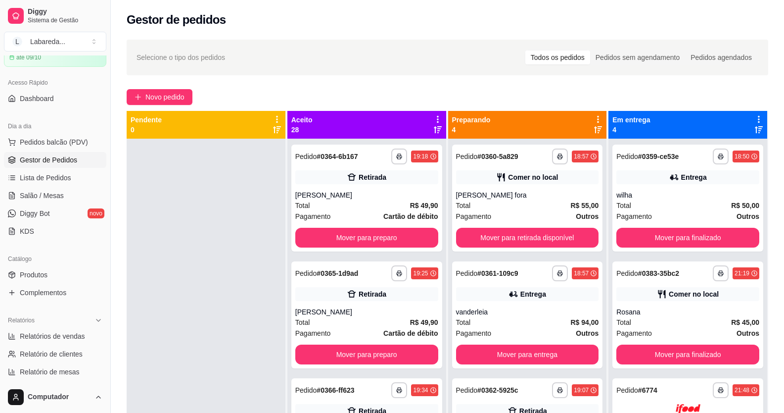
drag, startPoint x: 276, startPoint y: 253, endPoint x: 267, endPoint y: 254, distance: 8.9
click at [276, 254] on div at bounding box center [206, 345] width 159 height 413
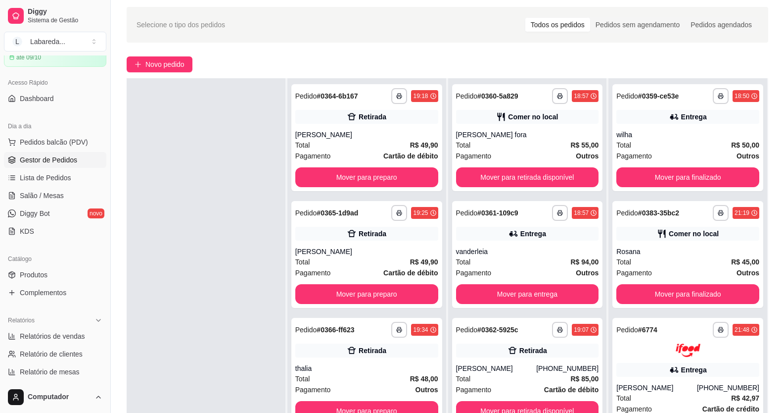
scroll to position [49, 0]
